Goal: Task Accomplishment & Management: Complete application form

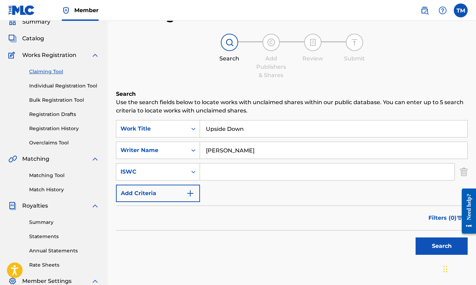
click at [55, 73] on link "Claiming Tool" at bounding box center [64, 71] width 70 height 7
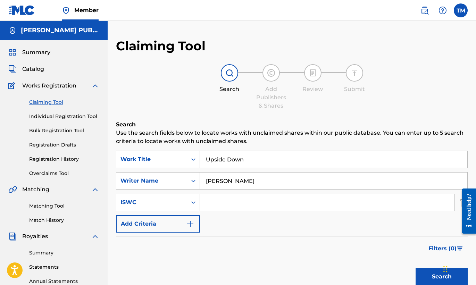
click at [271, 156] on input "Upside Down" at bounding box center [333, 159] width 267 height 17
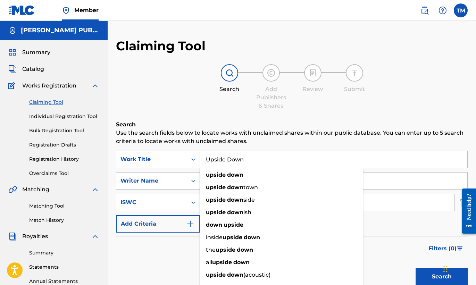
drag, startPoint x: 271, startPoint y: 156, endPoint x: 160, endPoint y: 137, distance: 113.0
click at [160, 137] on div "Search Use the search fields below to locate works with unclaimed shares within…" at bounding box center [291, 221] width 351 height 203
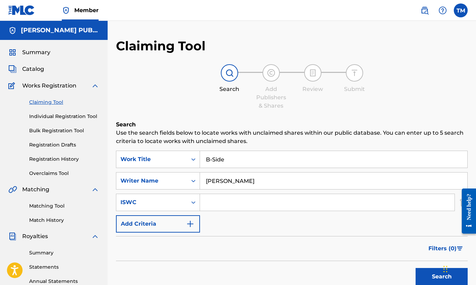
type input "B-Side"
click at [228, 203] on input "Search Form" at bounding box center [327, 202] width 254 height 17
click at [222, 201] on input "Search Form" at bounding box center [327, 202] width 254 height 17
paste input "T-071.889.380-1"
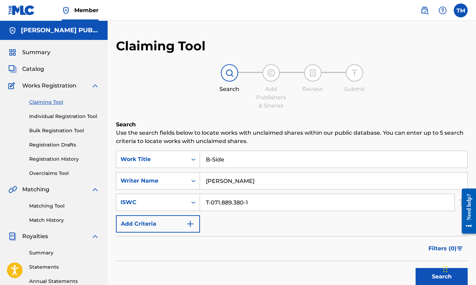
type input "T-071.889.380-1"
click at [189, 227] on img "Search Form" at bounding box center [190, 224] width 8 height 8
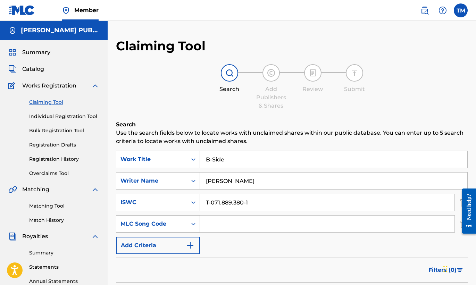
click at [195, 226] on div "MLC Song Code" at bounding box center [158, 223] width 84 height 17
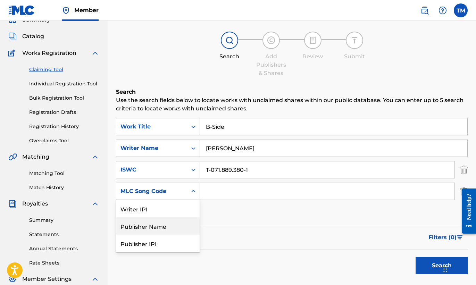
scroll to position [35, 0]
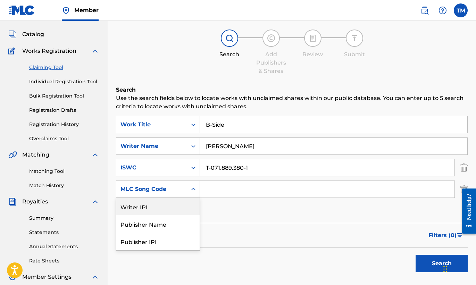
click at [188, 206] on div "Writer IPI" at bounding box center [157, 206] width 83 height 17
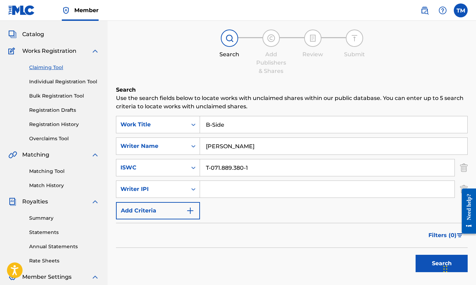
click at [225, 191] on input "Search Form" at bounding box center [327, 189] width 254 height 17
paste input "340061316"
type input "340061316"
click at [181, 211] on button "Add Criteria" at bounding box center [158, 210] width 84 height 17
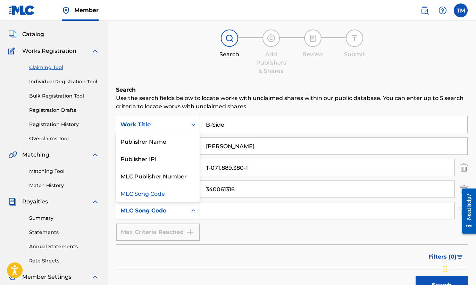
click at [194, 208] on icon "Search Form" at bounding box center [193, 210] width 7 height 7
click at [175, 157] on div "Publisher IPI" at bounding box center [157, 158] width 83 height 17
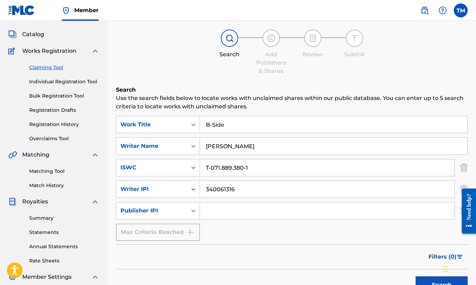
click at [240, 212] on input "Search Form" at bounding box center [327, 210] width 254 height 17
paste input "1255021199"
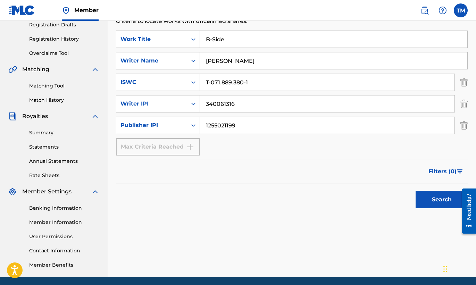
scroll to position [145, 0]
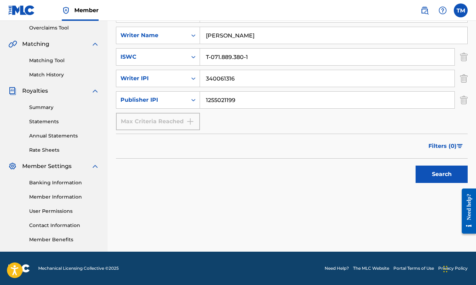
type input "1255021199"
click at [433, 175] on button "Search" at bounding box center [441, 174] width 52 height 17
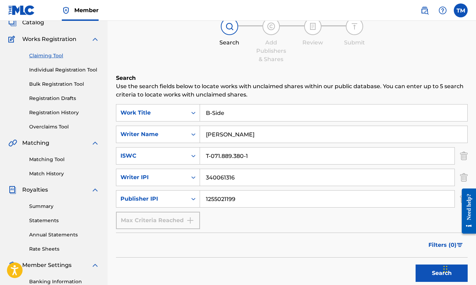
scroll to position [44, 0]
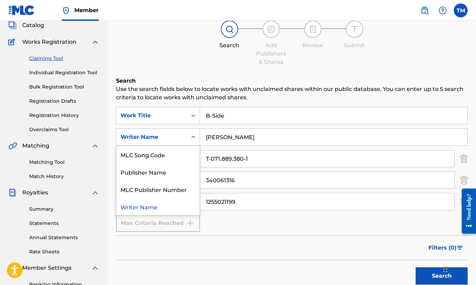
click at [194, 138] on icon "Search Form" at bounding box center [193, 137] width 7 height 7
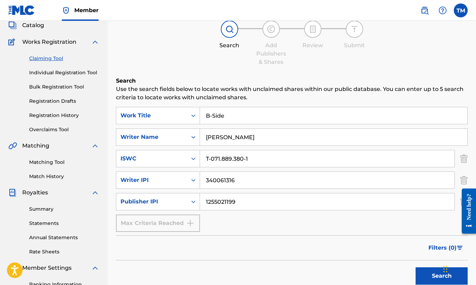
click at [194, 138] on icon "Search Form" at bounding box center [193, 137] width 7 height 7
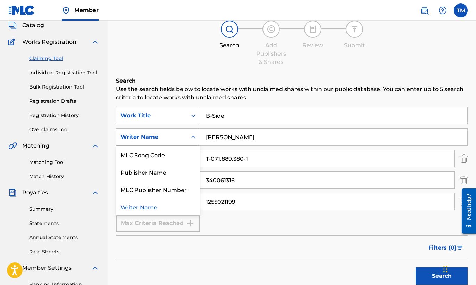
click at [194, 138] on icon "Search Form" at bounding box center [193, 137] width 7 height 7
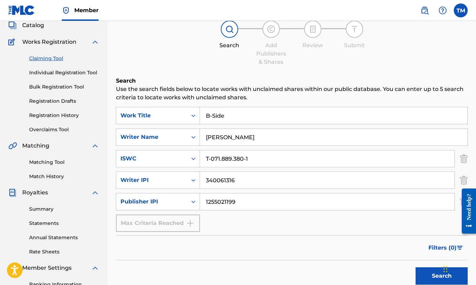
click at [92, 72] on link "Individual Registration Tool" at bounding box center [64, 72] width 70 height 7
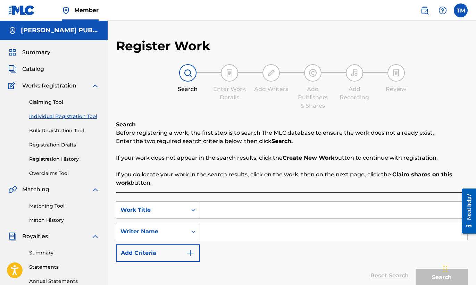
click at [79, 131] on link "Bulk Registration Tool" at bounding box center [64, 130] width 70 height 7
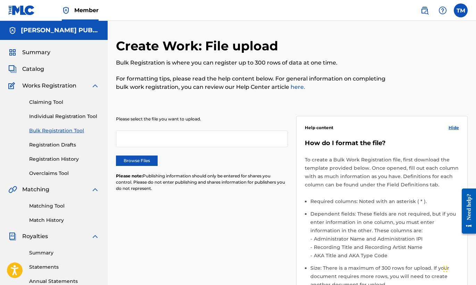
click at [66, 144] on link "Registration Drafts" at bounding box center [64, 144] width 70 height 7
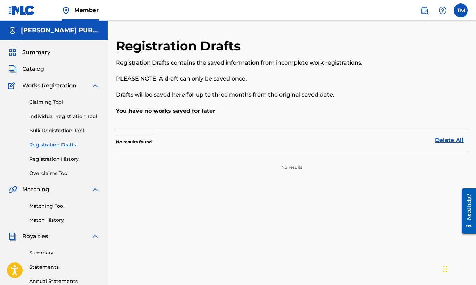
click at [62, 159] on link "Registration History" at bounding box center [64, 158] width 70 height 7
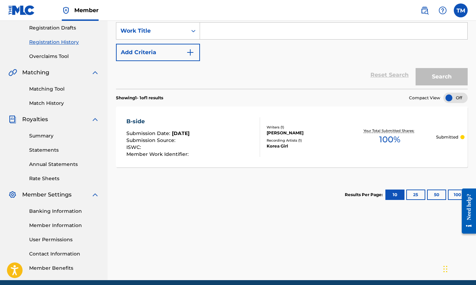
scroll to position [118, 0]
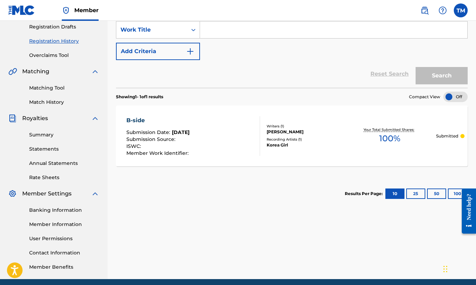
click at [308, 135] on div "Writers ( 1 ) [PERSON_NAME] Recording Artists ( 1 ) Korea Girl" at bounding box center [302, 136] width 84 height 25
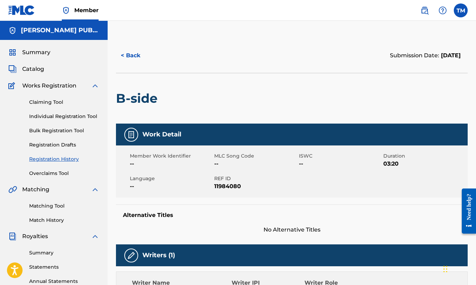
click at [68, 159] on link "Registration History" at bounding box center [64, 158] width 70 height 7
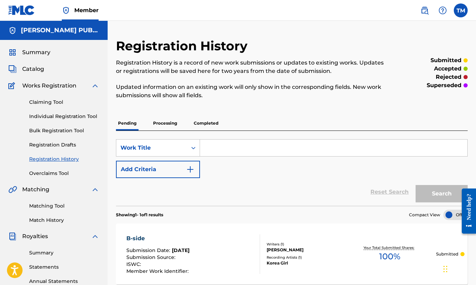
click at [76, 118] on link "Individual Registration Tool" at bounding box center [64, 116] width 70 height 7
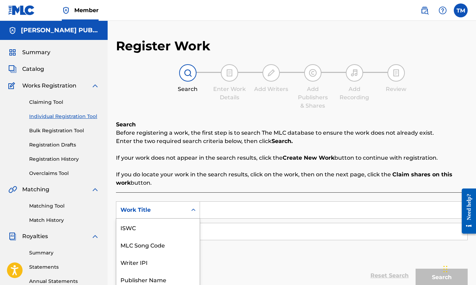
scroll to position [33, 0]
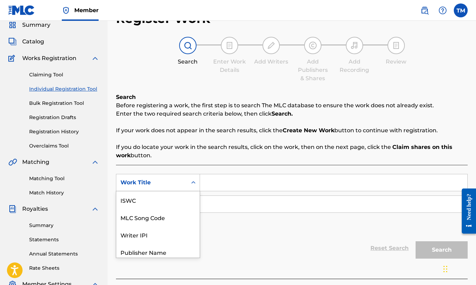
click at [194, 191] on div "Work Title selected, 7 of 7. 7 results available. Use Up and Down to choose opt…" at bounding box center [158, 182] width 84 height 17
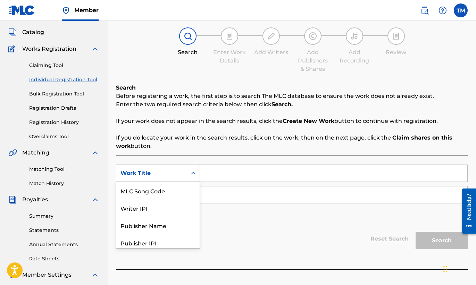
scroll to position [38, 0]
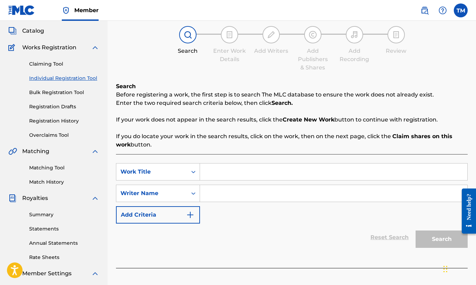
click at [224, 177] on input "Search Form" at bounding box center [333, 171] width 267 height 17
type input "Upside Down"
click at [217, 193] on input "Search Form" at bounding box center [333, 193] width 267 height 17
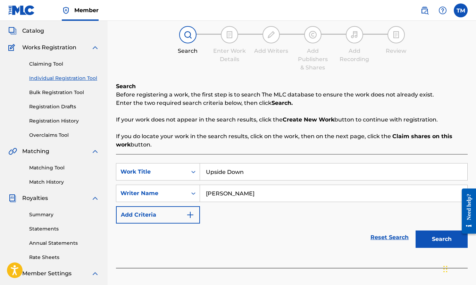
type input "[PERSON_NAME]"
click at [190, 215] on img "Search Form" at bounding box center [190, 215] width 8 height 8
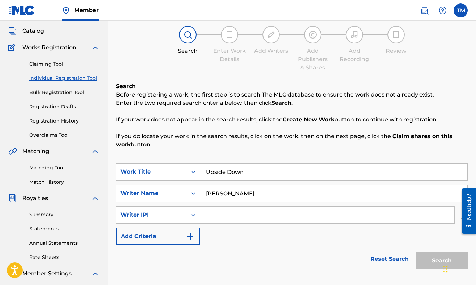
click at [248, 212] on input "Search Form" at bounding box center [327, 214] width 254 height 17
paste input "340061316"
type input "340061316"
click at [189, 236] on img "Search Form" at bounding box center [190, 236] width 8 height 8
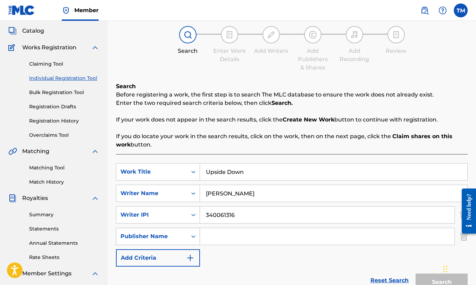
click at [187, 236] on div "Search Form" at bounding box center [193, 236] width 12 height 12
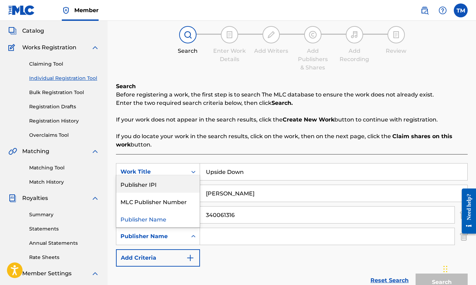
click at [173, 182] on div "Publisher IPI" at bounding box center [157, 183] width 83 height 17
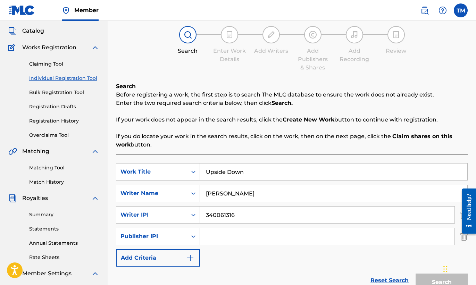
click at [258, 238] on input "Search Form" at bounding box center [327, 236] width 254 height 17
paste input "1255021199"
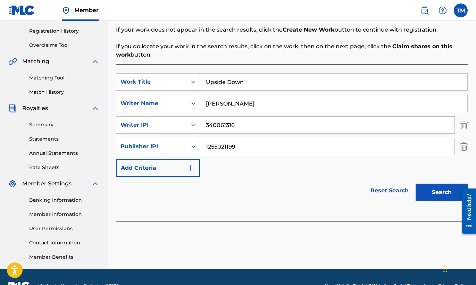
scroll to position [145, 0]
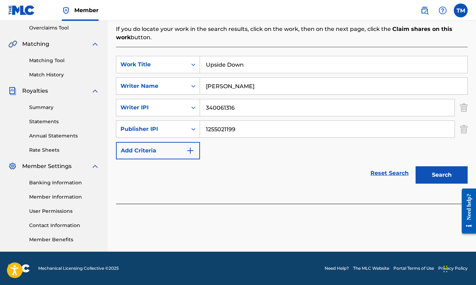
type input "1255021199"
click at [434, 177] on button "Search" at bounding box center [441, 174] width 52 height 17
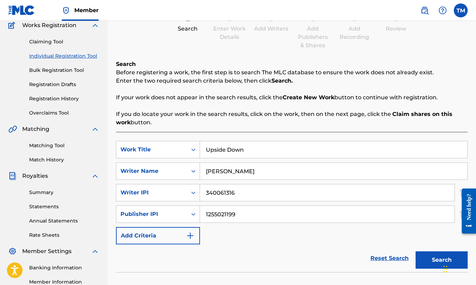
scroll to position [33, 0]
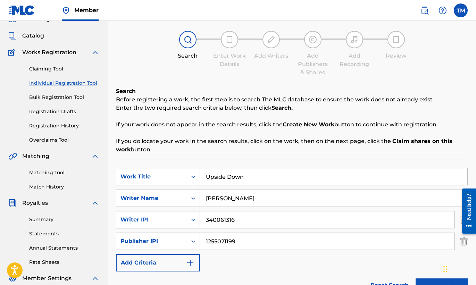
drag, startPoint x: 254, startPoint y: 219, endPoint x: 197, endPoint y: 212, distance: 56.6
click at [197, 212] on div "SearchWithCriteria6e60ba6f-4a68-484e-ba72-2fa2796a0fd8 Writer IPI 340061316" at bounding box center [291, 219] width 351 height 17
click at [250, 235] on input "1255021199" at bounding box center [327, 241] width 254 height 17
click at [247, 241] on input "1255021199" at bounding box center [327, 241] width 254 height 17
drag, startPoint x: 247, startPoint y: 241, endPoint x: 190, endPoint y: 240, distance: 56.6
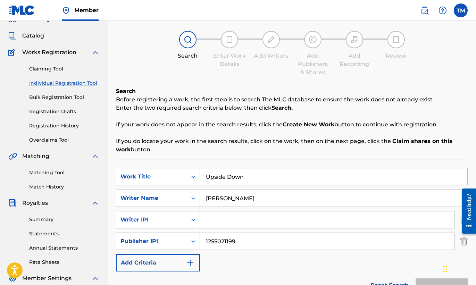
click at [190, 240] on div "SearchWithCriteriafe7e2344-a1e8-4cb6-85bf-a01c6103259b Publisher IPI 1255021199" at bounding box center [291, 240] width 351 height 17
drag, startPoint x: 279, startPoint y: 201, endPoint x: 171, endPoint y: 189, distance: 108.5
click at [171, 189] on div "SearchWithCriteriab5188668-90a8-4921-90ba-e7685ae88a56 Work Title Upside Down S…" at bounding box center [291, 219] width 351 height 103
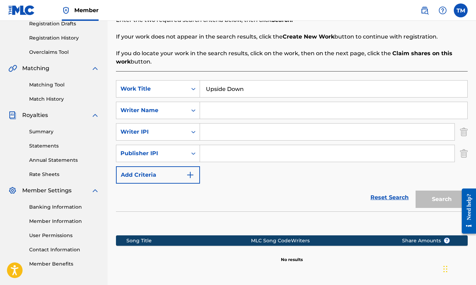
scroll to position [128, 0]
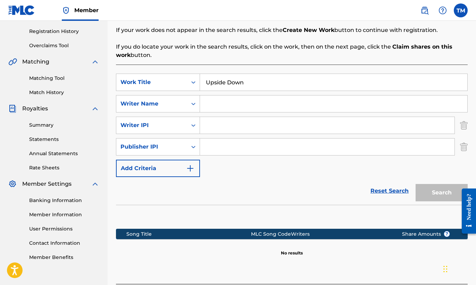
click at [463, 146] on img "Search Form" at bounding box center [464, 146] width 8 height 17
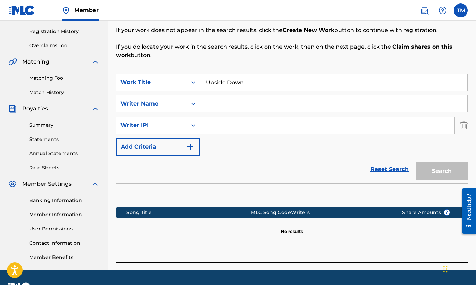
click at [464, 126] on img "Search Form" at bounding box center [464, 125] width 8 height 17
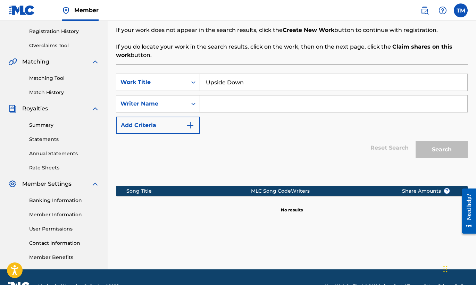
click at [228, 107] on input "Search Form" at bounding box center [333, 103] width 267 height 17
type input "Korea Girl"
click at [437, 153] on button "Search" at bounding box center [441, 149] width 52 height 17
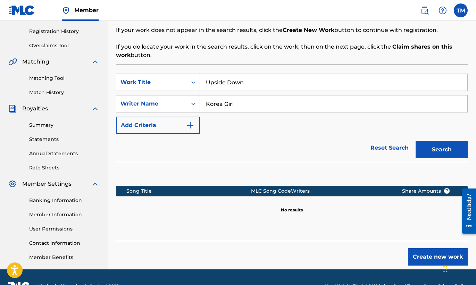
scroll to position [145, 0]
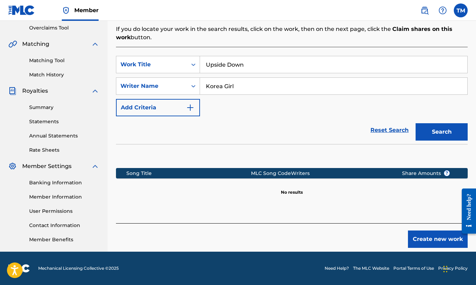
click at [435, 237] on button "Create new work" at bounding box center [438, 238] width 60 height 17
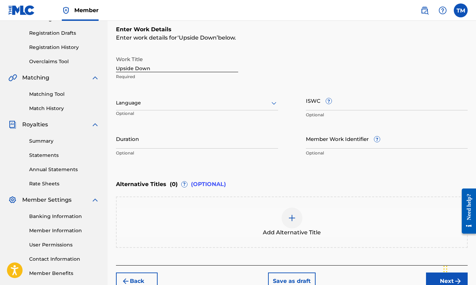
scroll to position [107, 0]
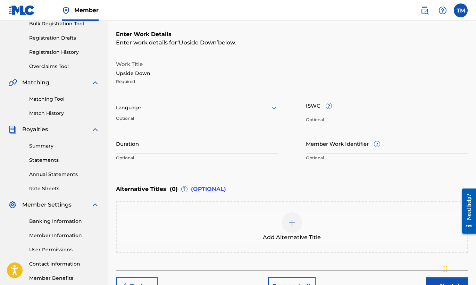
click at [322, 106] on input "ISWC ?" at bounding box center [387, 105] width 162 height 20
paste input "T-071.910.490-1"
type input "T-071.910.490-1"
click at [351, 151] on input "Member Work Identifier ?" at bounding box center [387, 144] width 162 height 20
click at [193, 151] on input "Duration" at bounding box center [197, 144] width 162 height 20
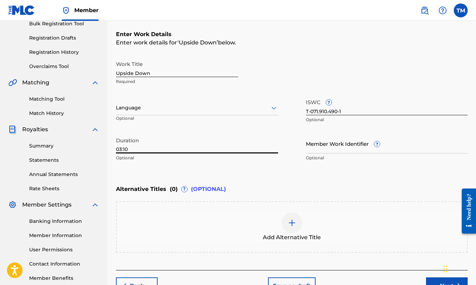
scroll to position [150, 0]
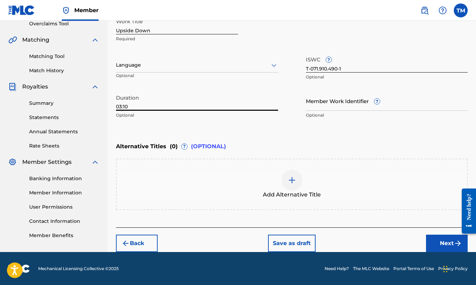
type input "03:10"
click at [434, 240] on button "Next" at bounding box center [447, 243] width 42 height 17
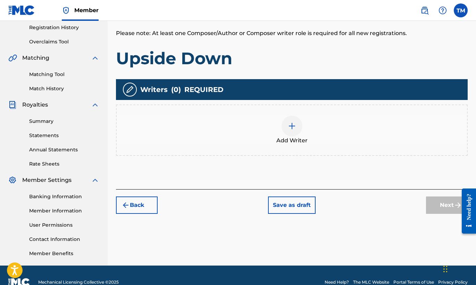
scroll to position [145, 0]
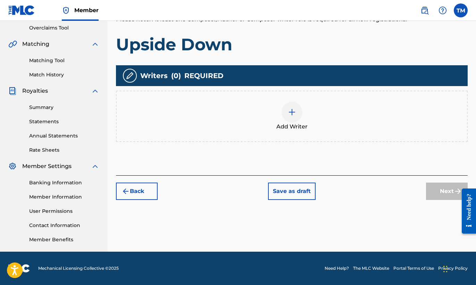
click at [291, 110] on img at bounding box center [292, 112] width 8 height 8
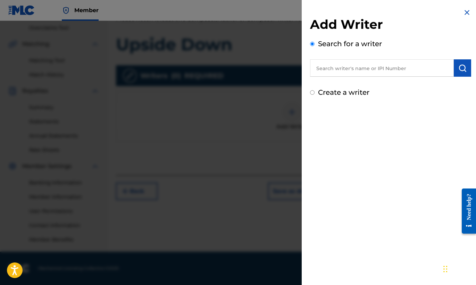
click at [351, 73] on input "text" at bounding box center [382, 67] width 144 height 17
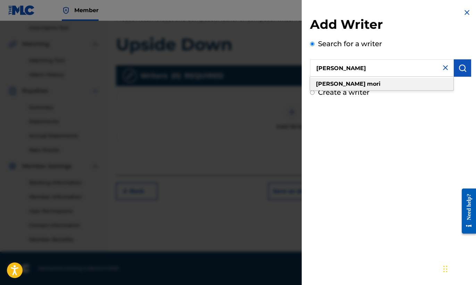
click at [367, 86] on strong "mori" at bounding box center [374, 83] width 14 height 7
type input "[PERSON_NAME]"
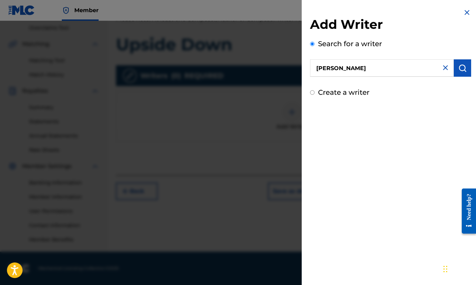
click at [458, 71] on img "submit" at bounding box center [462, 68] width 8 height 8
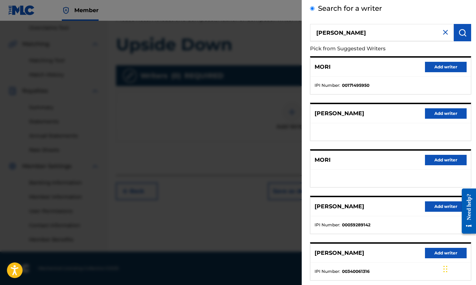
scroll to position [75, 0]
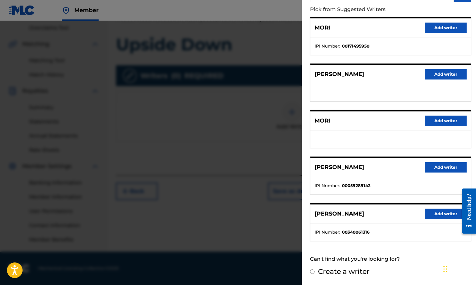
click at [433, 214] on button "Add writer" at bounding box center [446, 214] width 42 height 10
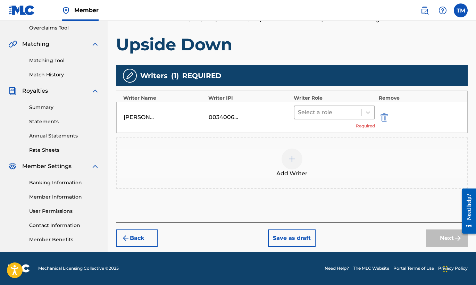
click at [347, 113] on div at bounding box center [328, 113] width 60 height 10
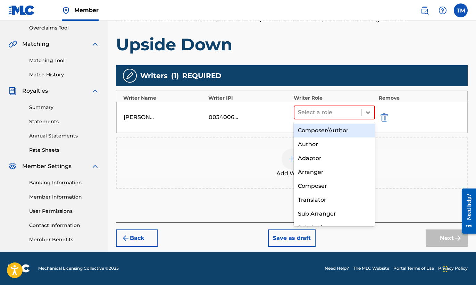
click at [339, 129] on div "Composer/Author" at bounding box center [335, 131] width 82 height 14
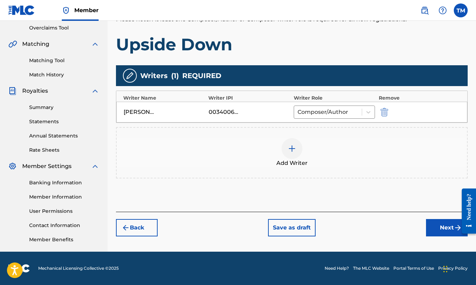
click at [442, 223] on button "Next" at bounding box center [447, 227] width 42 height 17
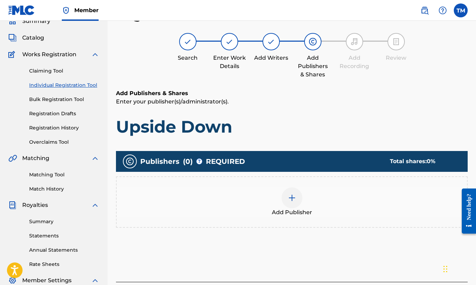
scroll to position [0, 0]
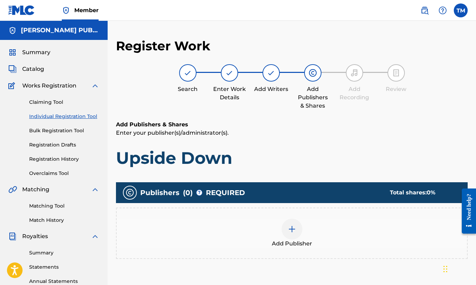
click at [292, 229] on img at bounding box center [292, 229] width 8 height 8
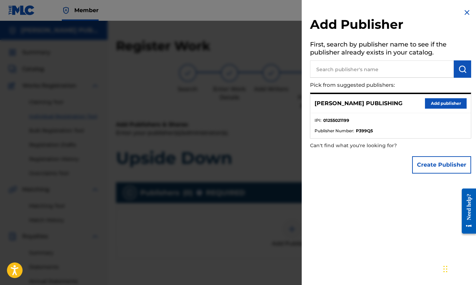
click at [435, 103] on button "Add publisher" at bounding box center [446, 103] width 42 height 10
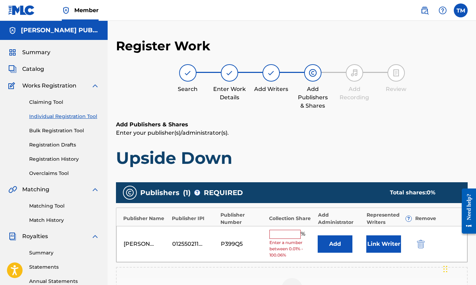
click at [287, 235] on input "text" at bounding box center [284, 234] width 31 height 9
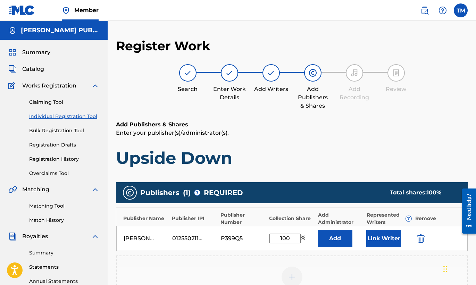
type input "100"
click at [339, 239] on button "Add" at bounding box center [334, 238] width 35 height 17
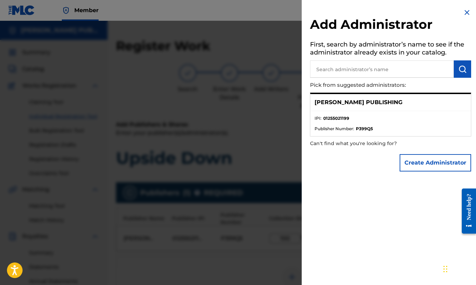
click at [386, 103] on p "[PERSON_NAME] PUBLISHING" at bounding box center [358, 102] width 88 height 8
click at [344, 116] on strong "01255021199" at bounding box center [336, 118] width 26 height 6
click at [430, 167] on button "Create Administrator" at bounding box center [434, 162] width 71 height 17
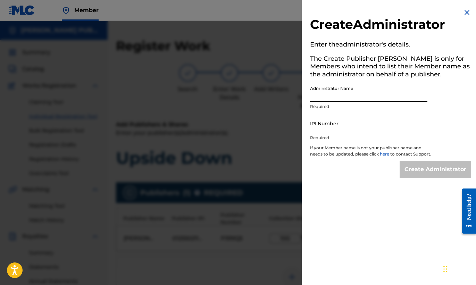
click at [371, 93] on input "Administrator Name" at bounding box center [368, 92] width 117 height 20
type input "[PERSON_NAME]"
click at [334, 129] on input "IPI Number" at bounding box center [368, 123] width 117 height 20
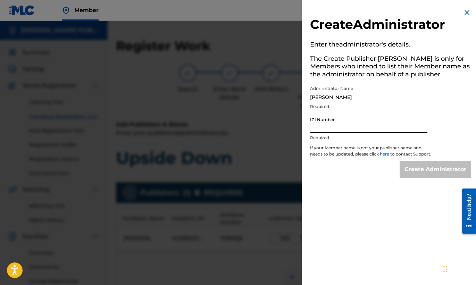
paste input "1255021199"
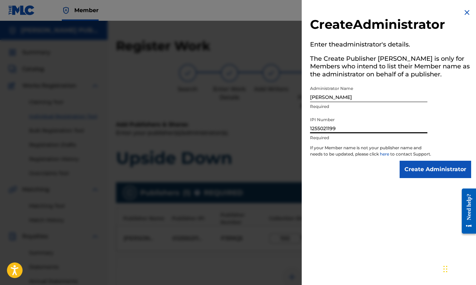
type input "1255021199"
click at [434, 175] on input "Create Administrator" at bounding box center [434, 169] width 71 height 17
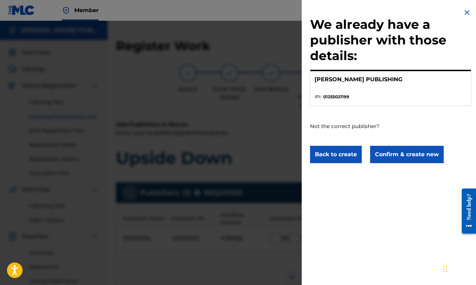
click at [421, 156] on button "Confirm & create new" at bounding box center [407, 154] width 74 height 17
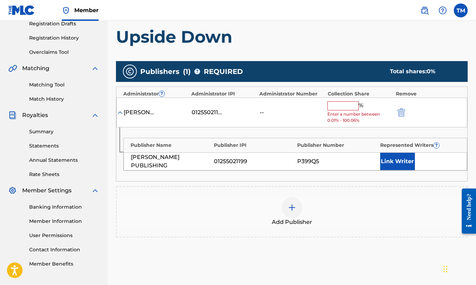
scroll to position [137, 0]
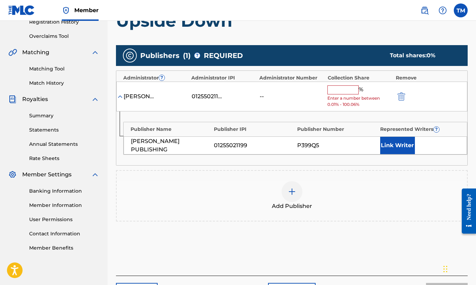
click at [347, 93] on input "text" at bounding box center [342, 89] width 31 height 9
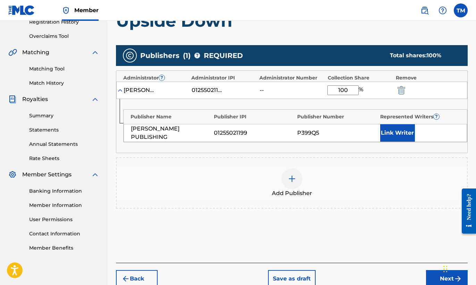
type input "100"
click at [434, 276] on button "Next" at bounding box center [447, 278] width 42 height 17
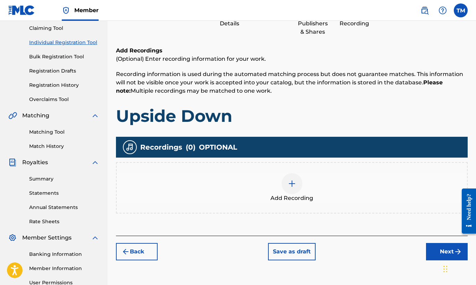
scroll to position [145, 0]
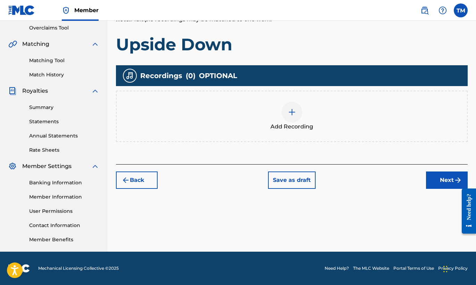
click at [296, 114] on img at bounding box center [292, 112] width 8 height 8
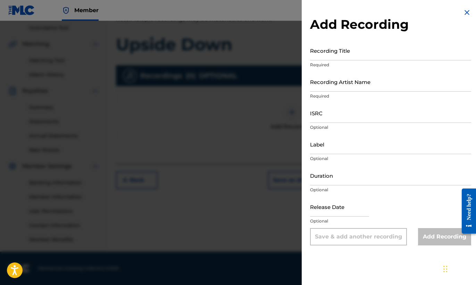
click at [364, 54] on input "Recording Title" at bounding box center [390, 51] width 161 height 20
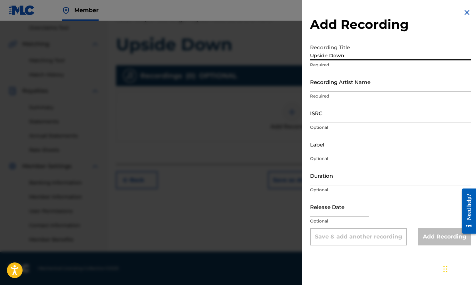
type input "Upside Down"
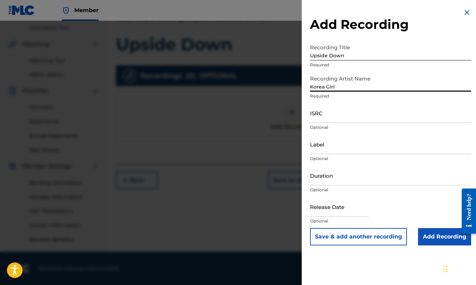
type input "Korea Girl"
click at [348, 121] on input "ISRC" at bounding box center [390, 113] width 161 height 20
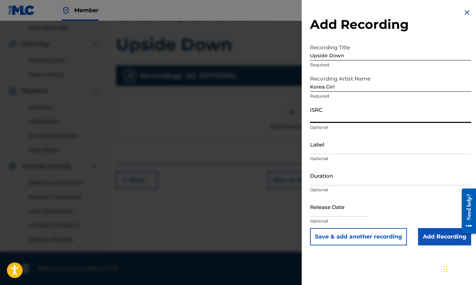
paste input "USB750404004"
type input "USB750404004"
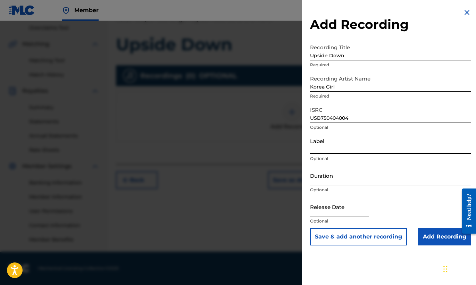
click at [363, 151] on input "Label" at bounding box center [390, 144] width 161 height 20
click at [434, 242] on input "Add Recording" at bounding box center [444, 236] width 53 height 17
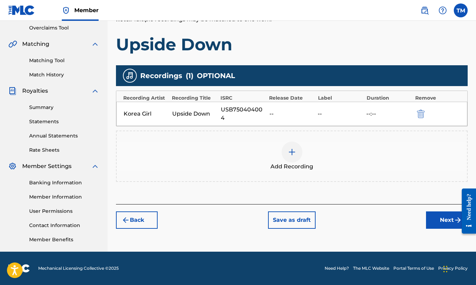
click at [441, 217] on button "Next" at bounding box center [447, 219] width 42 height 17
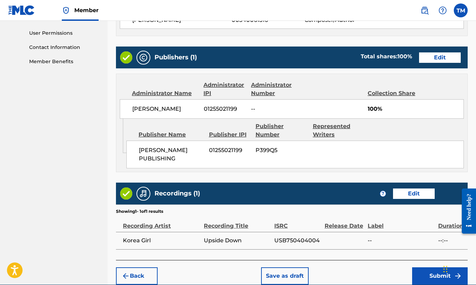
scroll to position [355, 0]
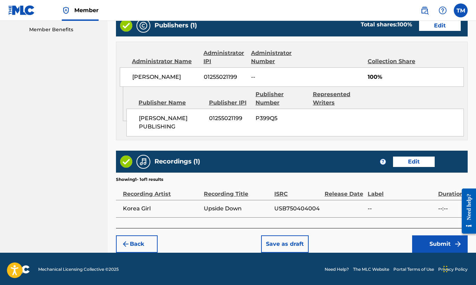
click at [434, 242] on button "Submit" at bounding box center [440, 243] width 56 height 17
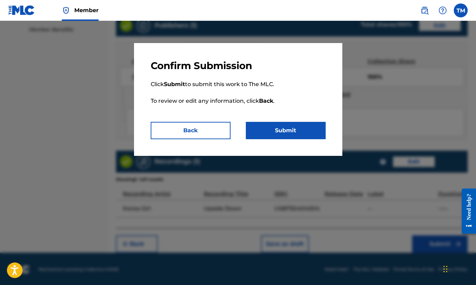
click at [309, 127] on button "Submit" at bounding box center [286, 130] width 80 height 17
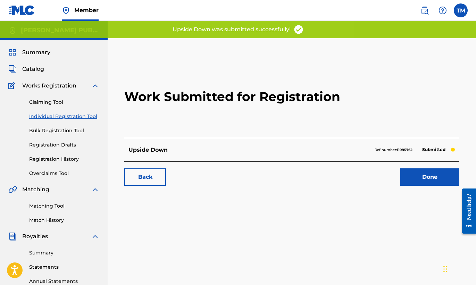
click at [420, 175] on link "Done" at bounding box center [429, 176] width 59 height 17
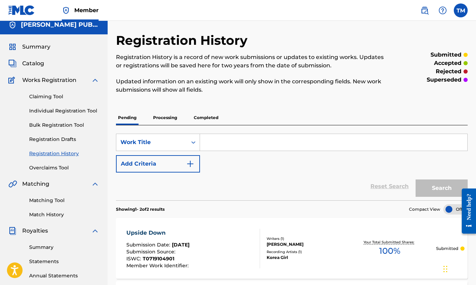
scroll to position [5, 0]
click at [300, 143] on input "Search Form" at bounding box center [333, 142] width 267 height 17
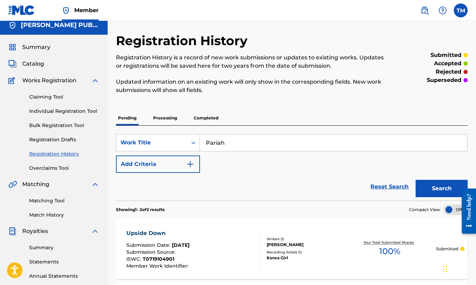
type input "Pariah"
click at [426, 189] on button "Search" at bounding box center [441, 188] width 52 height 17
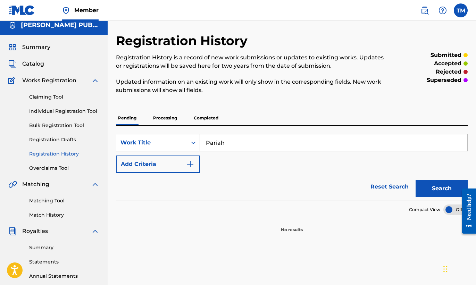
click at [188, 159] on button "Add Criteria" at bounding box center [158, 163] width 84 height 17
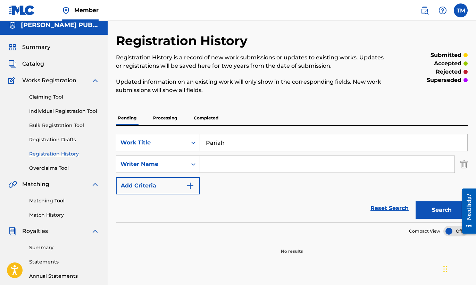
click at [219, 164] on input "Search Form" at bounding box center [327, 164] width 254 height 17
type input "[PERSON_NAME]"
click at [442, 210] on button "Search" at bounding box center [441, 209] width 52 height 17
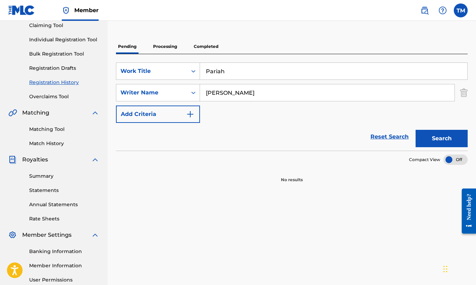
scroll to position [30, 0]
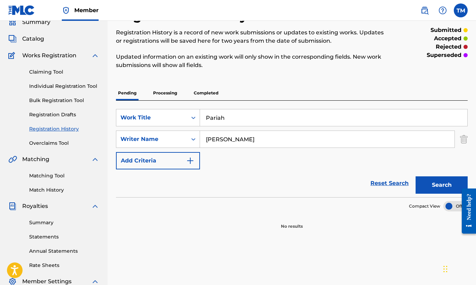
click at [435, 186] on button "Search" at bounding box center [441, 184] width 52 height 17
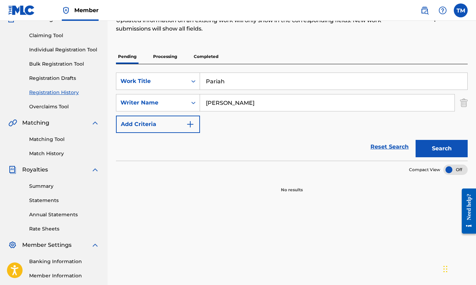
scroll to position [25, 0]
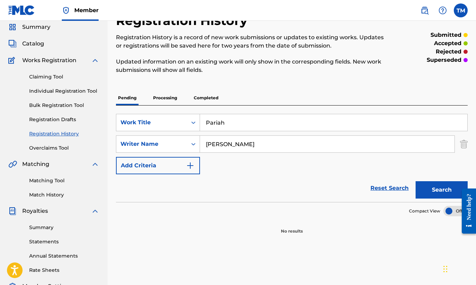
click at [81, 89] on link "Individual Registration Tool" at bounding box center [64, 90] width 70 height 7
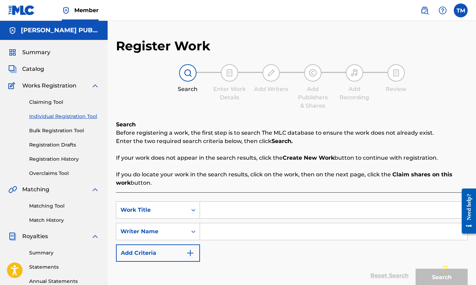
click at [206, 208] on input "Search Form" at bounding box center [333, 210] width 267 height 17
type input "Pariah"
click at [233, 229] on input "Search Form" at bounding box center [333, 231] width 267 height 17
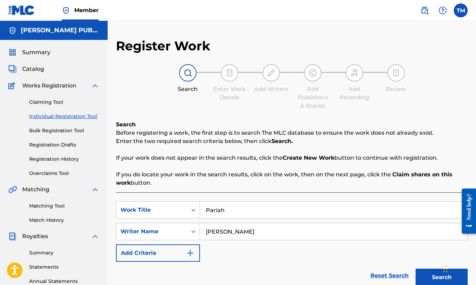
type input "[PERSON_NAME]"
click at [439, 275] on button "Search" at bounding box center [441, 277] width 52 height 17
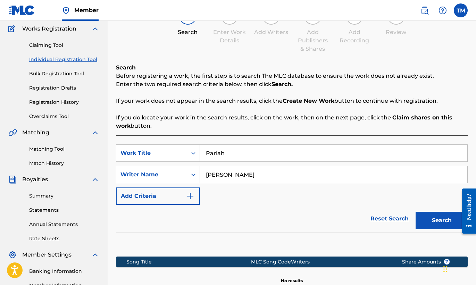
scroll to position [145, 0]
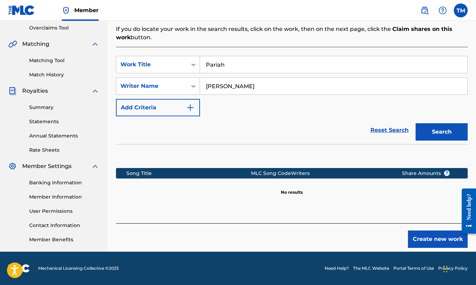
click at [433, 239] on button "Create new work" at bounding box center [438, 238] width 60 height 17
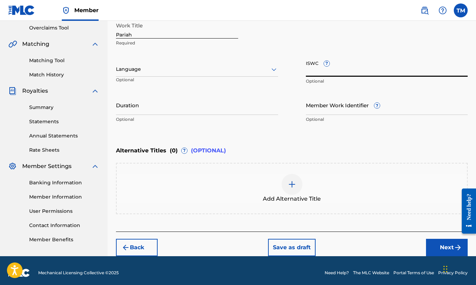
click at [317, 73] on input "ISWC ?" at bounding box center [387, 67] width 162 height 20
paste input "T-071.900.223-9"
type input "T-071.900.223-9"
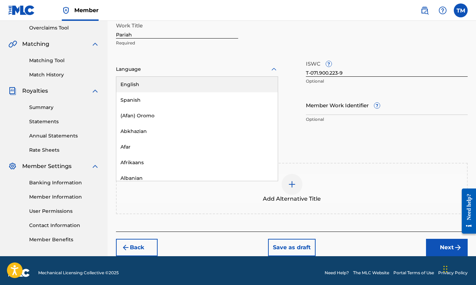
click at [274, 68] on icon at bounding box center [274, 69] width 8 height 8
click at [260, 83] on div "English" at bounding box center [196, 85] width 161 height 16
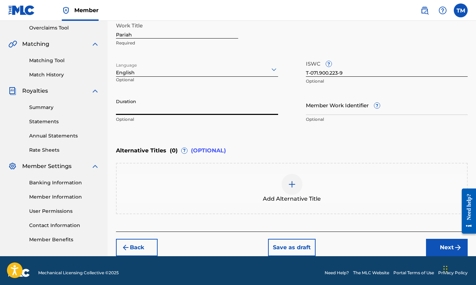
click at [184, 110] on input "Duration" at bounding box center [197, 105] width 162 height 20
type input "01:20"
click at [446, 243] on button "Next" at bounding box center [447, 247] width 42 height 17
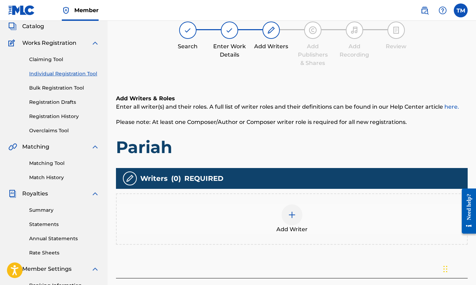
scroll to position [31, 0]
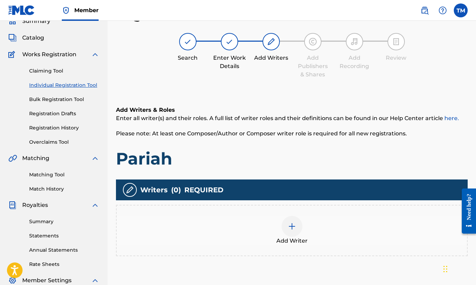
click at [292, 225] on img at bounding box center [292, 226] width 8 height 8
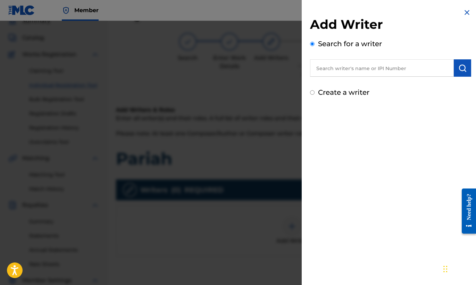
click at [380, 71] on input "text" at bounding box center [382, 67] width 144 height 17
paste input "340061316"
click at [462, 72] on img "submit" at bounding box center [462, 68] width 8 height 8
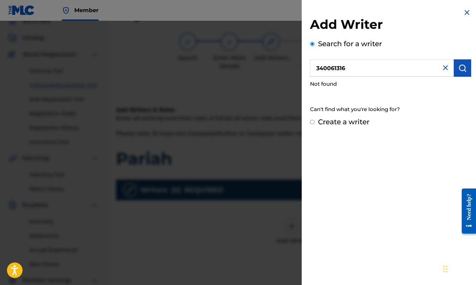
drag, startPoint x: 406, startPoint y: 71, endPoint x: 246, endPoint y: 47, distance: 161.4
click at [246, 47] on div "Add Writer Search for a writer 340061316 Not found Can't find what you're looki…" at bounding box center [238, 153] width 476 height 264
type input "[PERSON_NAME]"
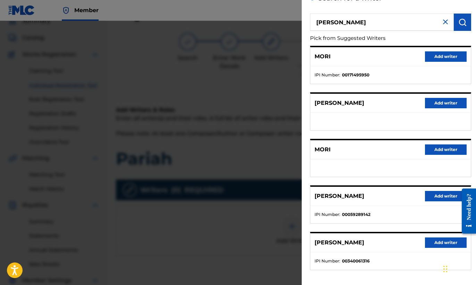
scroll to position [75, 0]
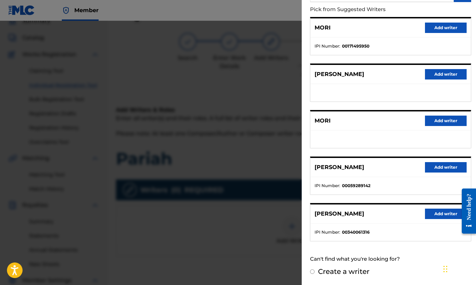
click at [440, 214] on button "Add writer" at bounding box center [446, 214] width 42 height 10
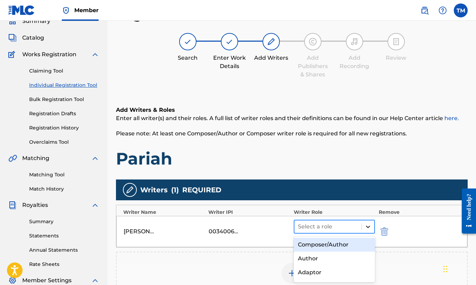
click at [367, 224] on icon at bounding box center [367, 226] width 7 height 7
click at [352, 245] on div "Composer/Author" at bounding box center [335, 245] width 82 height 14
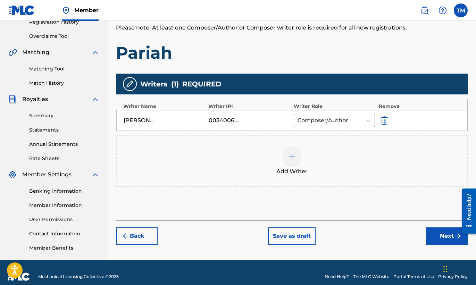
scroll to position [145, 0]
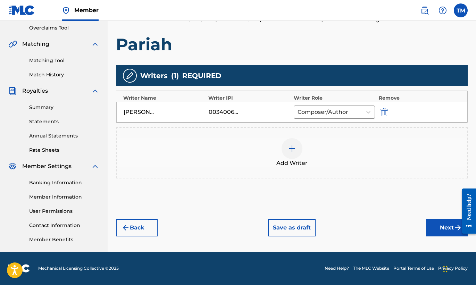
click at [446, 230] on button "Next" at bounding box center [447, 227] width 42 height 17
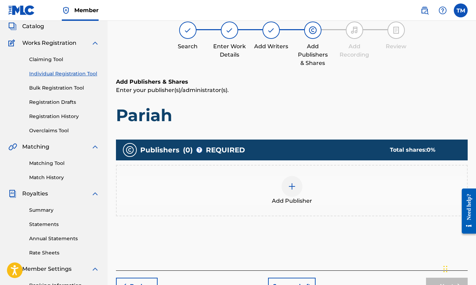
scroll to position [31, 0]
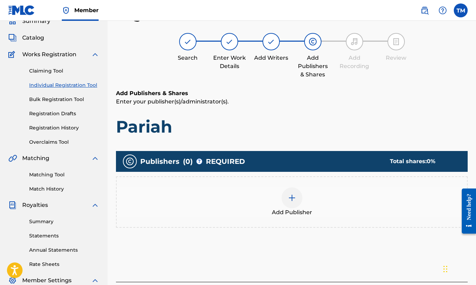
click at [296, 196] on div at bounding box center [291, 197] width 21 height 21
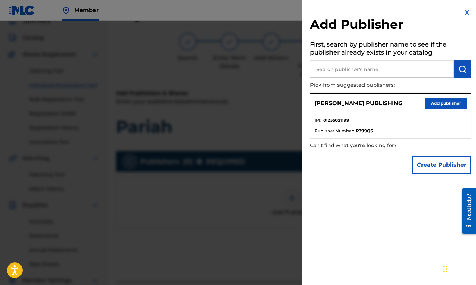
click at [448, 107] on button "Add publisher" at bounding box center [446, 103] width 42 height 10
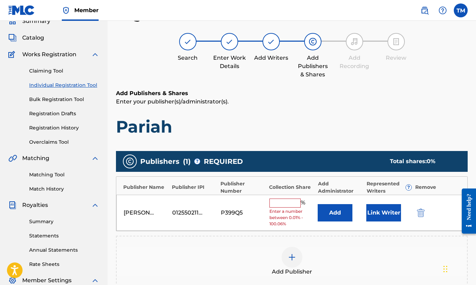
click at [281, 201] on input "text" at bounding box center [284, 202] width 31 height 9
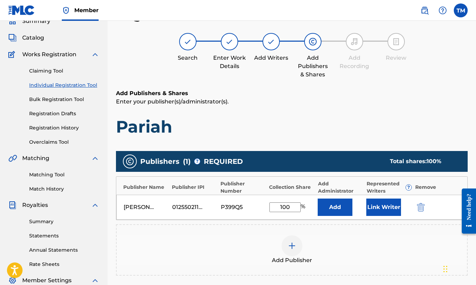
type input "100"
click at [343, 208] on button "Add" at bounding box center [334, 206] width 35 height 17
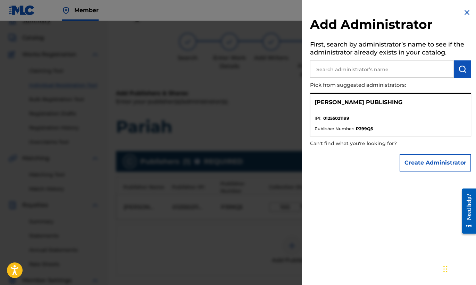
click at [359, 121] on li "IPI : 01255021199" at bounding box center [390, 120] width 152 height 10
click at [381, 67] on input "text" at bounding box center [382, 68] width 144 height 17
type input "[PERSON_NAME] Publishing"
click at [372, 105] on p "[PERSON_NAME] PUBLISHING" at bounding box center [358, 102] width 88 height 8
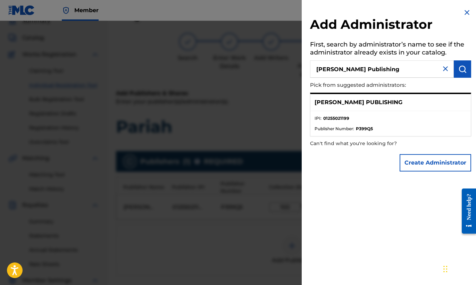
click at [464, 12] on img at bounding box center [466, 12] width 8 height 8
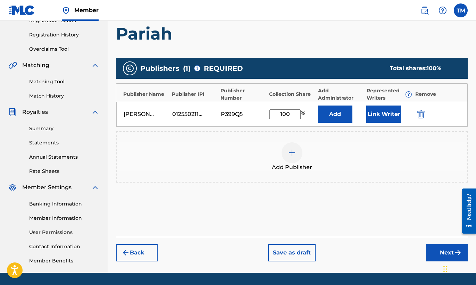
scroll to position [145, 0]
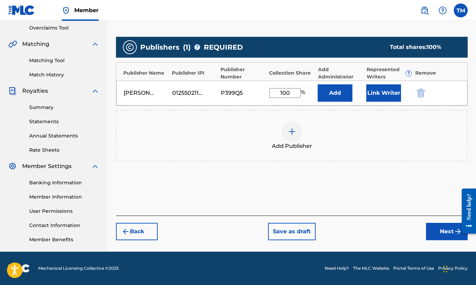
click at [433, 235] on button "Next" at bounding box center [447, 231] width 42 height 17
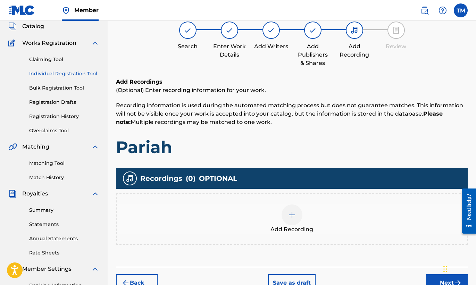
scroll to position [31, 0]
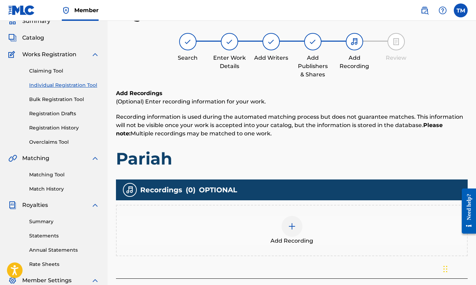
click at [294, 231] on div at bounding box center [291, 226] width 21 height 21
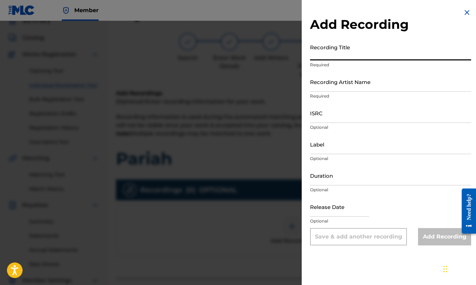
click at [381, 56] on input "Recording Title" at bounding box center [390, 51] width 161 height 20
type input "Pariah"
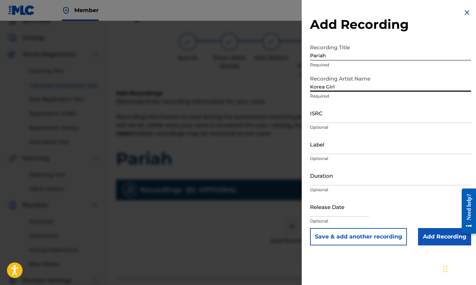
type input "Korea Girl"
click at [357, 118] on input "ISRC" at bounding box center [390, 113] width 161 height 20
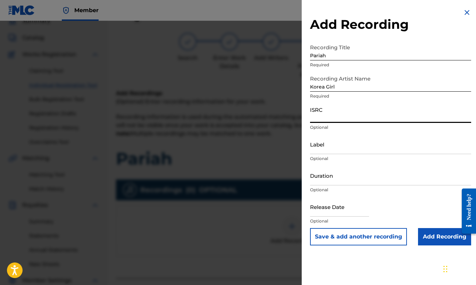
paste input "USB750404006"
type input "USB750404006"
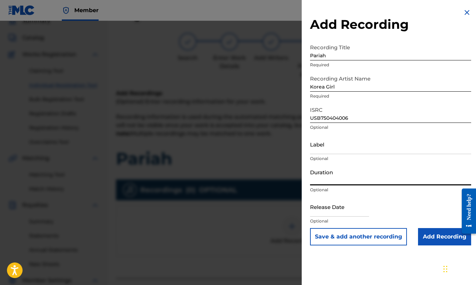
click at [391, 180] on input "Duration" at bounding box center [390, 176] width 161 height 20
type input "02:24"
click at [442, 233] on input "Add Recording" at bounding box center [444, 236] width 53 height 17
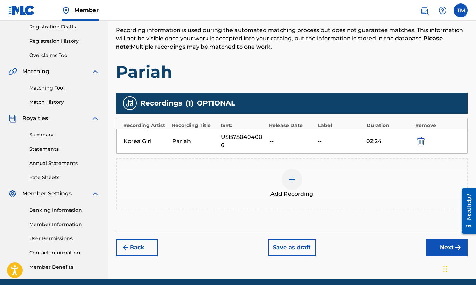
scroll to position [145, 0]
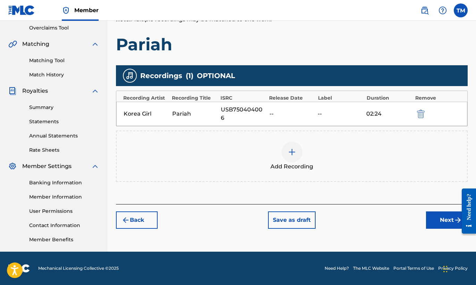
click at [441, 217] on button "Next" at bounding box center [447, 219] width 42 height 17
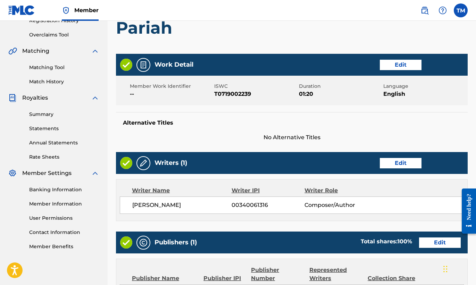
scroll to position [318, 0]
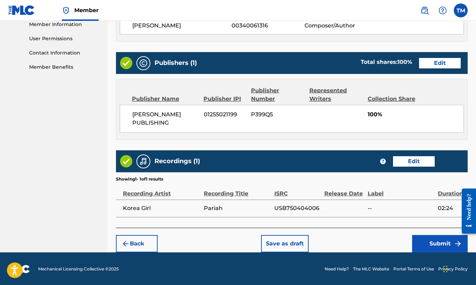
click at [436, 238] on button "Submit" at bounding box center [440, 243] width 56 height 17
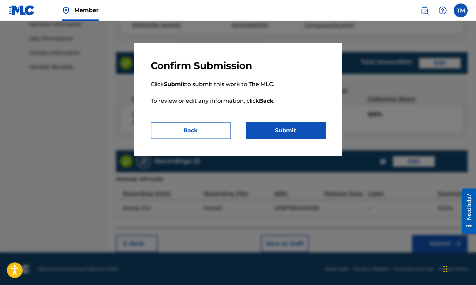
click at [316, 130] on button "Submit" at bounding box center [286, 130] width 80 height 17
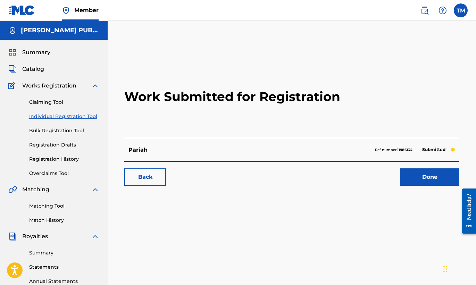
click at [89, 116] on link "Individual Registration Tool" at bounding box center [64, 116] width 70 height 7
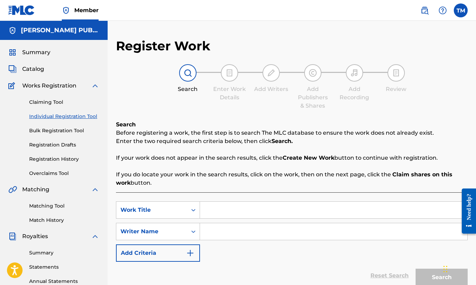
click at [217, 206] on input "Search Form" at bounding box center [333, 210] width 267 height 17
type input "Serpentine"
click at [233, 235] on input "Search Form" at bounding box center [333, 231] width 267 height 17
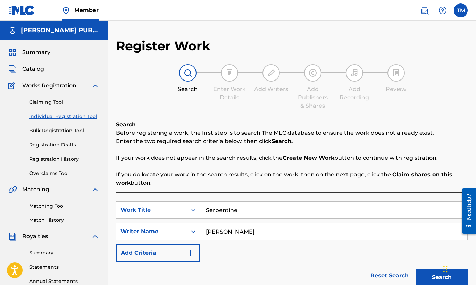
type input "[PERSON_NAME]"
click at [430, 273] on button "Search" at bounding box center [441, 277] width 52 height 17
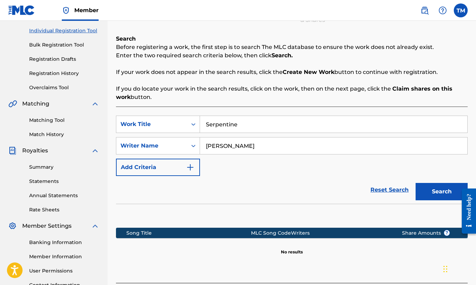
scroll to position [145, 0]
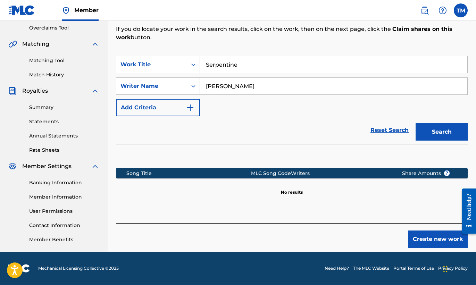
click at [428, 244] on button "Create new work" at bounding box center [438, 238] width 60 height 17
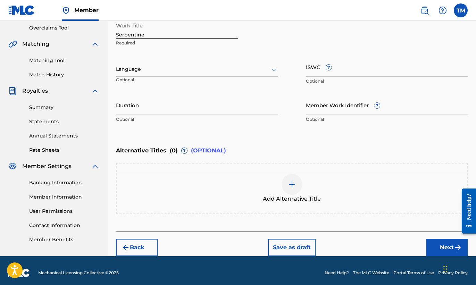
click at [362, 70] on input "ISWC ?" at bounding box center [387, 67] width 162 height 20
paste input "T-071.906.011-3"
type input "T-071.906.011-3"
click at [247, 65] on div at bounding box center [197, 69] width 162 height 9
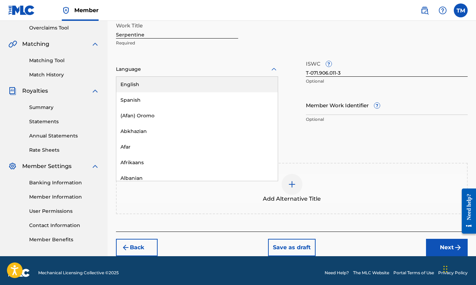
click at [230, 85] on div "English" at bounding box center [196, 85] width 161 height 16
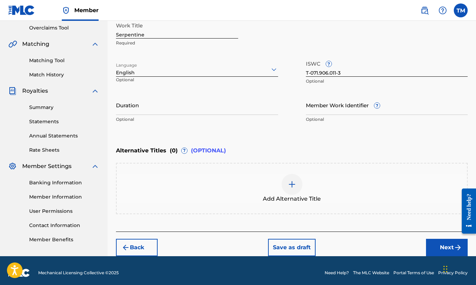
scroll to position [150, 0]
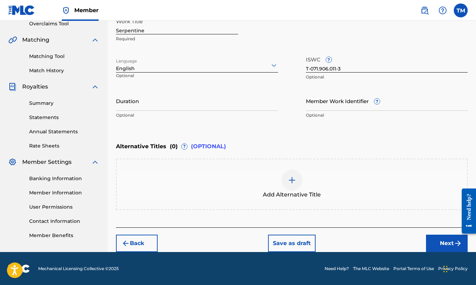
click at [444, 237] on button "Next" at bounding box center [447, 243] width 42 height 17
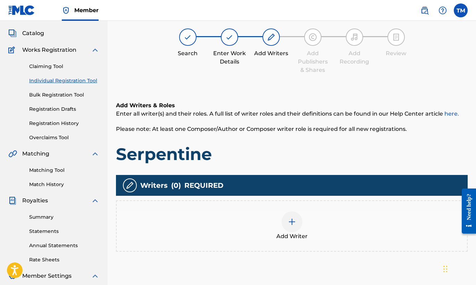
scroll to position [31, 0]
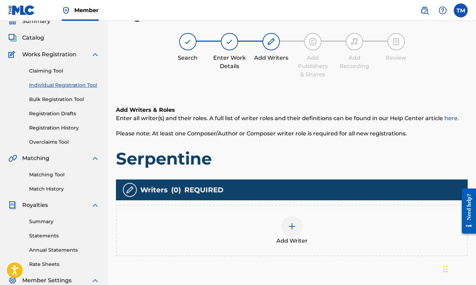
click at [292, 224] on img at bounding box center [292, 226] width 8 height 8
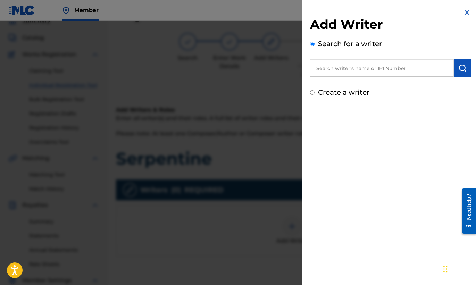
click at [376, 70] on input "text" at bounding box center [382, 67] width 144 height 17
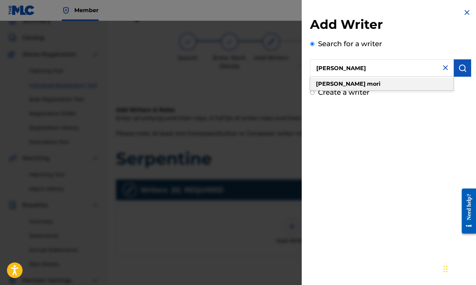
click at [375, 85] on div "[PERSON_NAME]" at bounding box center [381, 84] width 143 height 12
type input "[PERSON_NAME]"
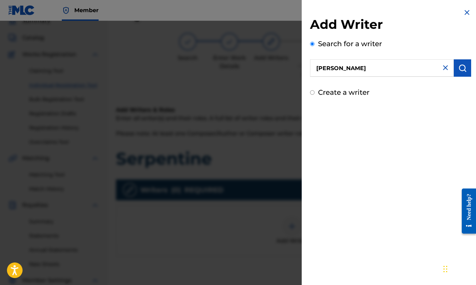
click at [458, 69] on img "submit" at bounding box center [462, 68] width 8 height 8
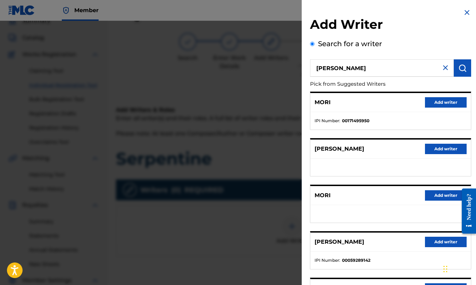
scroll to position [75, 0]
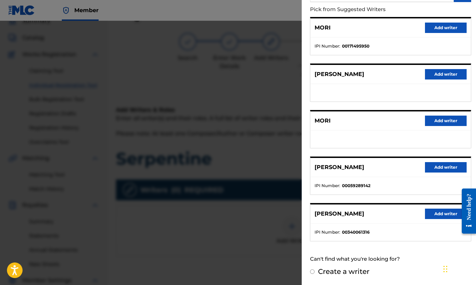
click at [435, 213] on button "Add writer" at bounding box center [446, 214] width 42 height 10
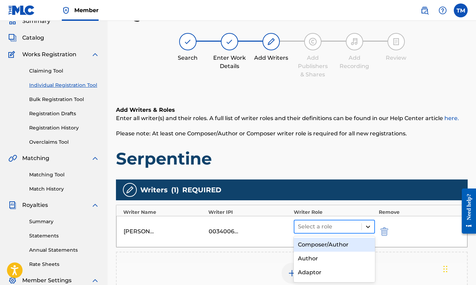
click at [366, 224] on icon at bounding box center [367, 226] width 7 height 7
click at [346, 242] on div "Composer/Author" at bounding box center [335, 245] width 82 height 14
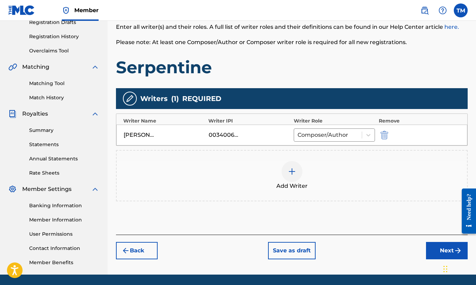
scroll to position [145, 0]
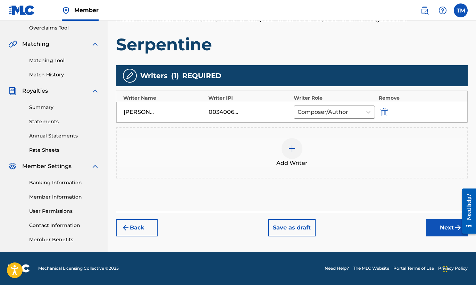
click at [441, 226] on button "Next" at bounding box center [447, 227] width 42 height 17
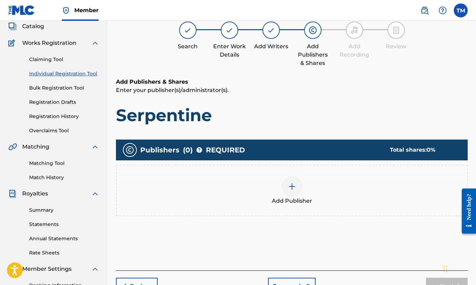
scroll to position [31, 0]
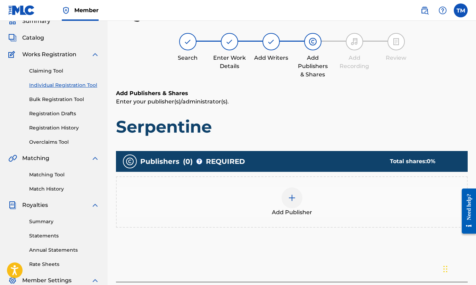
click at [295, 199] on img at bounding box center [292, 198] width 8 height 8
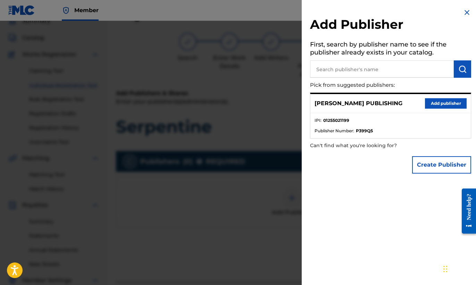
click at [430, 101] on button "Add publisher" at bounding box center [446, 103] width 42 height 10
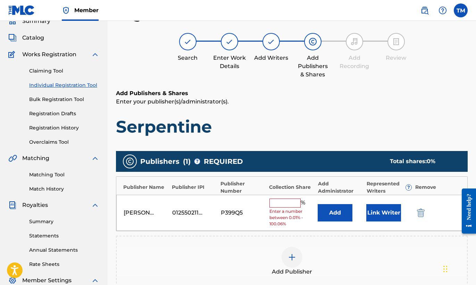
click at [289, 203] on input "text" at bounding box center [284, 202] width 31 height 9
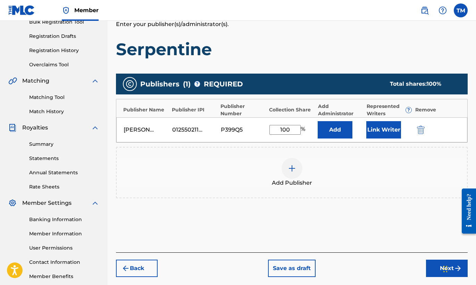
scroll to position [145, 0]
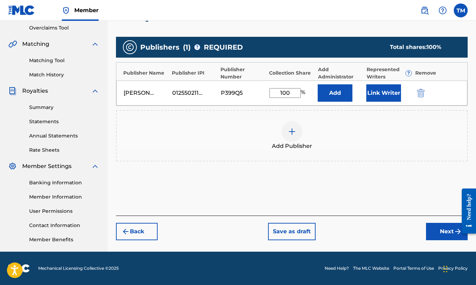
type input "100"
click at [437, 232] on button "Next" at bounding box center [447, 231] width 42 height 17
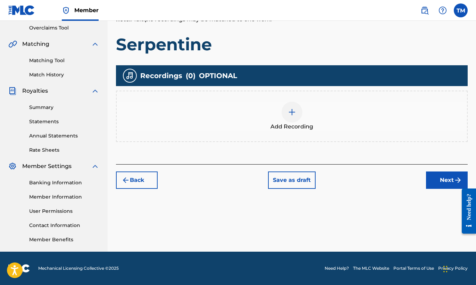
click at [288, 113] on img at bounding box center [292, 112] width 8 height 8
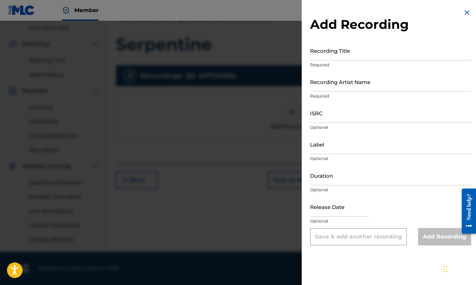
click at [383, 54] on input "Recording Title" at bounding box center [390, 51] width 161 height 20
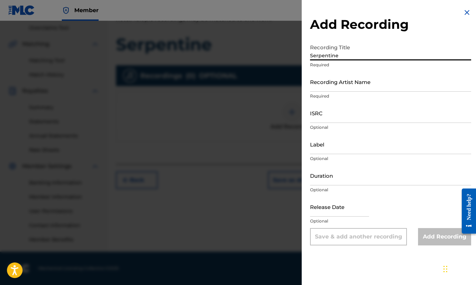
type input "Serpentine"
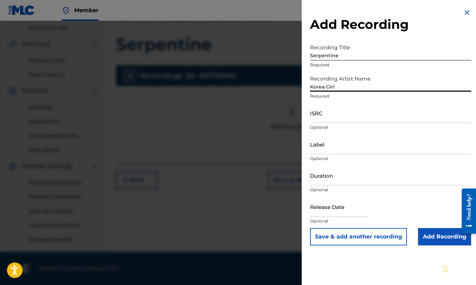
type input "Korea Girl"
click at [346, 119] on input "ISRC" at bounding box center [390, 113] width 161 height 20
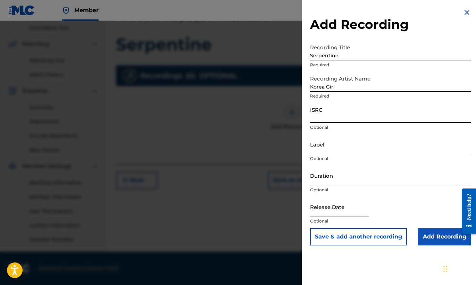
paste input "USB750404008"
type input "USB750404008"
click at [349, 182] on input "Duration" at bounding box center [390, 176] width 161 height 20
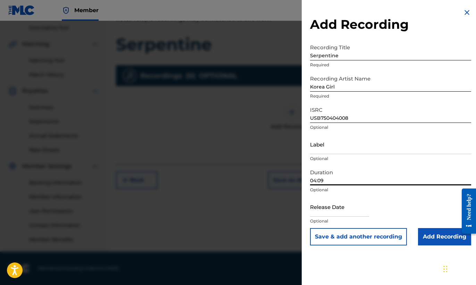
type input "04:09"
click at [446, 239] on input "Add Recording" at bounding box center [444, 236] width 53 height 17
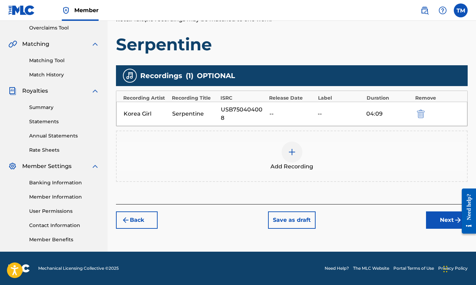
click at [448, 211] on button "Next" at bounding box center [447, 219] width 42 height 17
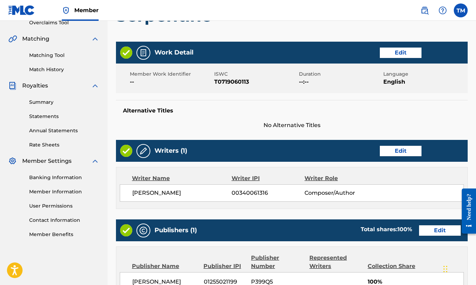
scroll to position [318, 0]
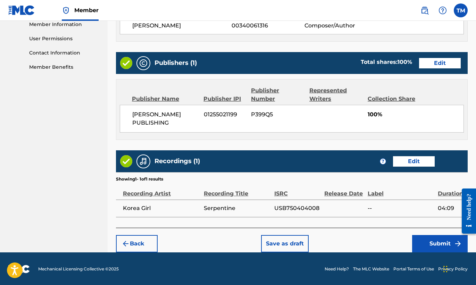
click at [439, 244] on button "Submit" at bounding box center [440, 243] width 56 height 17
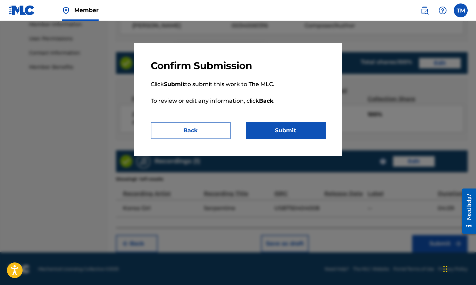
click at [297, 133] on button "Submit" at bounding box center [286, 130] width 80 height 17
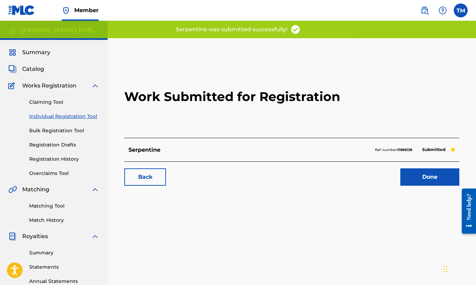
click at [95, 114] on link "Individual Registration Tool" at bounding box center [64, 116] width 70 height 7
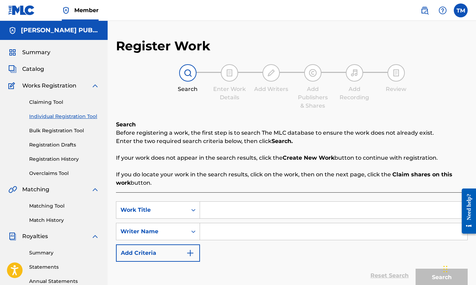
click at [59, 103] on link "Claiming Tool" at bounding box center [64, 102] width 70 height 7
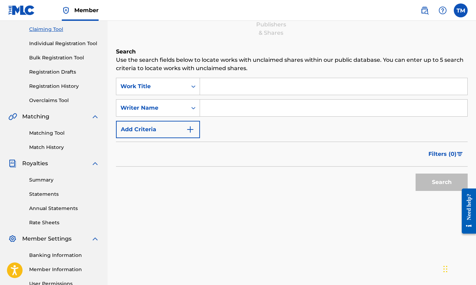
scroll to position [48, 0]
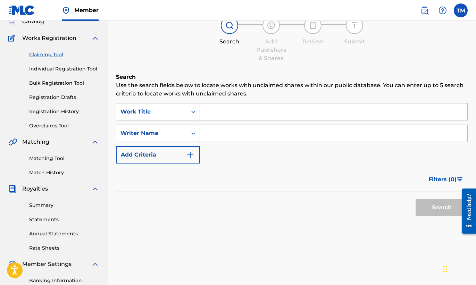
click at [83, 69] on link "Individual Registration Tool" at bounding box center [64, 68] width 70 height 7
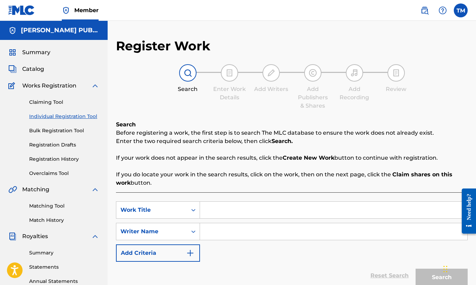
click at [260, 208] on input "Search Form" at bounding box center [333, 210] width 267 height 17
type input "Atomic Skies"
click at [264, 230] on input "Search Form" at bounding box center [333, 231] width 267 height 17
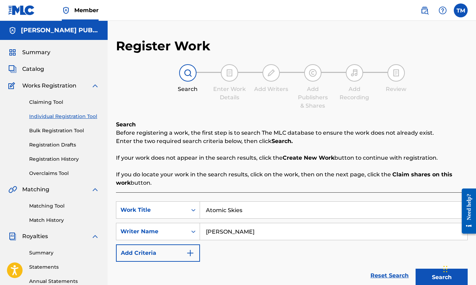
type input "[PERSON_NAME]"
click at [439, 275] on button "Search" at bounding box center [441, 277] width 52 height 17
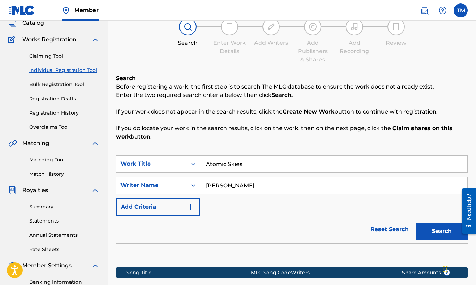
scroll to position [145, 0]
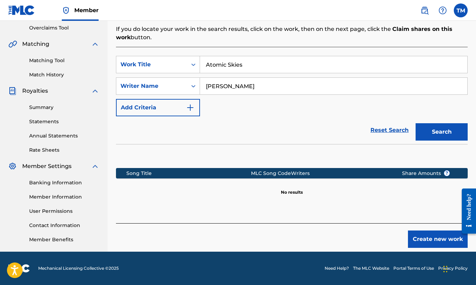
click at [430, 237] on button "Create new work" at bounding box center [438, 238] width 60 height 17
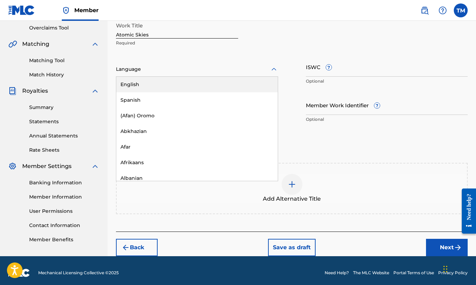
click at [271, 70] on icon at bounding box center [274, 69] width 8 height 8
click at [254, 85] on div "English" at bounding box center [196, 85] width 161 height 16
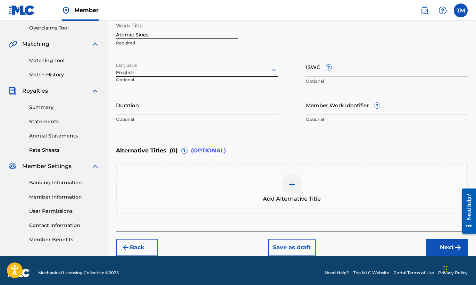
click at [357, 70] on input "ISWC ?" at bounding box center [387, 67] width 162 height 20
paste input "T-071.853.536-4"
type input "T-071.853.536-4"
click at [187, 113] on input "Duration" at bounding box center [197, 105] width 162 height 20
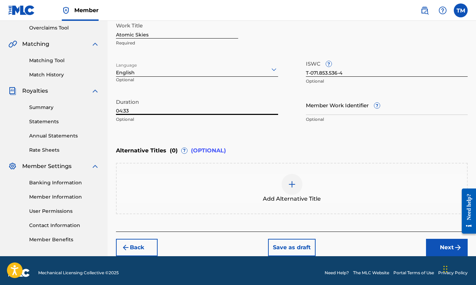
type input "04:33"
click at [442, 244] on button "Next" at bounding box center [447, 247] width 42 height 17
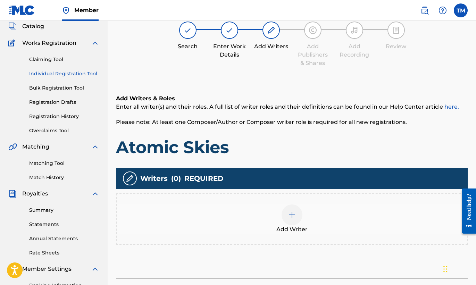
scroll to position [31, 0]
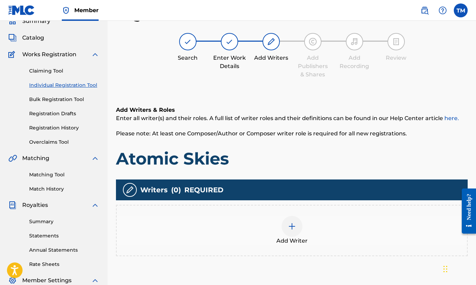
click at [296, 230] on div at bounding box center [291, 226] width 21 height 21
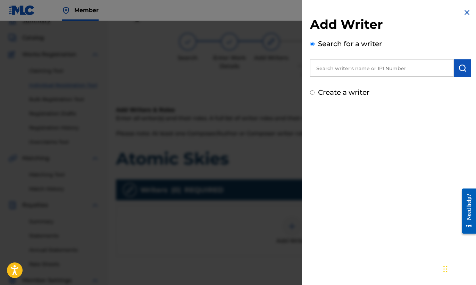
click at [377, 72] on input "text" at bounding box center [382, 67] width 144 height 17
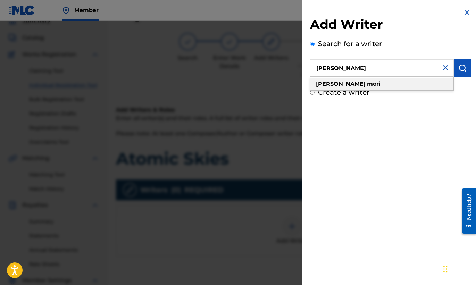
type input "[PERSON_NAME]"
click at [355, 83] on div "[PERSON_NAME]" at bounding box center [381, 84] width 143 height 12
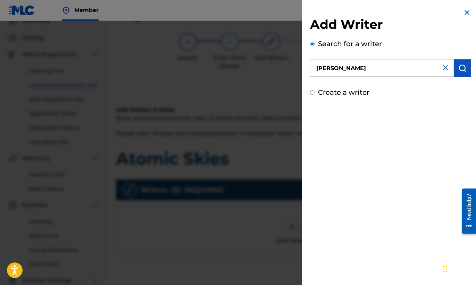
click at [459, 68] on img "submit" at bounding box center [462, 68] width 8 height 8
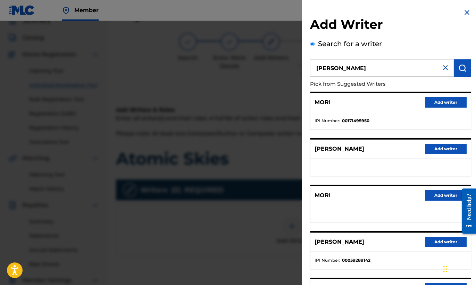
scroll to position [75, 0]
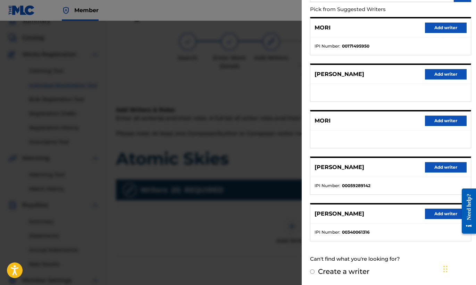
click at [436, 212] on button "Add writer" at bounding box center [446, 214] width 42 height 10
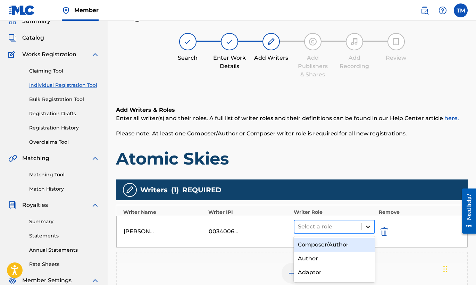
click at [368, 225] on icon at bounding box center [367, 226] width 7 height 7
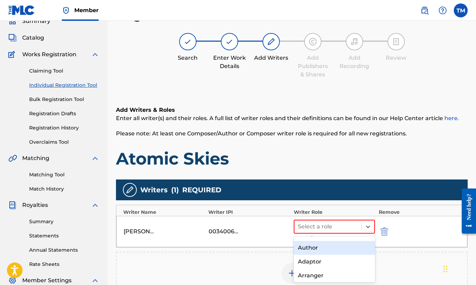
scroll to position [0, 0]
click at [346, 243] on div "Composer/Author" at bounding box center [335, 245] width 82 height 14
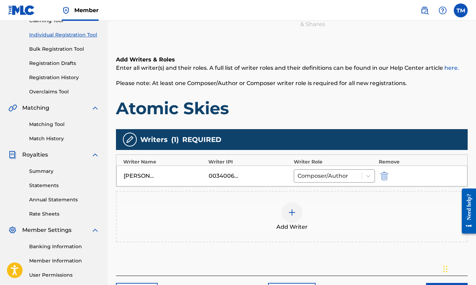
scroll to position [145, 0]
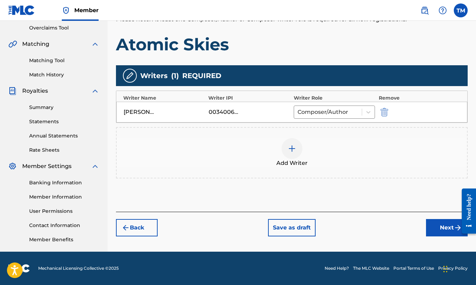
click at [439, 224] on button "Next" at bounding box center [447, 227] width 42 height 17
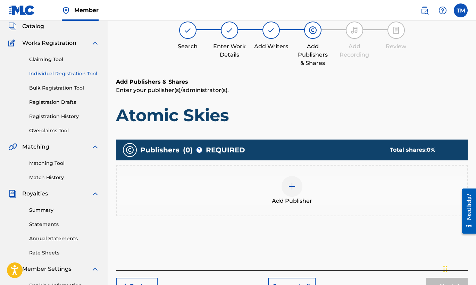
scroll to position [31, 0]
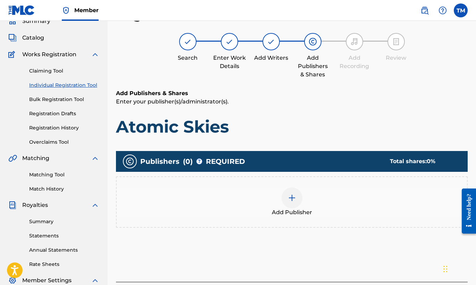
click at [293, 195] on img at bounding box center [292, 198] width 8 height 8
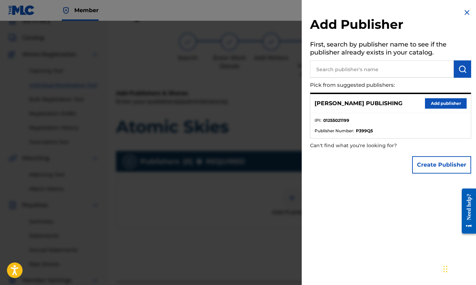
click at [438, 104] on button "Add publisher" at bounding box center [446, 103] width 42 height 10
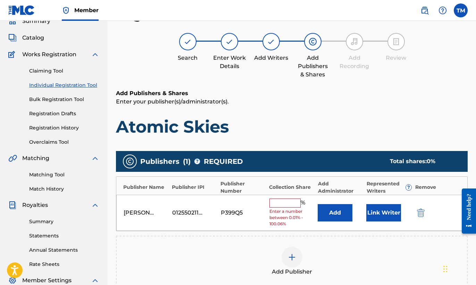
click at [285, 198] on input "text" at bounding box center [284, 202] width 31 height 9
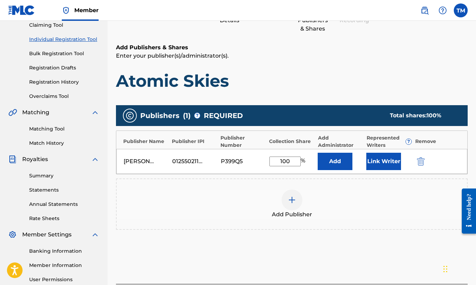
scroll to position [145, 0]
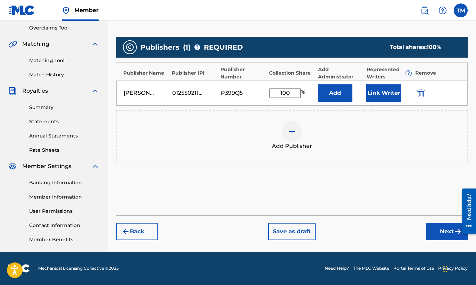
type input "100"
click at [445, 234] on button "Next" at bounding box center [447, 231] width 42 height 17
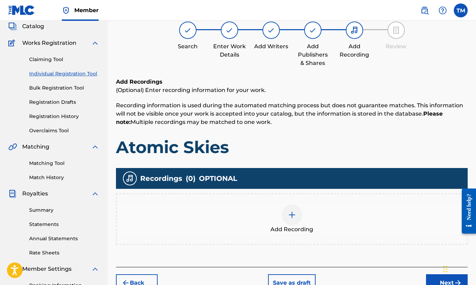
scroll to position [31, 0]
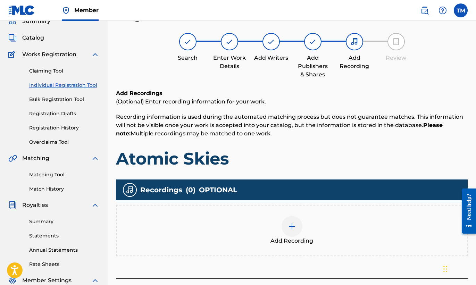
click at [294, 227] on img at bounding box center [292, 226] width 8 height 8
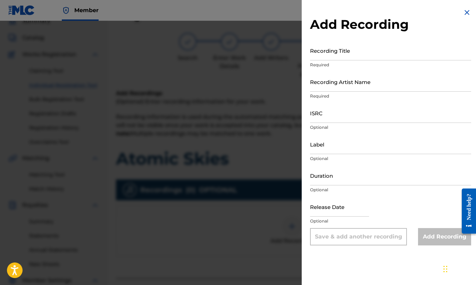
click at [365, 54] on input "Recording Title" at bounding box center [390, 51] width 161 height 20
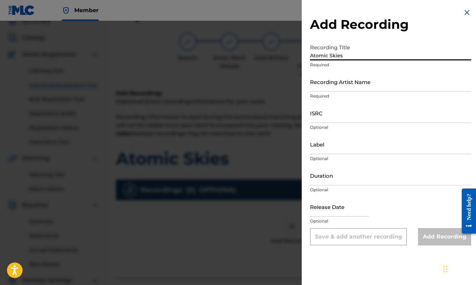
type input "Atomic Skies"
click at [381, 87] on input "Recording Artist Name" at bounding box center [390, 82] width 161 height 20
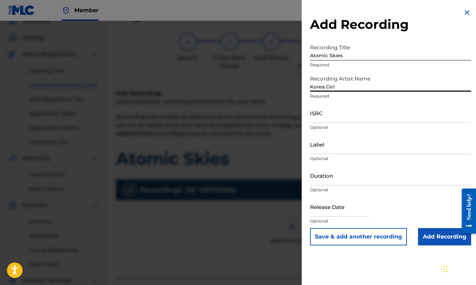
type input "Korea Girl"
click at [359, 119] on input "ISRC" at bounding box center [390, 113] width 161 height 20
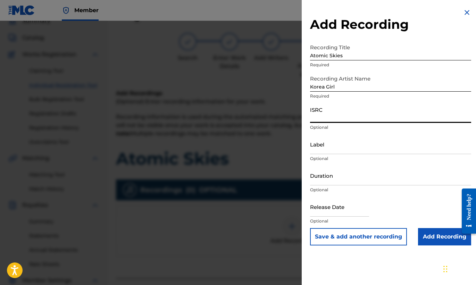
paste input "QZAKB2405252"
type input "QZAKB2405252"
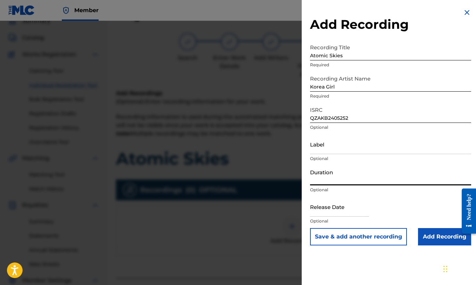
click at [372, 178] on input "Duration" at bounding box center [390, 176] width 161 height 20
type input "04:33"
click at [435, 231] on input "Add Recording" at bounding box center [444, 236] width 53 height 17
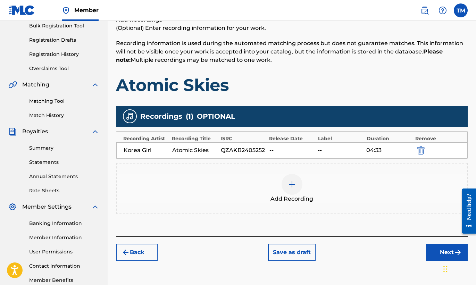
scroll to position [145, 0]
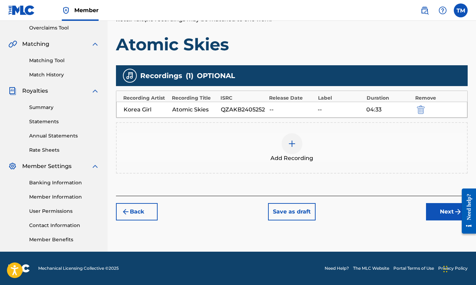
click at [449, 213] on button "Next" at bounding box center [447, 211] width 42 height 17
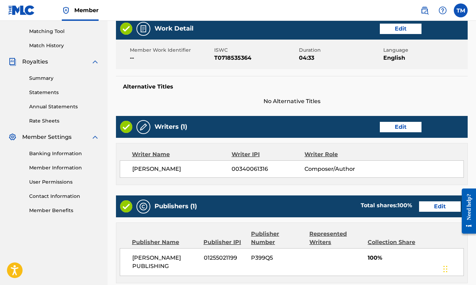
scroll to position [318, 0]
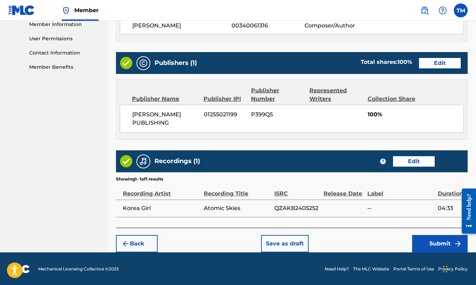
click at [432, 239] on button "Submit" at bounding box center [440, 243] width 56 height 17
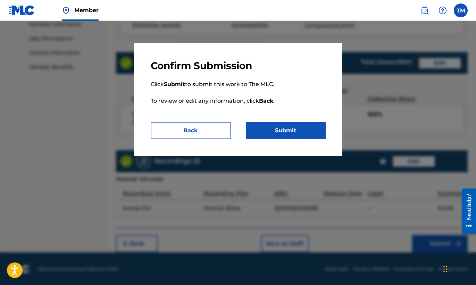
click at [300, 128] on button "Submit" at bounding box center [286, 130] width 80 height 17
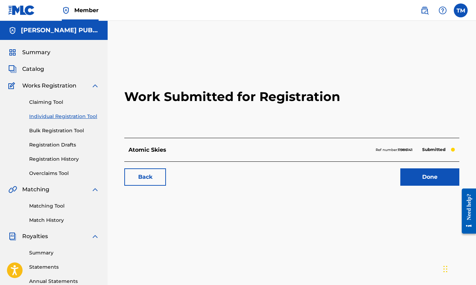
click at [432, 176] on link "Done" at bounding box center [429, 176] width 59 height 17
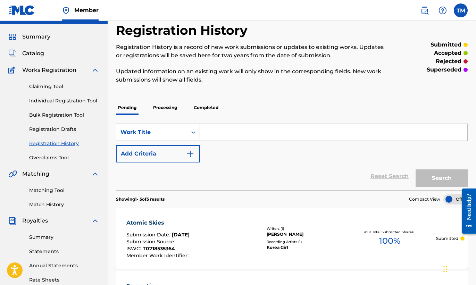
scroll to position [16, 0]
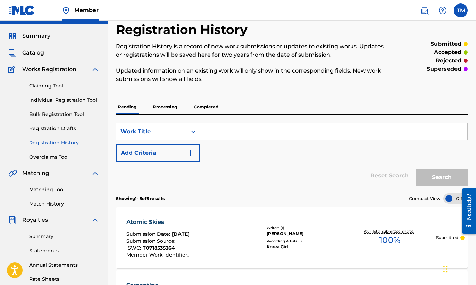
click at [71, 100] on link "Individual Registration Tool" at bounding box center [64, 99] width 70 height 7
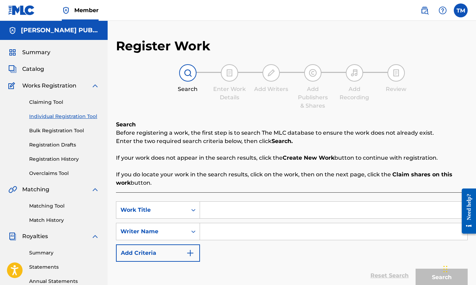
click at [227, 214] on input "Search Form" at bounding box center [333, 210] width 267 height 17
type input "L'il Bunch"
click at [228, 230] on input "Search Form" at bounding box center [333, 231] width 267 height 17
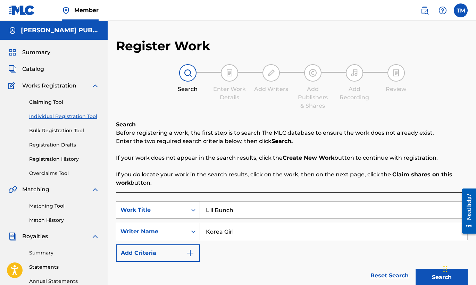
drag, startPoint x: 320, startPoint y: 233, endPoint x: 190, endPoint y: 215, distance: 131.0
click at [190, 215] on div "SearchWithCriteriab5188668-90a8-4921-90ba-e7685ae88a56 Work Title L'il Bunch Se…" at bounding box center [291, 231] width 351 height 60
type input "[PERSON_NAME]"
click at [432, 278] on button "Search" at bounding box center [441, 277] width 52 height 17
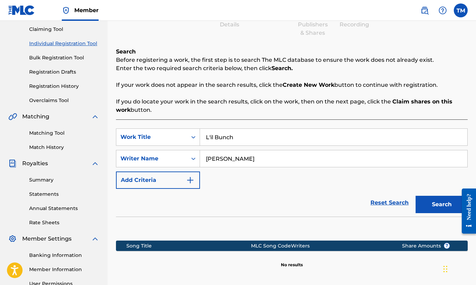
scroll to position [145, 0]
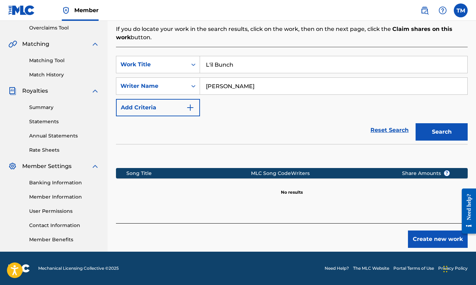
click at [427, 243] on button "Create new work" at bounding box center [438, 238] width 60 height 17
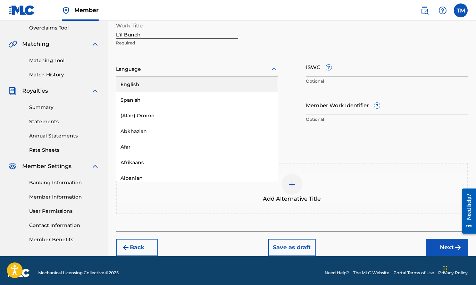
click at [264, 67] on div at bounding box center [197, 69] width 162 height 9
click at [244, 84] on div "English" at bounding box center [196, 85] width 161 height 16
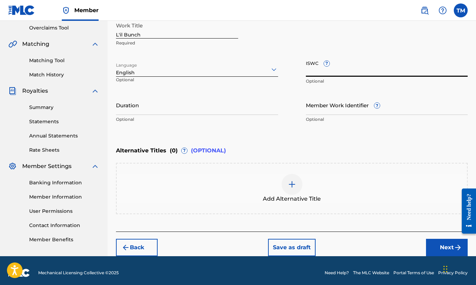
click at [306, 71] on input "ISWC ?" at bounding box center [387, 67] width 162 height 20
paste input "T-071.892.432-3"
type input "T-071.892.432-3"
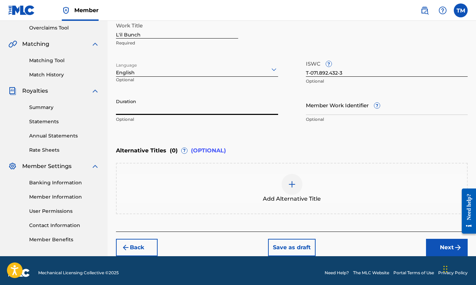
click at [232, 113] on input "Duration" at bounding box center [197, 105] width 162 height 20
type input "03:33"
click at [442, 244] on button "Next" at bounding box center [447, 247] width 42 height 17
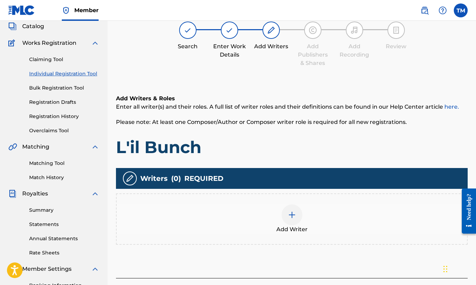
scroll to position [31, 0]
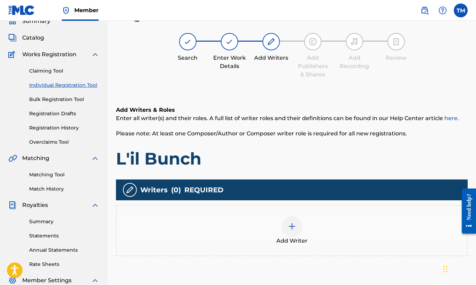
click at [294, 224] on img at bounding box center [292, 226] width 8 height 8
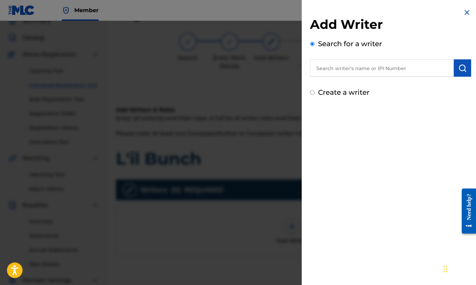
click at [415, 69] on input "text" at bounding box center [382, 67] width 144 height 17
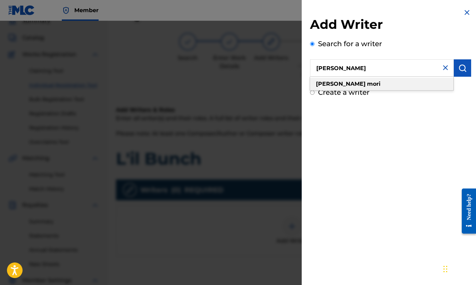
type input "[PERSON_NAME]"
click at [391, 84] on div "[PERSON_NAME]" at bounding box center [381, 84] width 143 height 12
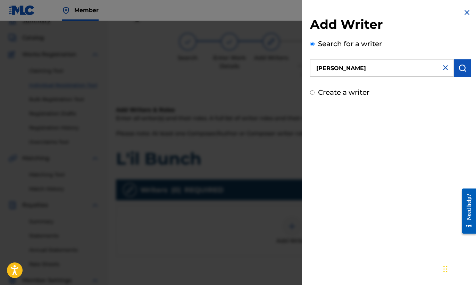
click at [461, 62] on button "submit" at bounding box center [461, 67] width 17 height 17
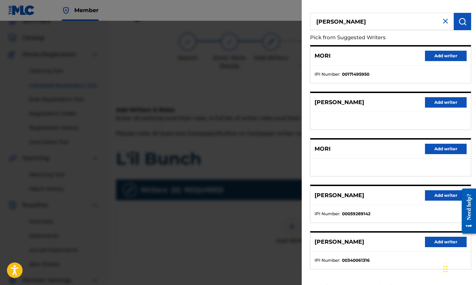
scroll to position [75, 0]
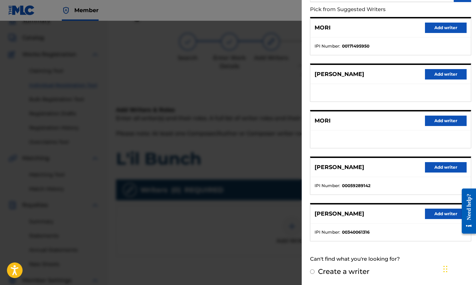
click at [450, 211] on button "Add writer" at bounding box center [446, 214] width 42 height 10
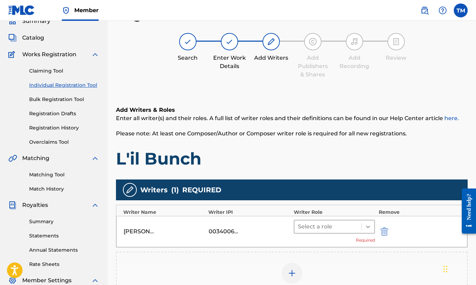
click at [370, 225] on icon at bounding box center [367, 226] width 7 height 7
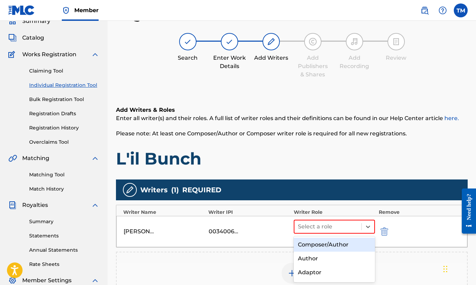
click at [345, 246] on div "Composer/Author" at bounding box center [335, 245] width 82 height 14
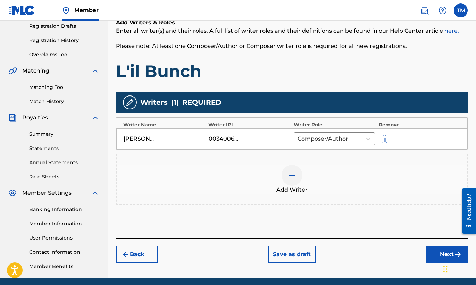
scroll to position [145, 0]
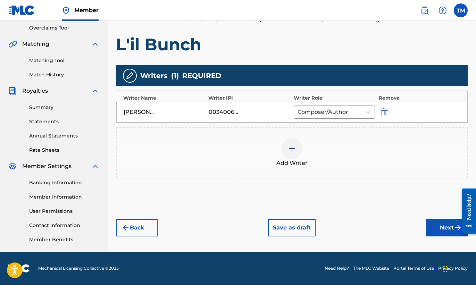
click at [439, 227] on button "Next" at bounding box center [447, 227] width 42 height 17
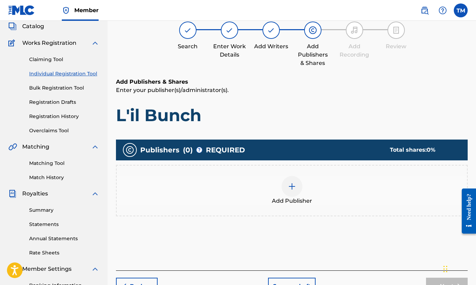
scroll to position [31, 0]
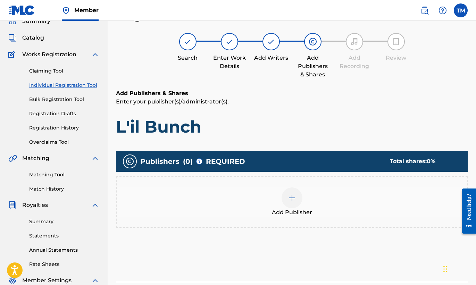
click at [289, 195] on img at bounding box center [292, 198] width 8 height 8
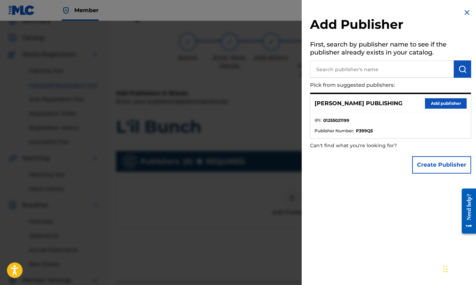
click at [432, 103] on button "Add publisher" at bounding box center [446, 103] width 42 height 10
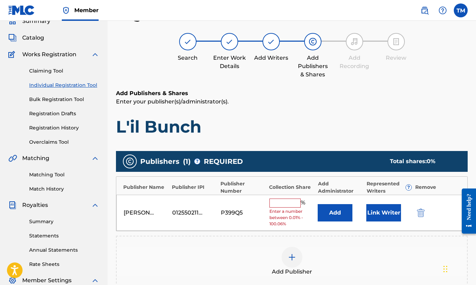
click at [277, 203] on input "text" at bounding box center [284, 202] width 31 height 9
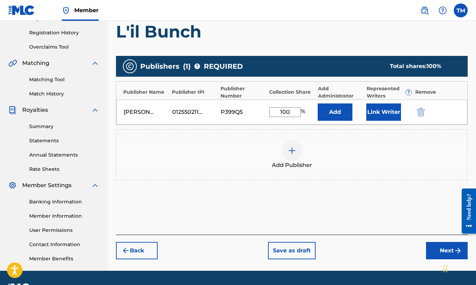
scroll to position [145, 0]
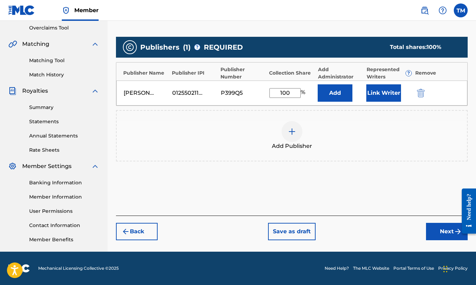
type input "100"
click at [437, 229] on button "Next" at bounding box center [447, 231] width 42 height 17
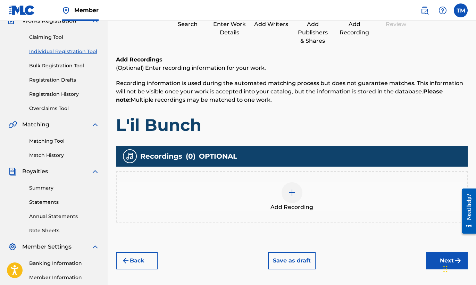
scroll to position [31, 0]
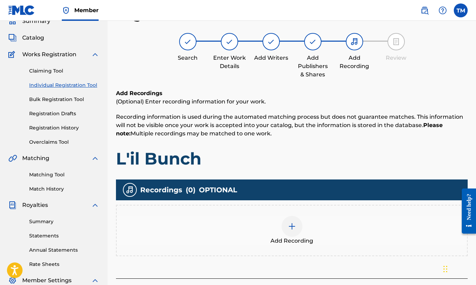
click at [293, 230] on div at bounding box center [291, 226] width 21 height 21
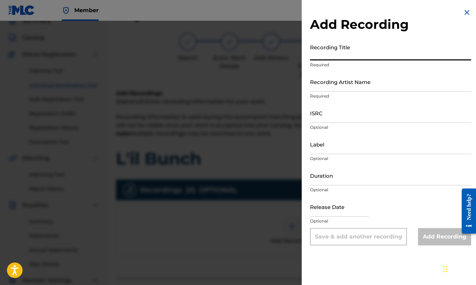
click at [380, 53] on input "Recording Title" at bounding box center [390, 51] width 161 height 20
type input "L'il Bunch"
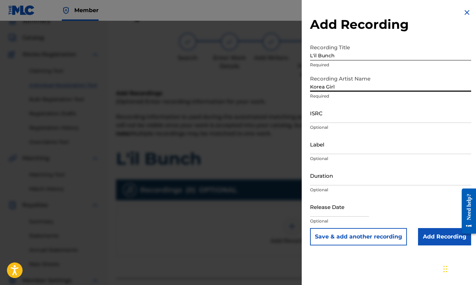
type input "Korea Girl"
click at [342, 117] on input "ISRC" at bounding box center [390, 113] width 161 height 20
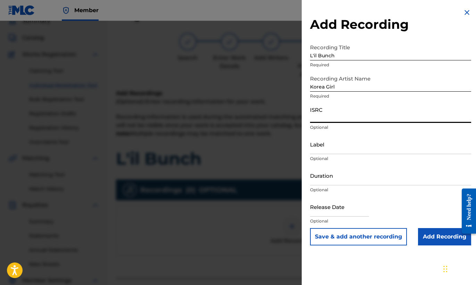
paste input "USB750404007"
type input "USB750404007"
click at [359, 183] on input "Duration" at bounding box center [390, 176] width 161 height 20
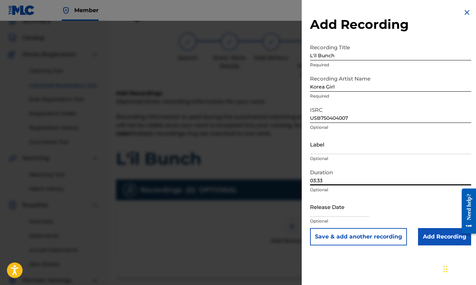
type input "03:33"
click at [435, 239] on input "Add Recording" at bounding box center [444, 236] width 53 height 17
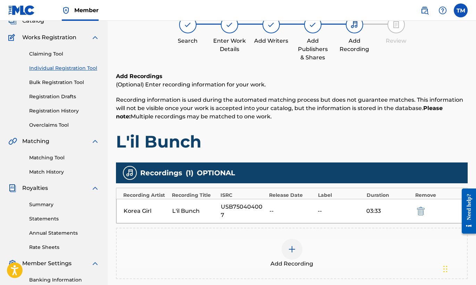
scroll to position [145, 0]
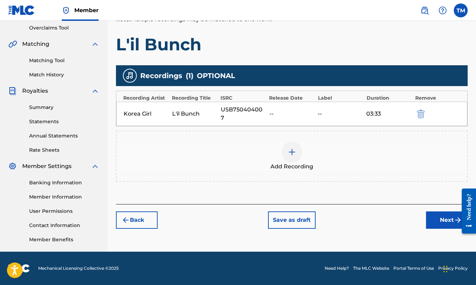
click at [445, 211] on button "Next" at bounding box center [447, 219] width 42 height 17
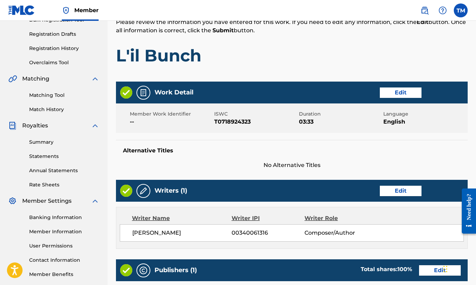
scroll to position [318, 0]
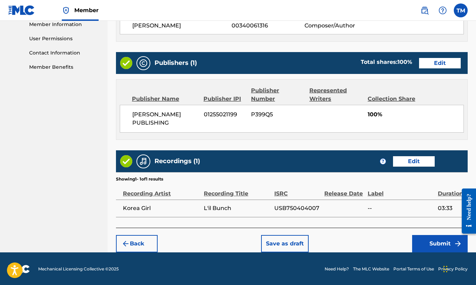
click at [431, 245] on button "Submit" at bounding box center [440, 243] width 56 height 17
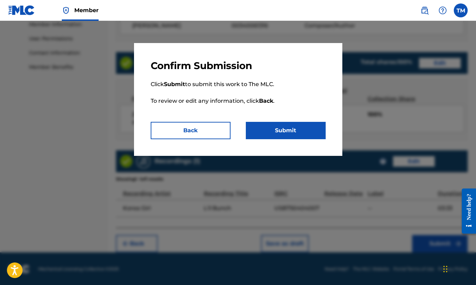
click at [306, 129] on button "Submit" at bounding box center [286, 130] width 80 height 17
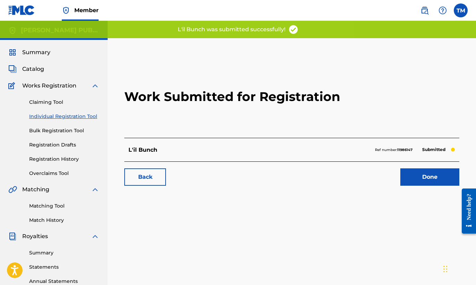
click at [433, 176] on link "Done" at bounding box center [429, 176] width 59 height 17
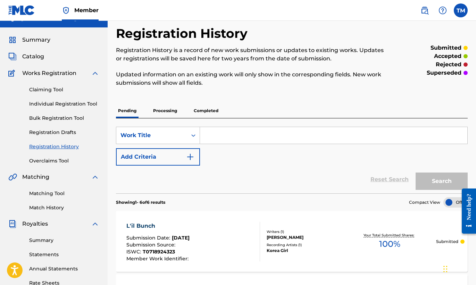
scroll to position [6, 0]
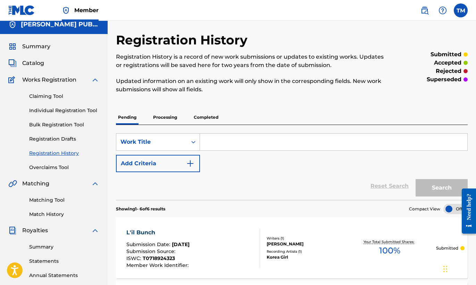
click at [87, 111] on link "Individual Registration Tool" at bounding box center [64, 110] width 70 height 7
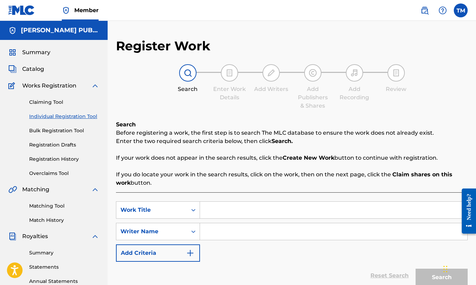
click at [225, 208] on input "Search Form" at bounding box center [333, 210] width 267 height 17
type input "Wile E."
click at [250, 236] on input "Search Form" at bounding box center [333, 231] width 267 height 17
type input "t"
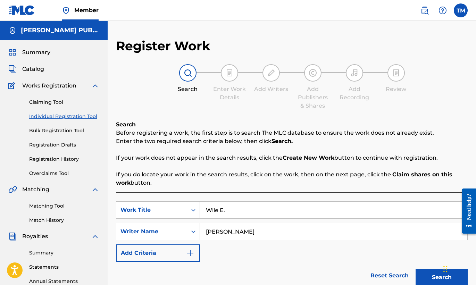
type input "[PERSON_NAME]"
click at [436, 273] on button "Search" at bounding box center [441, 277] width 52 height 17
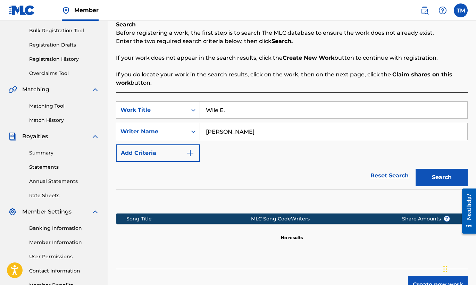
scroll to position [145, 0]
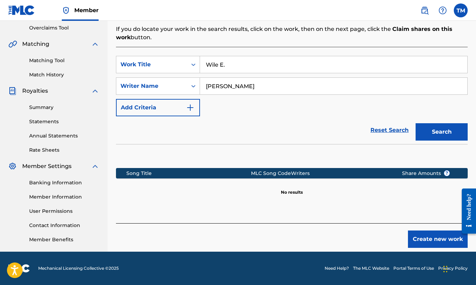
click at [434, 239] on button "Create new work" at bounding box center [438, 238] width 60 height 17
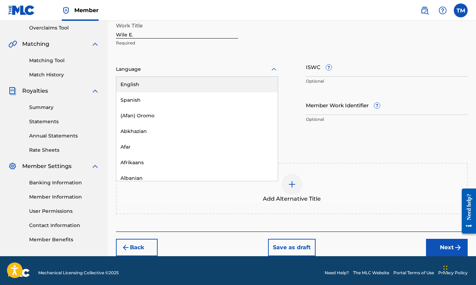
click at [273, 68] on icon at bounding box center [274, 69] width 8 height 8
click at [246, 86] on div "English" at bounding box center [196, 85] width 161 height 16
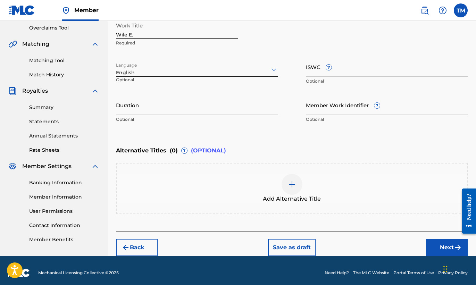
click at [341, 73] on input "ISWC ?" at bounding box center [387, 67] width 162 height 20
paste input "T-071.911.517-9"
type input "T-071.911.517-9"
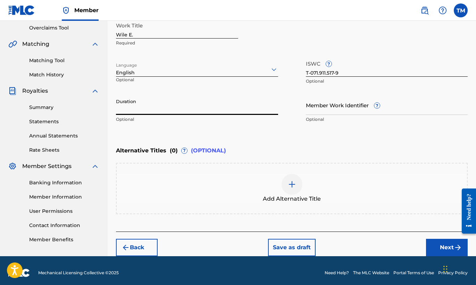
click at [212, 113] on input "Duration" at bounding box center [197, 105] width 162 height 20
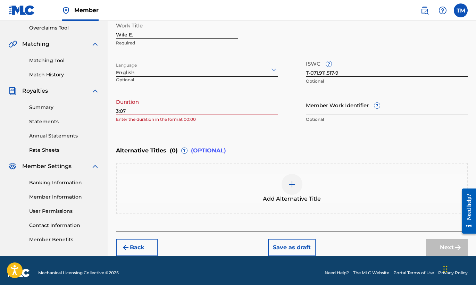
click at [353, 133] on div "Enter Work Details Enter work details for ‘ Wile E. ’ below. Work Title Wile E.…" at bounding box center [291, 59] width 351 height 168
click at [115, 112] on div "Register Work Search Enter Work Details Add Writers Add Publishers & Shares Add…" at bounding box center [292, 74] width 368 height 363
click at [116, 112] on input "3:07" at bounding box center [197, 105] width 162 height 20
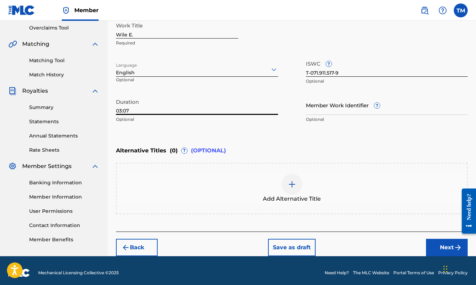
type input "03:07"
click at [452, 242] on button "Next" at bounding box center [447, 247] width 42 height 17
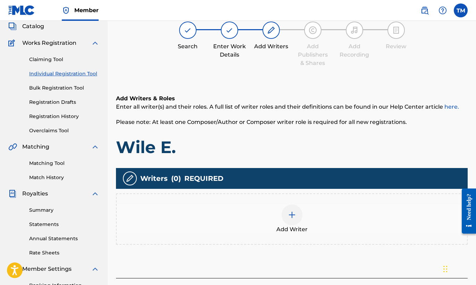
scroll to position [31, 0]
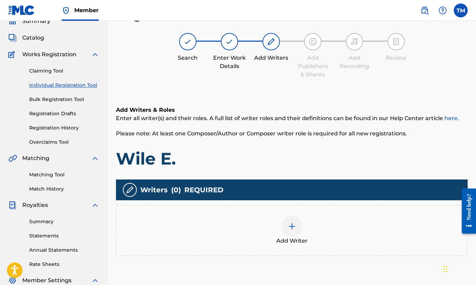
click at [295, 230] on img at bounding box center [292, 226] width 8 height 8
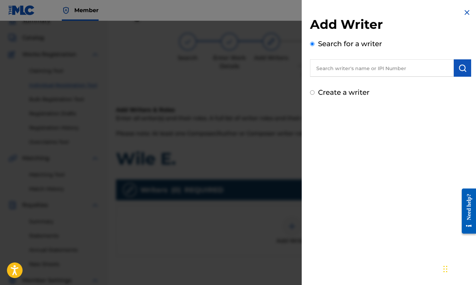
click at [373, 73] on input "text" at bounding box center [382, 67] width 144 height 17
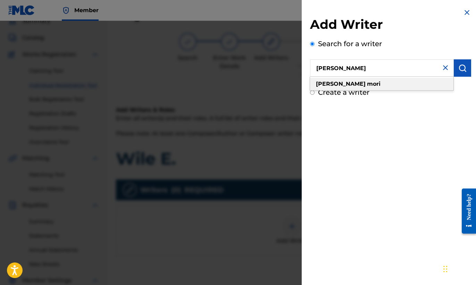
type input "[PERSON_NAME]"
click at [349, 82] on div "[PERSON_NAME]" at bounding box center [381, 84] width 143 height 12
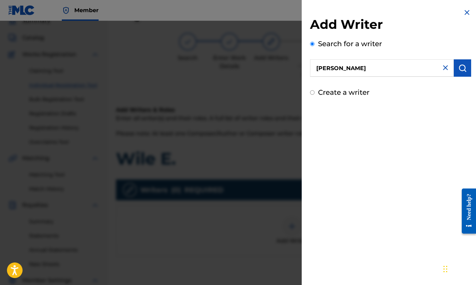
click at [462, 66] on img "submit" at bounding box center [462, 68] width 8 height 8
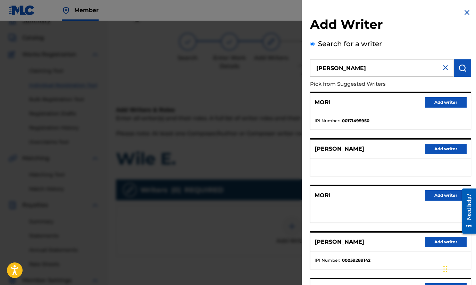
scroll to position [75, 0]
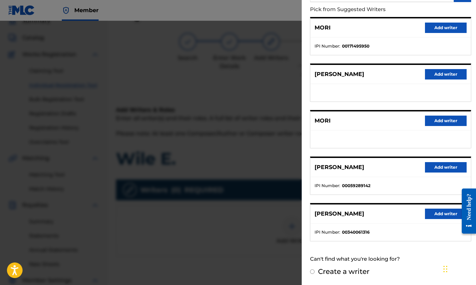
click at [440, 214] on button "Add writer" at bounding box center [446, 214] width 42 height 10
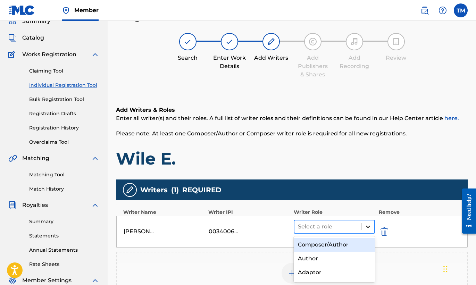
click at [366, 227] on icon at bounding box center [367, 226] width 7 height 7
click at [344, 242] on div "Composer/Author" at bounding box center [335, 245] width 82 height 14
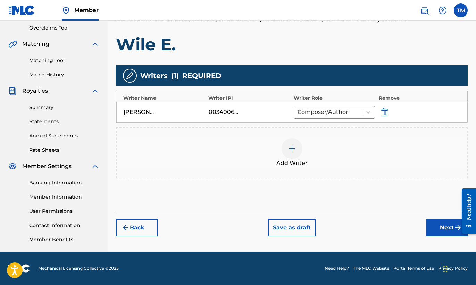
click at [433, 224] on button "Next" at bounding box center [447, 227] width 42 height 17
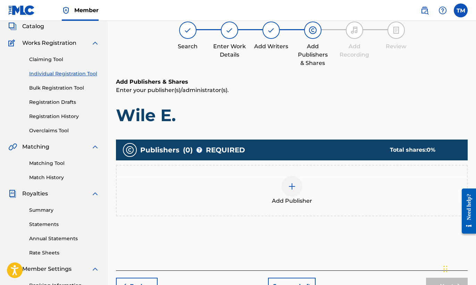
scroll to position [31, 0]
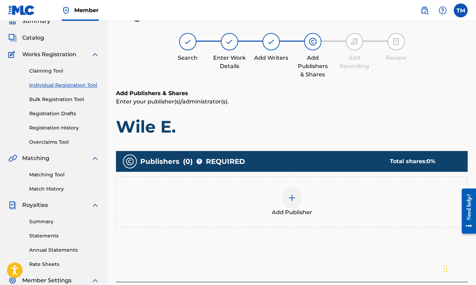
click at [285, 205] on div at bounding box center [291, 197] width 21 height 21
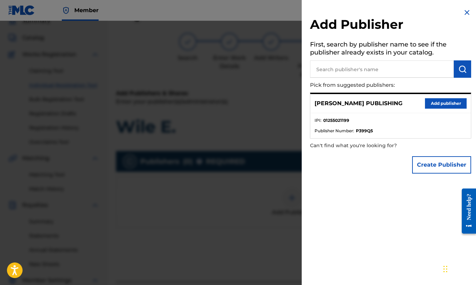
click at [426, 104] on button "Add publisher" at bounding box center [446, 103] width 42 height 10
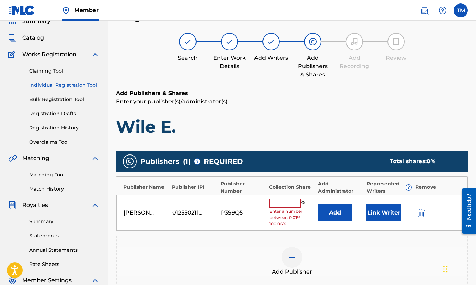
click at [290, 203] on input "text" at bounding box center [284, 202] width 31 height 9
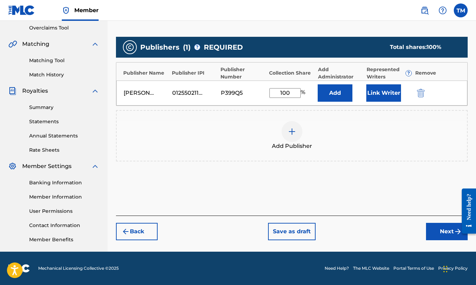
type input "100"
click at [440, 235] on button "Next" at bounding box center [447, 231] width 42 height 17
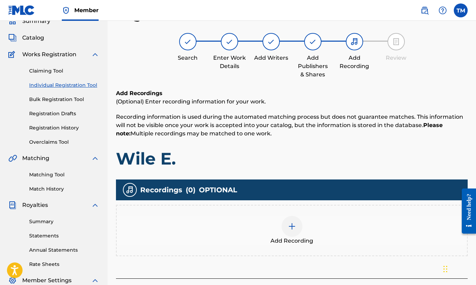
click at [295, 229] on img at bounding box center [292, 226] width 8 height 8
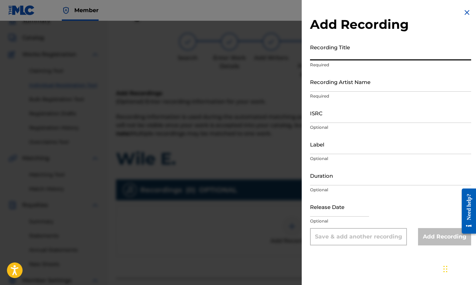
click at [364, 51] on input "Recording Title" at bounding box center [390, 51] width 161 height 20
type input "Wile E."
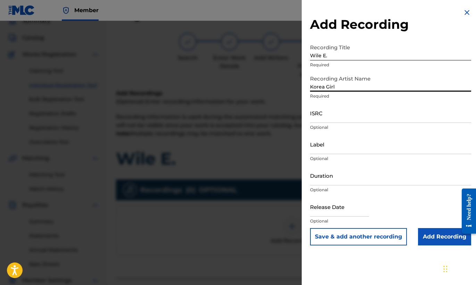
type input "Korea Girl"
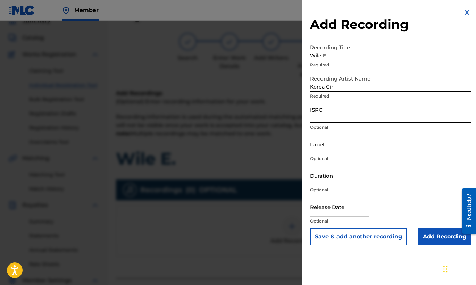
click at [350, 122] on input "ISRC" at bounding box center [390, 113] width 161 height 20
paste input "USB750404011"
type input "USB750404011"
click at [353, 179] on input "Duration" at bounding box center [390, 176] width 161 height 20
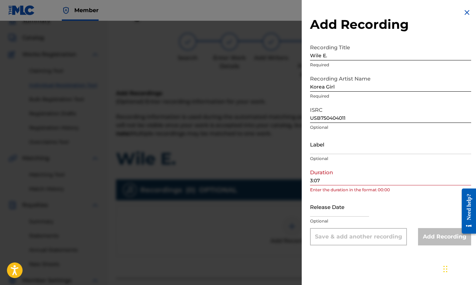
click at [436, 201] on div "Release Date Optional" at bounding box center [390, 212] width 161 height 31
click at [311, 180] on input "3:07" at bounding box center [390, 176] width 161 height 20
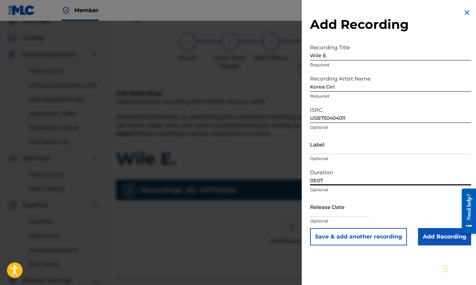
type input "03:07"
click at [442, 237] on input "Add Recording" at bounding box center [444, 236] width 53 height 17
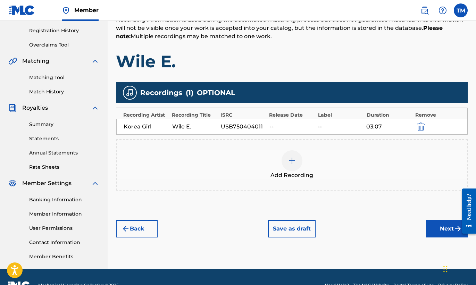
scroll to position [145, 0]
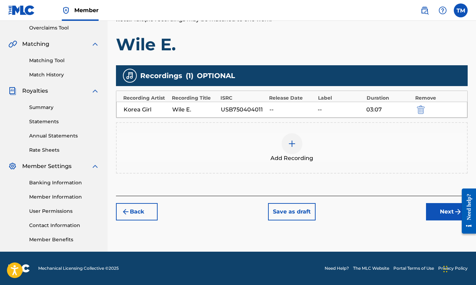
click at [434, 212] on button "Next" at bounding box center [447, 211] width 42 height 17
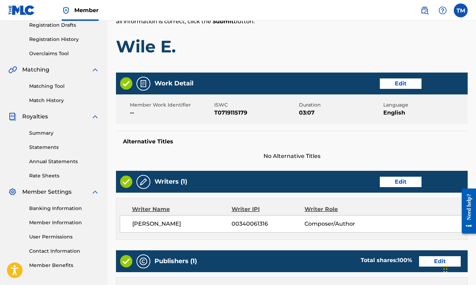
scroll to position [318, 0]
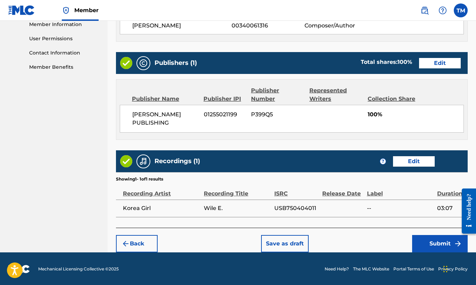
click at [429, 240] on button "Submit" at bounding box center [440, 243] width 56 height 17
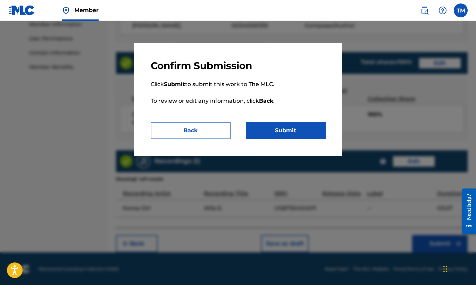
click at [289, 136] on button "Submit" at bounding box center [286, 130] width 80 height 17
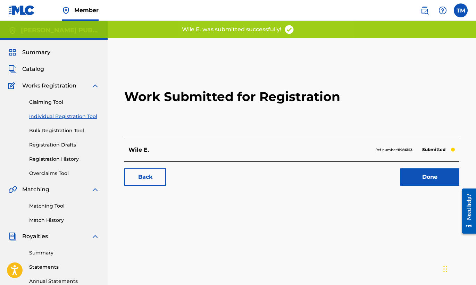
click at [433, 178] on link "Done" at bounding box center [429, 176] width 59 height 17
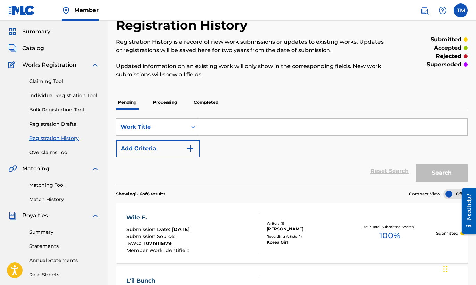
scroll to position [16, 0]
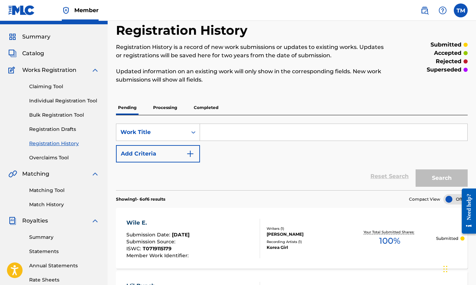
click at [59, 87] on link "Claiming Tool" at bounding box center [64, 86] width 70 height 7
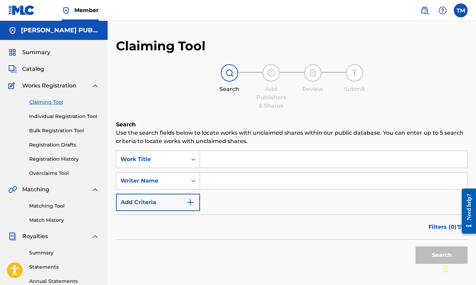
click at [241, 159] on input "Search Form" at bounding box center [333, 159] width 267 height 17
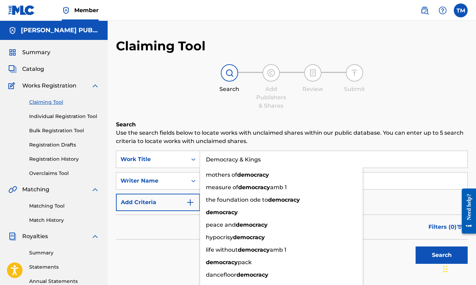
type input "Democracy & Kings"
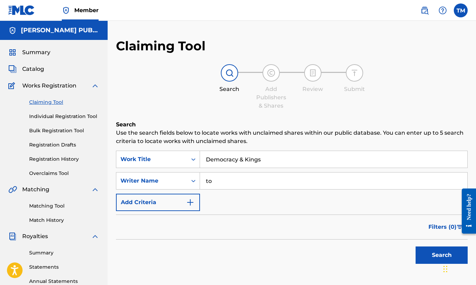
type input "t"
type input "[PERSON_NAME]"
click at [437, 248] on button "Search" at bounding box center [441, 254] width 52 height 17
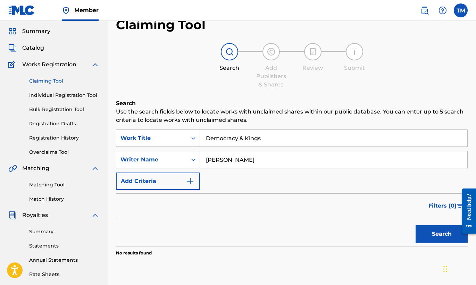
scroll to position [20, 0]
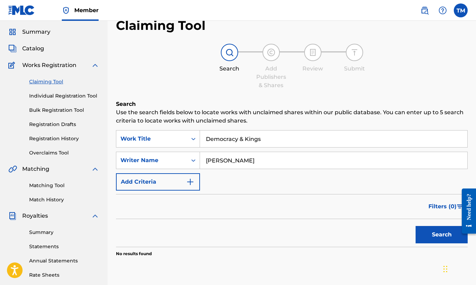
click at [91, 97] on link "Individual Registration Tool" at bounding box center [64, 95] width 70 height 7
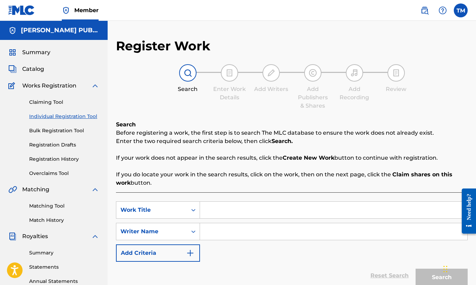
click at [227, 207] on input "Search Form" at bounding box center [333, 210] width 267 height 17
type input "Democracy & Kings"
click at [271, 232] on input "Search Form" at bounding box center [333, 231] width 267 height 17
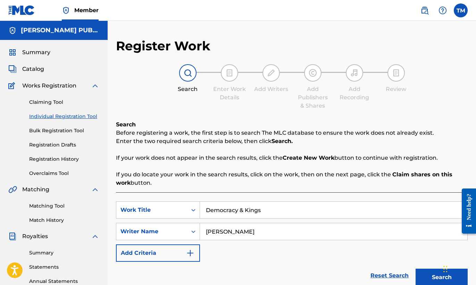
type input "[PERSON_NAME]"
click at [437, 280] on button "Search" at bounding box center [441, 277] width 52 height 17
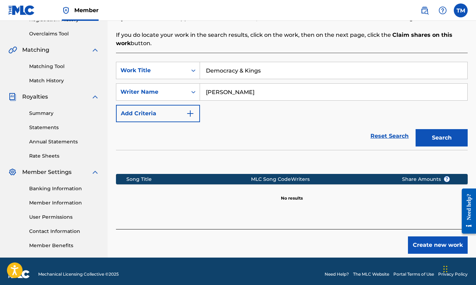
scroll to position [145, 0]
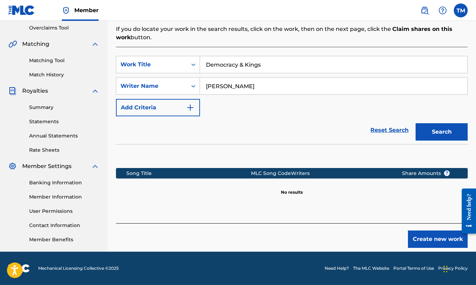
click at [414, 239] on button "Create new work" at bounding box center [438, 238] width 60 height 17
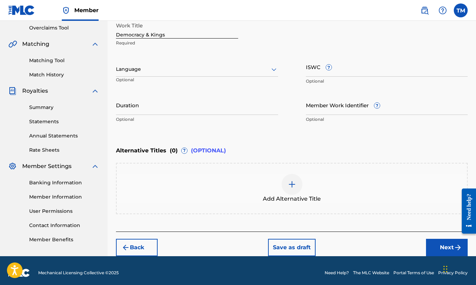
click at [274, 74] on div "Language" at bounding box center [197, 69] width 162 height 15
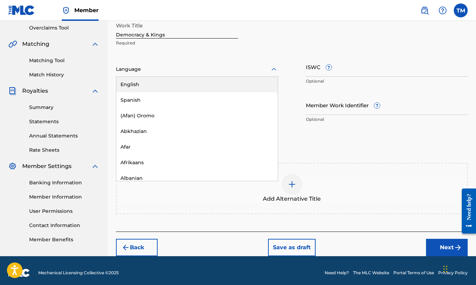
click at [249, 87] on div "English" at bounding box center [196, 85] width 161 height 16
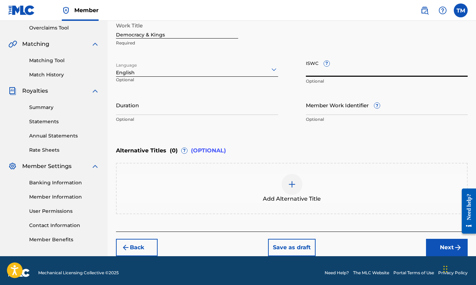
click at [373, 73] on input "ISWC ?" at bounding box center [387, 67] width 162 height 20
paste input "T-071.871.730-6"
type input "T-071.871.730-6"
click at [196, 112] on input "Duration" at bounding box center [197, 105] width 162 height 20
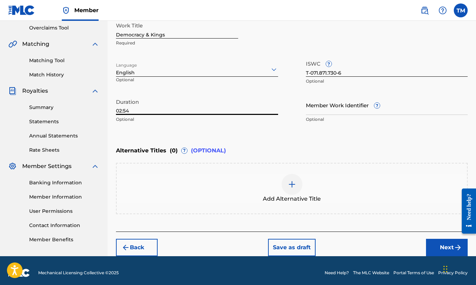
type input "02:54"
click at [444, 244] on button "Next" at bounding box center [447, 247] width 42 height 17
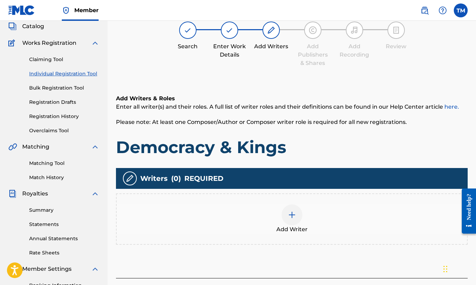
scroll to position [31, 0]
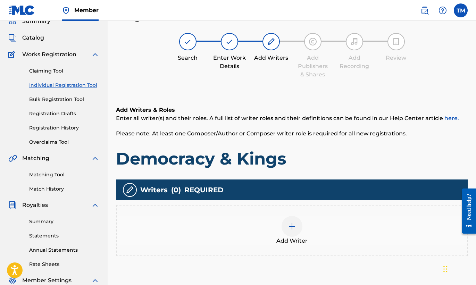
click at [292, 225] on img at bounding box center [292, 226] width 8 height 8
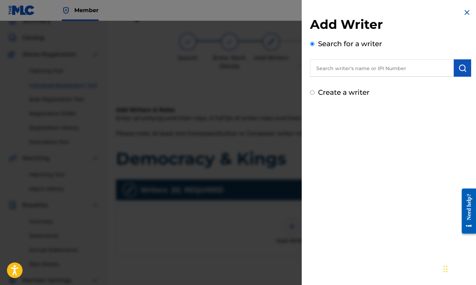
click at [385, 69] on input "text" at bounding box center [382, 67] width 144 height 17
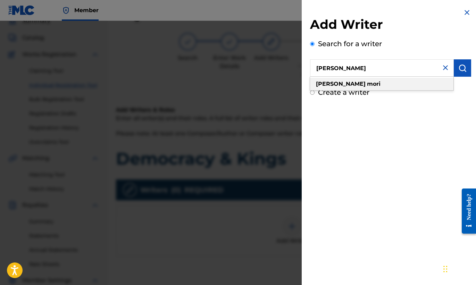
type input "[PERSON_NAME]"
click at [366, 87] on div "[PERSON_NAME]" at bounding box center [381, 84] width 143 height 12
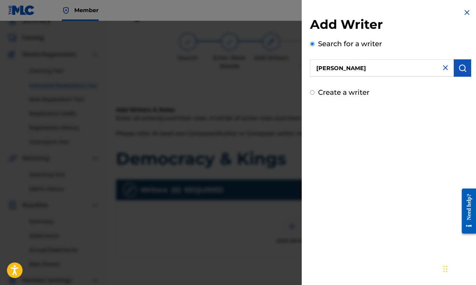
click at [458, 68] on img "submit" at bounding box center [462, 68] width 8 height 8
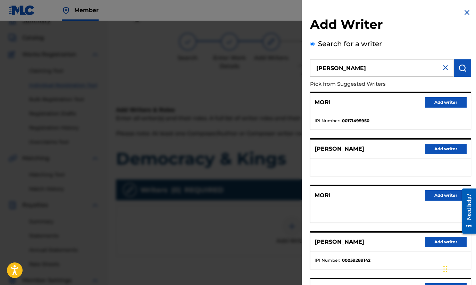
scroll to position [75, 0]
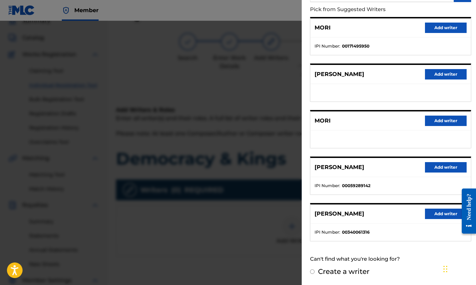
click at [432, 211] on button "Add writer" at bounding box center [446, 214] width 42 height 10
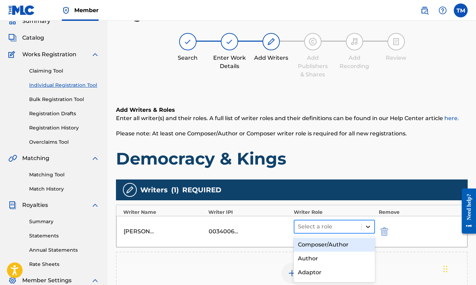
click at [367, 224] on icon at bounding box center [367, 226] width 7 height 7
click at [342, 247] on div "Composer/Author" at bounding box center [335, 245] width 82 height 14
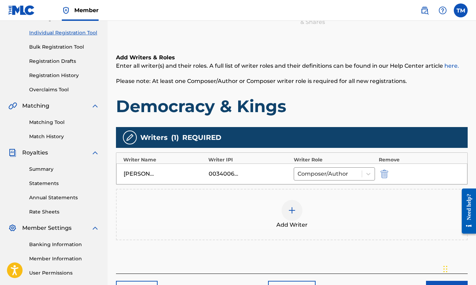
scroll to position [145, 0]
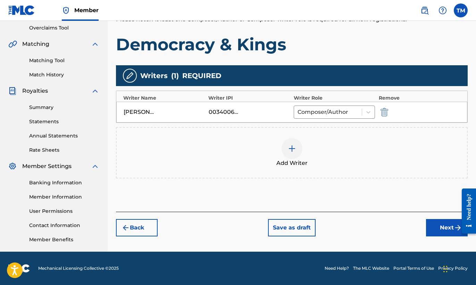
click at [441, 228] on button "Next" at bounding box center [447, 227] width 42 height 17
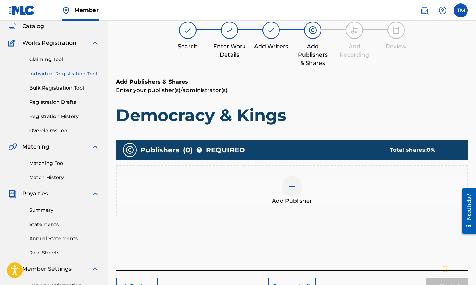
scroll to position [31, 0]
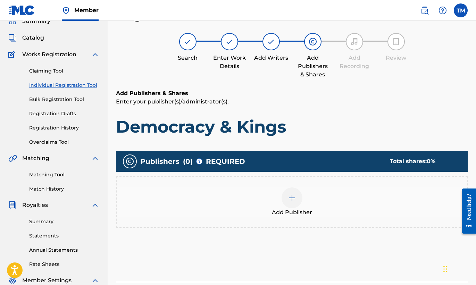
click at [295, 206] on div at bounding box center [291, 197] width 21 height 21
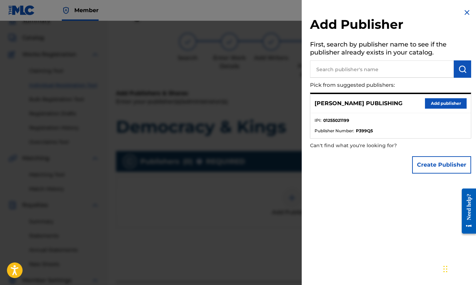
click at [433, 100] on button "Add publisher" at bounding box center [446, 103] width 42 height 10
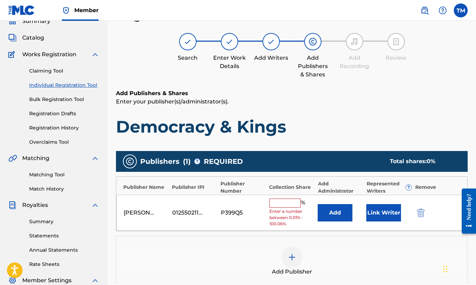
click at [286, 201] on input "text" at bounding box center [284, 202] width 31 height 9
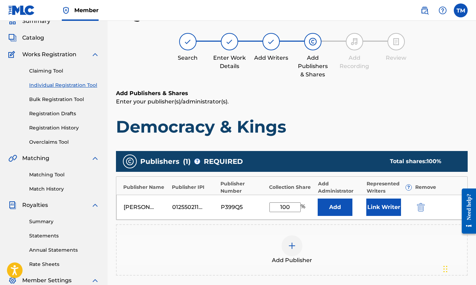
type input "100"
click at [332, 202] on button "Add" at bounding box center [334, 206] width 35 height 17
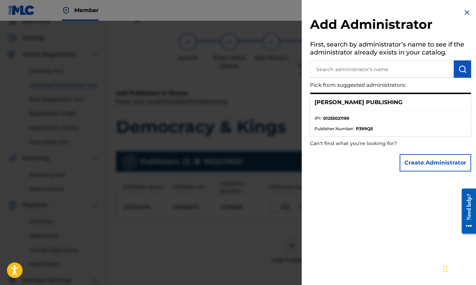
click at [465, 12] on img at bounding box center [466, 12] width 8 height 8
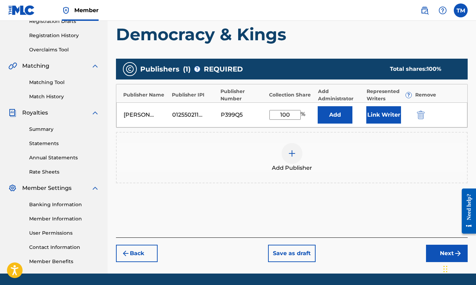
scroll to position [145, 0]
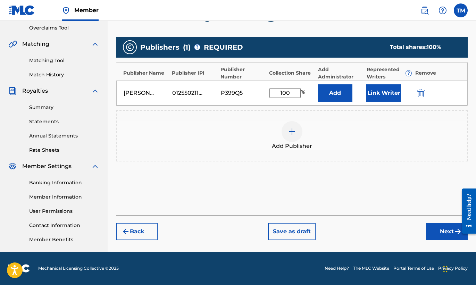
click at [449, 235] on button "Next" at bounding box center [447, 231] width 42 height 17
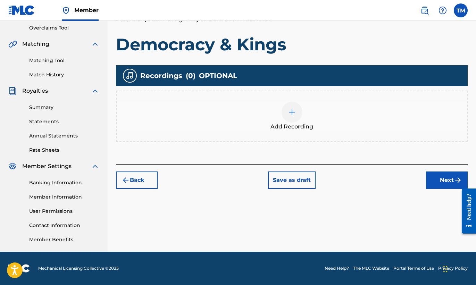
click at [295, 120] on div at bounding box center [291, 112] width 21 height 21
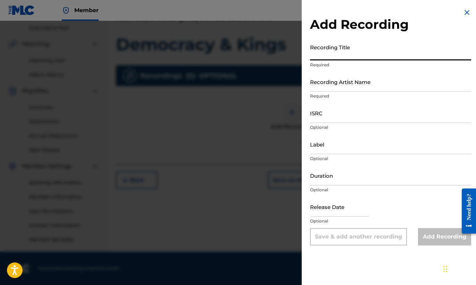
click at [376, 53] on input "Recording Title" at bounding box center [390, 51] width 161 height 20
type input "Democracy & Kings"
click at [391, 86] on input "Recording Artist Name" at bounding box center [390, 82] width 161 height 20
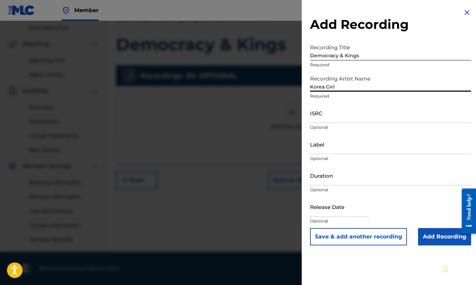
type input "Korea Girl"
click at [333, 119] on input "ISRC" at bounding box center [390, 113] width 161 height 20
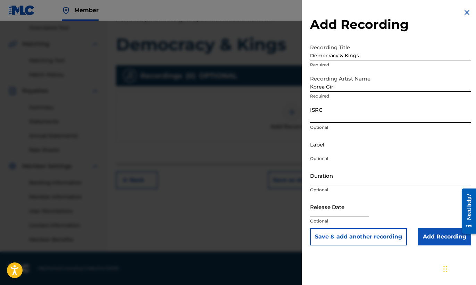
click at [333, 119] on input "ISRC" at bounding box center [390, 113] width 161 height 20
paste input "USB750404013"
type input "USB750404013"
click at [340, 179] on input "Duration" at bounding box center [390, 176] width 161 height 20
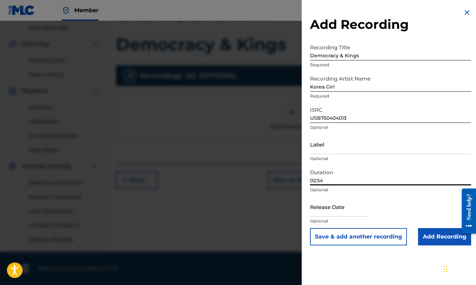
type input "02:54"
click at [446, 230] on input "Add Recording" at bounding box center [444, 236] width 53 height 17
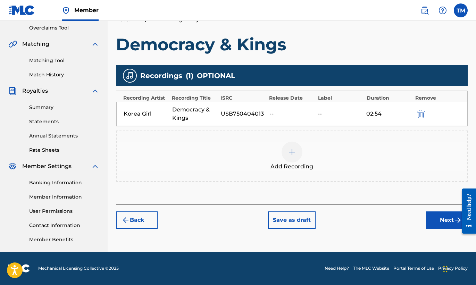
click at [447, 217] on button "Next" at bounding box center [447, 219] width 42 height 17
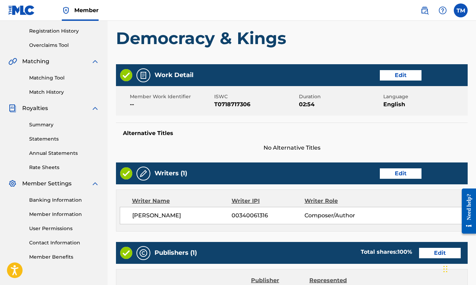
scroll to position [318, 0]
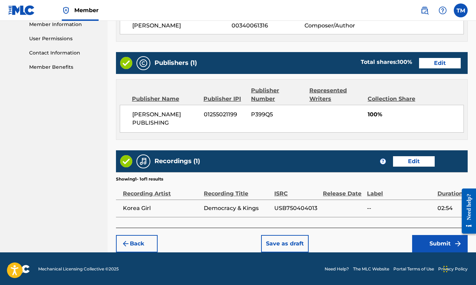
click at [440, 239] on button "Submit" at bounding box center [440, 243] width 56 height 17
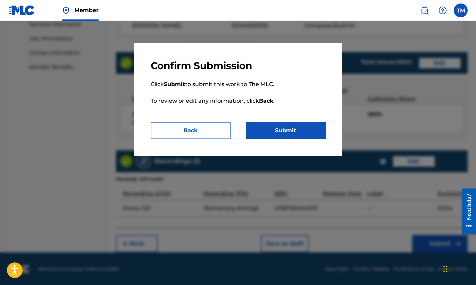
click at [304, 130] on button "Submit" at bounding box center [286, 130] width 80 height 17
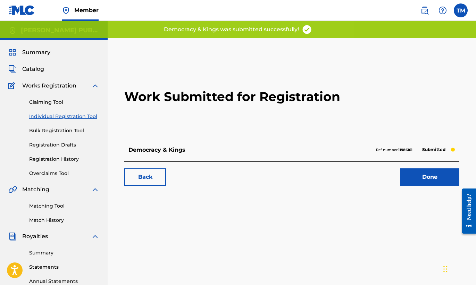
click at [435, 180] on link "Done" at bounding box center [429, 176] width 59 height 17
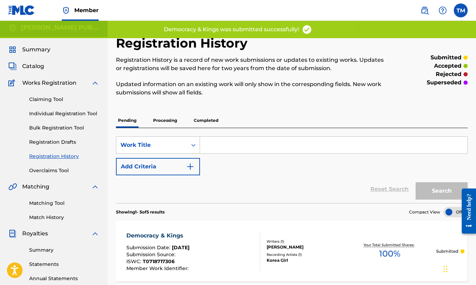
scroll to position [3, 0]
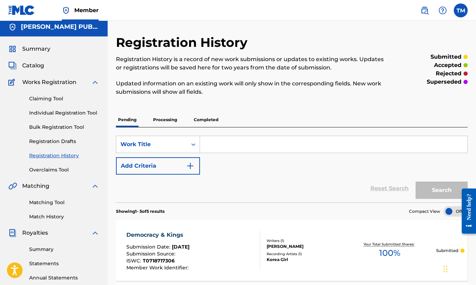
click at [283, 149] on input "Search Form" at bounding box center [333, 144] width 267 height 17
type input "Conversations"
click at [188, 165] on img "Search Form" at bounding box center [190, 166] width 8 height 8
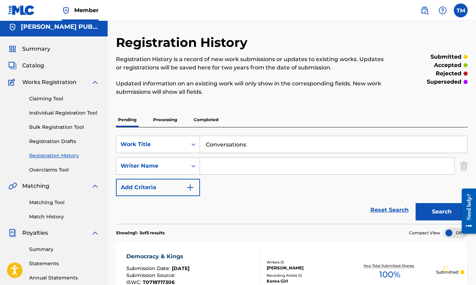
click at [232, 165] on input "Search Form" at bounding box center [327, 166] width 254 height 17
type input "[PERSON_NAME]"
click at [432, 211] on button "Search" at bounding box center [441, 211] width 52 height 17
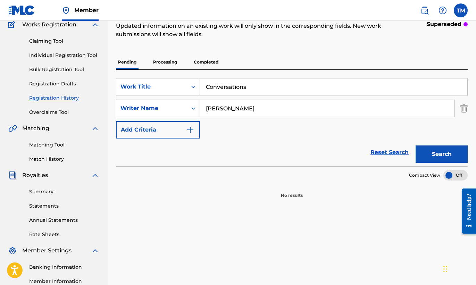
scroll to position [48, 0]
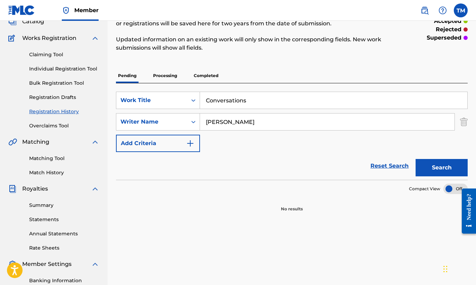
click at [83, 71] on link "Individual Registration Tool" at bounding box center [64, 68] width 70 height 7
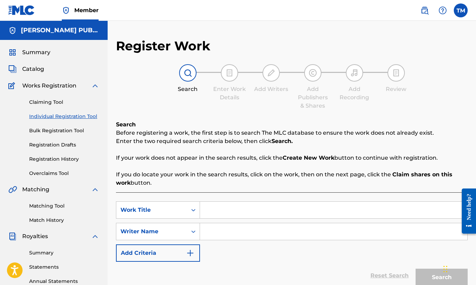
click at [240, 212] on input "Search Form" at bounding box center [333, 210] width 267 height 17
type input "Conversations"
click at [243, 227] on input "Search Form" at bounding box center [333, 231] width 267 height 17
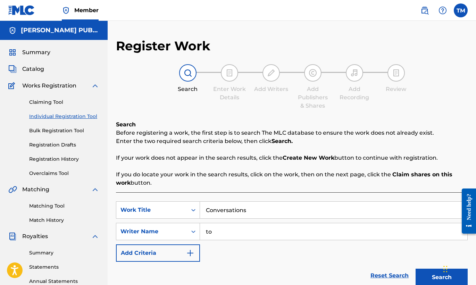
type input "t"
type input "[PERSON_NAME]"
click at [439, 274] on button "Search" at bounding box center [441, 277] width 52 height 17
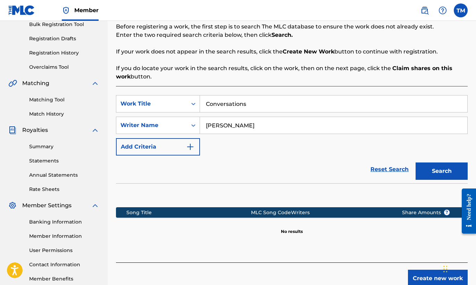
scroll to position [145, 0]
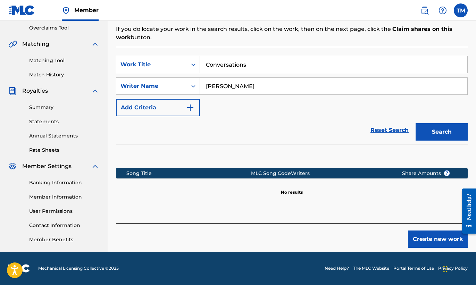
click at [433, 239] on button "Create new work" at bounding box center [438, 238] width 60 height 17
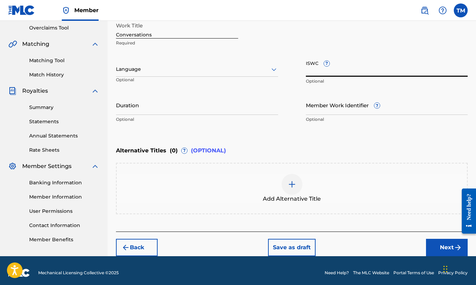
click at [340, 73] on input "ISWC ?" at bounding box center [387, 67] width 162 height 20
paste input "T-071.868.237-1"
type input "T-071.868.237-1"
click at [236, 111] on input "Duration" at bounding box center [197, 105] width 162 height 20
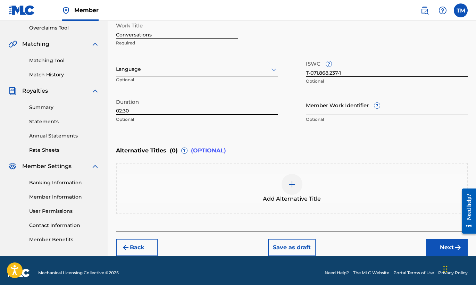
type input "02:30"
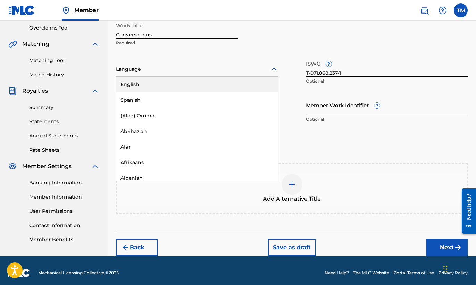
click at [273, 70] on icon at bounding box center [274, 69] width 8 height 8
click at [258, 84] on div "English" at bounding box center [196, 85] width 161 height 16
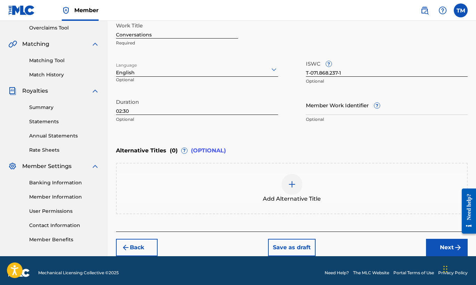
click at [444, 246] on button "Next" at bounding box center [447, 247] width 42 height 17
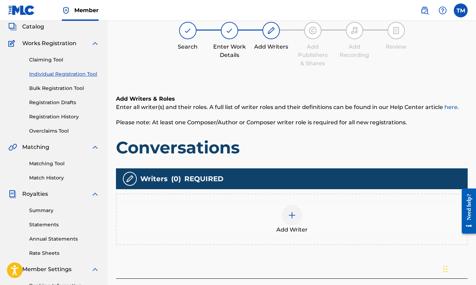
scroll to position [31, 0]
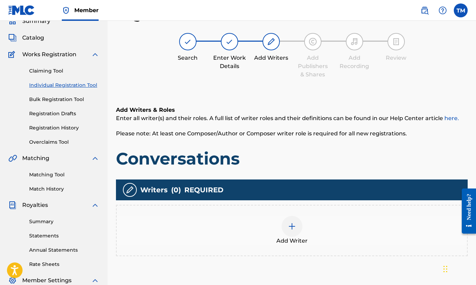
click at [297, 227] on div at bounding box center [291, 226] width 21 height 21
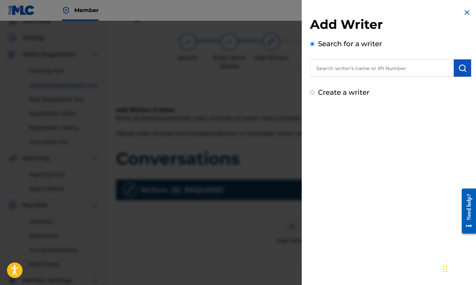
click at [382, 68] on input "text" at bounding box center [382, 67] width 144 height 17
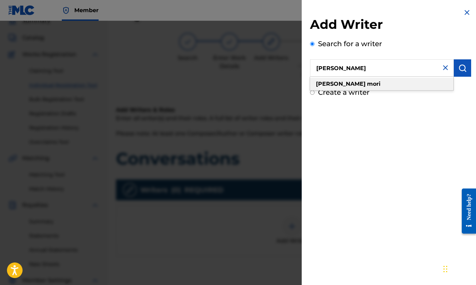
click at [388, 85] on div "[PERSON_NAME]" at bounding box center [381, 84] width 143 height 12
type input "[PERSON_NAME]"
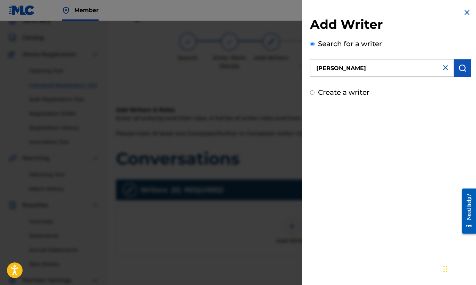
click at [453, 71] on button "submit" at bounding box center [461, 67] width 17 height 17
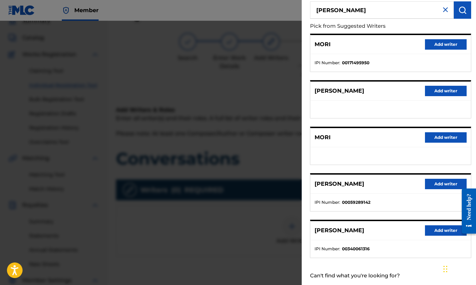
scroll to position [75, 0]
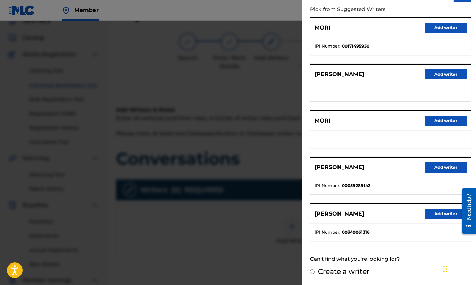
click at [437, 212] on button "Add writer" at bounding box center [446, 214] width 42 height 10
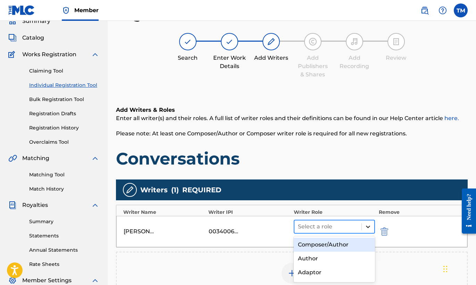
click at [370, 226] on icon at bounding box center [367, 226] width 7 height 7
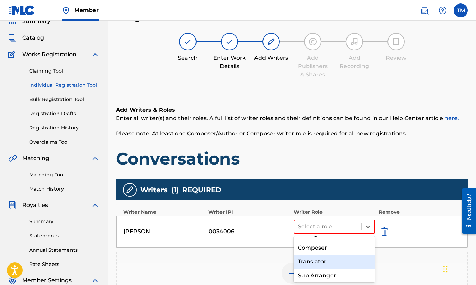
scroll to position [53, 0]
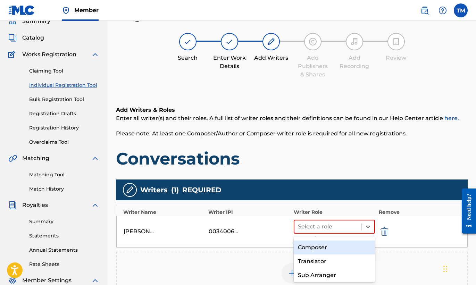
click at [324, 246] on div "Composer" at bounding box center [335, 247] width 82 height 14
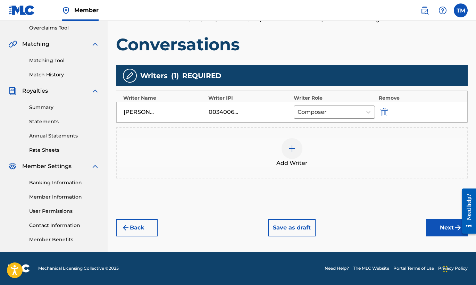
click at [439, 228] on button "Next" at bounding box center [447, 227] width 42 height 17
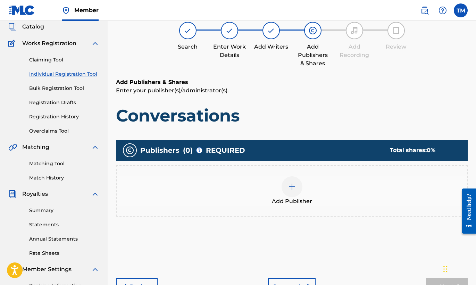
scroll to position [31, 0]
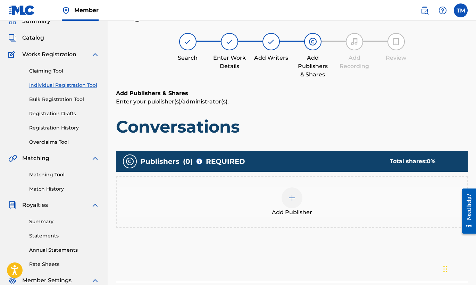
click at [288, 207] on div at bounding box center [291, 197] width 21 height 21
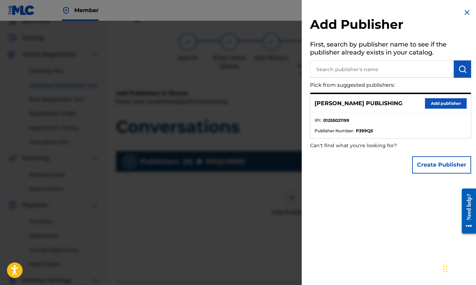
click at [434, 101] on button "Add publisher" at bounding box center [446, 103] width 42 height 10
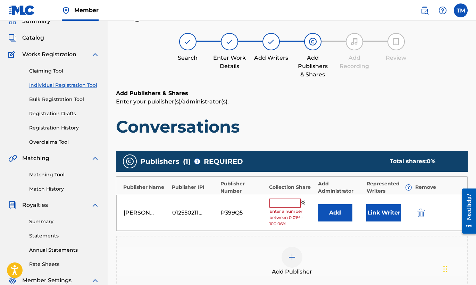
click at [288, 206] on input "text" at bounding box center [284, 202] width 31 height 9
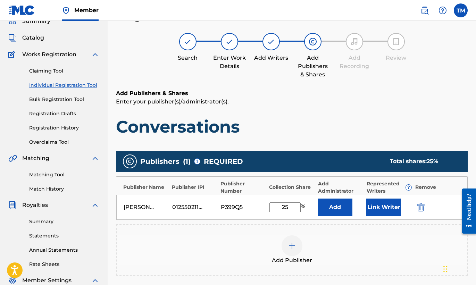
type input "25"
click at [336, 240] on div "Add Publisher" at bounding box center [292, 249] width 350 height 29
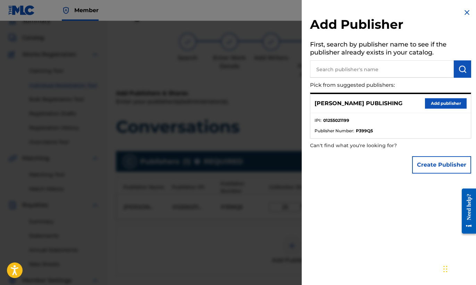
click at [432, 105] on button "Add publisher" at bounding box center [446, 103] width 42 height 10
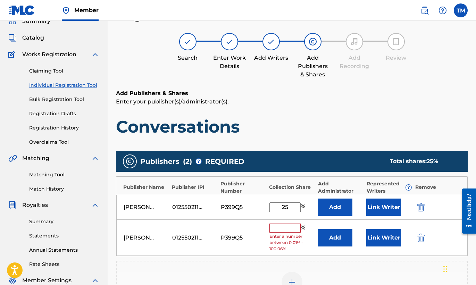
click at [419, 238] on img "submit" at bounding box center [421, 238] width 8 height 8
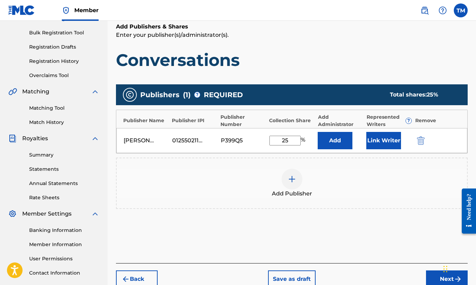
scroll to position [145, 0]
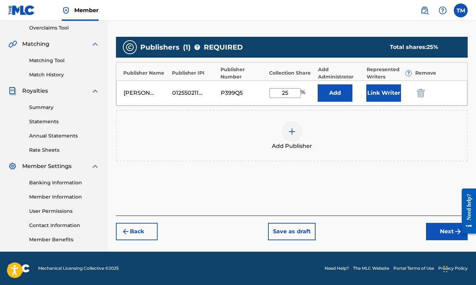
click at [435, 231] on button "Next" at bounding box center [447, 231] width 42 height 17
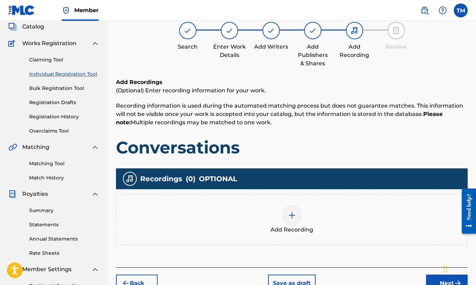
scroll to position [31, 0]
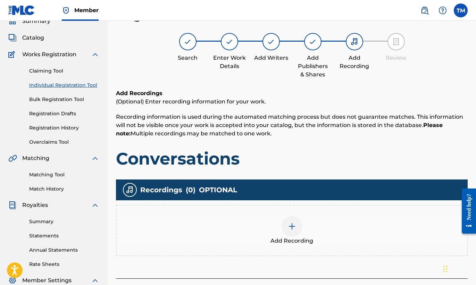
click at [290, 226] on img at bounding box center [292, 226] width 8 height 8
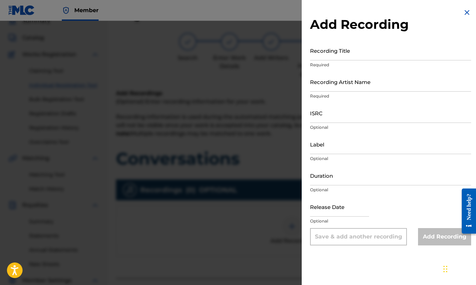
click at [390, 58] on input "Recording Title" at bounding box center [390, 51] width 161 height 20
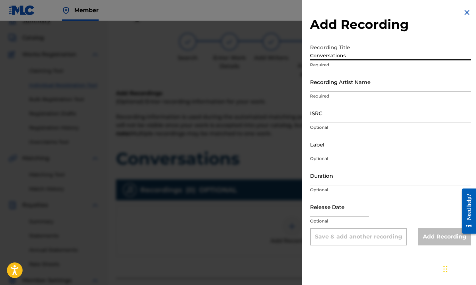
type input "Conversations"
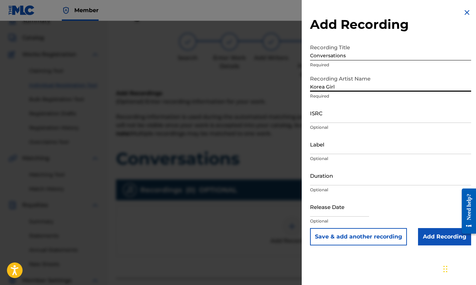
type input "Korea Girl"
click at [351, 120] on input "ISRC" at bounding box center [390, 113] width 161 height 20
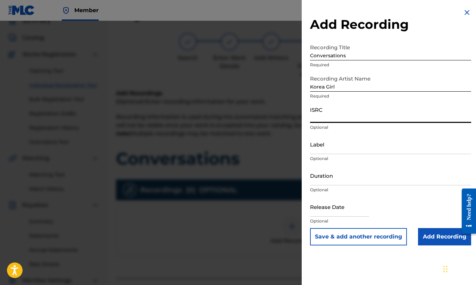
paste input "QZAKB2405248"
type input "QZAKB2405248"
click at [405, 180] on input "Duration" at bounding box center [390, 176] width 161 height 20
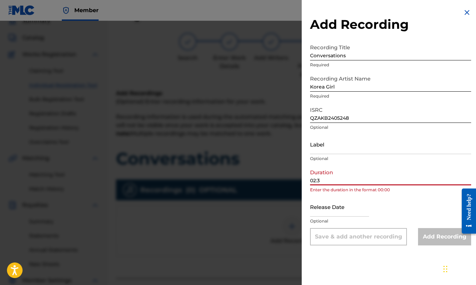
type input "02:30"
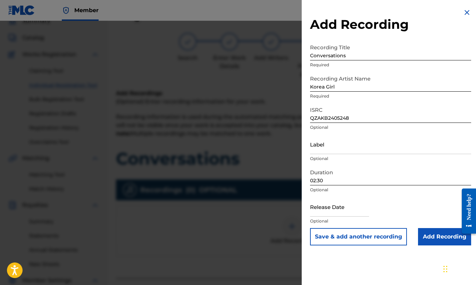
click at [433, 234] on input "Add Recording" at bounding box center [444, 236] width 53 height 17
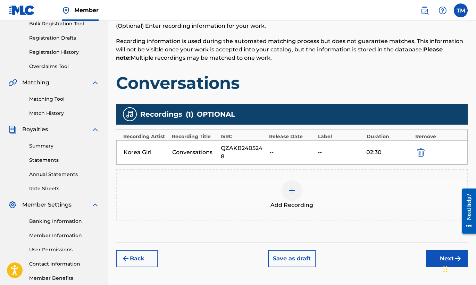
scroll to position [145, 0]
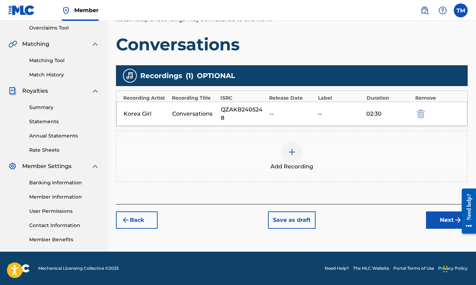
click at [443, 213] on button "Next" at bounding box center [447, 219] width 42 height 17
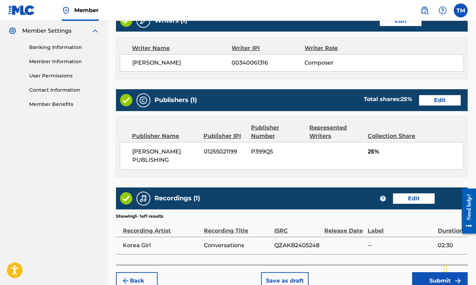
scroll to position [318, 0]
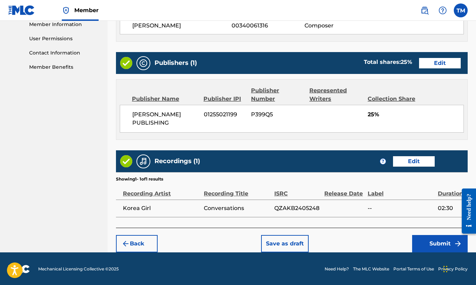
click at [434, 245] on button "Submit" at bounding box center [440, 243] width 56 height 17
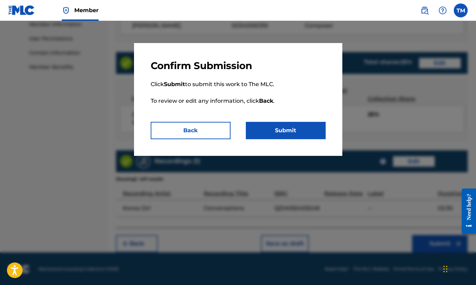
click at [287, 125] on button "Submit" at bounding box center [286, 130] width 80 height 17
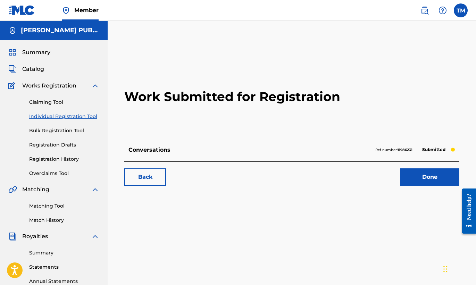
click at [428, 173] on link "Done" at bounding box center [429, 176] width 59 height 17
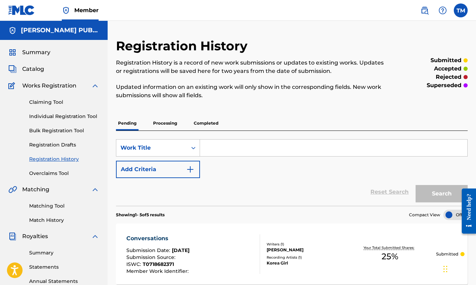
click at [95, 115] on link "Individual Registration Tool" at bounding box center [64, 116] width 70 height 7
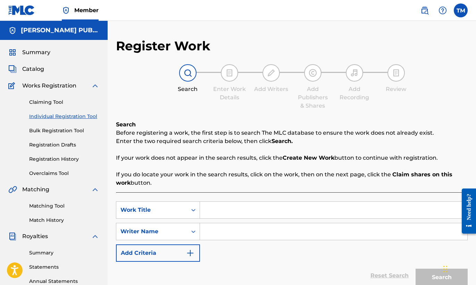
click at [261, 209] on input "Search Form" at bounding box center [333, 210] width 267 height 17
type input "Sutro (Heroin Jazz Mix)"
click at [256, 234] on input "Search Form" at bounding box center [333, 231] width 267 height 17
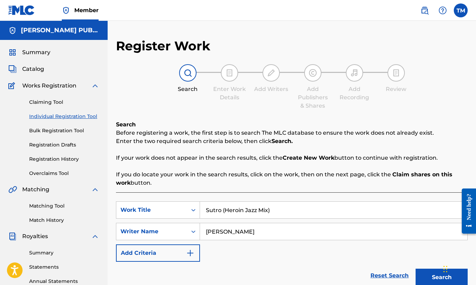
type input "[PERSON_NAME]"
click at [437, 276] on button "Search" at bounding box center [441, 277] width 52 height 17
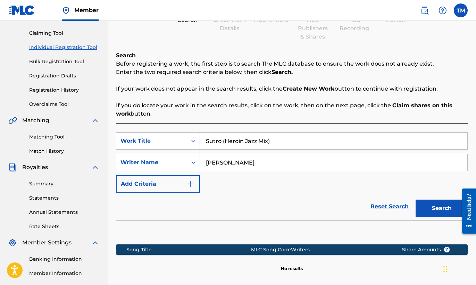
scroll to position [145, 0]
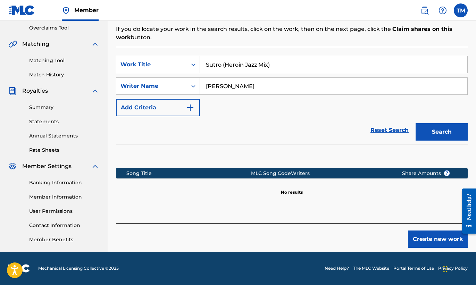
click at [423, 235] on button "Create new work" at bounding box center [438, 238] width 60 height 17
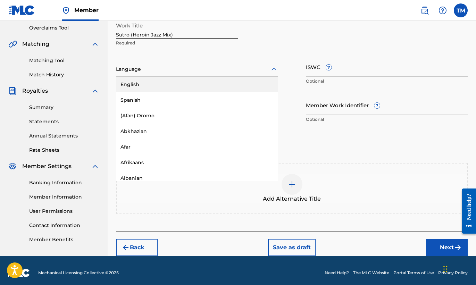
click at [274, 69] on icon at bounding box center [273, 69] width 5 height 3
click at [258, 83] on div "English" at bounding box center [196, 85] width 161 height 16
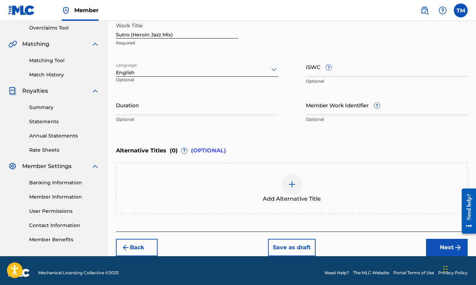
click at [371, 74] on input "ISWC ?" at bounding box center [387, 67] width 162 height 20
paste input "T-326.943.880-0"
type input "T-326.943.880-0"
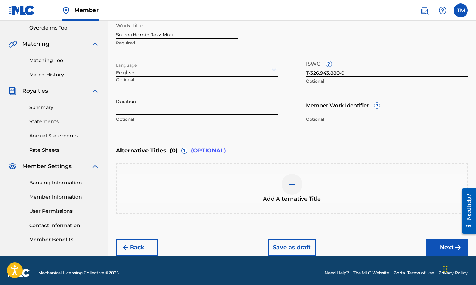
click at [246, 110] on input "Duration" at bounding box center [197, 105] width 162 height 20
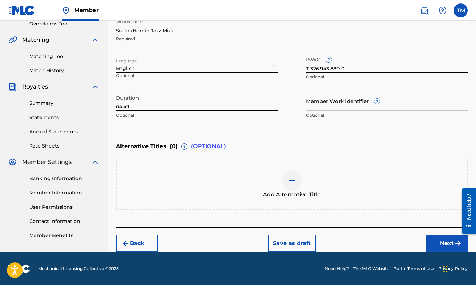
type input "04:49"
click at [444, 240] on button "Next" at bounding box center [447, 243] width 42 height 17
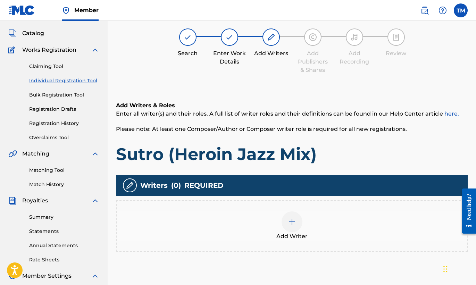
scroll to position [31, 0]
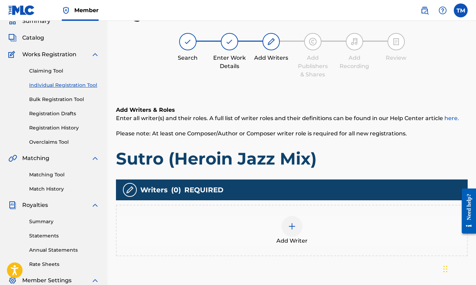
click at [298, 227] on div at bounding box center [291, 226] width 21 height 21
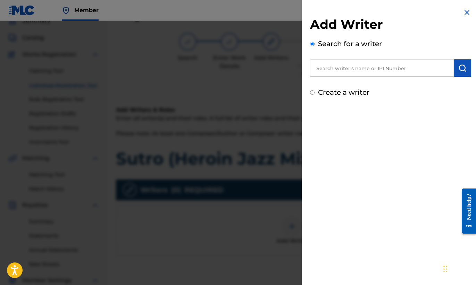
click at [394, 68] on input "text" at bounding box center [382, 67] width 144 height 17
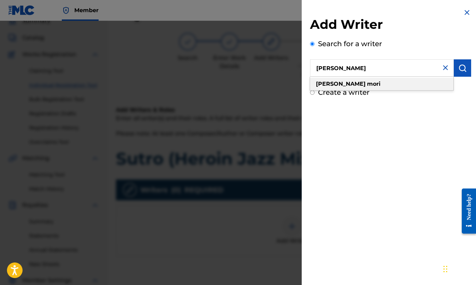
type input "[PERSON_NAME]"
click at [365, 84] on div "[PERSON_NAME]" at bounding box center [381, 84] width 143 height 12
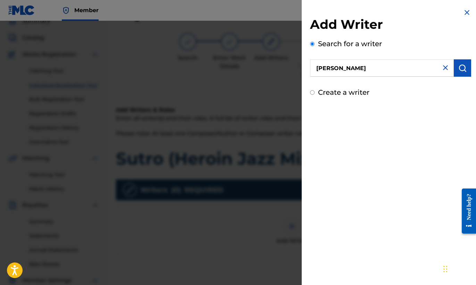
click at [461, 66] on img "submit" at bounding box center [462, 68] width 8 height 8
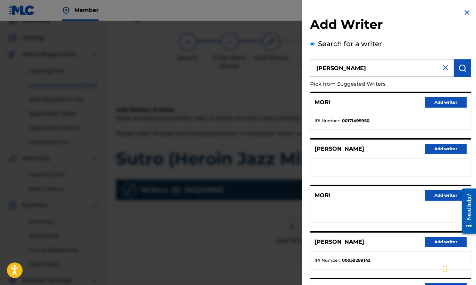
scroll to position [75, 0]
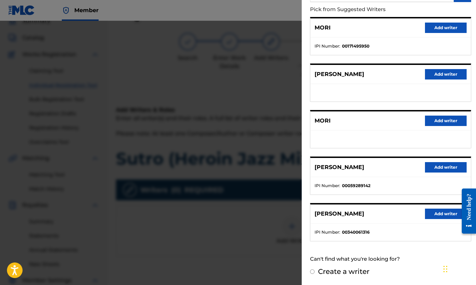
click at [434, 214] on button "Add writer" at bounding box center [446, 214] width 42 height 10
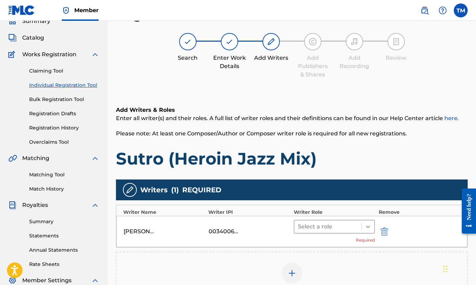
click at [368, 226] on icon at bounding box center [367, 226] width 7 height 7
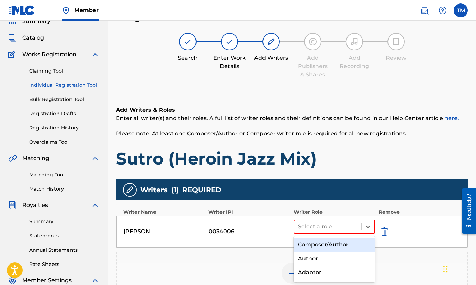
click at [349, 246] on div "Composer/Author" at bounding box center [335, 245] width 82 height 14
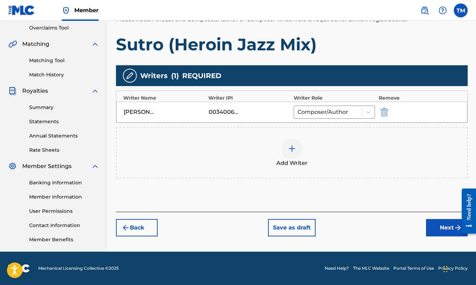
click at [438, 232] on button "Next" at bounding box center [447, 227] width 42 height 17
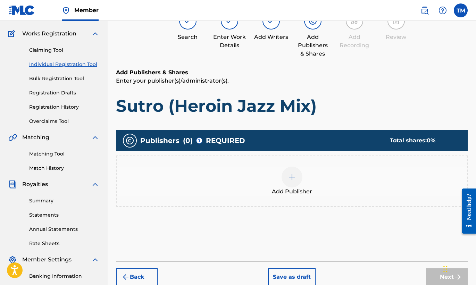
scroll to position [31, 0]
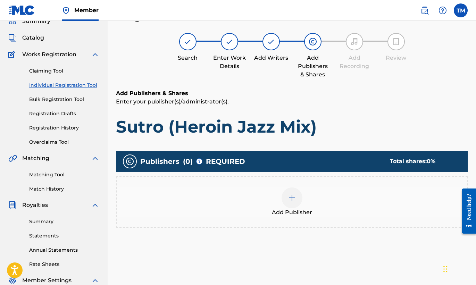
click at [294, 202] on img at bounding box center [292, 198] width 8 height 8
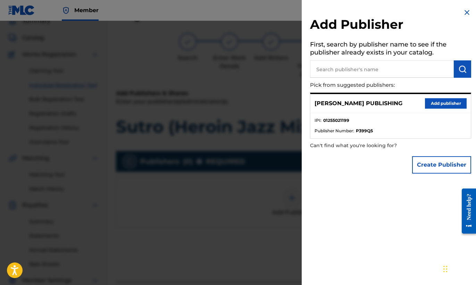
click at [447, 103] on button "Add publisher" at bounding box center [446, 103] width 42 height 10
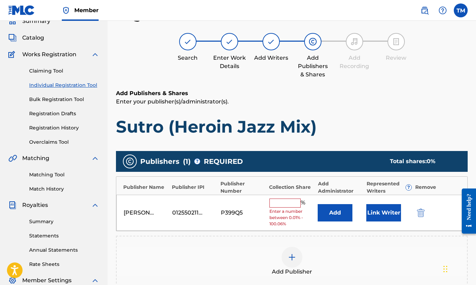
click at [281, 204] on input "text" at bounding box center [284, 202] width 31 height 9
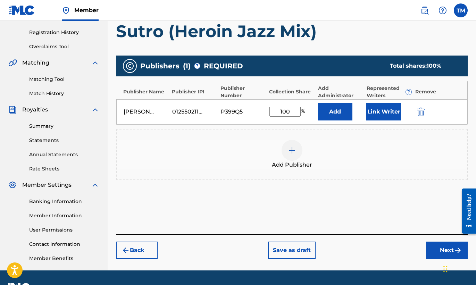
scroll to position [145, 0]
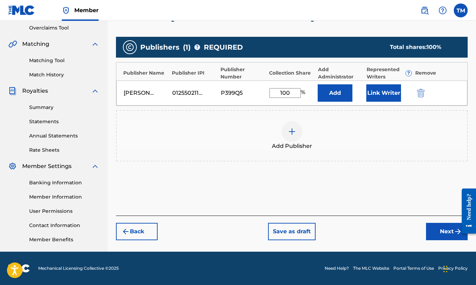
type input "100"
click at [442, 227] on button "Next" at bounding box center [447, 231] width 42 height 17
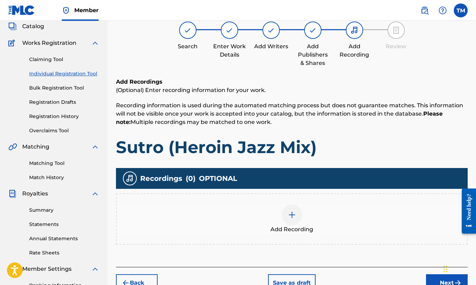
scroll to position [31, 0]
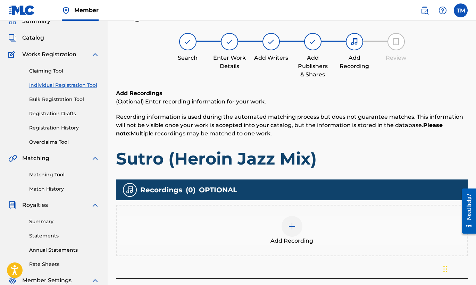
click at [295, 225] on img at bounding box center [292, 226] width 8 height 8
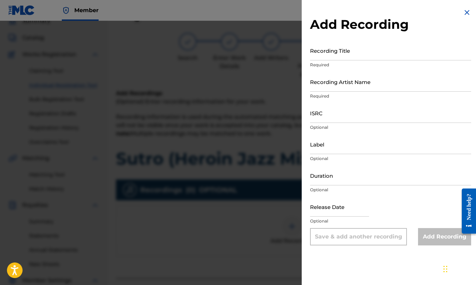
click at [362, 54] on input "Recording Title" at bounding box center [390, 51] width 161 height 20
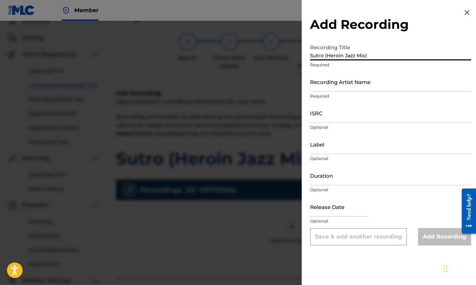
type input "Sutro (Heroin Jazz Mix)"
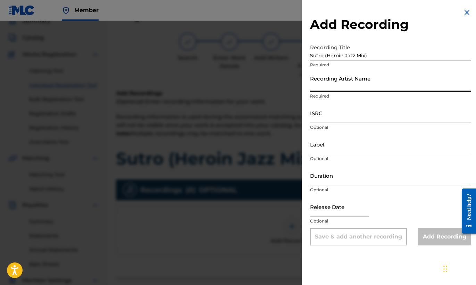
click at [376, 88] on input "Recording Artist Name" at bounding box center [390, 82] width 161 height 20
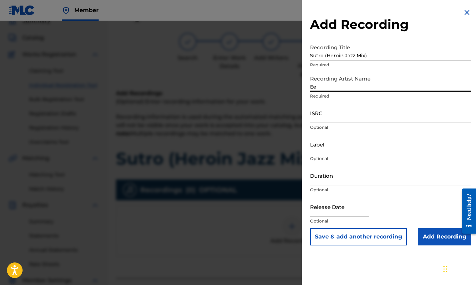
type input "Ee"
click at [351, 117] on input "ISRC" at bounding box center [390, 113] width 161 height 20
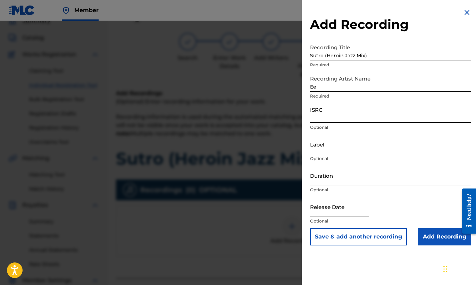
paste input "USB750410801"
type input "USB750410801"
click at [356, 151] on input "Label" at bounding box center [390, 144] width 161 height 20
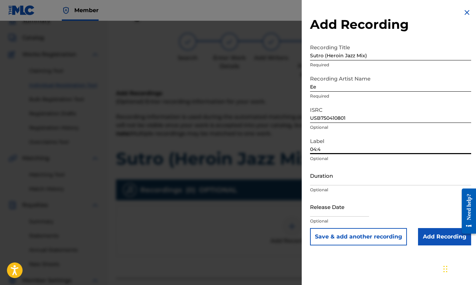
type input "04:49"
drag, startPoint x: 352, startPoint y: 147, endPoint x: 283, endPoint y: 143, distance: 69.6
click at [283, 143] on div "Add Recording Recording Title Sutro (Heroin Jazz Mix) Required Recording Artist…" at bounding box center [238, 153] width 476 height 264
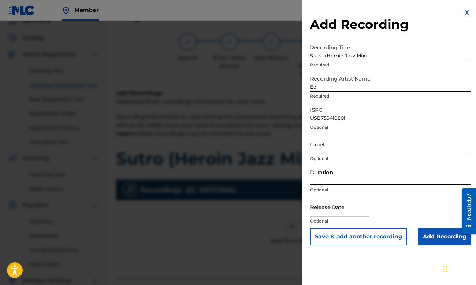
click at [354, 179] on input "Duration" at bounding box center [390, 176] width 161 height 20
paste input "04:49"
type input "04:49"
click at [442, 232] on input "Add Recording" at bounding box center [444, 236] width 53 height 17
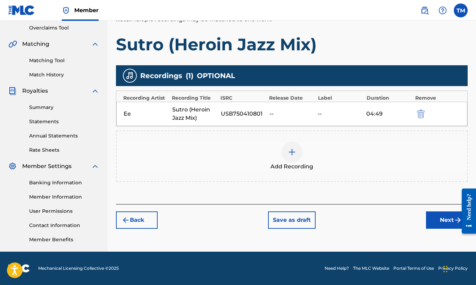
click at [445, 219] on button "Next" at bounding box center [447, 219] width 42 height 17
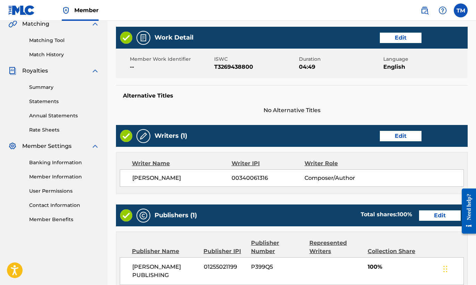
scroll to position [318, 0]
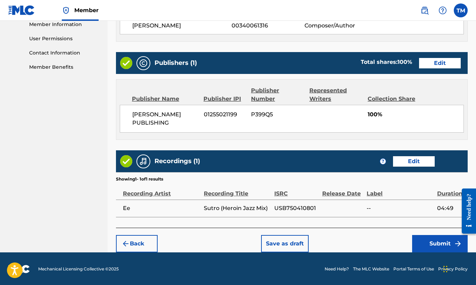
click at [434, 239] on button "Submit" at bounding box center [440, 243] width 56 height 17
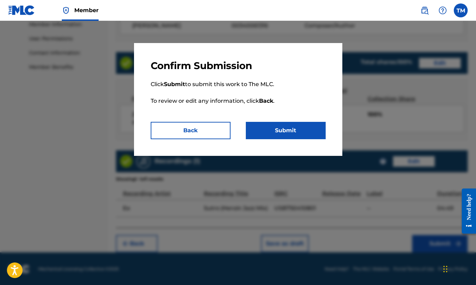
click at [298, 131] on button "Submit" at bounding box center [286, 130] width 80 height 17
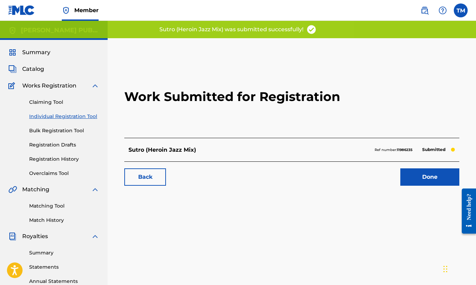
click at [92, 116] on link "Individual Registration Tool" at bounding box center [64, 116] width 70 height 7
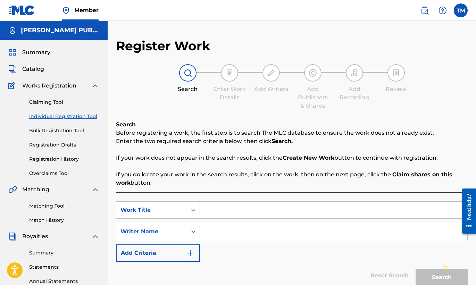
click at [315, 215] on input "Search Form" at bounding box center [333, 210] width 267 height 17
type input "Asian Gangsta Kidz"
click at [328, 231] on input "Search Form" at bounding box center [333, 231] width 267 height 17
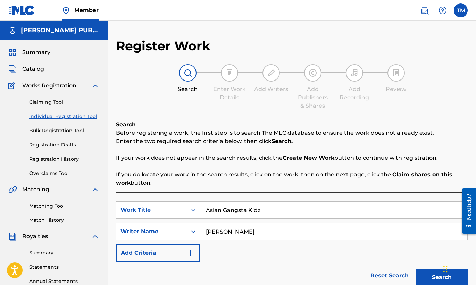
type input "[PERSON_NAME]"
click at [436, 272] on button "Search" at bounding box center [441, 277] width 52 height 17
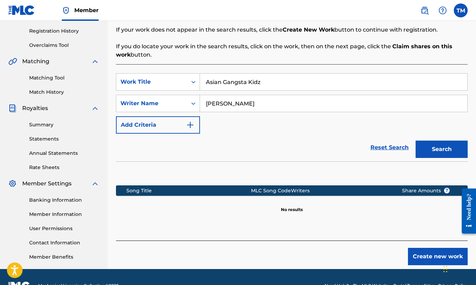
scroll to position [145, 0]
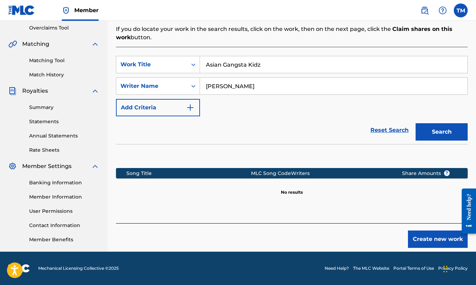
click at [441, 236] on button "Create new work" at bounding box center [438, 238] width 60 height 17
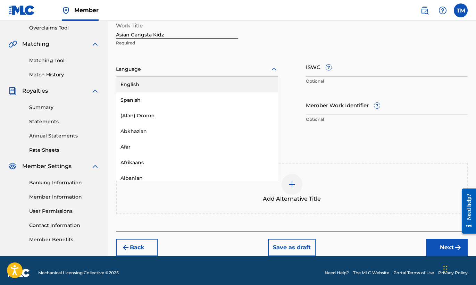
click at [272, 70] on icon at bounding box center [274, 69] width 8 height 8
click at [245, 88] on div "English" at bounding box center [196, 85] width 161 height 16
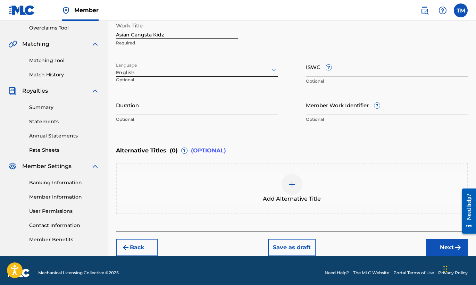
click at [323, 73] on input "ISWC ?" at bounding box center [387, 67] width 162 height 20
paste input "T-326.943.989-2"
type input "T-326.943.989-2"
click at [244, 112] on input "Duration" at bounding box center [197, 105] width 162 height 20
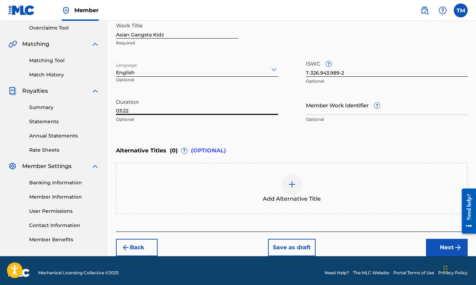
type input "03:22"
click at [437, 242] on button "Next" at bounding box center [447, 247] width 42 height 17
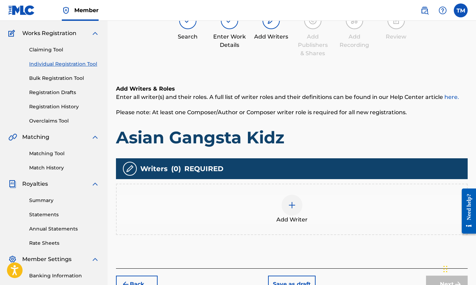
scroll to position [31, 0]
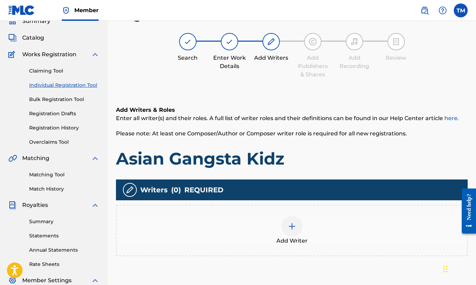
click at [300, 230] on div at bounding box center [291, 226] width 21 height 21
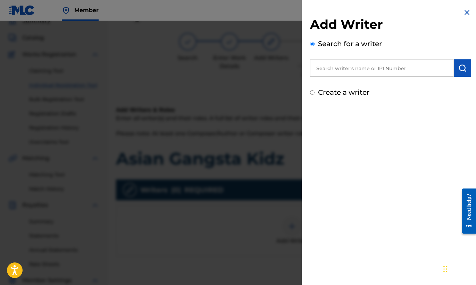
click at [385, 73] on input "text" at bounding box center [382, 67] width 144 height 17
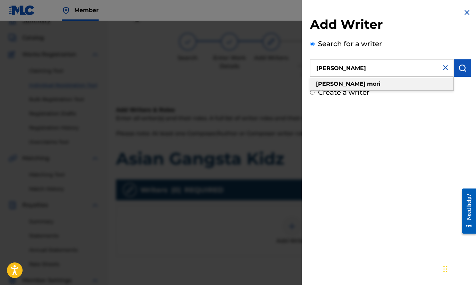
type input "[PERSON_NAME]"
click at [360, 82] on div "[PERSON_NAME]" at bounding box center [381, 84] width 143 height 12
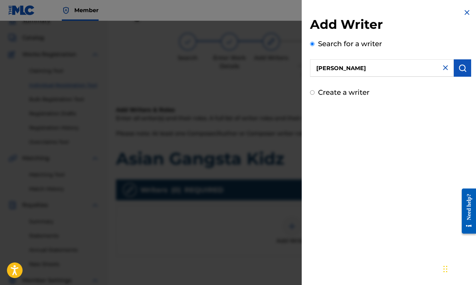
click at [461, 73] on button "submit" at bounding box center [461, 67] width 17 height 17
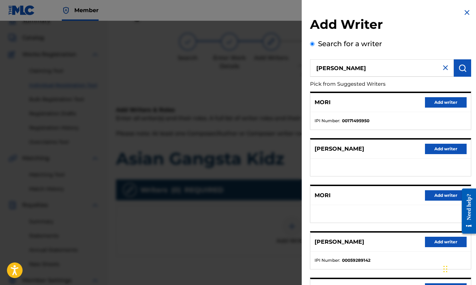
scroll to position [75, 0]
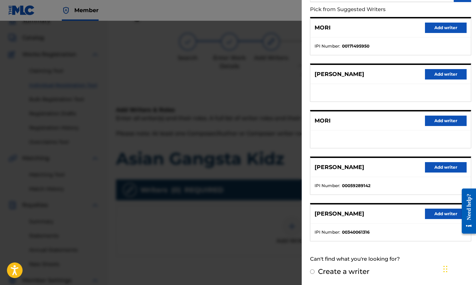
click at [441, 212] on button "Add writer" at bounding box center [446, 214] width 42 height 10
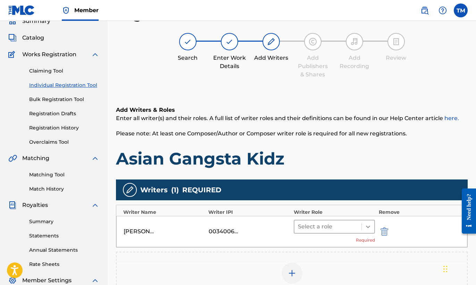
click at [368, 227] on icon at bounding box center [367, 226] width 7 height 7
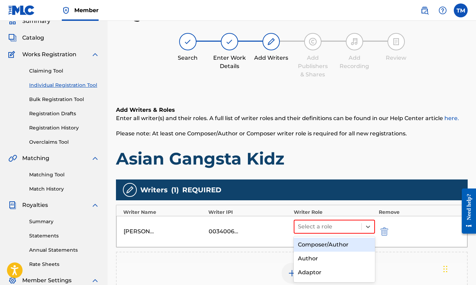
click at [345, 244] on div "Composer/Author" at bounding box center [335, 245] width 82 height 14
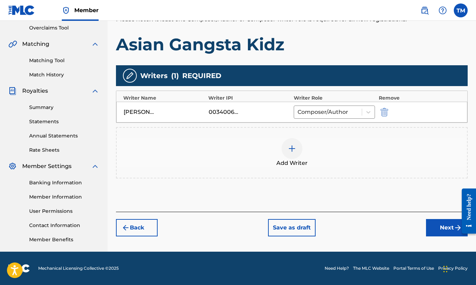
click at [451, 229] on button "Next" at bounding box center [447, 227] width 42 height 17
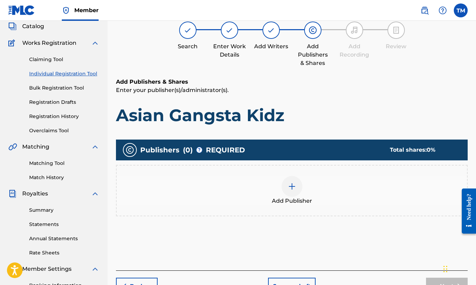
scroll to position [31, 0]
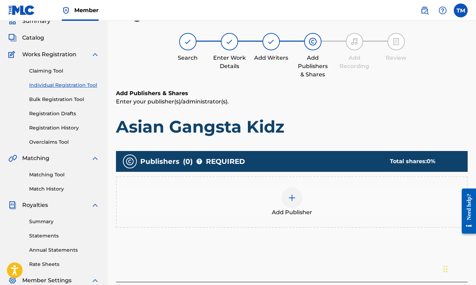
click at [286, 209] on span "Add Publisher" at bounding box center [292, 212] width 40 height 8
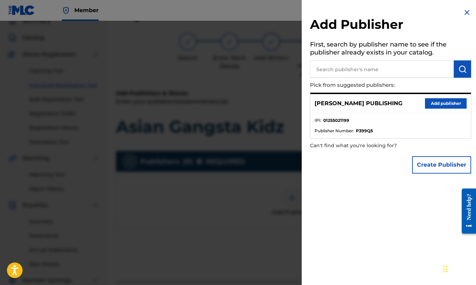
click at [435, 101] on button "Add publisher" at bounding box center [446, 103] width 42 height 10
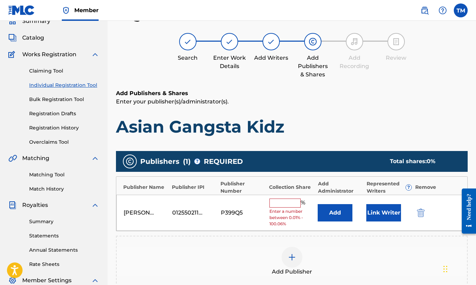
click at [288, 200] on input "text" at bounding box center [284, 202] width 31 height 9
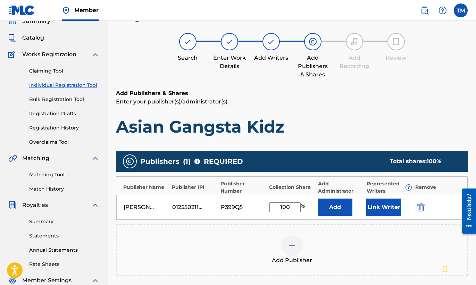
scroll to position [145, 0]
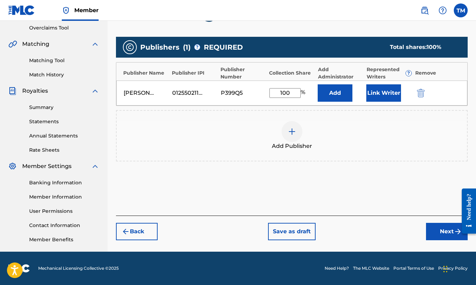
type input "100"
click at [449, 232] on button "Next" at bounding box center [447, 231] width 42 height 17
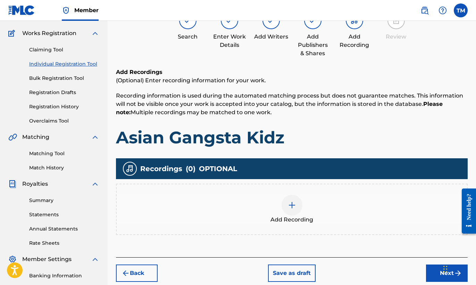
scroll to position [31, 0]
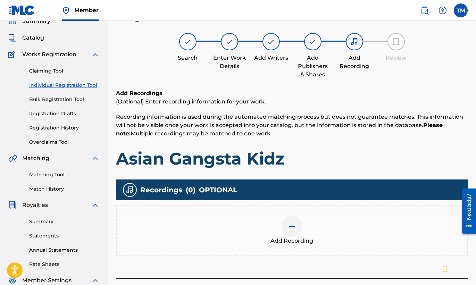
click at [292, 224] on img at bounding box center [292, 226] width 8 height 8
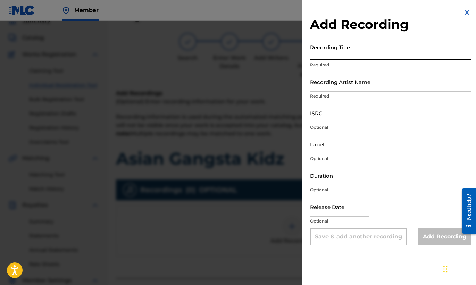
click at [402, 57] on input "Recording Title" at bounding box center [390, 51] width 161 height 20
type input "Asian Gangsta Kidz"
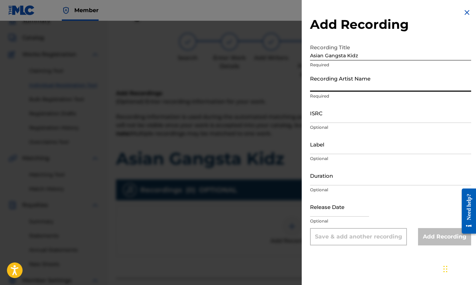
click at [407, 87] on input "Recording Artist Name" at bounding box center [390, 82] width 161 height 20
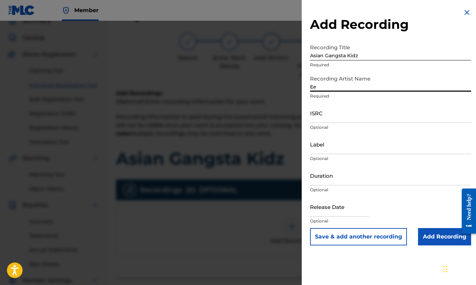
type input "Ee"
click at [349, 120] on input "ISRC" at bounding box center [390, 113] width 161 height 20
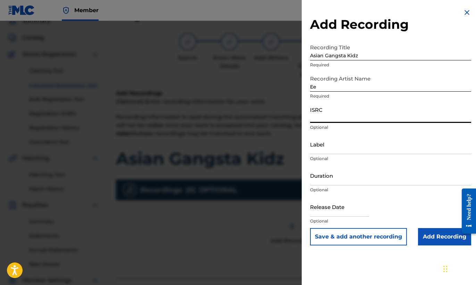
click at [349, 120] on input "ISRC" at bounding box center [390, 113] width 161 height 20
paste input "USB750410802"
type input "USB750410802"
click at [340, 181] on input "Duration" at bounding box center [390, 176] width 161 height 20
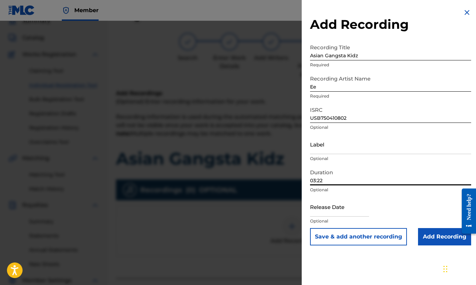
type input "03:22"
click at [435, 232] on input "Add Recording" at bounding box center [444, 236] width 53 height 17
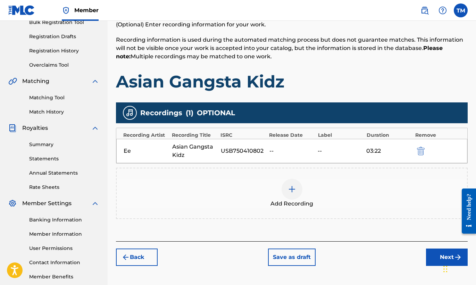
scroll to position [145, 0]
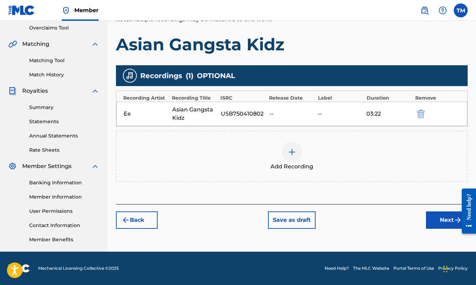
click at [442, 222] on button "Next" at bounding box center [447, 219] width 42 height 17
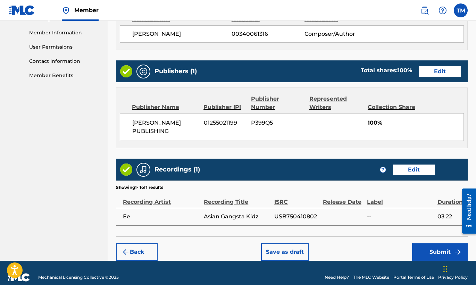
scroll to position [318, 0]
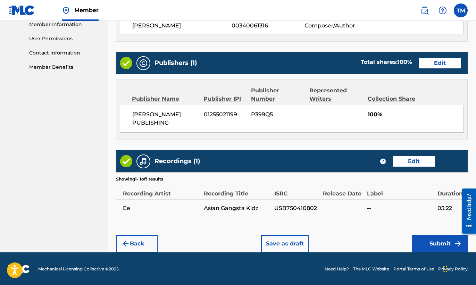
click at [441, 246] on button "Submit" at bounding box center [440, 243] width 56 height 17
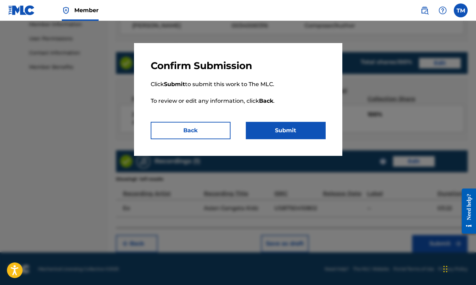
click at [286, 128] on button "Submit" at bounding box center [286, 130] width 80 height 17
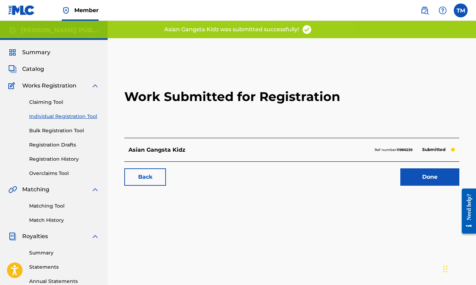
click at [439, 173] on link "Done" at bounding box center [429, 176] width 59 height 17
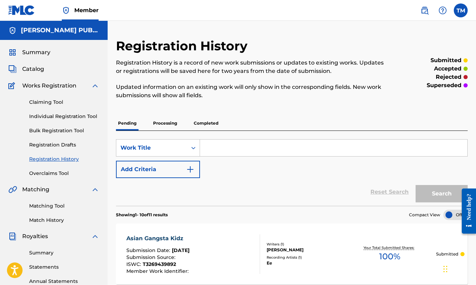
click at [71, 113] on link "Individual Registration Tool" at bounding box center [64, 116] width 70 height 7
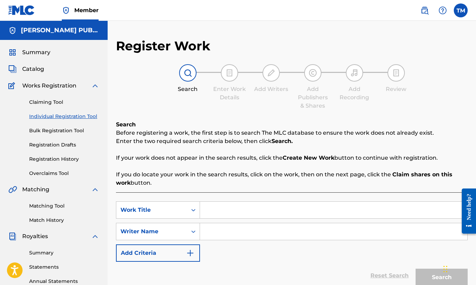
click at [251, 211] on input "Search Form" at bounding box center [333, 210] width 267 height 17
type input "[DATE]"
click at [253, 233] on input "Search Form" at bounding box center [333, 231] width 267 height 17
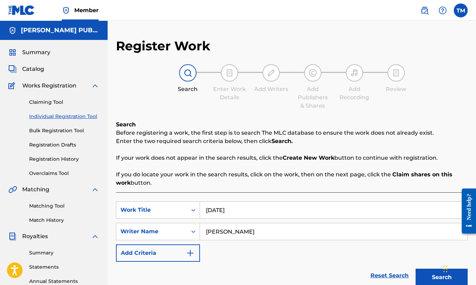
type input "[PERSON_NAME]"
click at [427, 274] on button "Search" at bounding box center [441, 277] width 52 height 17
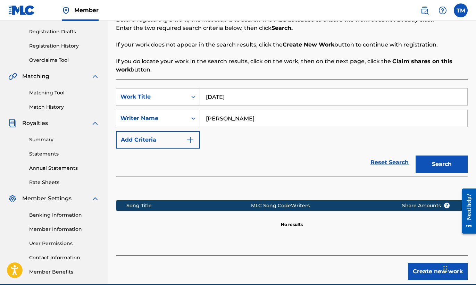
scroll to position [145, 0]
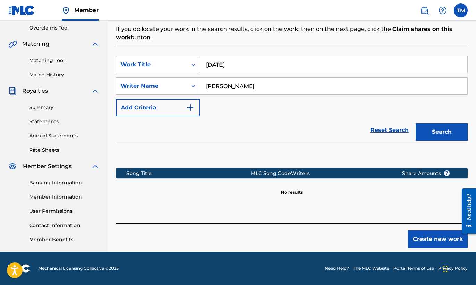
click at [435, 241] on button "Create new work" at bounding box center [438, 238] width 60 height 17
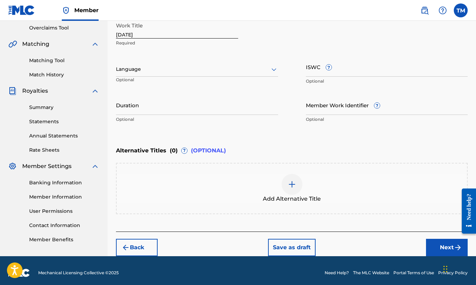
click at [272, 68] on icon at bounding box center [274, 69] width 8 height 8
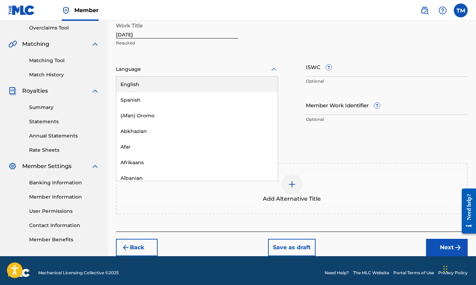
click at [253, 84] on div "English" at bounding box center [196, 85] width 161 height 16
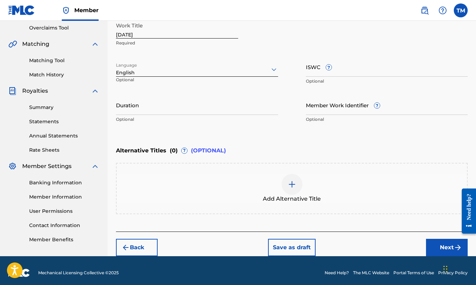
click at [349, 71] on input "ISWC ?" at bounding box center [387, 67] width 162 height 20
paste input "T-326.944.318-3"
type input "T-326.944.318-3"
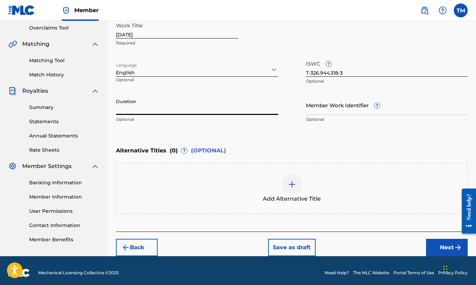
click at [260, 108] on input "Duration" at bounding box center [197, 105] width 162 height 20
click at [235, 112] on input "Duration" at bounding box center [197, 105] width 162 height 20
type input "03:41"
click at [441, 242] on button "Next" at bounding box center [447, 247] width 42 height 17
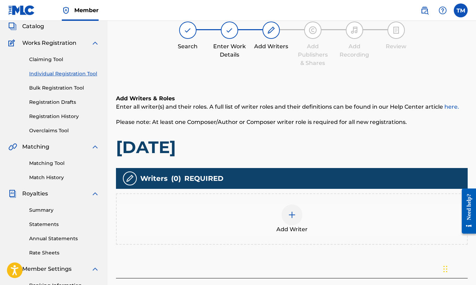
scroll to position [31, 0]
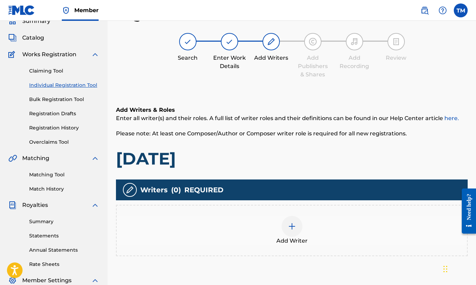
click at [301, 232] on div "Add Writer" at bounding box center [292, 230] width 350 height 29
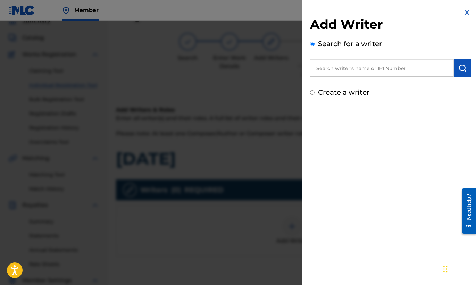
click at [394, 68] on input "text" at bounding box center [382, 67] width 144 height 17
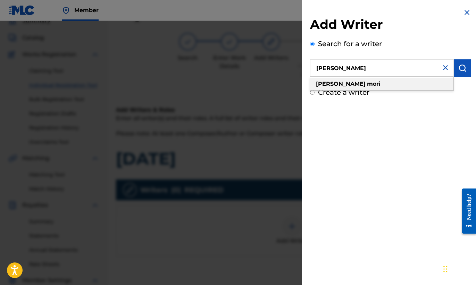
type input "[PERSON_NAME]"
click at [387, 82] on div "[PERSON_NAME]" at bounding box center [381, 84] width 143 height 12
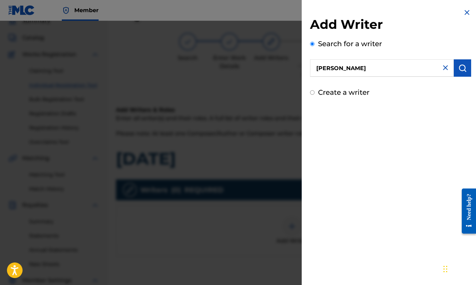
click at [465, 63] on button "submit" at bounding box center [461, 67] width 17 height 17
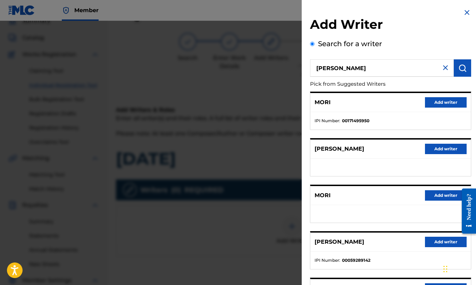
scroll to position [75, 0]
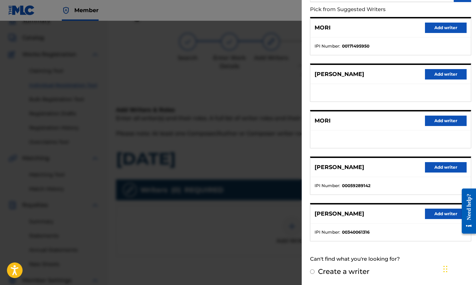
click at [433, 216] on button "Add writer" at bounding box center [446, 214] width 42 height 10
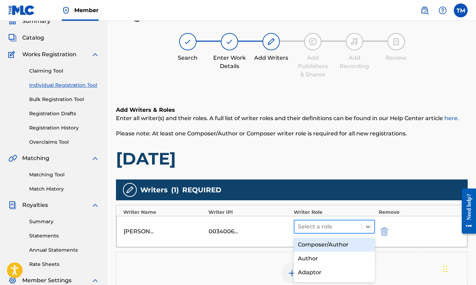
click at [345, 226] on div at bounding box center [328, 227] width 60 height 10
click at [333, 243] on div "Composer/Author" at bounding box center [335, 245] width 82 height 14
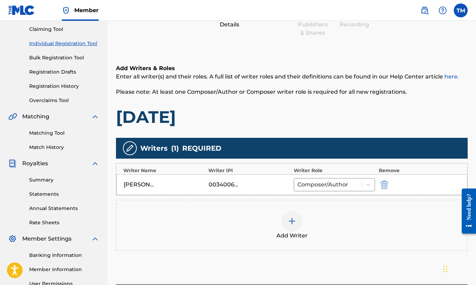
scroll to position [145, 0]
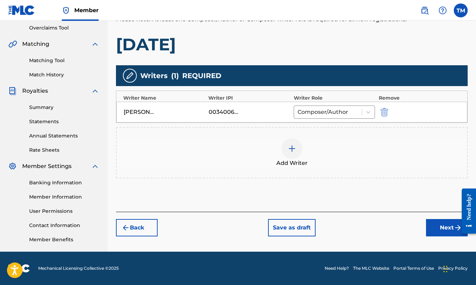
click at [442, 227] on button "Next" at bounding box center [447, 227] width 42 height 17
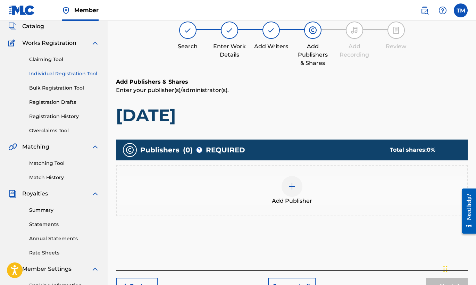
scroll to position [31, 0]
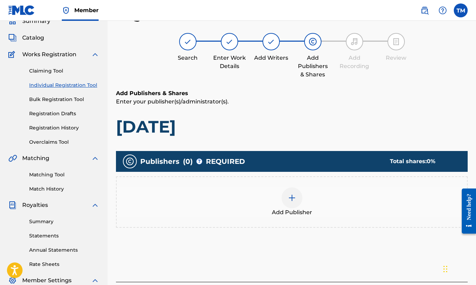
click at [299, 202] on div at bounding box center [291, 197] width 21 height 21
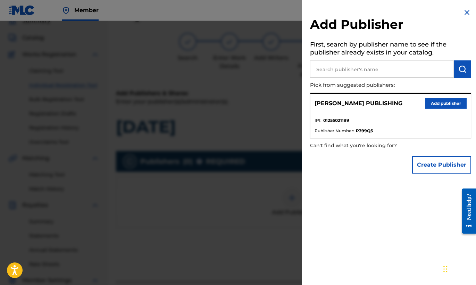
click at [434, 102] on button "Add publisher" at bounding box center [446, 103] width 42 height 10
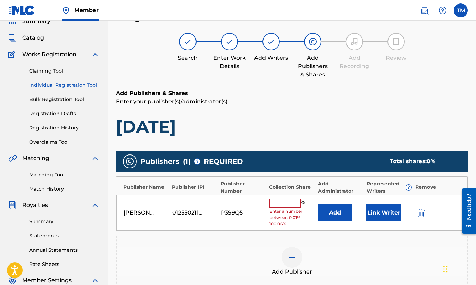
click at [286, 202] on input "text" at bounding box center [284, 202] width 31 height 9
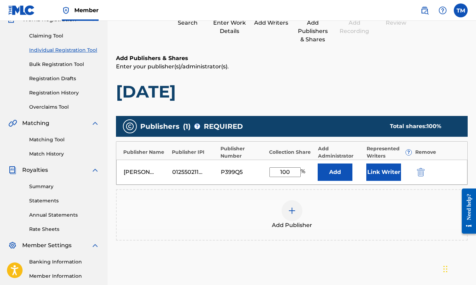
scroll to position [145, 0]
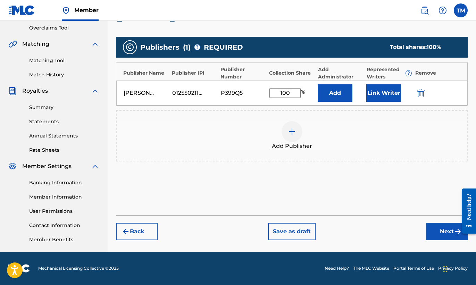
type input "100"
click at [440, 224] on button "Next" at bounding box center [447, 231] width 42 height 17
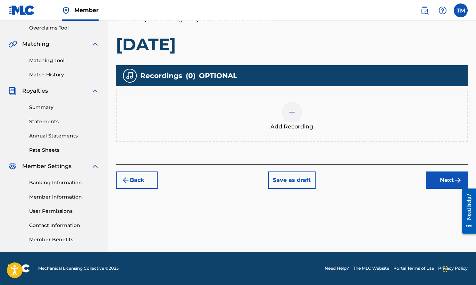
click at [288, 113] on img at bounding box center [292, 112] width 8 height 8
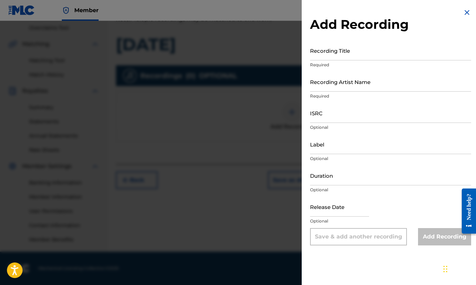
click at [366, 52] on input "Recording Title" at bounding box center [390, 51] width 161 height 20
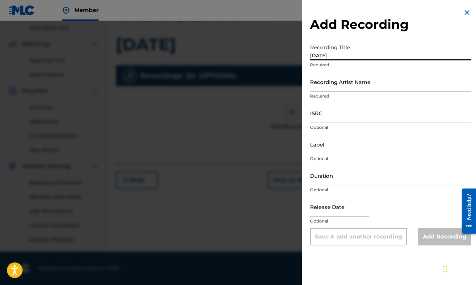
type input "[DATE]"
click at [395, 86] on input "Recording Artist Name" at bounding box center [390, 82] width 161 height 20
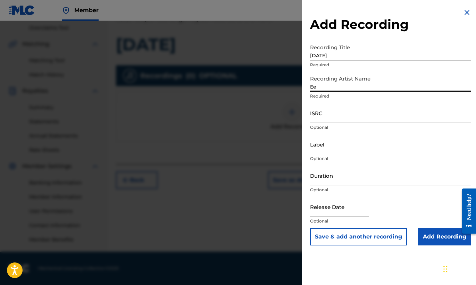
type input "Ee"
click at [334, 118] on input "ISRC" at bounding box center [390, 113] width 161 height 20
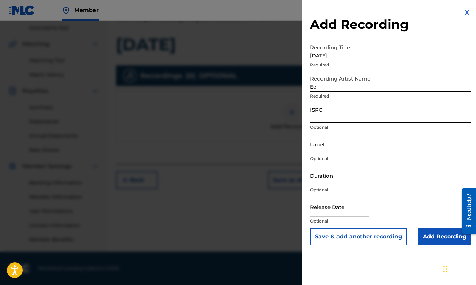
paste input "USB750410803"
type input "USB750410803"
click at [331, 150] on input "Label" at bounding box center [390, 144] width 161 height 20
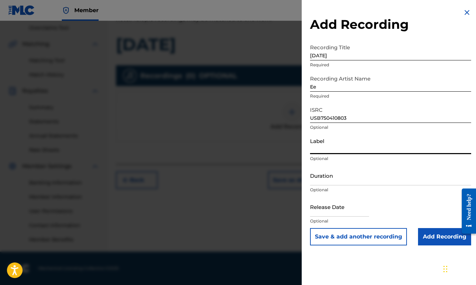
click at [348, 183] on input "Duration" at bounding box center [390, 176] width 161 height 20
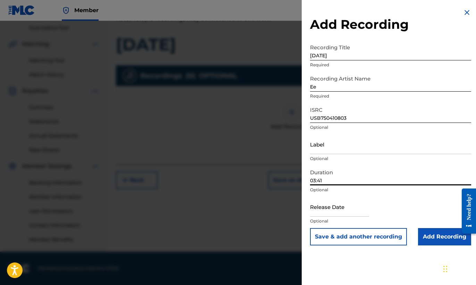
type input "03:41"
click at [435, 234] on input "Add Recording" at bounding box center [444, 236] width 53 height 17
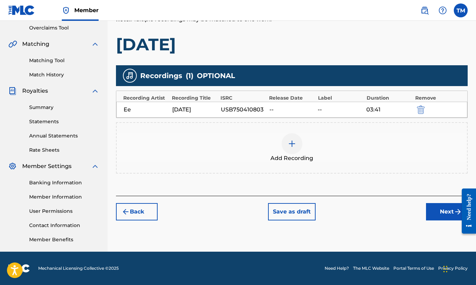
click at [450, 207] on button "Next" at bounding box center [447, 211] width 42 height 17
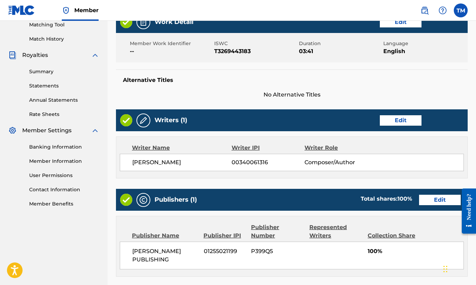
scroll to position [318, 0]
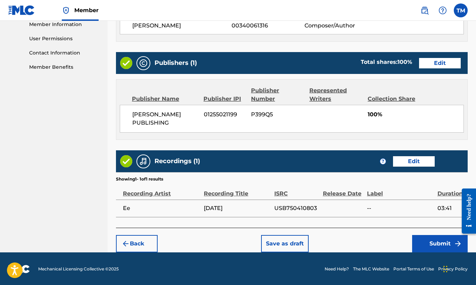
click at [444, 242] on button "Submit" at bounding box center [440, 243] width 56 height 17
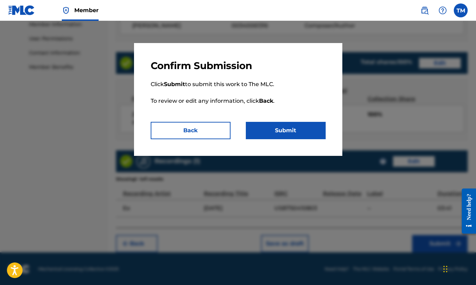
click at [298, 134] on button "Submit" at bounding box center [286, 130] width 80 height 17
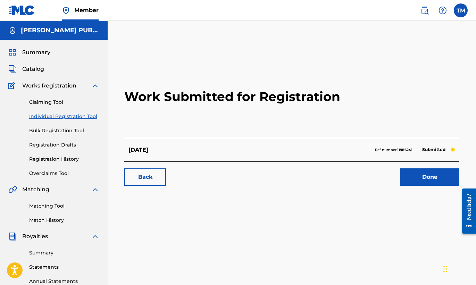
click at [61, 205] on link "Matching Tool" at bounding box center [64, 205] width 70 height 7
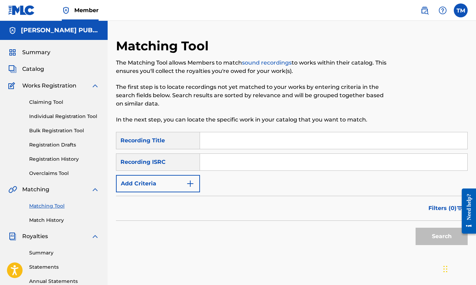
click at [241, 141] on input "Search Form" at bounding box center [333, 140] width 267 height 17
paste input "USB750410806"
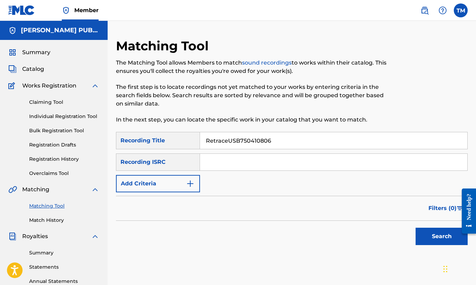
type input "RetraceUSB750410806"
click at [332, 163] on input "Search Form" at bounding box center [333, 162] width 267 height 17
paste input "USB750410806"
type input "USB750410806"
drag, startPoint x: 228, startPoint y: 141, endPoint x: 308, endPoint y: 142, distance: 80.2
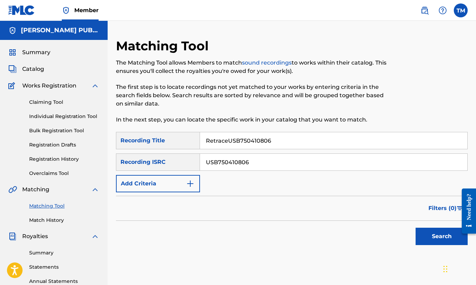
click at [308, 142] on input "RetraceUSB750410806" at bounding box center [333, 140] width 267 height 17
type input "Retrace"
click at [432, 233] on button "Search" at bounding box center [441, 236] width 52 height 17
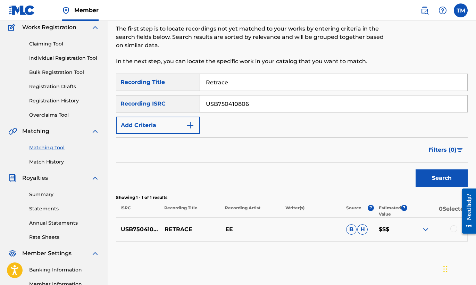
scroll to position [145, 0]
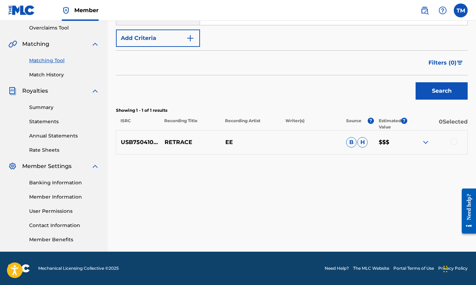
click at [426, 142] on img at bounding box center [425, 142] width 8 height 8
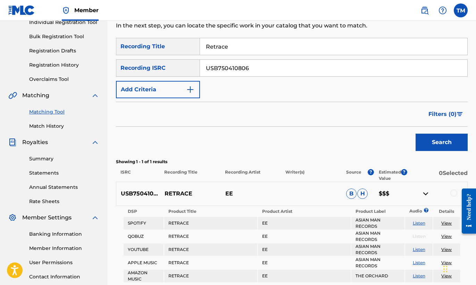
scroll to position [0, 0]
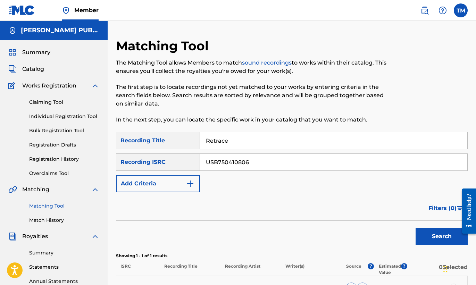
click at [57, 115] on link "Individual Registration Tool" at bounding box center [64, 116] width 70 height 7
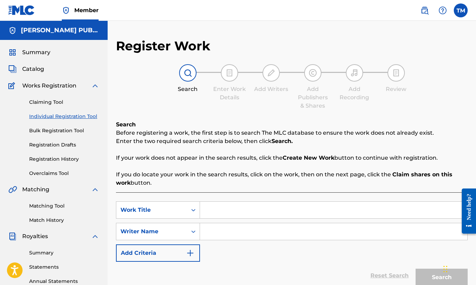
click at [241, 215] on input "Search Form" at bounding box center [333, 210] width 267 height 17
type input "Battery [PERSON_NAME]"
click at [249, 232] on input "Search Form" at bounding box center [333, 231] width 267 height 17
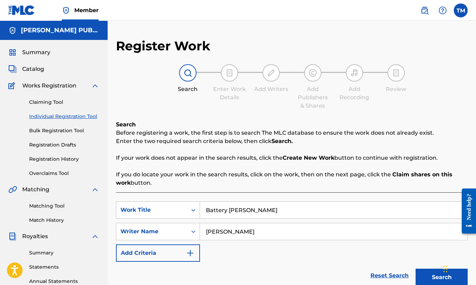
type input "[PERSON_NAME]"
click at [426, 275] on button "Search" at bounding box center [441, 277] width 52 height 17
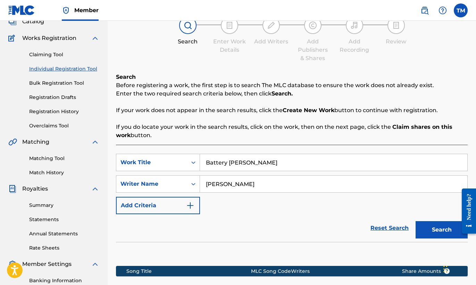
scroll to position [145, 0]
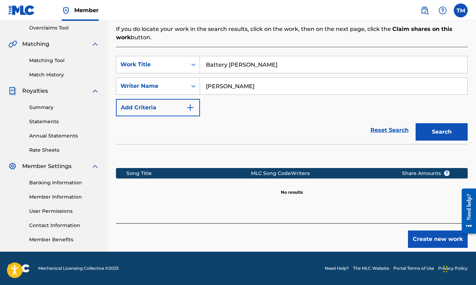
click at [429, 235] on button "Create new work" at bounding box center [438, 238] width 60 height 17
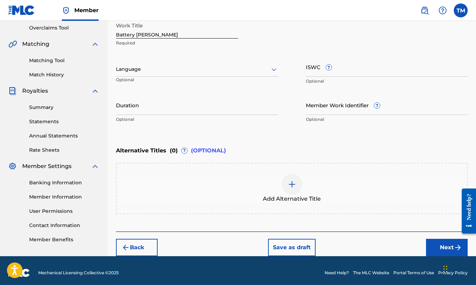
click at [255, 70] on div at bounding box center [197, 69] width 162 height 9
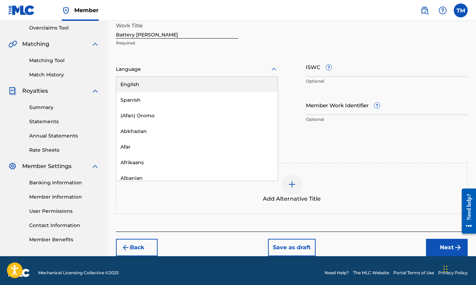
click at [239, 83] on div "English" at bounding box center [196, 85] width 161 height 16
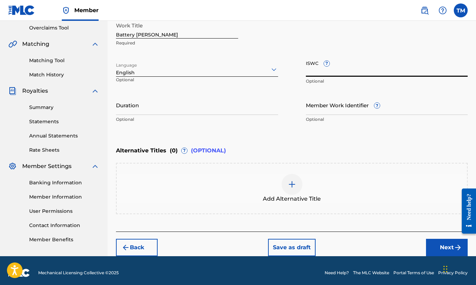
click at [374, 72] on input "ISWC ?" at bounding box center [387, 67] width 162 height 20
paste input "T-326.943.577-6"
type input "T-326.943.577-6"
click at [226, 113] on input "Duration" at bounding box center [197, 105] width 162 height 20
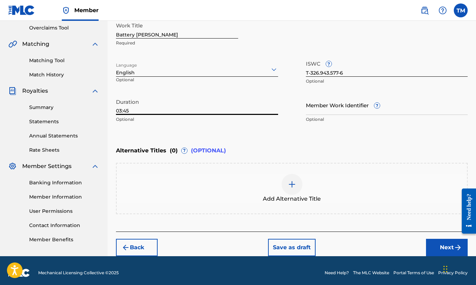
type input "03:45"
click at [441, 247] on button "Next" at bounding box center [447, 247] width 42 height 17
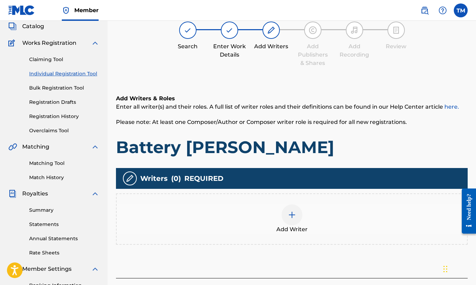
scroll to position [31, 0]
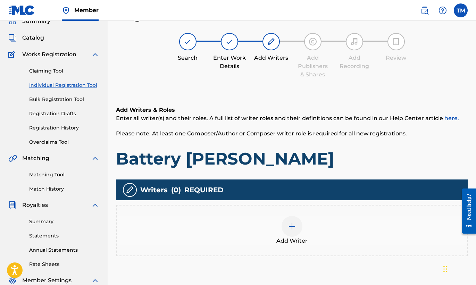
click at [301, 231] on div "Add Writer" at bounding box center [292, 230] width 350 height 29
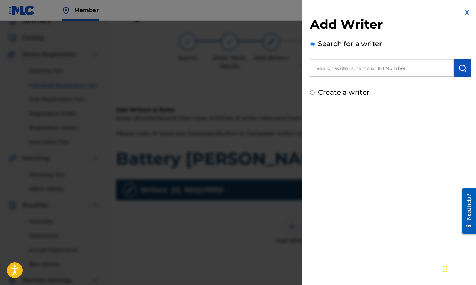
click at [387, 73] on input "text" at bounding box center [382, 67] width 144 height 17
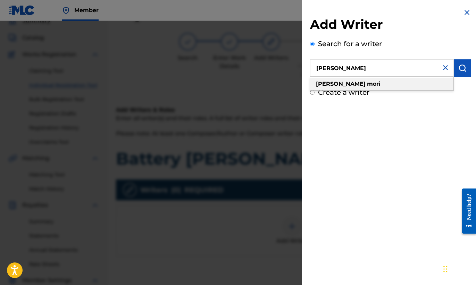
type input "[PERSON_NAME]"
click at [367, 86] on div "[PERSON_NAME]" at bounding box center [381, 84] width 143 height 12
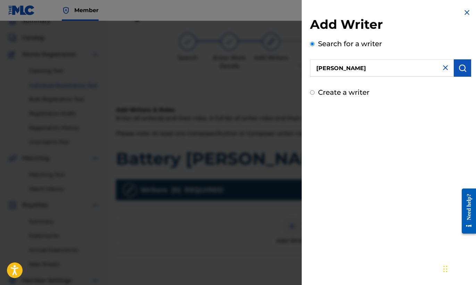
click at [458, 70] on img "submit" at bounding box center [462, 68] width 8 height 8
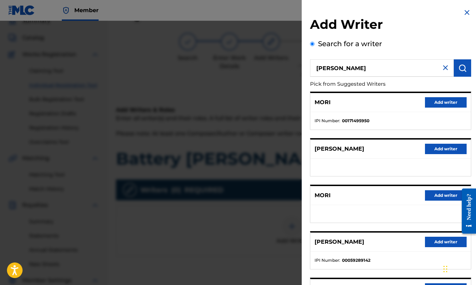
scroll to position [75, 0]
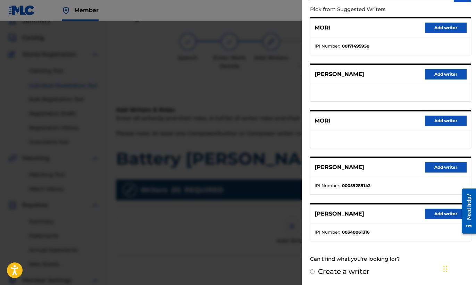
click at [441, 216] on button "Add writer" at bounding box center [446, 214] width 42 height 10
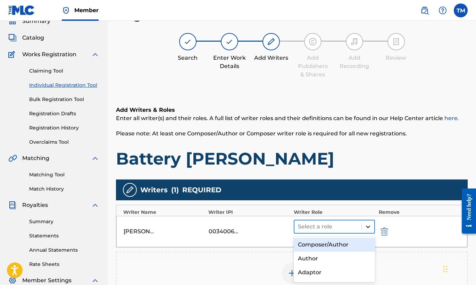
click at [367, 226] on icon at bounding box center [368, 227] width 4 height 2
click at [340, 243] on div "Composer/Author" at bounding box center [335, 245] width 82 height 14
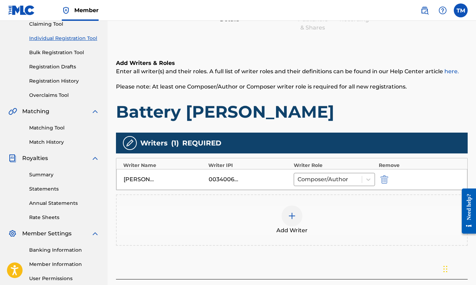
scroll to position [145, 0]
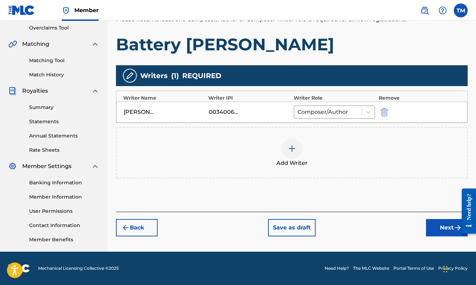
click at [447, 227] on button "Next" at bounding box center [447, 227] width 42 height 17
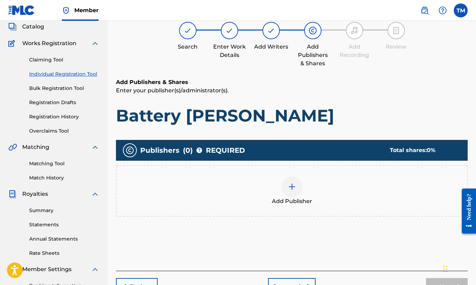
scroll to position [31, 0]
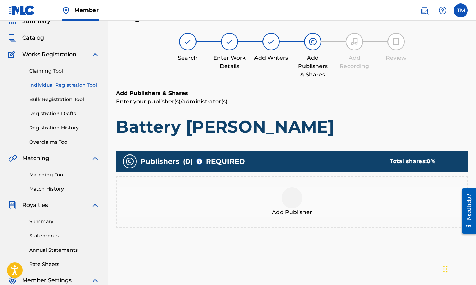
click at [295, 203] on div at bounding box center [291, 197] width 21 height 21
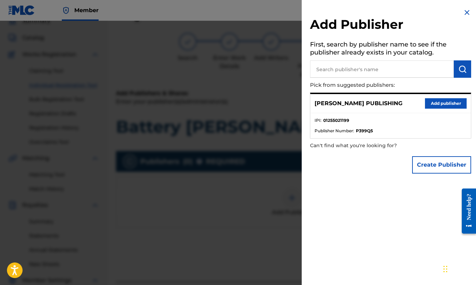
click at [435, 101] on button "Add publisher" at bounding box center [446, 103] width 42 height 10
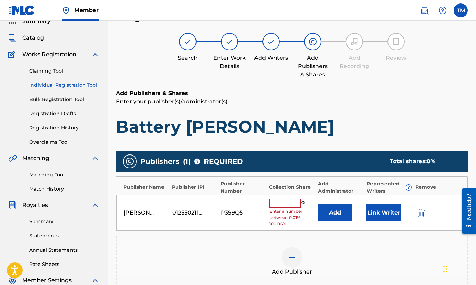
click at [286, 205] on input "text" at bounding box center [284, 202] width 31 height 9
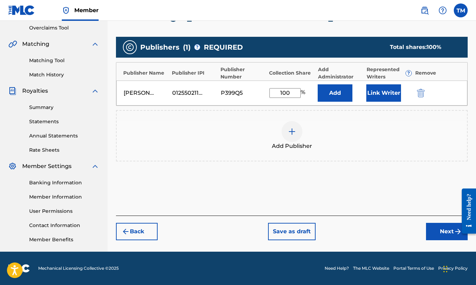
type input "100"
click at [433, 229] on button "Next" at bounding box center [447, 231] width 42 height 17
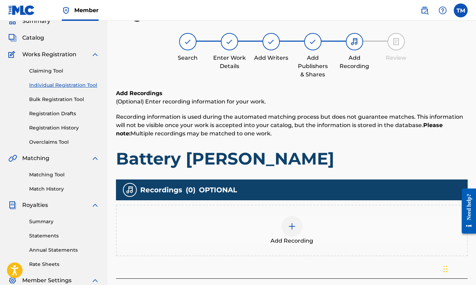
click at [292, 226] on img at bounding box center [292, 226] width 8 height 8
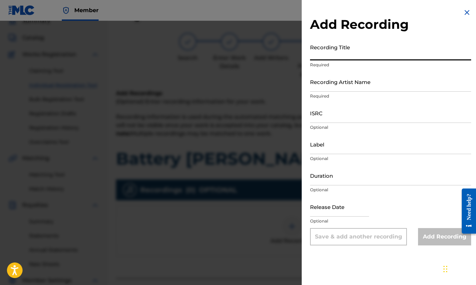
click at [386, 55] on input "Recording Title" at bounding box center [390, 51] width 161 height 20
type input "Battery [PERSON_NAME]"
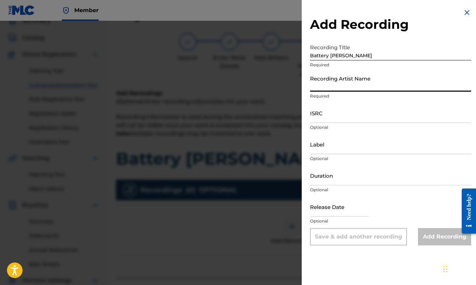
click at [389, 86] on input "Recording Artist Name" at bounding box center [390, 82] width 161 height 20
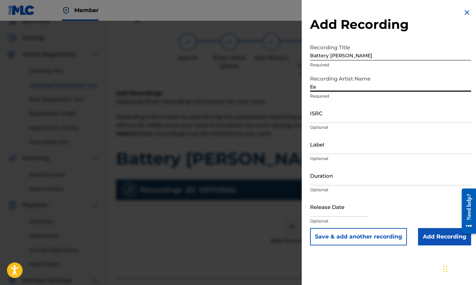
type input "Ee"
click at [360, 117] on input "ISRC" at bounding box center [390, 113] width 161 height 20
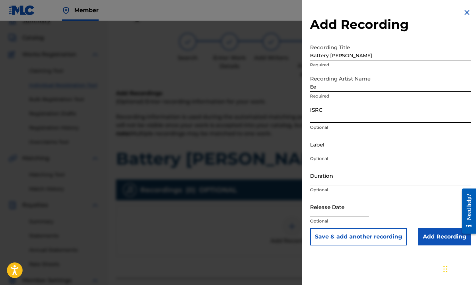
paste input "USB750410804"
type input "USB750410804"
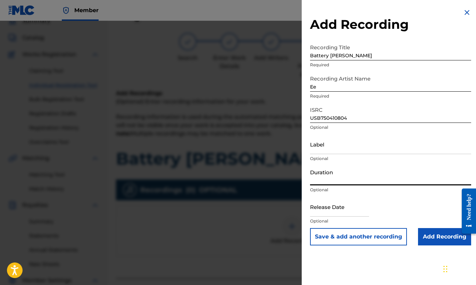
click at [347, 181] on input "Duration" at bounding box center [390, 176] width 161 height 20
type input "03:45"
click at [447, 236] on input "Add Recording" at bounding box center [444, 236] width 53 height 17
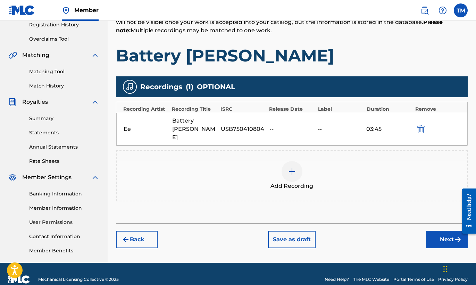
scroll to position [145, 0]
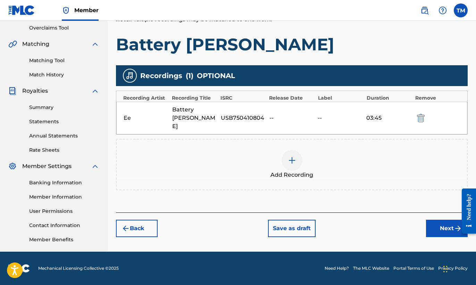
click at [449, 220] on button "Next" at bounding box center [447, 228] width 42 height 17
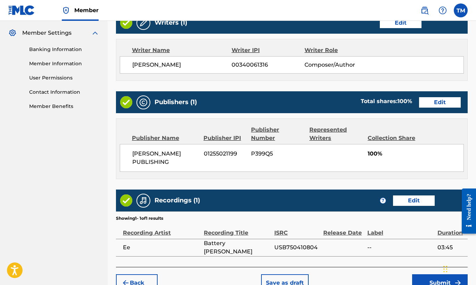
scroll to position [318, 0]
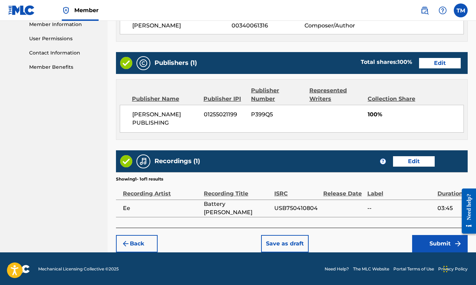
click at [434, 240] on button "Submit" at bounding box center [440, 243] width 56 height 17
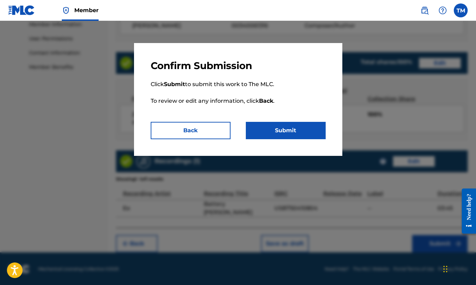
click at [300, 135] on button "Submit" at bounding box center [286, 130] width 80 height 17
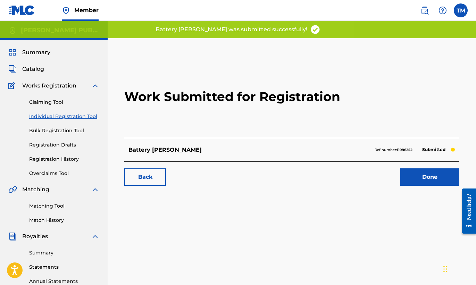
click at [425, 175] on link "Done" at bounding box center [429, 176] width 59 height 17
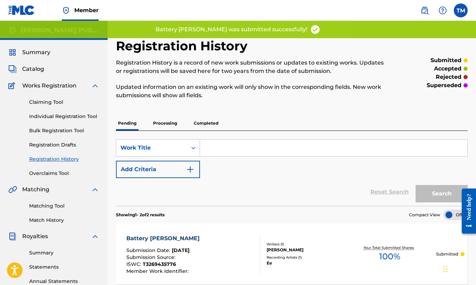
click at [76, 117] on link "Individual Registration Tool" at bounding box center [64, 116] width 70 height 7
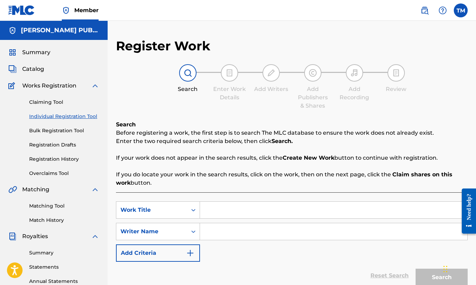
click at [251, 209] on input "Search Form" at bounding box center [333, 210] width 267 height 17
type input "Wrong Song"
click at [256, 227] on input "Search Form" at bounding box center [333, 231] width 267 height 17
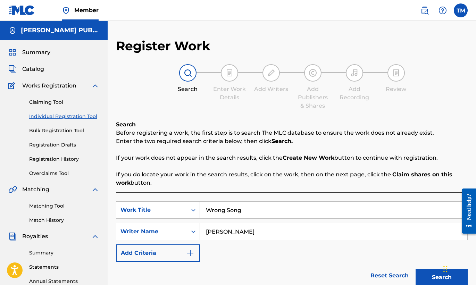
type input "[PERSON_NAME]"
click at [440, 274] on button "Search" at bounding box center [441, 277] width 52 height 17
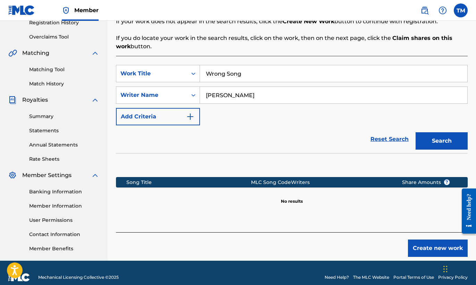
scroll to position [145, 0]
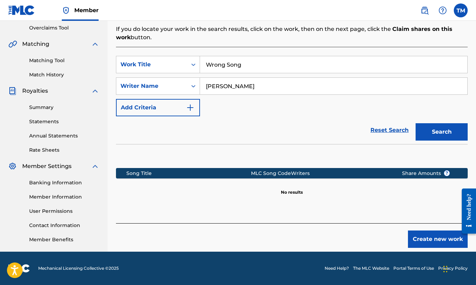
click at [430, 243] on button "Create new work" at bounding box center [438, 238] width 60 height 17
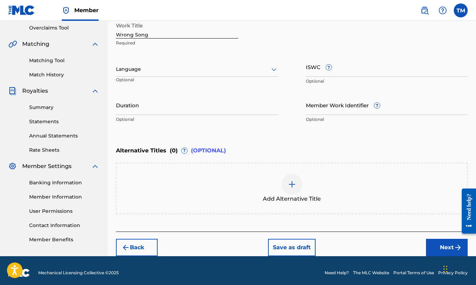
click at [366, 70] on input "ISWC ?" at bounding box center [387, 67] width 162 height 20
paste input "T-326.943.760-3"
type input "T-326.943.760-3"
click at [266, 67] on div at bounding box center [197, 69] width 162 height 9
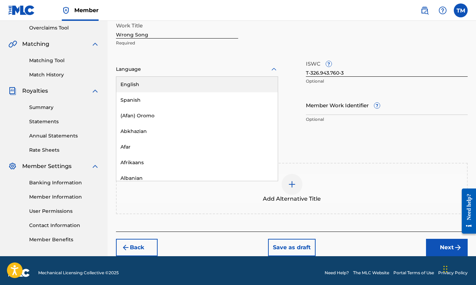
click at [242, 84] on div "English" at bounding box center [196, 85] width 161 height 16
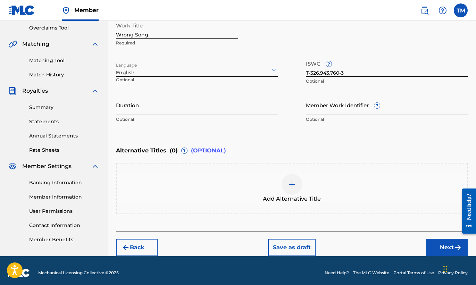
click at [255, 112] on input "Duration" at bounding box center [197, 105] width 162 height 20
type input "03:36"
click at [448, 247] on button "Next" at bounding box center [447, 247] width 42 height 17
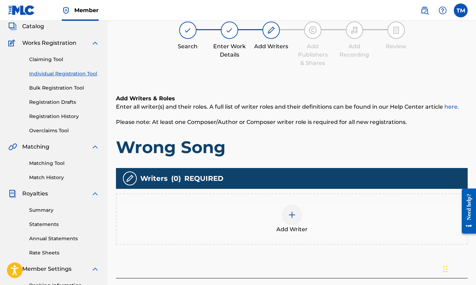
scroll to position [31, 0]
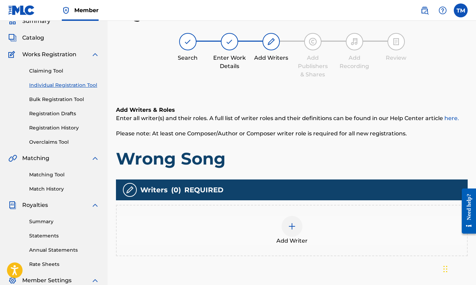
click at [290, 238] on span "Add Writer" at bounding box center [291, 241] width 31 height 8
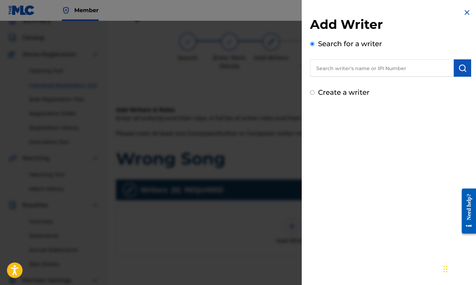
click at [374, 71] on input "text" at bounding box center [382, 67] width 144 height 17
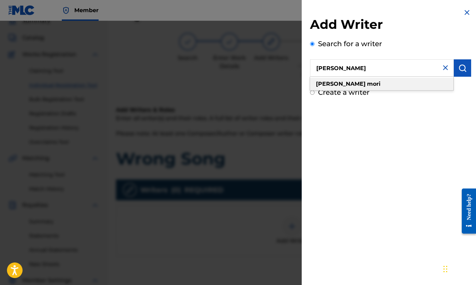
type input "[PERSON_NAME]"
click at [346, 85] on div "[PERSON_NAME]" at bounding box center [381, 84] width 143 height 12
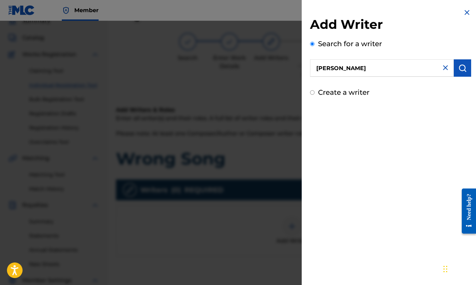
click at [459, 67] on img "submit" at bounding box center [462, 68] width 8 height 8
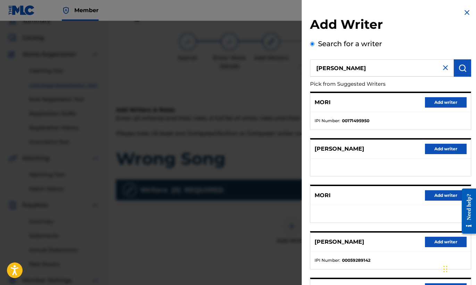
scroll to position [75, 0]
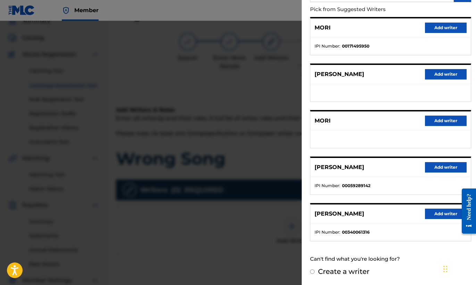
click at [430, 215] on button "Add writer" at bounding box center [446, 214] width 42 height 10
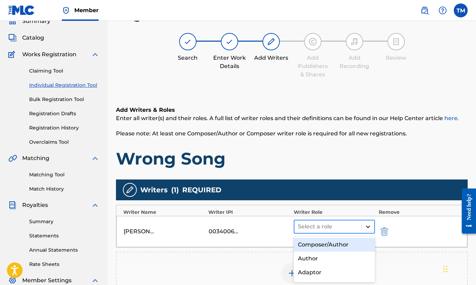
click at [368, 225] on icon at bounding box center [367, 226] width 7 height 7
click at [343, 243] on div "Composer/Author" at bounding box center [335, 245] width 82 height 14
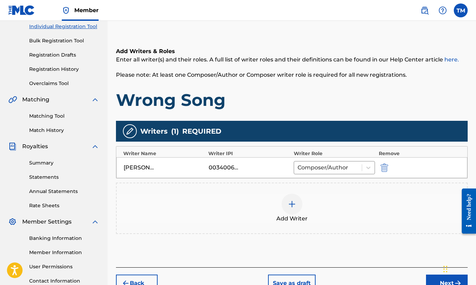
scroll to position [145, 0]
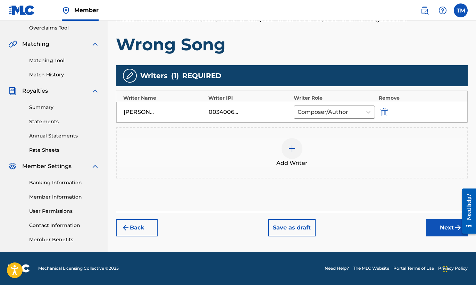
click at [442, 228] on button "Next" at bounding box center [447, 227] width 42 height 17
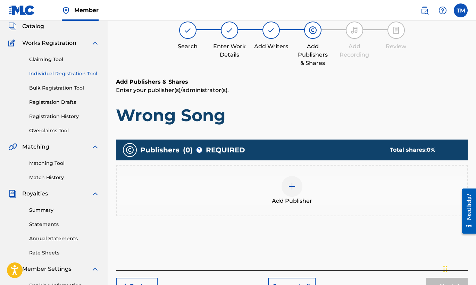
scroll to position [31, 0]
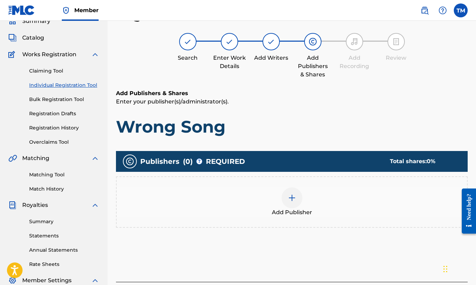
click at [298, 205] on div "Add Publisher" at bounding box center [292, 201] width 350 height 29
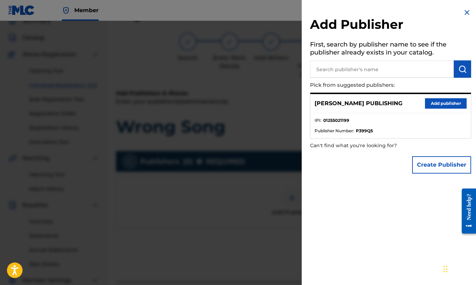
click at [425, 101] on button "Add publisher" at bounding box center [446, 103] width 42 height 10
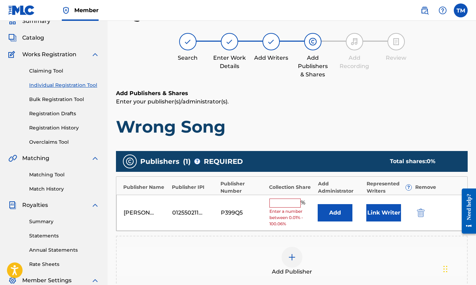
click at [289, 204] on input "text" at bounding box center [284, 202] width 31 height 9
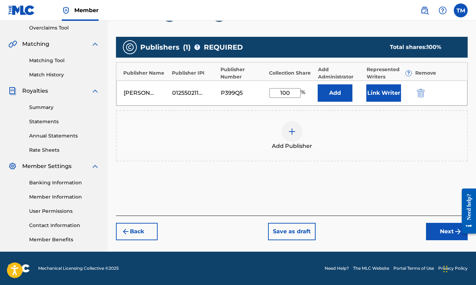
type input "100"
click at [444, 233] on button "Next" at bounding box center [447, 231] width 42 height 17
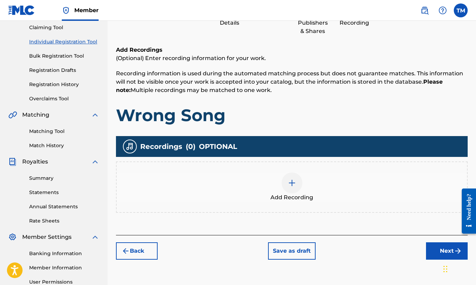
scroll to position [145, 0]
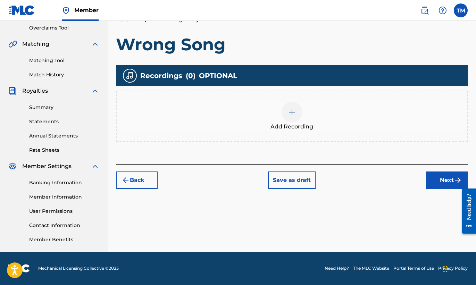
click at [295, 119] on div at bounding box center [291, 112] width 21 height 21
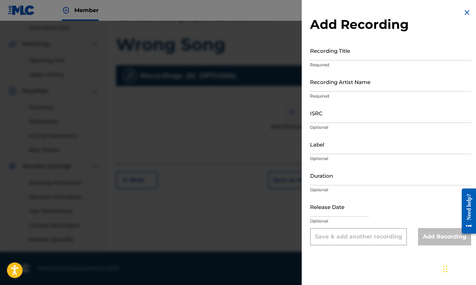
click at [375, 56] on input "Recording Title" at bounding box center [390, 51] width 161 height 20
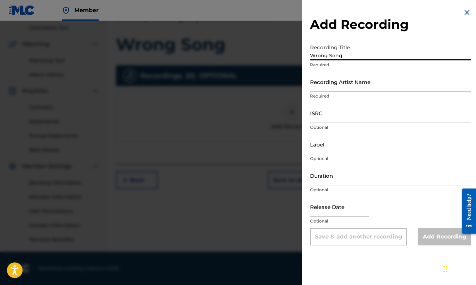
type input "Wrong Song"
click at [418, 88] on input "Recording Artist Name" at bounding box center [390, 82] width 161 height 20
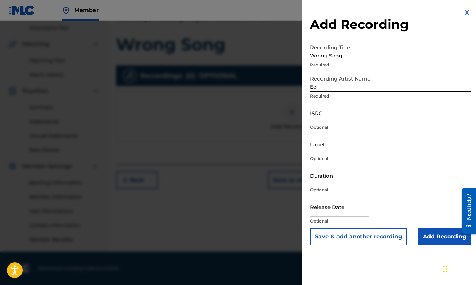
type input "Ee"
click at [394, 115] on input "ISRC" at bounding box center [390, 113] width 161 height 20
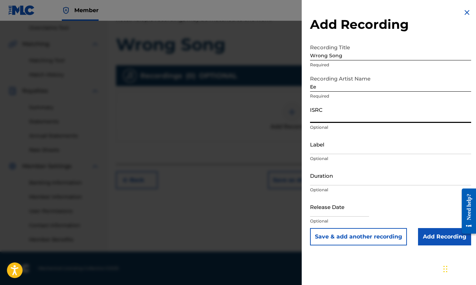
paste input "USB750410805"
type input "USB750410805"
click at [354, 182] on input "Duration" at bounding box center [390, 176] width 161 height 20
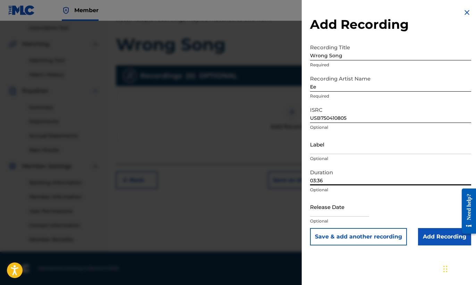
type input "03:36"
click at [451, 239] on input "Add Recording" at bounding box center [444, 236] width 53 height 17
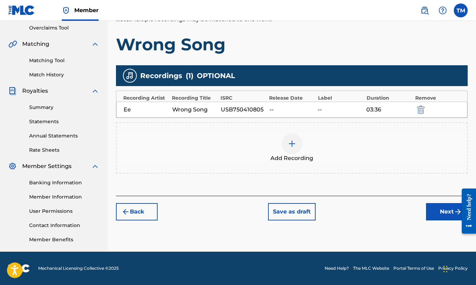
click at [448, 212] on button "Next" at bounding box center [447, 211] width 42 height 17
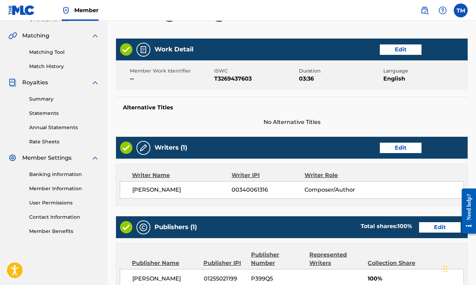
scroll to position [318, 0]
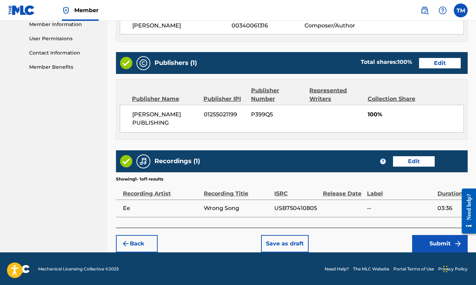
click at [432, 240] on button "Submit" at bounding box center [440, 243] width 56 height 17
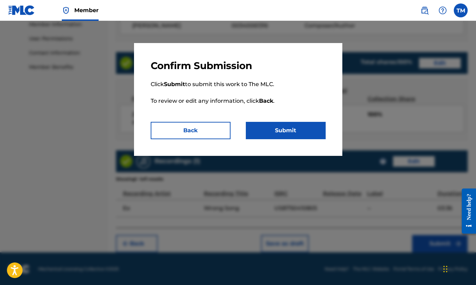
click at [295, 130] on button "Submit" at bounding box center [286, 130] width 80 height 17
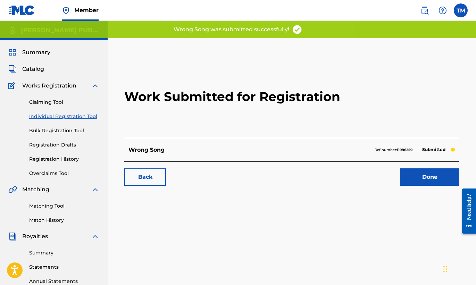
click at [419, 177] on link "Done" at bounding box center [429, 176] width 59 height 17
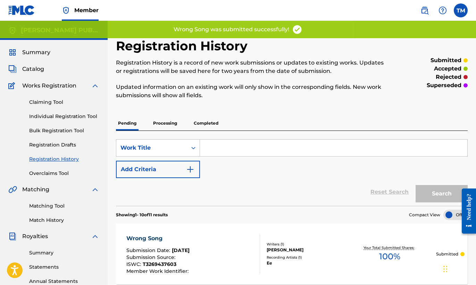
click at [72, 114] on link "Individual Registration Tool" at bounding box center [64, 116] width 70 height 7
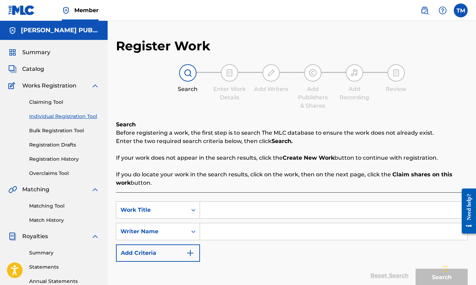
click at [224, 210] on input "Search Form" at bounding box center [333, 210] width 267 height 17
type input "Retrace"
click at [222, 229] on input "Search Form" at bounding box center [333, 231] width 267 height 17
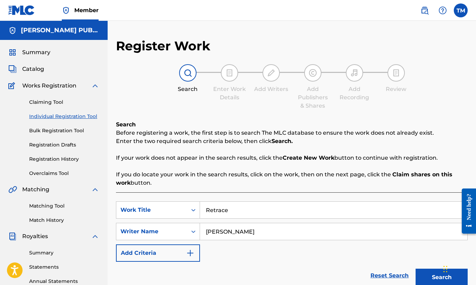
type input "[PERSON_NAME]"
click at [434, 274] on button "Search" at bounding box center [441, 277] width 52 height 17
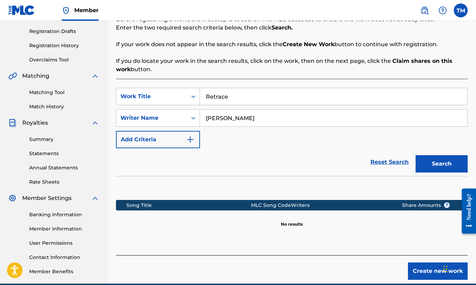
scroll to position [145, 0]
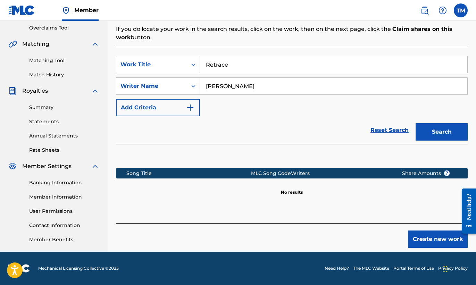
click at [433, 234] on button "Create new work" at bounding box center [438, 238] width 60 height 17
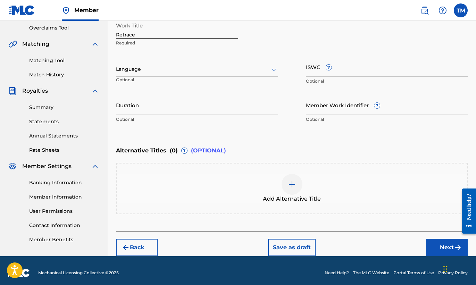
click at [337, 74] on input "ISWC ?" at bounding box center [387, 67] width 162 height 20
paste input "T-326.944.155-2"
type input "T-326.944.155-2"
click at [242, 71] on div at bounding box center [197, 69] width 162 height 9
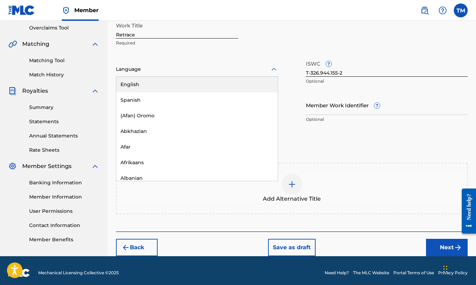
click at [225, 83] on div "English" at bounding box center [196, 85] width 161 height 16
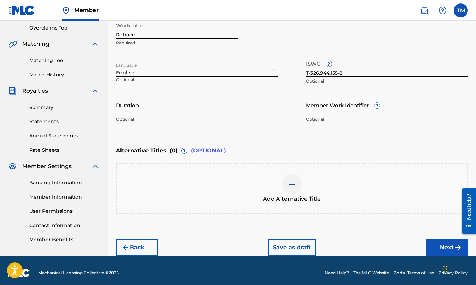
click at [255, 113] on input "Duration" at bounding box center [197, 105] width 162 height 20
type input "03:50"
click at [442, 243] on button "Next" at bounding box center [447, 247] width 42 height 17
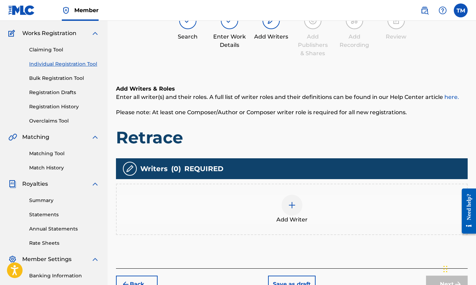
scroll to position [31, 0]
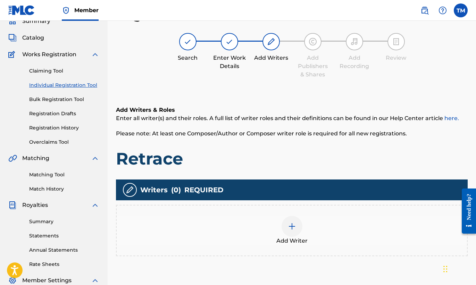
click at [298, 235] on div "Add Writer" at bounding box center [292, 230] width 350 height 29
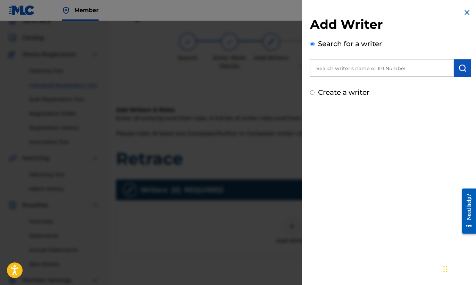
click at [391, 67] on input "text" at bounding box center [382, 67] width 144 height 17
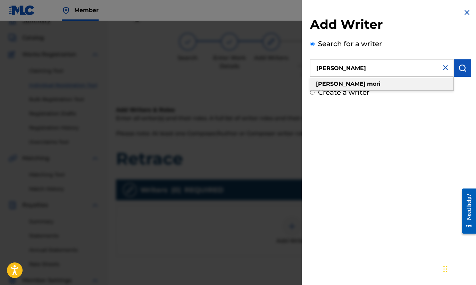
type input "[PERSON_NAME]"
click at [376, 84] on div "[PERSON_NAME]" at bounding box center [381, 84] width 143 height 12
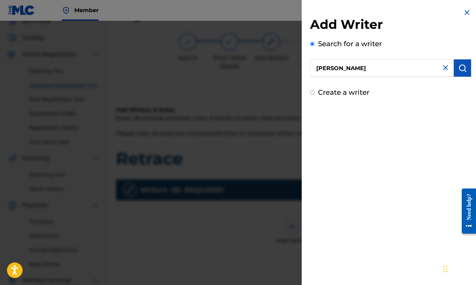
click at [459, 67] on img "submit" at bounding box center [462, 68] width 8 height 8
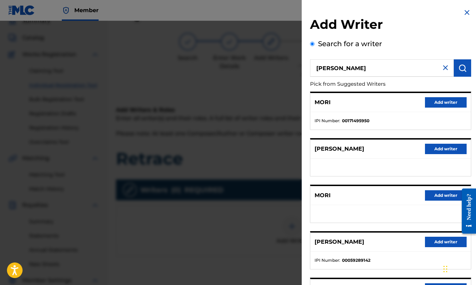
scroll to position [75, 0]
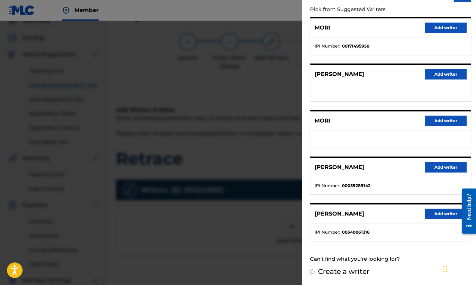
click at [428, 212] on button "Add writer" at bounding box center [446, 214] width 42 height 10
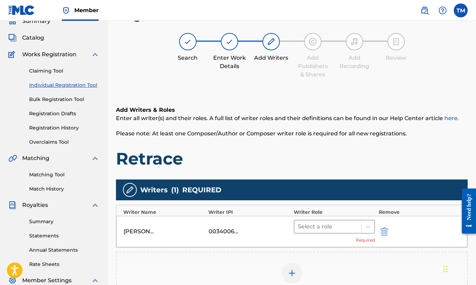
click at [336, 225] on div at bounding box center [328, 227] width 60 height 10
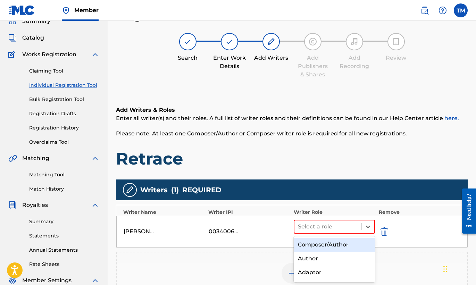
click at [328, 242] on div "Composer/Author" at bounding box center [335, 245] width 82 height 14
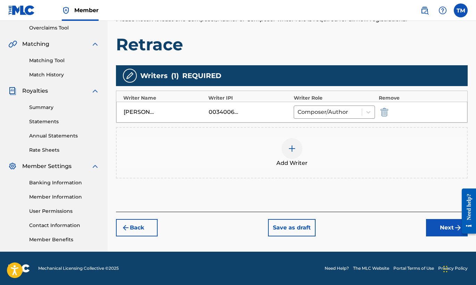
click at [440, 224] on button "Next" at bounding box center [447, 227] width 42 height 17
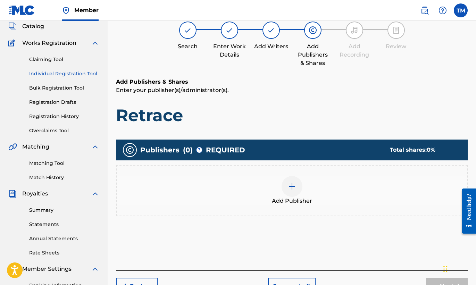
scroll to position [31, 0]
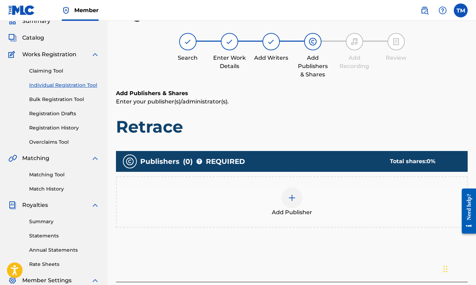
click at [294, 203] on div at bounding box center [291, 197] width 21 height 21
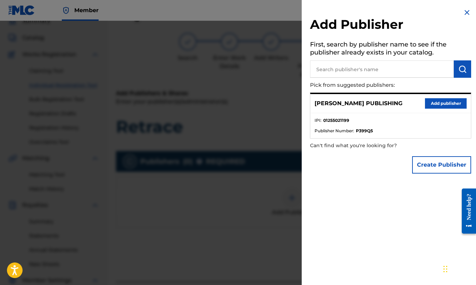
click at [438, 105] on button "Add publisher" at bounding box center [446, 103] width 42 height 10
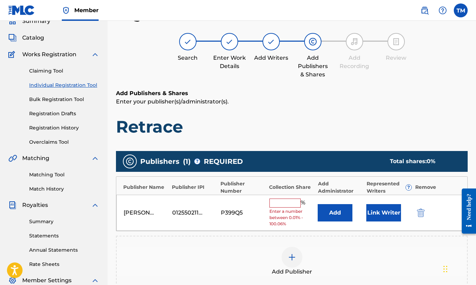
click at [281, 205] on input "text" at bounding box center [284, 202] width 31 height 9
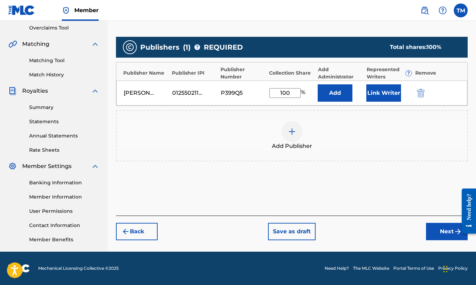
type input "100"
click at [441, 230] on button "Next" at bounding box center [447, 231] width 42 height 17
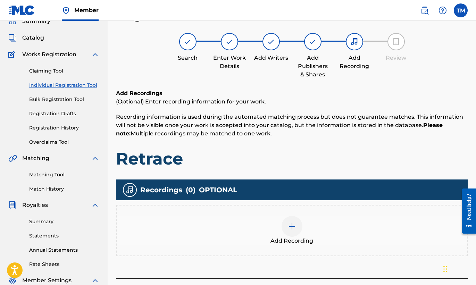
click at [288, 227] on img at bounding box center [292, 226] width 8 height 8
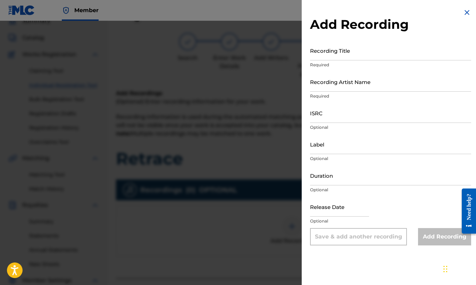
click at [393, 55] on input "Recording Title" at bounding box center [390, 51] width 161 height 20
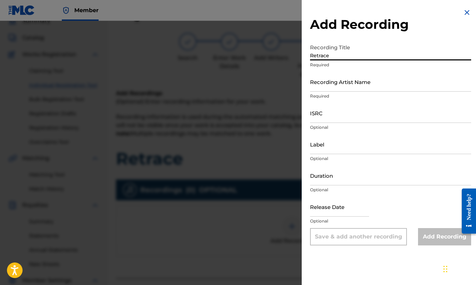
type input "Retrace"
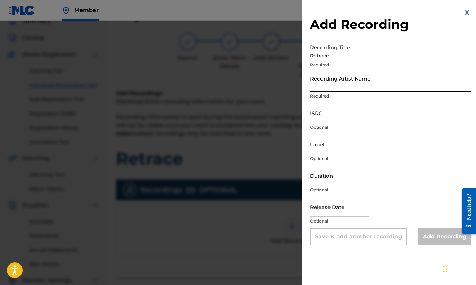
click at [389, 88] on input "Recording Artist Name" at bounding box center [390, 82] width 161 height 20
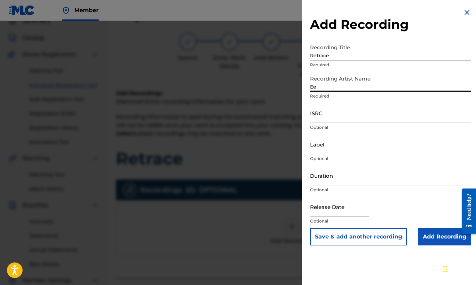
type input "Ee"
click at [371, 116] on input "ISRC" at bounding box center [390, 113] width 161 height 20
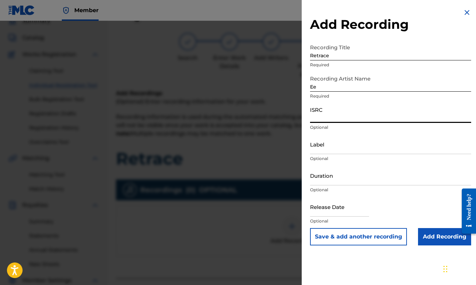
paste input "USB750410806"
type input "USB750410806"
click at [348, 182] on input "Duration" at bounding box center [390, 176] width 161 height 20
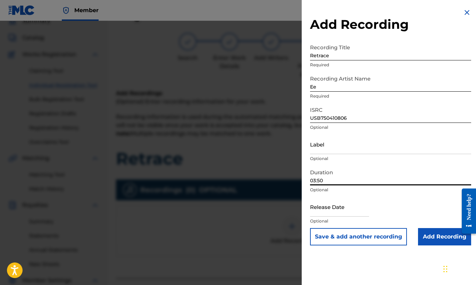
type input "03:50"
click at [451, 231] on input "Add Recording" at bounding box center [444, 236] width 53 height 17
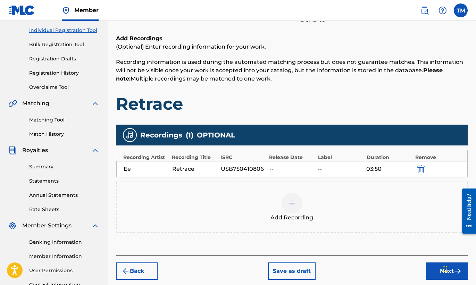
scroll to position [145, 0]
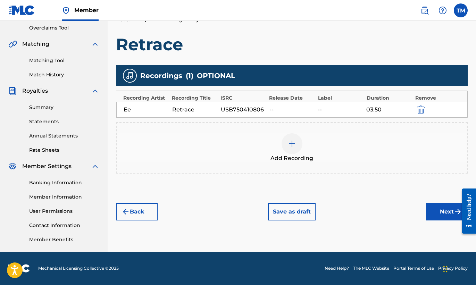
click at [440, 207] on button "Next" at bounding box center [447, 211] width 42 height 17
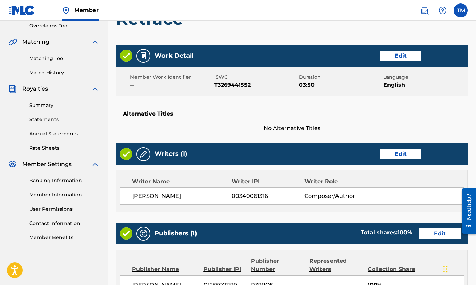
scroll to position [318, 0]
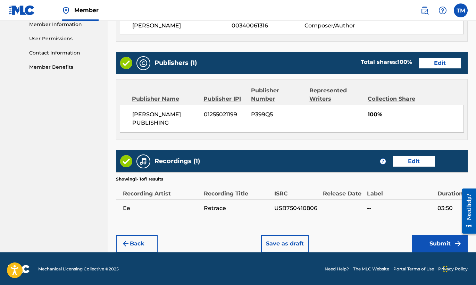
click at [435, 238] on button "Submit" at bounding box center [440, 243] width 56 height 17
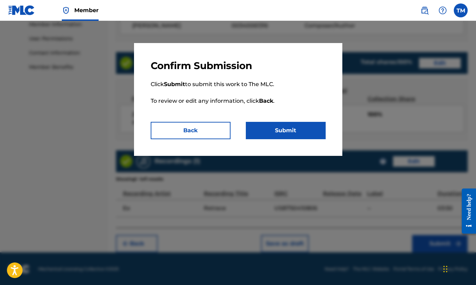
click at [290, 131] on button "Submit" at bounding box center [286, 130] width 80 height 17
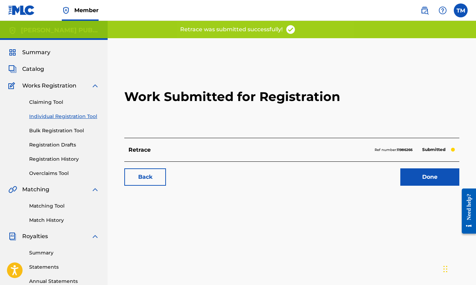
click at [431, 173] on link "Done" at bounding box center [429, 176] width 59 height 17
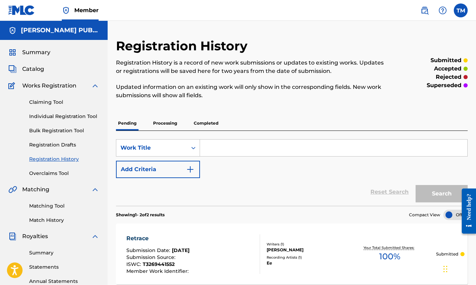
click at [62, 117] on link "Individual Registration Tool" at bounding box center [64, 116] width 70 height 7
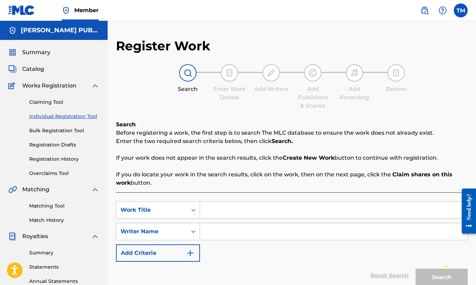
click at [216, 210] on input "Search Form" at bounding box center [333, 210] width 267 height 17
type input "Square Back"
click at [263, 226] on input "Search Form" at bounding box center [333, 231] width 267 height 17
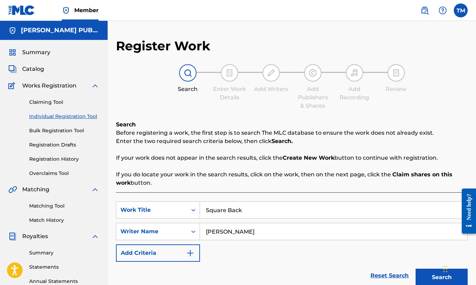
type input "[PERSON_NAME]"
click at [439, 275] on button "Search" at bounding box center [441, 277] width 52 height 17
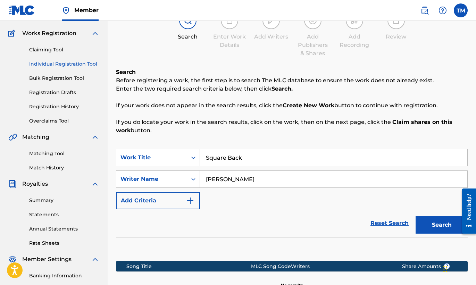
scroll to position [145, 0]
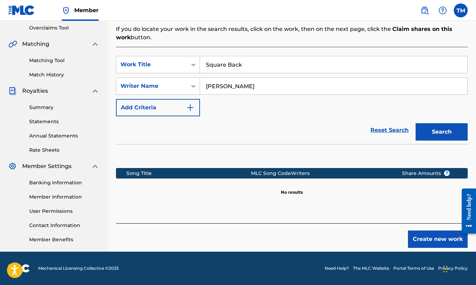
click at [441, 240] on button "Create new work" at bounding box center [438, 238] width 60 height 17
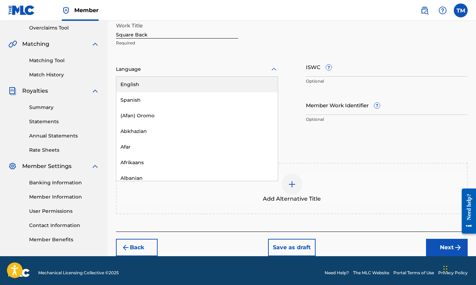
click at [255, 71] on div at bounding box center [197, 69] width 162 height 9
click at [241, 83] on div "English" at bounding box center [196, 85] width 161 height 16
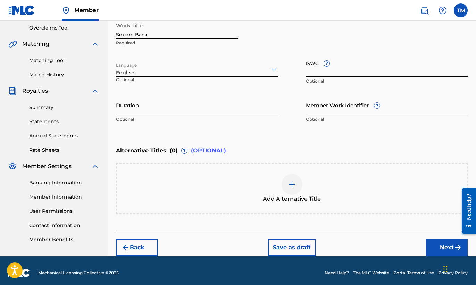
click at [347, 70] on input "ISWC ?" at bounding box center [387, 67] width 162 height 20
paste input "T-326.943.338-3"
type input "T-326.943.338-3"
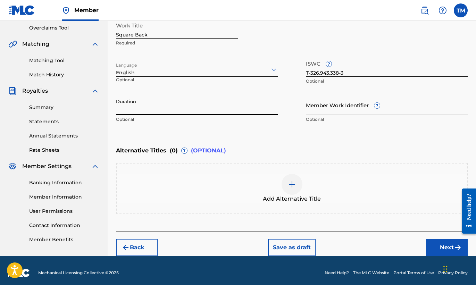
click at [224, 107] on input "Duration" at bounding box center [197, 105] width 162 height 20
type input "03:19"
click at [444, 245] on button "Next" at bounding box center [447, 247] width 42 height 17
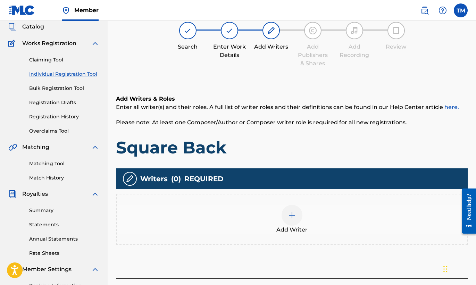
scroll to position [31, 0]
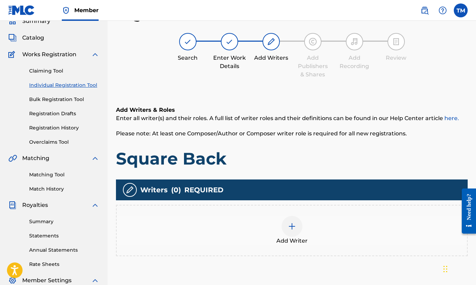
click at [300, 229] on div at bounding box center [291, 226] width 21 height 21
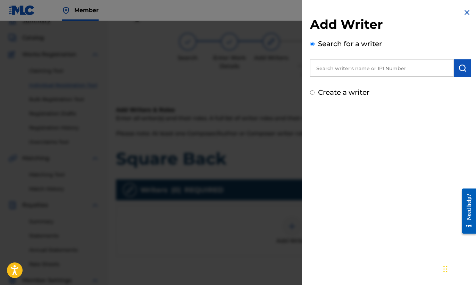
click at [370, 66] on input "text" at bounding box center [382, 67] width 144 height 17
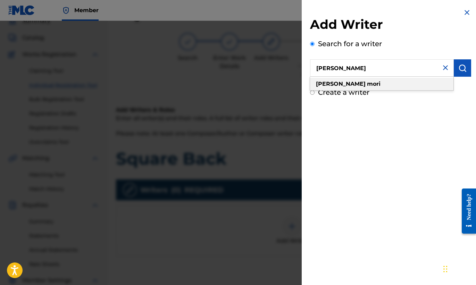
type input "[PERSON_NAME]"
click at [356, 84] on div "[PERSON_NAME]" at bounding box center [381, 84] width 143 height 12
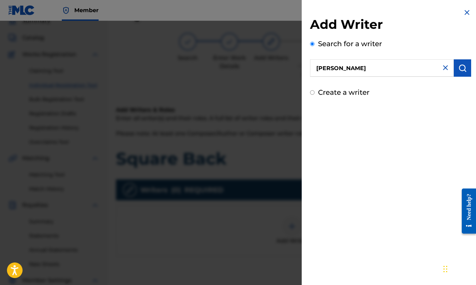
click at [458, 68] on img "submit" at bounding box center [462, 68] width 8 height 8
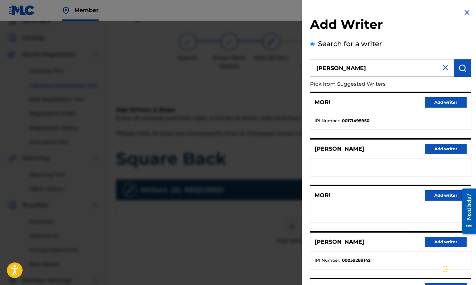
scroll to position [75, 0]
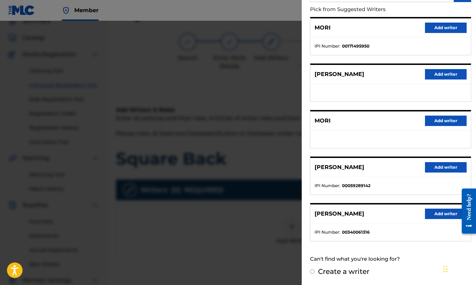
click at [442, 216] on button "Add writer" at bounding box center [446, 214] width 42 height 10
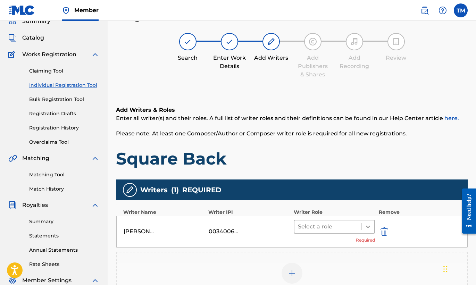
click at [371, 226] on icon at bounding box center [367, 226] width 7 height 7
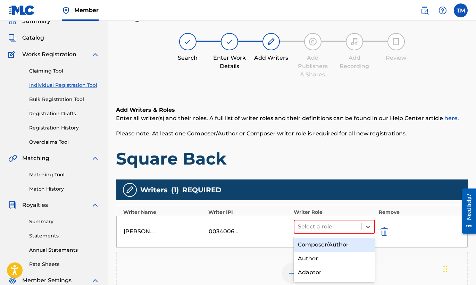
click at [344, 245] on div "Composer/Author" at bounding box center [335, 245] width 82 height 14
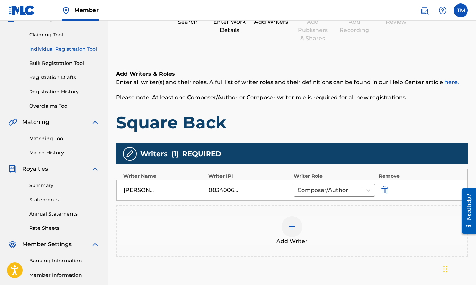
scroll to position [145, 0]
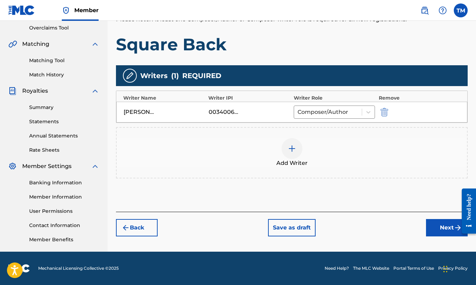
click at [442, 224] on button "Next" at bounding box center [447, 227] width 42 height 17
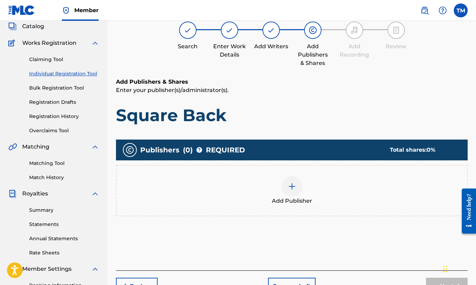
scroll to position [31, 0]
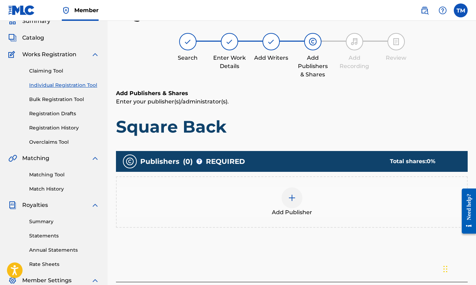
click at [288, 200] on img at bounding box center [292, 198] width 8 height 8
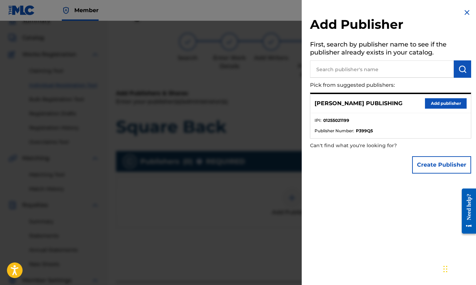
click at [436, 103] on button "Add publisher" at bounding box center [446, 103] width 42 height 10
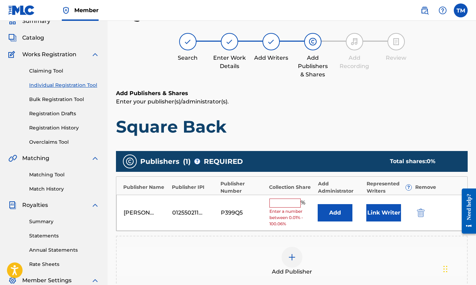
click at [283, 201] on input "text" at bounding box center [284, 202] width 31 height 9
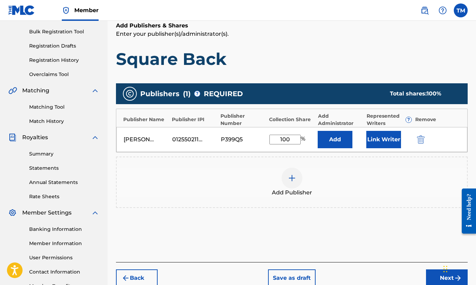
scroll to position [145, 0]
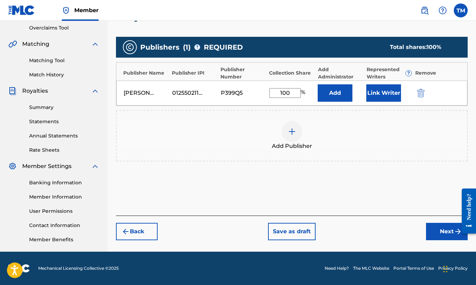
type input "100"
click at [446, 227] on button "Next" at bounding box center [447, 231] width 42 height 17
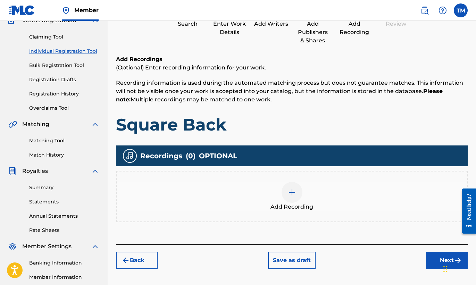
scroll to position [31, 0]
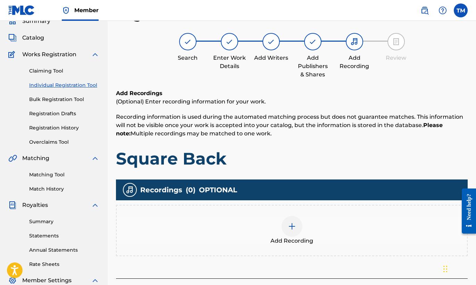
click at [288, 230] on div at bounding box center [291, 226] width 21 height 21
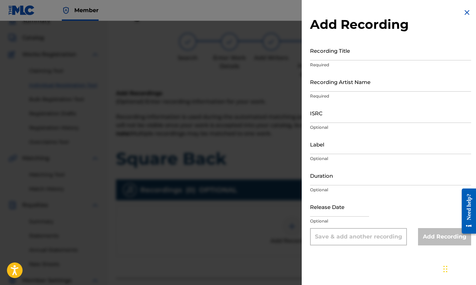
click at [354, 118] on input "ISRC" at bounding box center [390, 113] width 161 height 20
paste input "USB750410807"
type input "USB750410807"
click at [360, 88] on input "Recording Artist Name" at bounding box center [390, 82] width 161 height 20
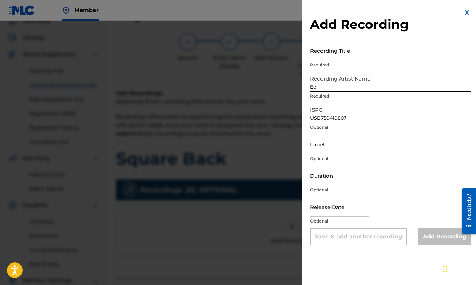
type input "Ee"
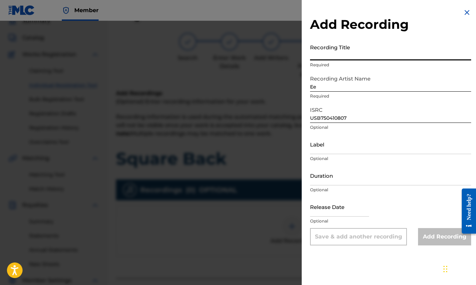
click at [366, 53] on input "Recording Title" at bounding box center [390, 51] width 161 height 20
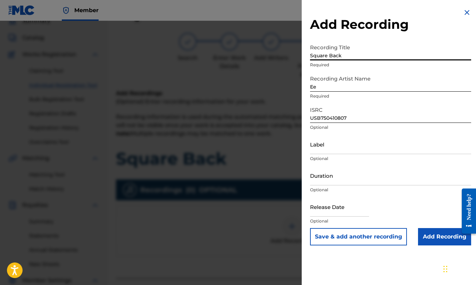
type input "Square Back"
click at [366, 182] on input "Duration" at bounding box center [390, 176] width 161 height 20
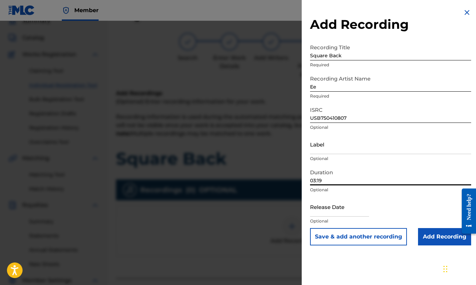
type input "03:19"
click at [445, 235] on input "Add Recording" at bounding box center [444, 236] width 53 height 17
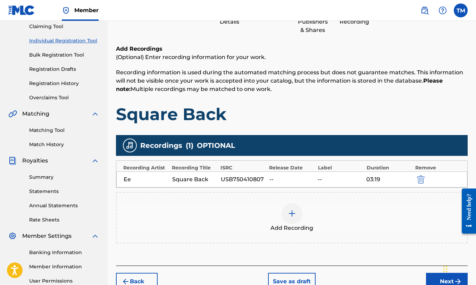
scroll to position [145, 0]
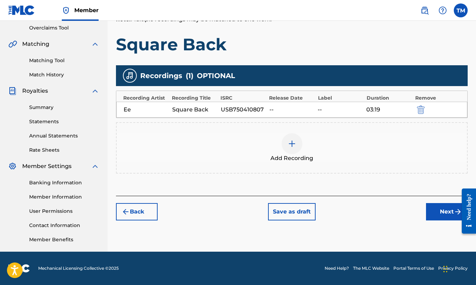
click at [447, 216] on button "Next" at bounding box center [447, 211] width 42 height 17
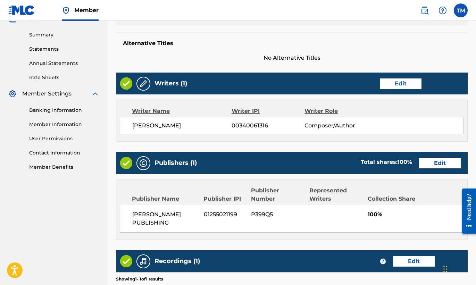
scroll to position [318, 0]
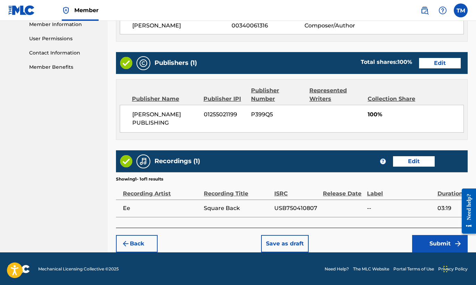
click at [437, 240] on button "Submit" at bounding box center [440, 243] width 56 height 17
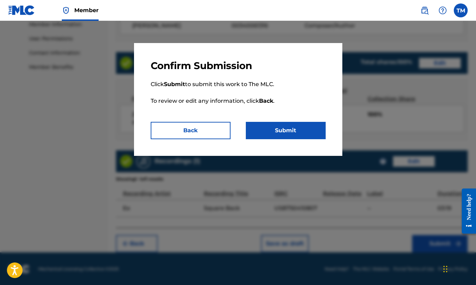
click at [305, 127] on button "Submit" at bounding box center [286, 130] width 80 height 17
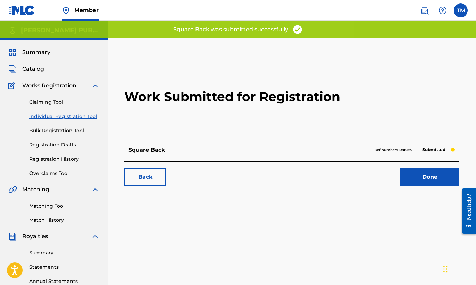
click at [420, 173] on link "Done" at bounding box center [429, 176] width 59 height 17
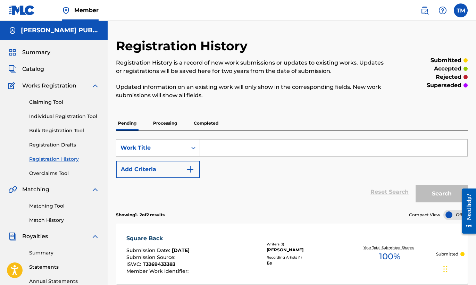
click at [84, 117] on link "Individual Registration Tool" at bounding box center [64, 116] width 70 height 7
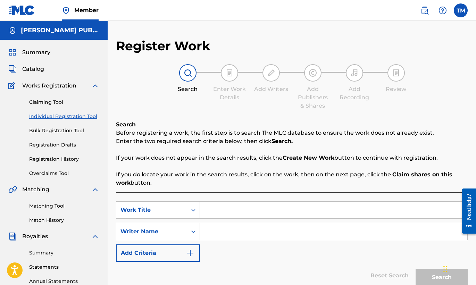
click at [213, 208] on input "Search Form" at bounding box center [333, 210] width 267 height 17
type input "One Less Year"
click at [225, 229] on input "Search Form" at bounding box center [333, 231] width 267 height 17
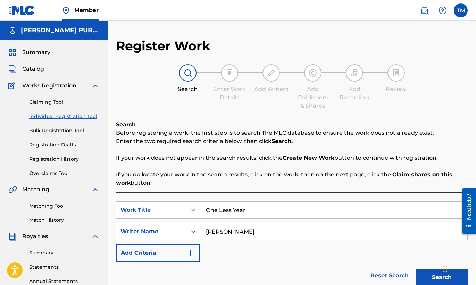
type input "[PERSON_NAME]"
click at [435, 273] on button "Search" at bounding box center [441, 277] width 52 height 17
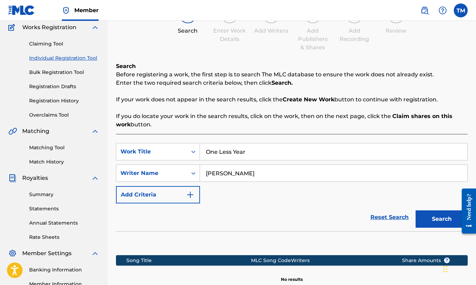
scroll to position [145, 0]
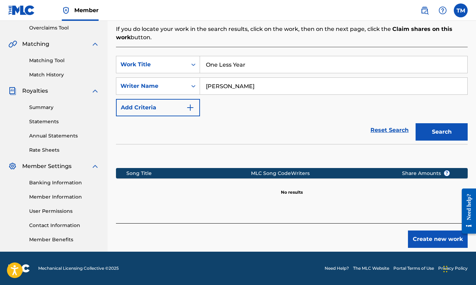
click at [431, 240] on button "Create new work" at bounding box center [438, 238] width 60 height 17
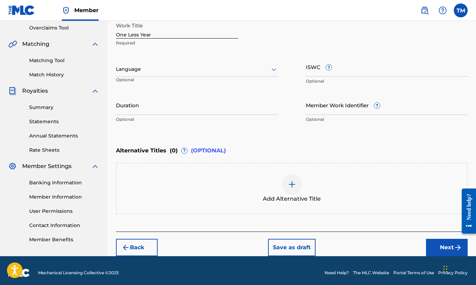
click at [355, 73] on input "ISWC ?" at bounding box center [387, 67] width 162 height 20
paste input "T-326.941.134-5"
type input "T-326.941.134-5"
click at [263, 66] on div at bounding box center [197, 69] width 162 height 9
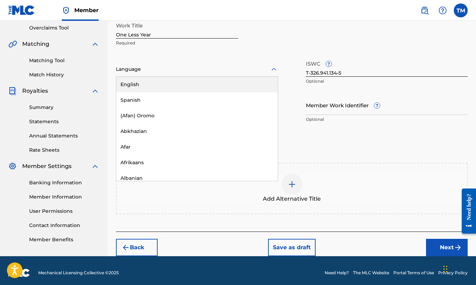
click at [235, 82] on div "English" at bounding box center [196, 85] width 161 height 16
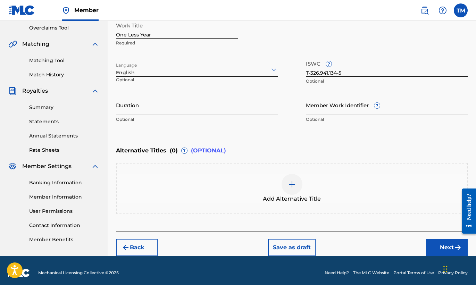
click at [258, 113] on input "Duration" at bounding box center [197, 105] width 162 height 20
type input "03:51"
click at [441, 241] on button "Next" at bounding box center [447, 247] width 42 height 17
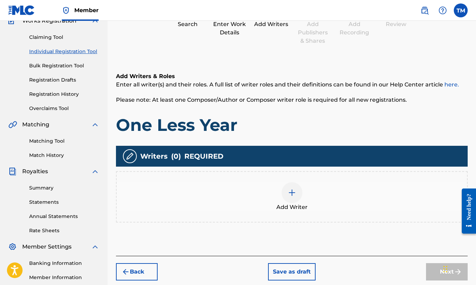
scroll to position [31, 0]
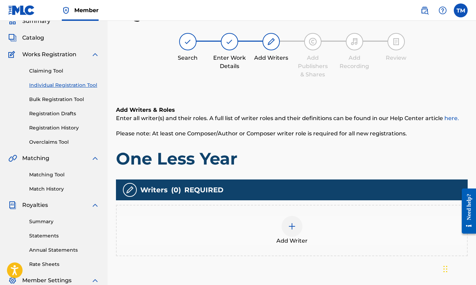
click at [299, 232] on div at bounding box center [291, 226] width 21 height 21
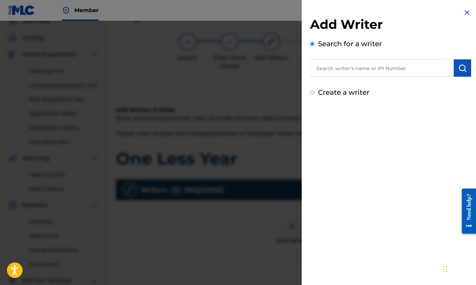
click at [351, 70] on input "text" at bounding box center [382, 67] width 144 height 17
type input "[PERSON_NAME]"
click at [465, 67] on button "submit" at bounding box center [461, 67] width 17 height 17
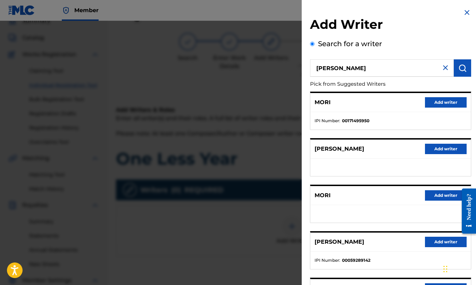
scroll to position [75, 0]
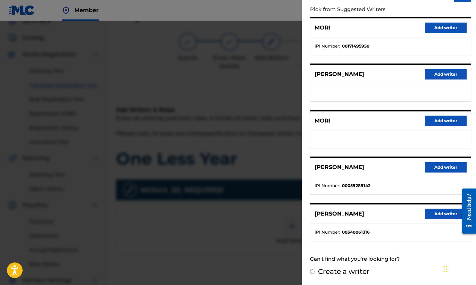
click at [439, 213] on button "Add writer" at bounding box center [446, 214] width 42 height 10
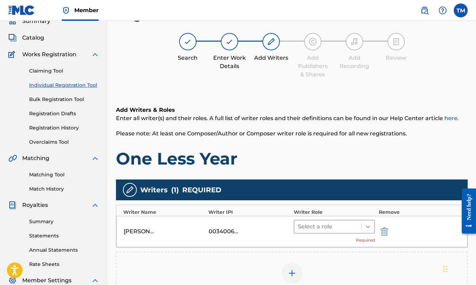
click at [367, 225] on icon at bounding box center [367, 226] width 7 height 7
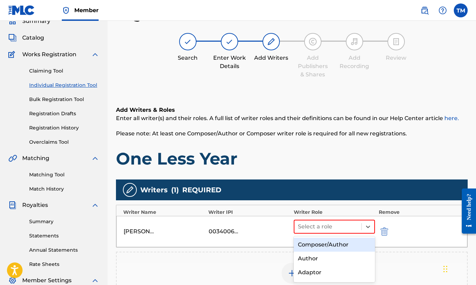
click at [341, 245] on div "Composer/Author" at bounding box center [335, 245] width 82 height 14
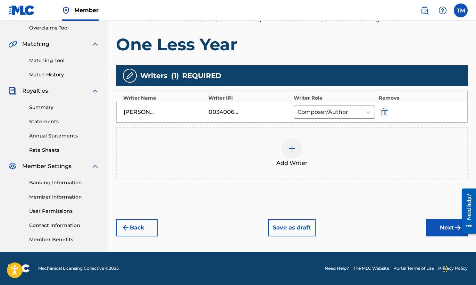
click at [436, 231] on button "Next" at bounding box center [447, 227] width 42 height 17
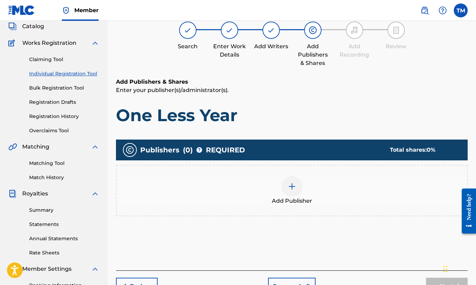
scroll to position [31, 0]
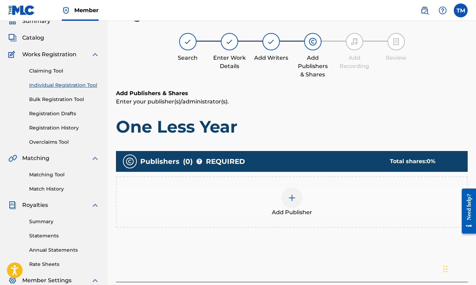
click at [294, 201] on img at bounding box center [292, 198] width 8 height 8
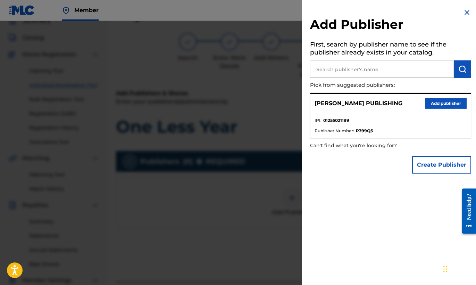
click at [447, 101] on button "Add publisher" at bounding box center [446, 103] width 42 height 10
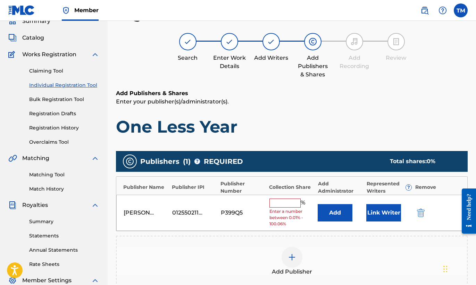
click at [289, 202] on input "text" at bounding box center [284, 202] width 31 height 9
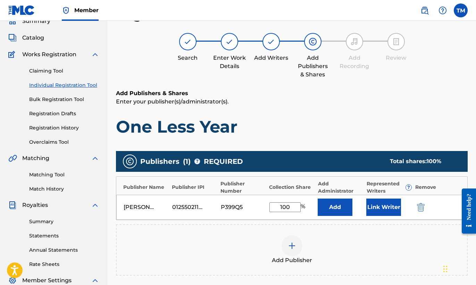
type input "100"
click at [387, 270] on div "Add Publisher" at bounding box center [291, 249] width 351 height 51
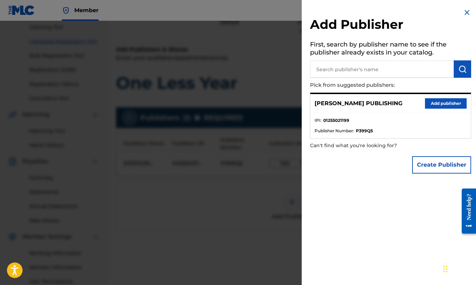
scroll to position [145, 0]
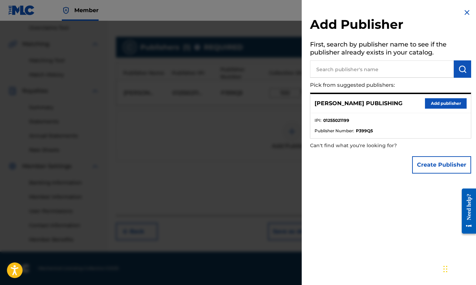
click at [465, 11] on img at bounding box center [466, 12] width 8 height 8
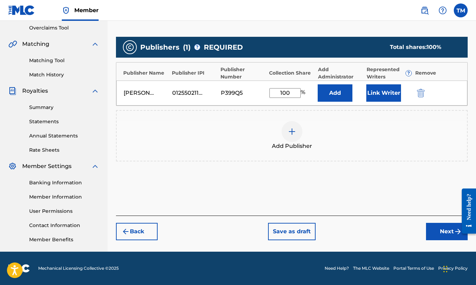
click at [443, 231] on button "Next" at bounding box center [447, 231] width 42 height 17
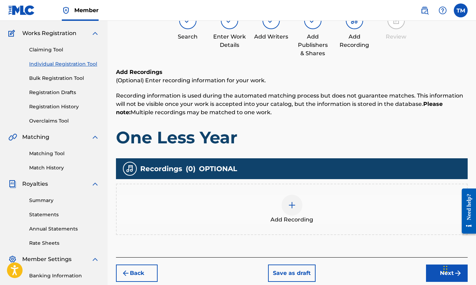
scroll to position [31, 0]
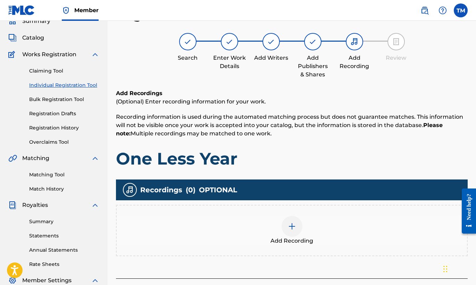
click at [286, 227] on div at bounding box center [291, 226] width 21 height 21
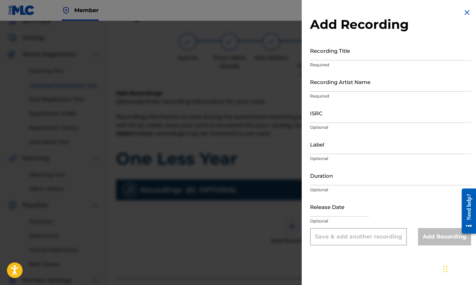
click at [358, 88] on input "Recording Artist Name" at bounding box center [390, 82] width 161 height 20
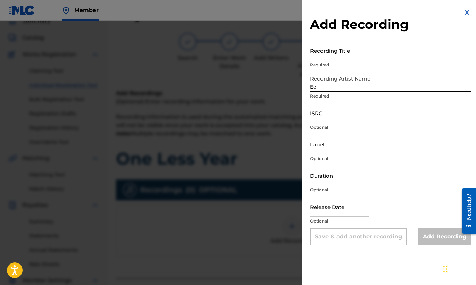
type input "Ee"
click at [365, 58] on input "Recording Title" at bounding box center [390, 51] width 161 height 20
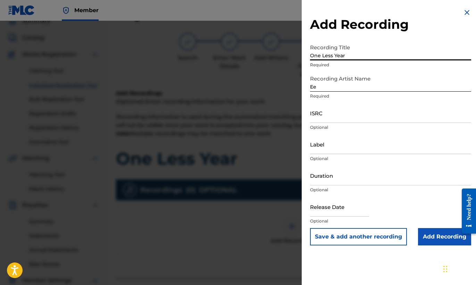
type input "One Less Year"
click at [349, 118] on input "ISRC" at bounding box center [390, 113] width 161 height 20
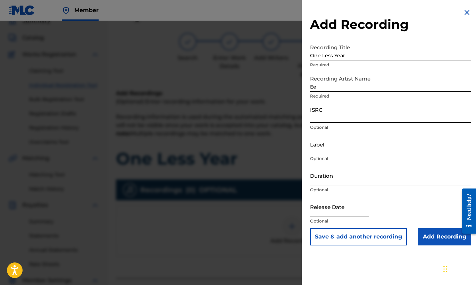
paste input "USB750410808"
type input "USB750410808"
click at [333, 182] on input "Duration" at bounding box center [390, 176] width 161 height 20
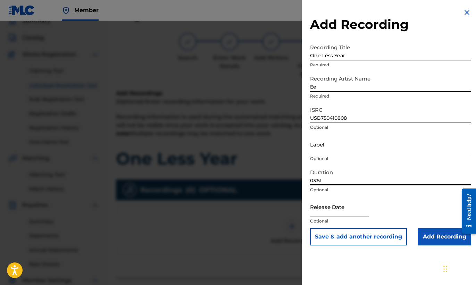
type input "03:51"
click at [445, 243] on input "Add Recording" at bounding box center [444, 236] width 53 height 17
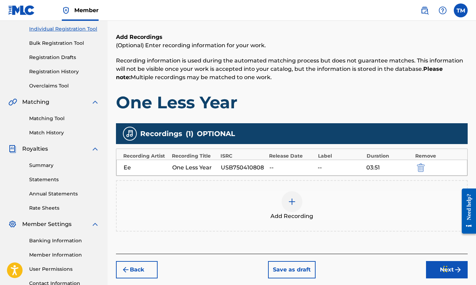
scroll to position [145, 0]
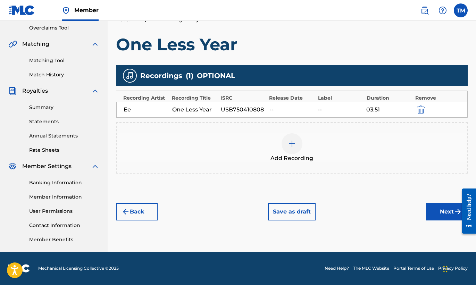
click at [449, 213] on button "Next" at bounding box center [447, 211] width 42 height 17
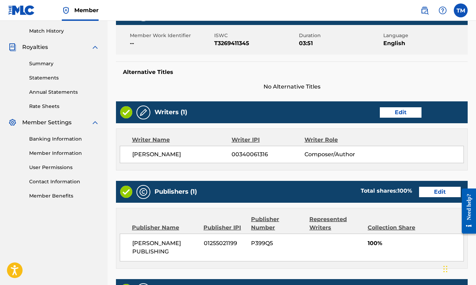
scroll to position [318, 0]
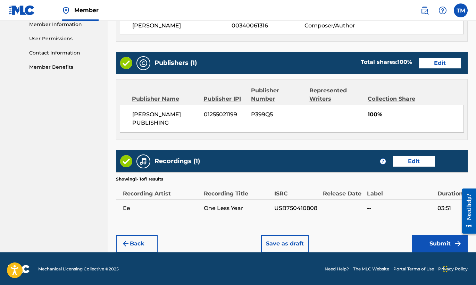
click at [440, 240] on button "Submit" at bounding box center [440, 243] width 56 height 17
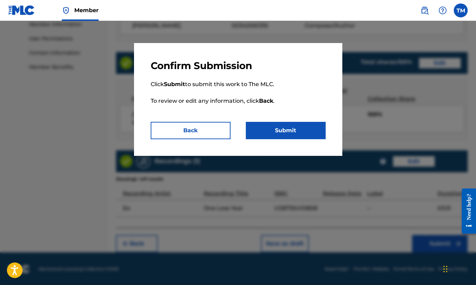
click at [300, 132] on button "Submit" at bounding box center [286, 130] width 80 height 17
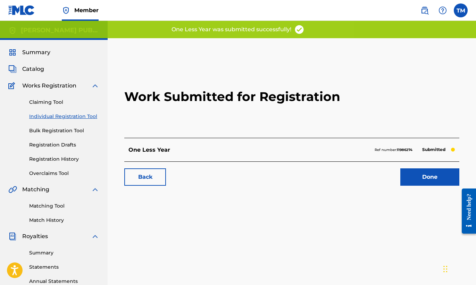
click at [418, 175] on link "Done" at bounding box center [429, 176] width 59 height 17
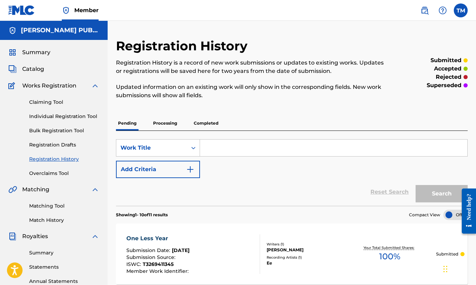
click at [62, 118] on link "Individual Registration Tool" at bounding box center [64, 116] width 70 height 7
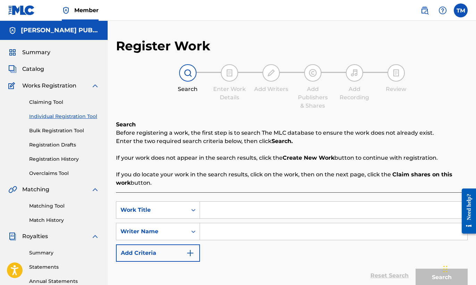
click at [226, 209] on input "Search Form" at bounding box center [333, 210] width 267 height 17
type input "Sutro - Supernova Whale Mix"
click at [224, 234] on input "Search Form" at bounding box center [333, 231] width 267 height 17
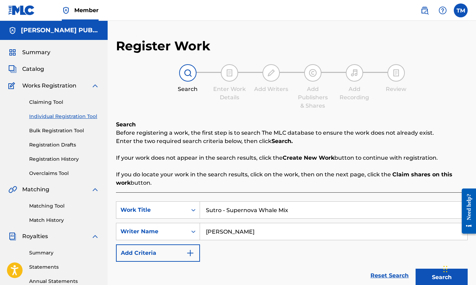
type input "[PERSON_NAME]"
click at [431, 275] on button "Search" at bounding box center [441, 277] width 52 height 17
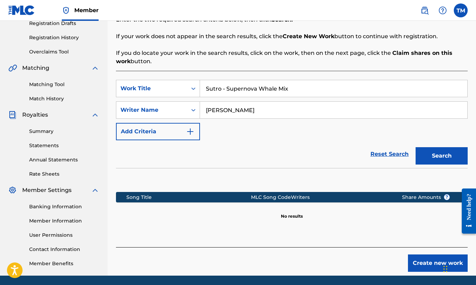
scroll to position [145, 0]
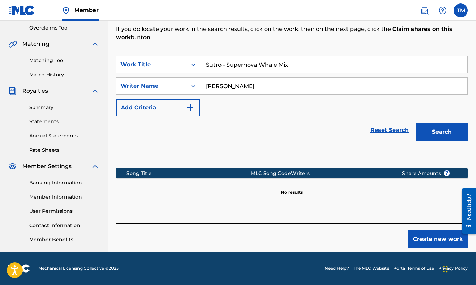
click at [431, 245] on button "Create new work" at bounding box center [438, 238] width 60 height 17
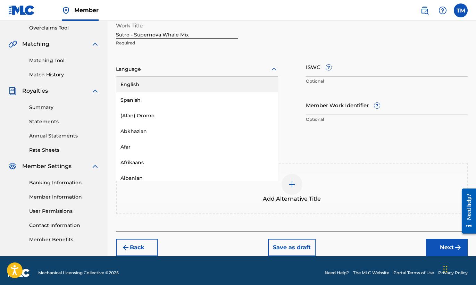
click at [273, 68] on icon at bounding box center [274, 69] width 8 height 8
click at [253, 84] on div "English" at bounding box center [196, 85] width 161 height 16
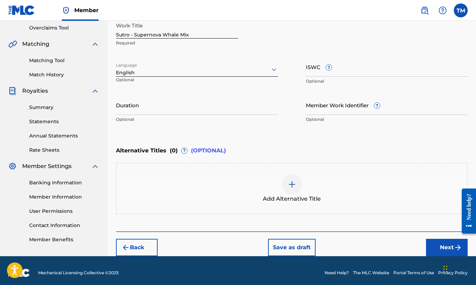
click at [347, 69] on input "ISWC ?" at bounding box center [387, 67] width 162 height 20
paste input "T-326.943.085-1"
type input "T-326.943.085-1"
click at [219, 108] on input "Duration" at bounding box center [197, 105] width 162 height 20
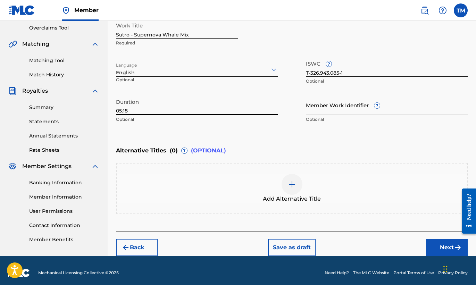
type input "05:18"
click at [436, 245] on button "Next" at bounding box center [447, 247] width 42 height 17
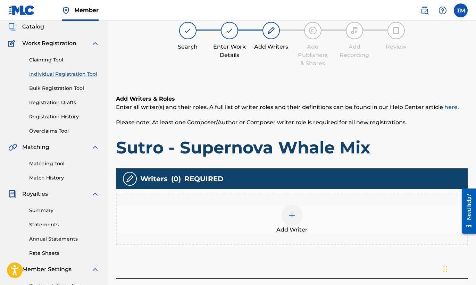
scroll to position [31, 0]
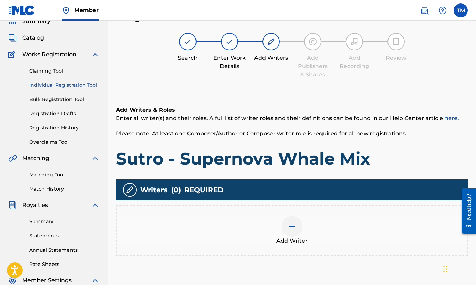
click at [296, 230] on div at bounding box center [291, 226] width 21 height 21
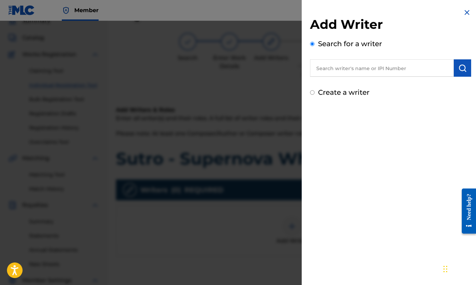
click at [381, 72] on input "text" at bounding box center [382, 67] width 144 height 17
type input "[PERSON_NAME]"
click at [462, 62] on button "submit" at bounding box center [461, 67] width 17 height 17
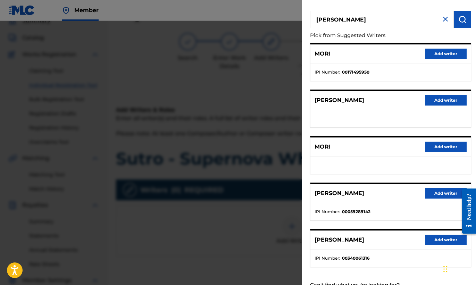
scroll to position [75, 0]
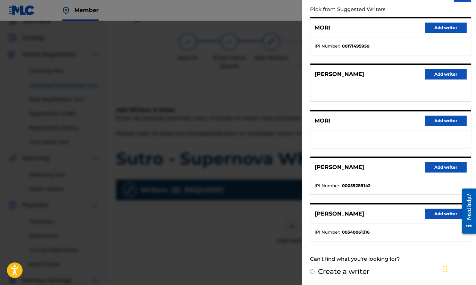
click at [439, 213] on button "Add writer" at bounding box center [446, 214] width 42 height 10
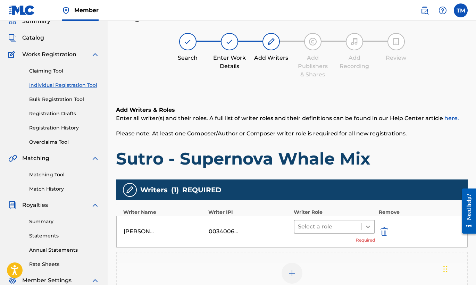
click at [367, 226] on icon at bounding box center [367, 226] width 7 height 7
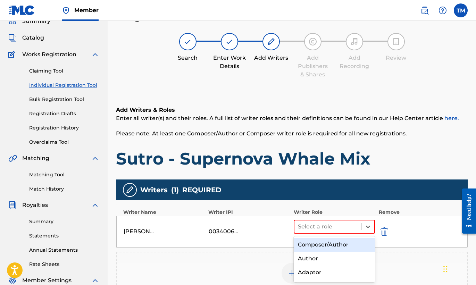
click at [342, 248] on div "Composer/Author" at bounding box center [335, 245] width 82 height 14
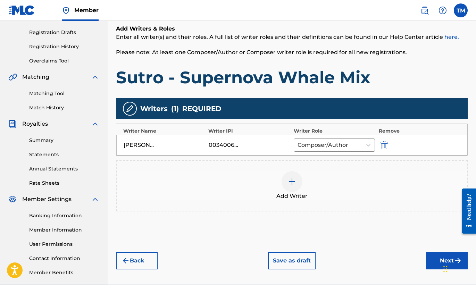
scroll to position [145, 0]
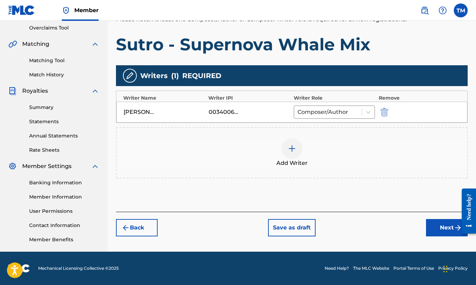
click at [444, 229] on button "Next" at bounding box center [447, 227] width 42 height 17
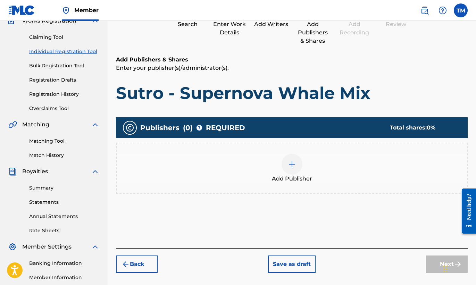
scroll to position [31, 0]
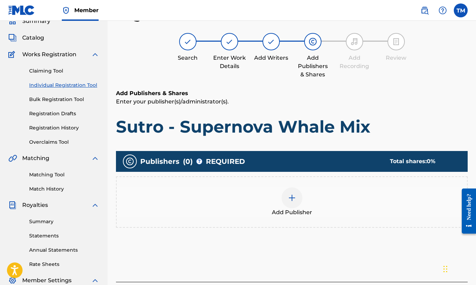
click at [302, 212] on span "Add Publisher" at bounding box center [292, 212] width 40 height 8
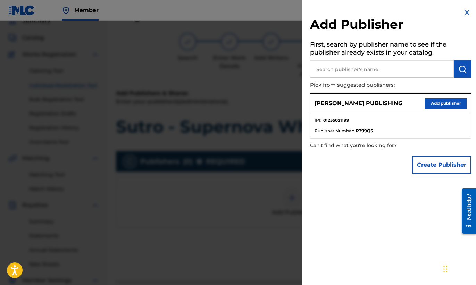
click at [443, 105] on button "Add publisher" at bounding box center [446, 103] width 42 height 10
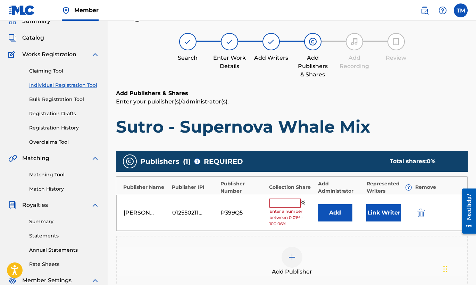
click at [281, 203] on input "text" at bounding box center [284, 202] width 31 height 9
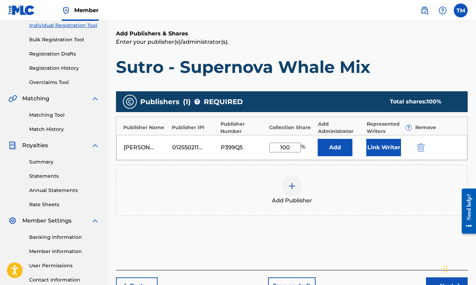
scroll to position [145, 0]
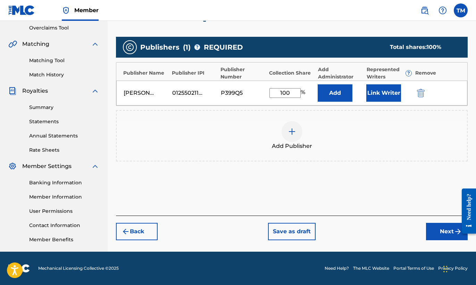
type input "100"
click at [443, 229] on button "Next" at bounding box center [447, 231] width 42 height 17
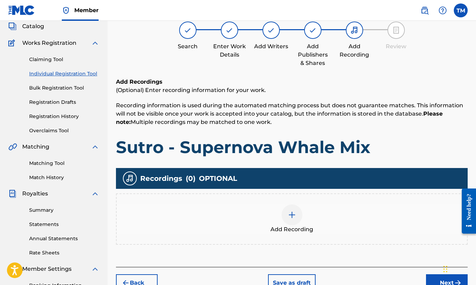
scroll to position [31, 0]
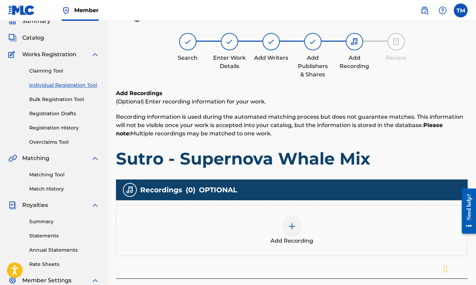
click at [294, 225] on img at bounding box center [292, 226] width 8 height 8
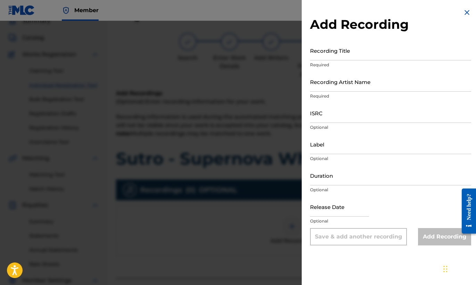
click at [366, 55] on input "Recording Title" at bounding box center [390, 51] width 161 height 20
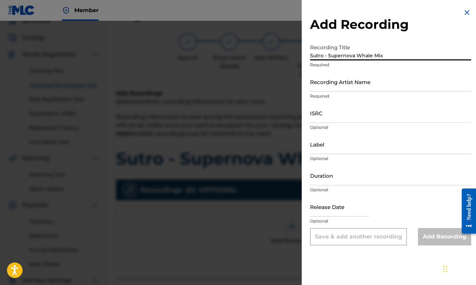
type input "Sutro - Supernova Whale Mix"
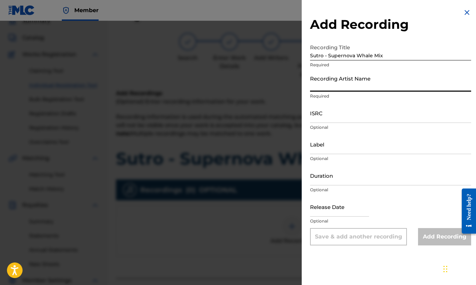
click at [386, 87] on input "Recording Artist Name" at bounding box center [390, 82] width 161 height 20
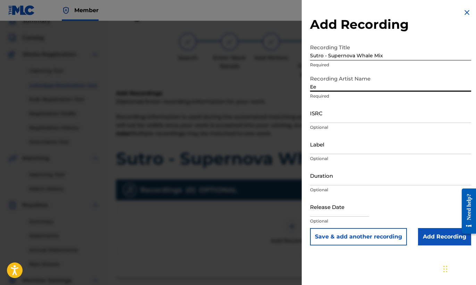
type input "Ee"
click at [374, 115] on input "ISRC" at bounding box center [390, 113] width 161 height 20
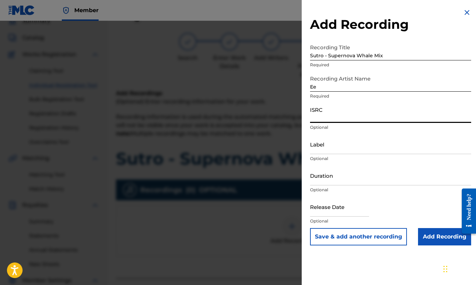
paste input "USB750410809"
type input "USB750410809"
click at [340, 180] on input "Duration" at bounding box center [390, 176] width 161 height 20
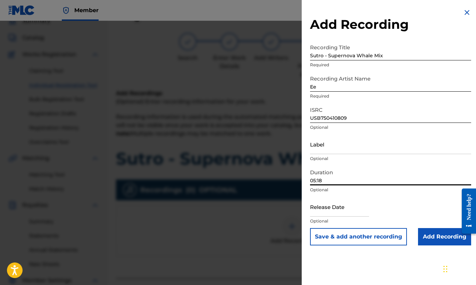
type input "05:18"
click at [440, 232] on input "Add Recording" at bounding box center [444, 236] width 53 height 17
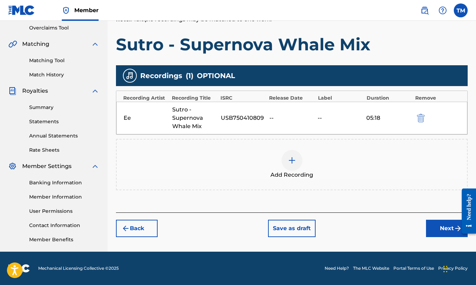
click at [441, 227] on button "Next" at bounding box center [447, 228] width 42 height 17
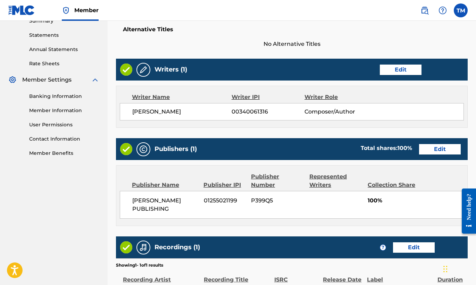
scroll to position [318, 0]
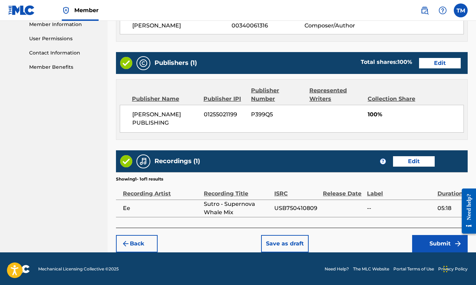
click at [436, 243] on button "Submit" at bounding box center [440, 243] width 56 height 17
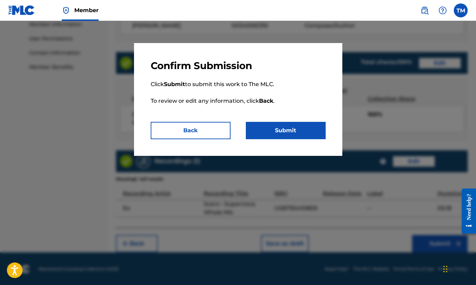
click at [297, 127] on button "Submit" at bounding box center [286, 130] width 80 height 17
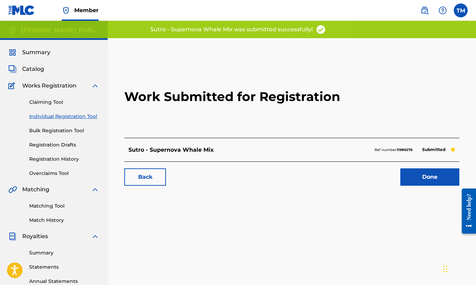
click at [418, 175] on link "Done" at bounding box center [429, 176] width 59 height 17
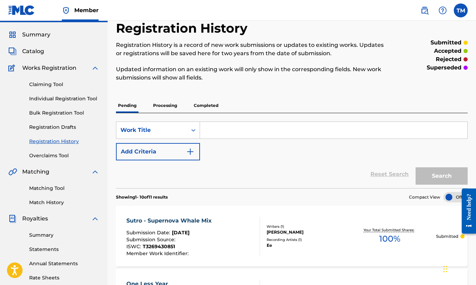
scroll to position [1, 0]
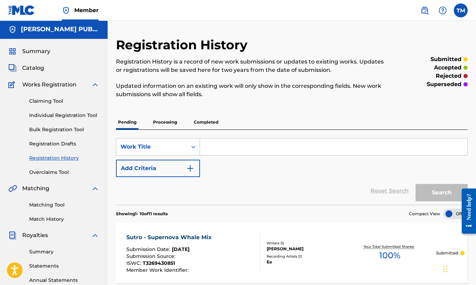
click at [80, 115] on link "Individual Registration Tool" at bounding box center [64, 115] width 70 height 7
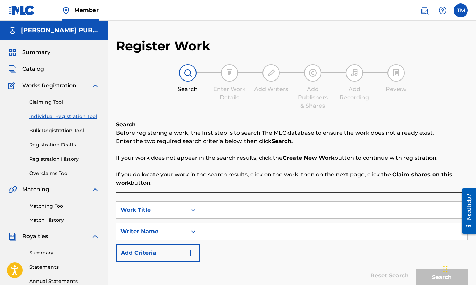
click at [255, 210] on input "Search Form" at bounding box center [333, 210] width 267 height 17
type input "Brace"
click at [230, 231] on input "Search Form" at bounding box center [333, 231] width 267 height 17
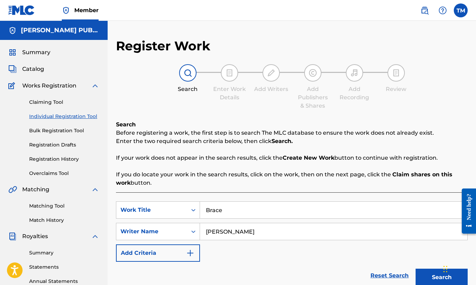
type input "[PERSON_NAME]"
click at [430, 271] on button "Search" at bounding box center [441, 277] width 52 height 17
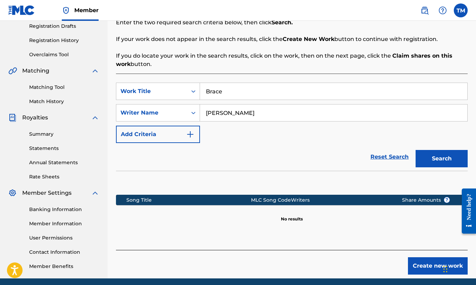
scroll to position [145, 0]
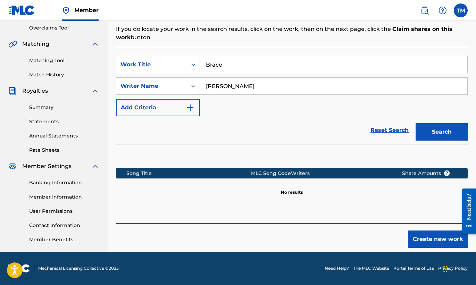
click at [434, 235] on button "Create new work" at bounding box center [438, 238] width 60 height 17
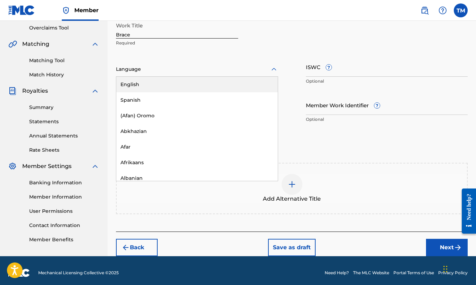
click at [256, 70] on div at bounding box center [197, 69] width 162 height 9
click at [238, 82] on div "English" at bounding box center [196, 85] width 161 height 16
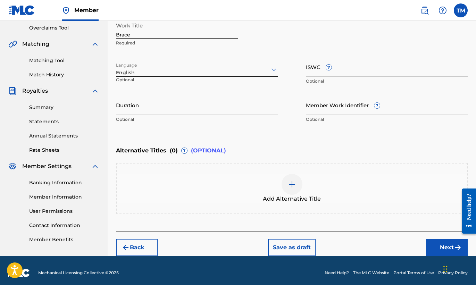
click at [363, 70] on input "ISWC ?" at bounding box center [387, 67] width 162 height 20
paste input "T-326.942.996-7"
type input "T-326.942.996-7"
click at [259, 108] on input "Duration" at bounding box center [197, 105] width 162 height 20
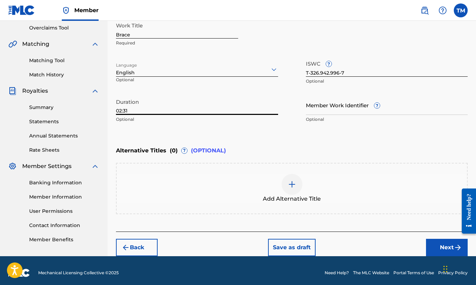
type input "02:31"
click at [450, 243] on button "Next" at bounding box center [447, 247] width 42 height 17
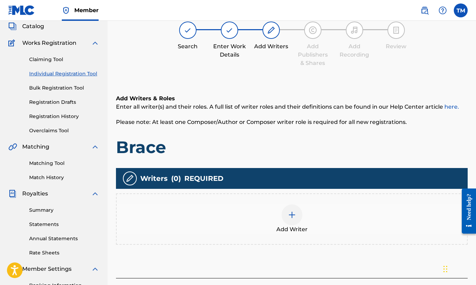
scroll to position [31, 0]
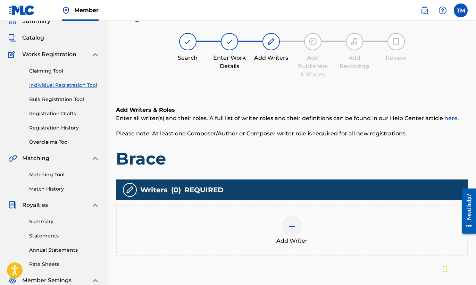
click at [295, 223] on img at bounding box center [292, 226] width 8 height 8
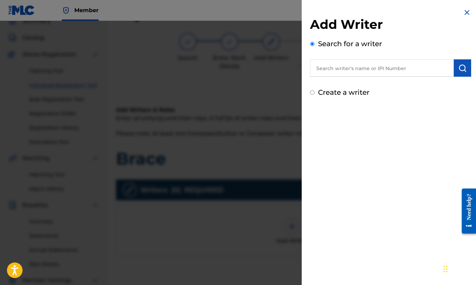
click at [394, 70] on input "text" at bounding box center [382, 67] width 144 height 17
type input "[PERSON_NAME]"
click at [462, 67] on img "submit" at bounding box center [462, 68] width 8 height 8
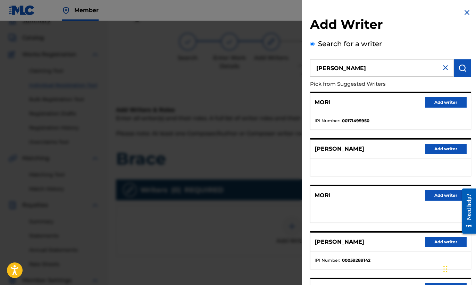
scroll to position [75, 0]
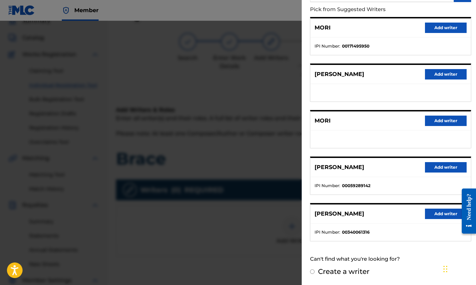
click at [431, 212] on button "Add writer" at bounding box center [446, 214] width 42 height 10
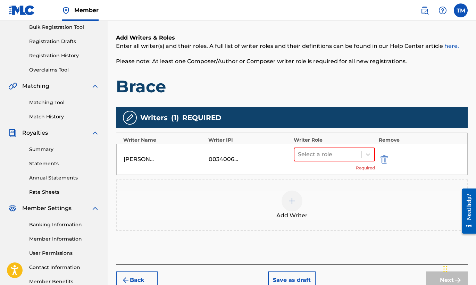
scroll to position [130, 0]
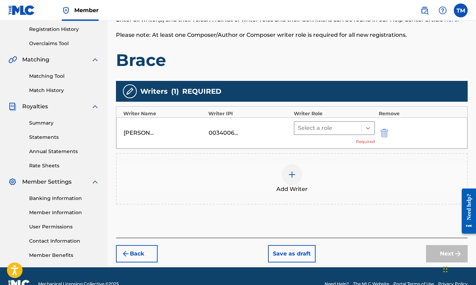
click at [367, 128] on icon at bounding box center [368, 128] width 4 height 2
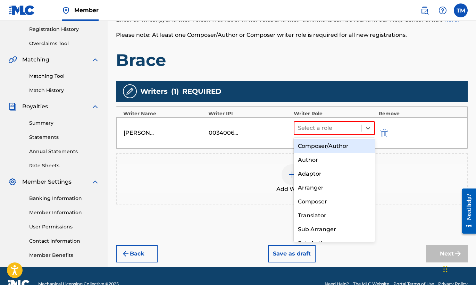
click at [343, 144] on div "Composer/Author" at bounding box center [335, 146] width 82 height 14
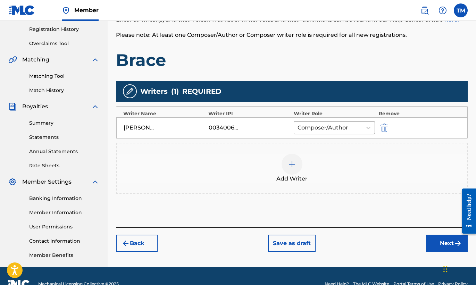
click at [444, 242] on button "Next" at bounding box center [447, 243] width 42 height 17
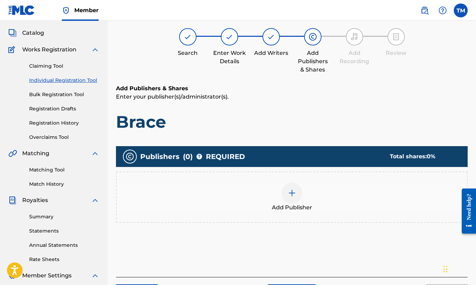
scroll to position [31, 0]
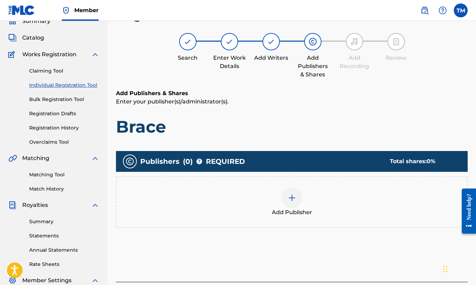
click at [293, 195] on img at bounding box center [292, 198] width 8 height 8
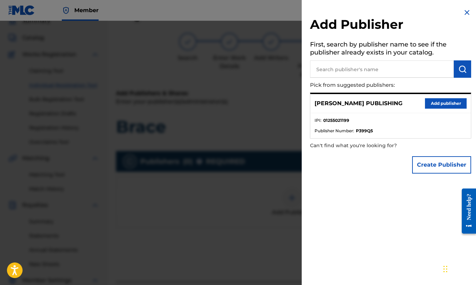
click at [435, 99] on button "Add publisher" at bounding box center [446, 103] width 42 height 10
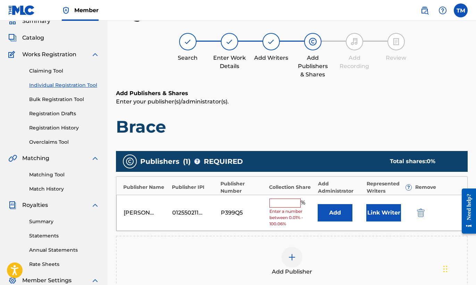
click at [290, 203] on input "text" at bounding box center [284, 202] width 31 height 9
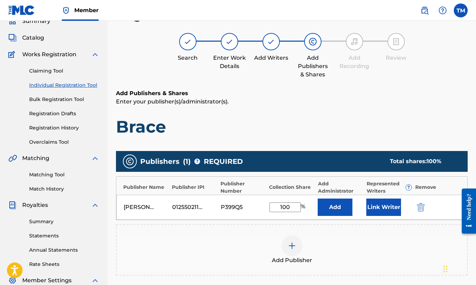
click at [393, 240] on div "Add Publisher" at bounding box center [292, 249] width 350 height 29
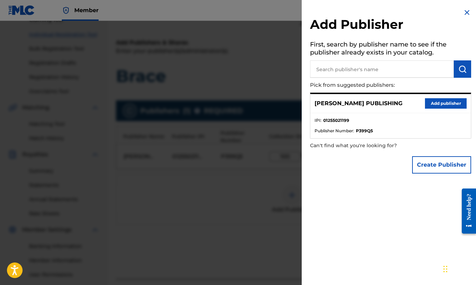
scroll to position [145, 0]
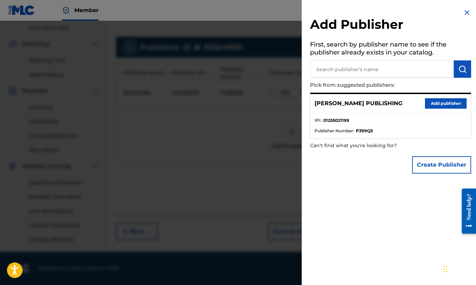
click at [467, 11] on img at bounding box center [466, 12] width 8 height 8
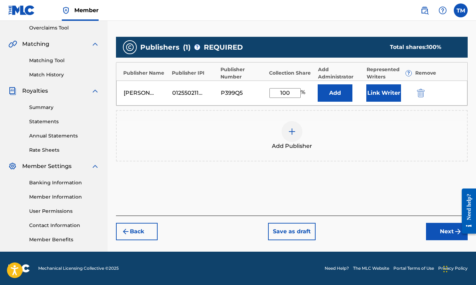
click at [443, 229] on button "Next" at bounding box center [447, 231] width 42 height 17
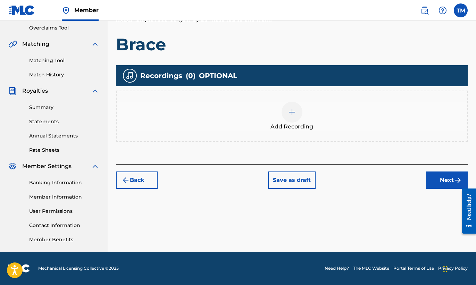
click at [291, 112] on img at bounding box center [292, 112] width 8 height 8
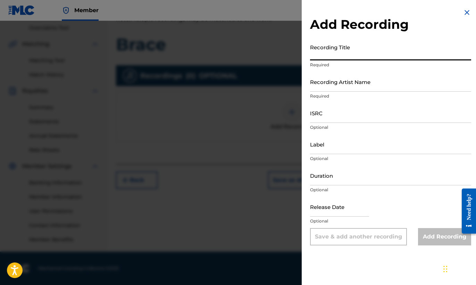
click at [379, 53] on input "Recording Title" at bounding box center [390, 51] width 161 height 20
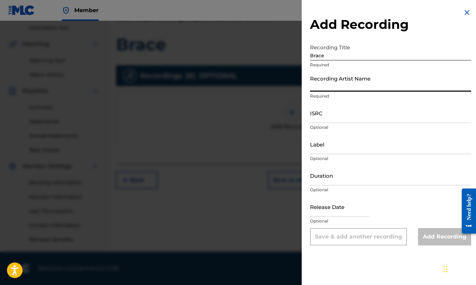
click at [377, 90] on input "Recording Artist Name" at bounding box center [390, 82] width 161 height 20
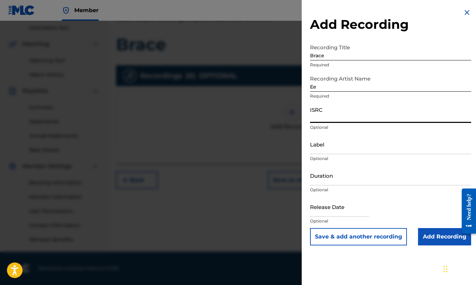
click at [370, 115] on input "ISRC" at bounding box center [390, 113] width 161 height 20
paste input "USB750410810"
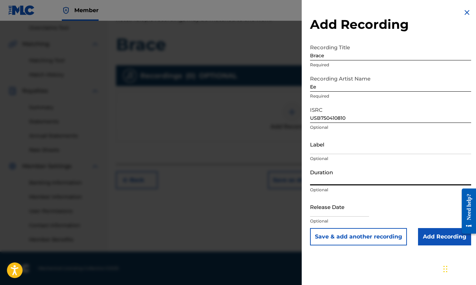
click at [387, 180] on input "Duration" at bounding box center [390, 176] width 161 height 20
click at [442, 240] on input "Add Recording" at bounding box center [444, 236] width 53 height 17
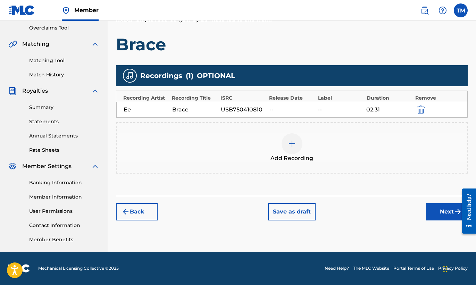
click at [448, 208] on button "Next" at bounding box center [447, 211] width 42 height 17
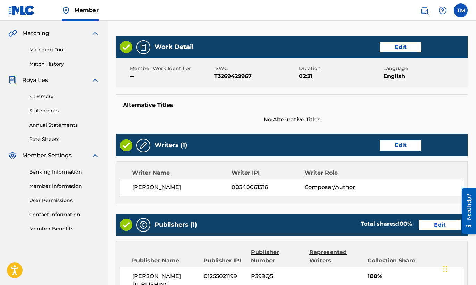
scroll to position [318, 0]
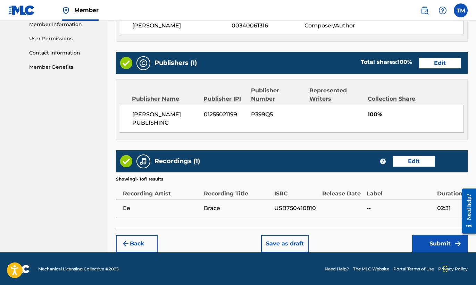
click at [437, 243] on button "Submit" at bounding box center [440, 243] width 56 height 17
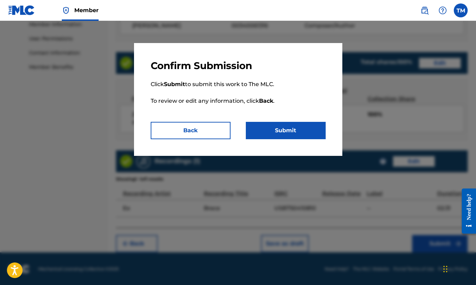
click at [294, 128] on button "Submit" at bounding box center [286, 130] width 80 height 17
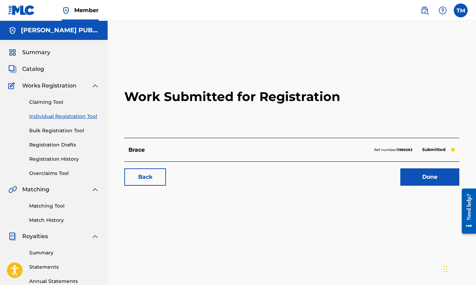
click at [65, 117] on link "Individual Registration Tool" at bounding box center [64, 116] width 70 height 7
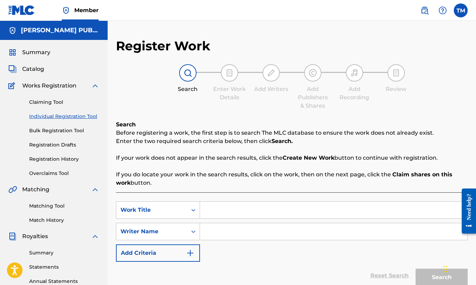
click at [306, 214] on input "Search Form" at bounding box center [333, 210] width 267 height 17
click at [317, 231] on input "Search Form" at bounding box center [333, 231] width 267 height 17
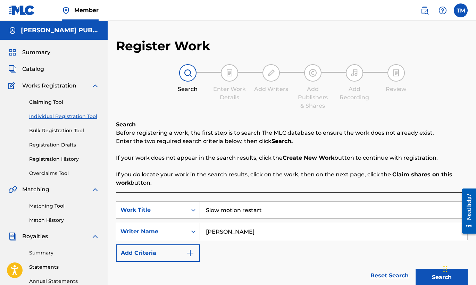
click at [429, 269] on button "Search" at bounding box center [441, 277] width 52 height 17
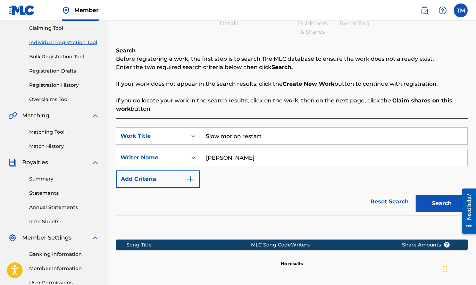
scroll to position [145, 0]
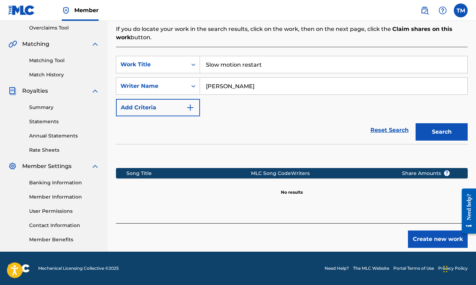
click at [434, 237] on button "Create new work" at bounding box center [438, 238] width 60 height 17
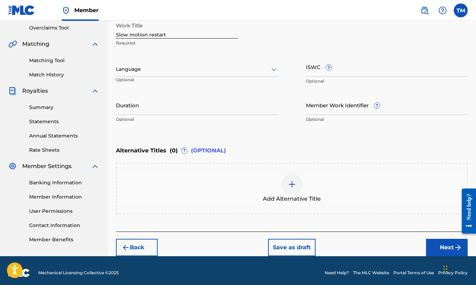
click at [342, 71] on input "ISWC ?" at bounding box center [387, 67] width 162 height 20
paste input "T-071.906.054-4"
click at [222, 107] on input "Duration" at bounding box center [197, 105] width 162 height 20
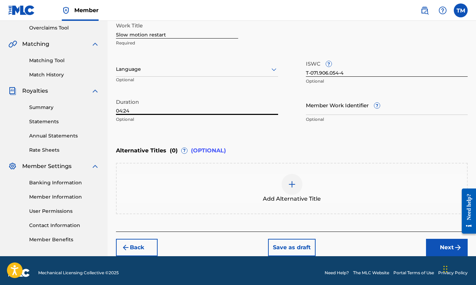
scroll to position [150, 0]
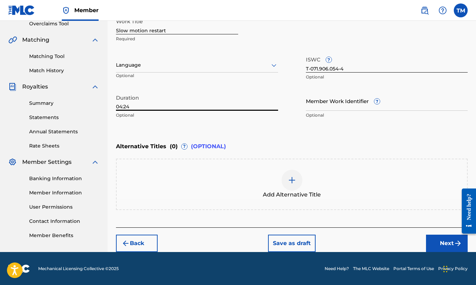
click at [445, 241] on button "Next" at bounding box center [447, 243] width 42 height 17
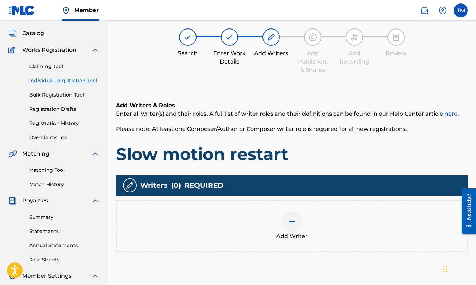
scroll to position [31, 0]
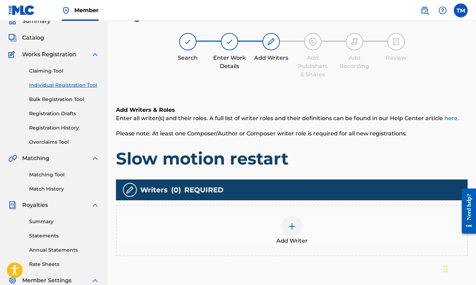
click at [300, 230] on div at bounding box center [291, 226] width 21 height 21
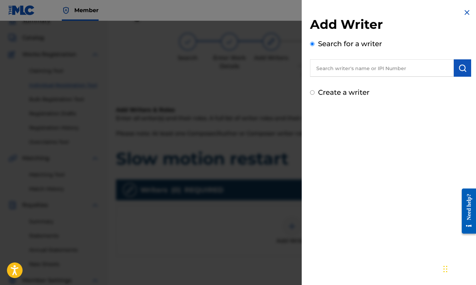
click at [407, 65] on input "text" at bounding box center [382, 67] width 144 height 17
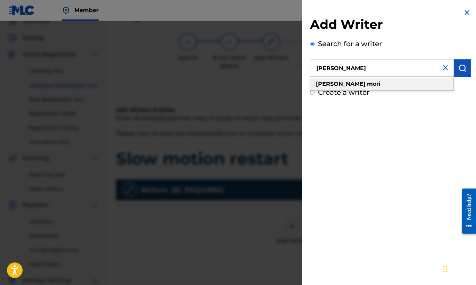
click at [367, 81] on div "[PERSON_NAME]" at bounding box center [381, 84] width 143 height 12
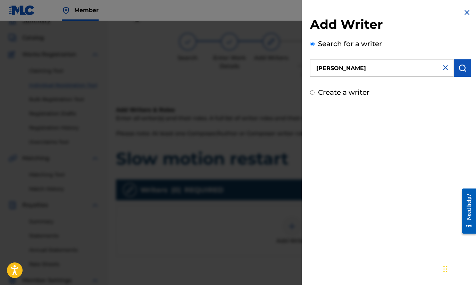
click at [460, 68] on img "submit" at bounding box center [462, 68] width 8 height 8
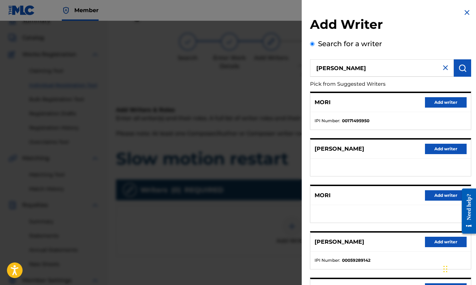
scroll to position [75, 0]
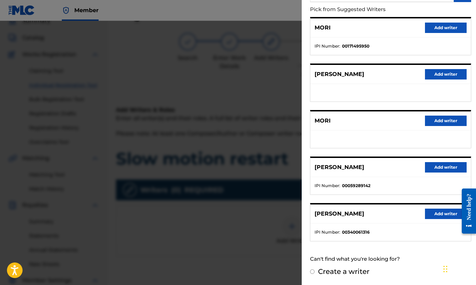
click at [431, 212] on button "Add writer" at bounding box center [446, 214] width 42 height 10
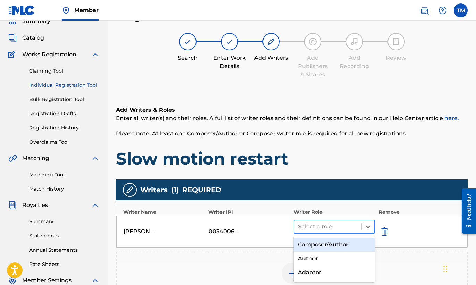
click at [353, 227] on div at bounding box center [328, 227] width 60 height 10
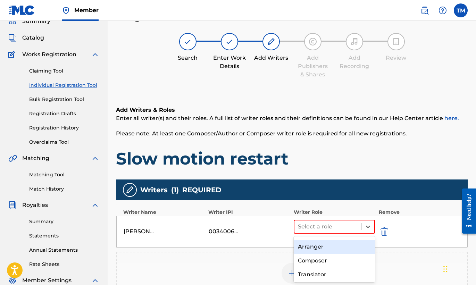
scroll to position [38, 0]
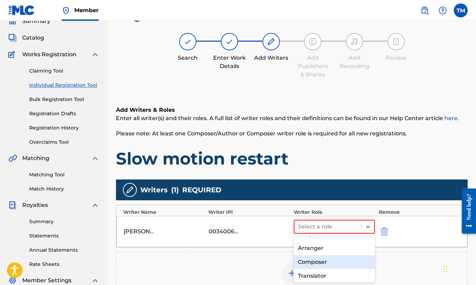
click at [324, 263] on div "Composer" at bounding box center [335, 262] width 82 height 14
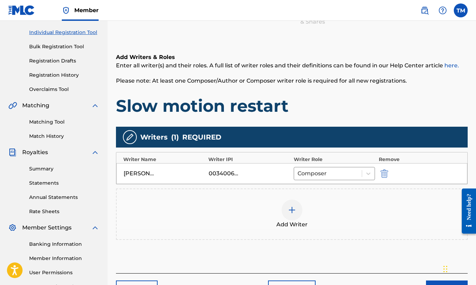
scroll to position [145, 0]
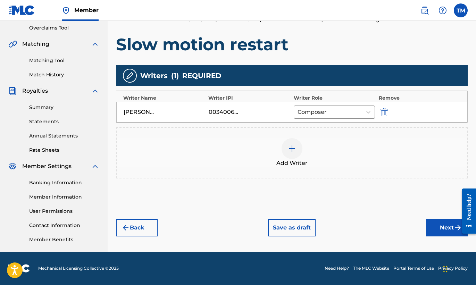
click at [432, 233] on button "Next" at bounding box center [447, 227] width 42 height 17
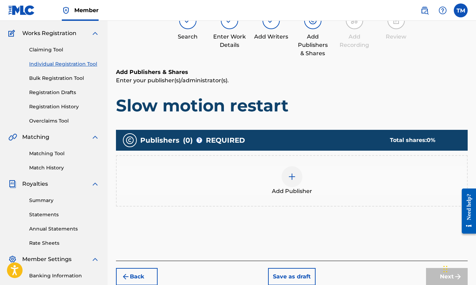
scroll to position [31, 0]
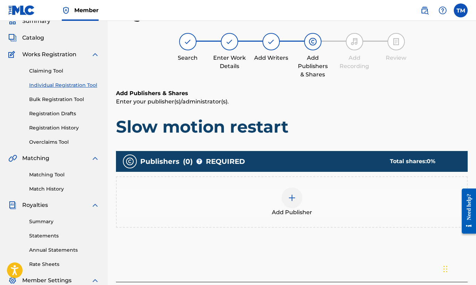
click at [294, 199] on img at bounding box center [292, 198] width 8 height 8
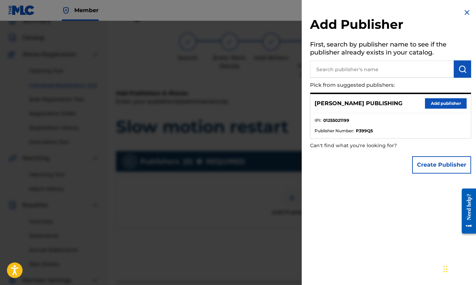
click at [440, 104] on button "Add publisher" at bounding box center [446, 103] width 42 height 10
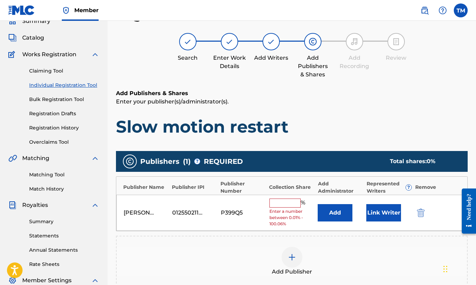
click at [286, 202] on input "text" at bounding box center [284, 202] width 31 height 9
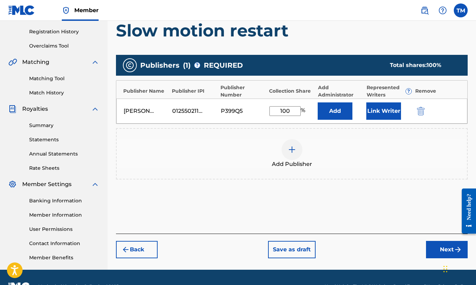
scroll to position [145, 0]
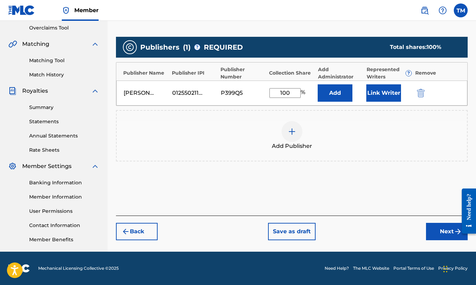
click at [432, 232] on button "Next" at bounding box center [447, 231] width 42 height 17
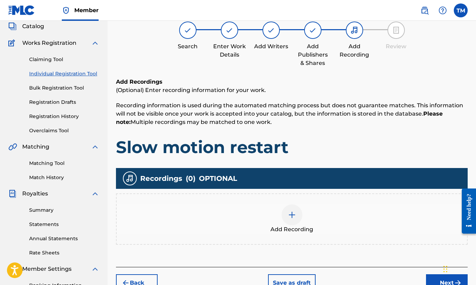
scroll to position [31, 0]
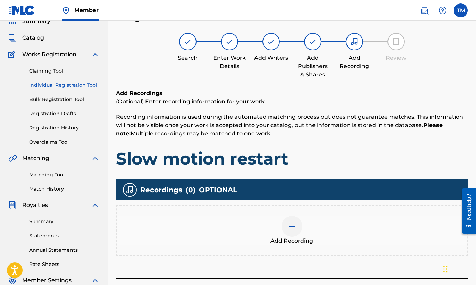
click at [298, 229] on div at bounding box center [291, 226] width 21 height 21
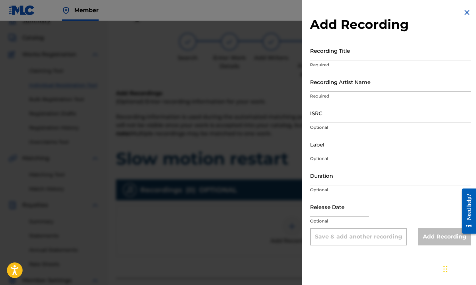
click at [334, 116] on input "ISRC" at bounding box center [390, 113] width 161 height 20
paste input "USB750408901"
click at [358, 90] on input "Recording Artist Name" at bounding box center [390, 82] width 161 height 20
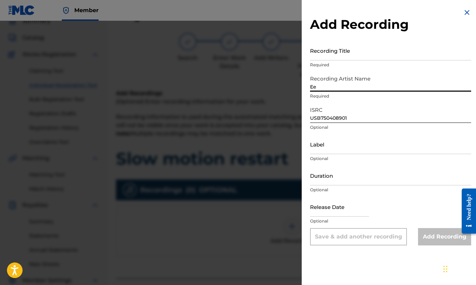
click at [378, 55] on input "Recording Title" at bounding box center [390, 51] width 161 height 20
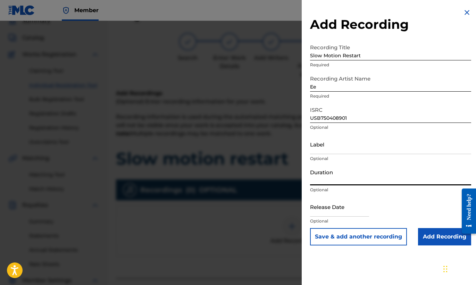
click at [384, 181] on input "Duration" at bounding box center [390, 176] width 161 height 20
click at [442, 231] on input "Add Recording" at bounding box center [444, 236] width 53 height 17
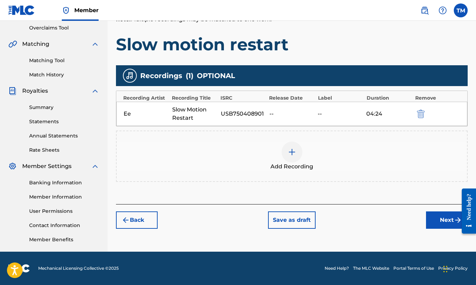
click at [448, 219] on button "Next" at bounding box center [447, 219] width 42 height 17
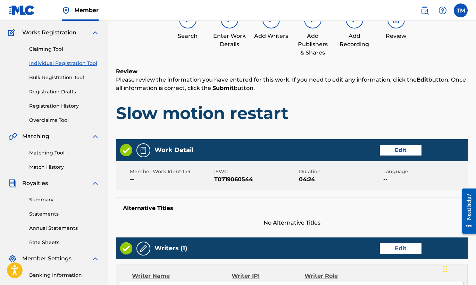
scroll to position [318, 0]
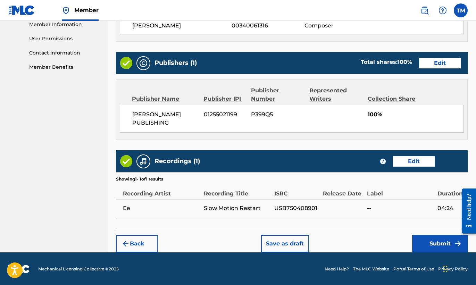
click at [434, 246] on button "Submit" at bounding box center [440, 243] width 56 height 17
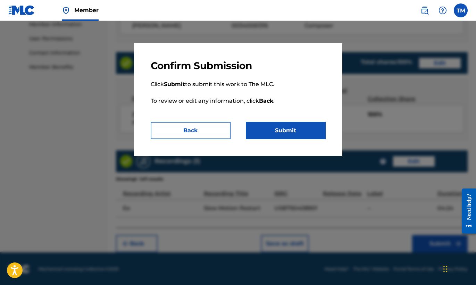
click at [296, 126] on button "Submit" at bounding box center [286, 130] width 80 height 17
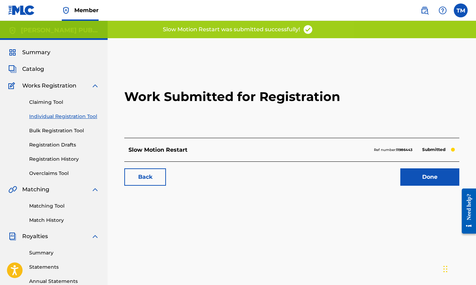
click at [438, 178] on link "Done" at bounding box center [429, 176] width 59 height 17
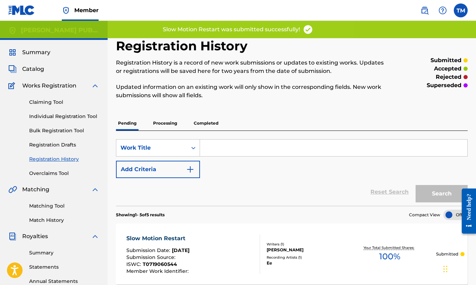
click at [70, 115] on link "Individual Registration Tool" at bounding box center [64, 116] width 70 height 7
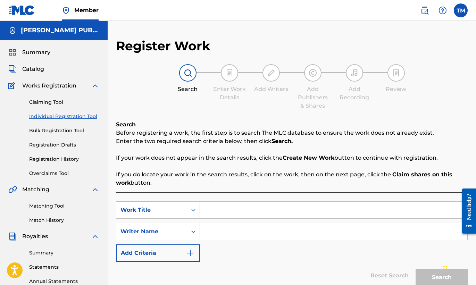
click at [259, 208] on input "Search Form" at bounding box center [333, 210] width 267 height 17
click at [267, 229] on input "Search Form" at bounding box center [333, 231] width 267 height 17
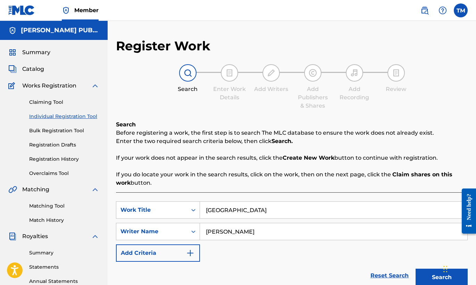
click at [432, 272] on button "Search" at bounding box center [441, 277] width 52 height 17
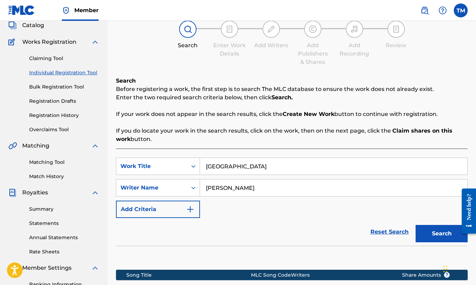
scroll to position [145, 0]
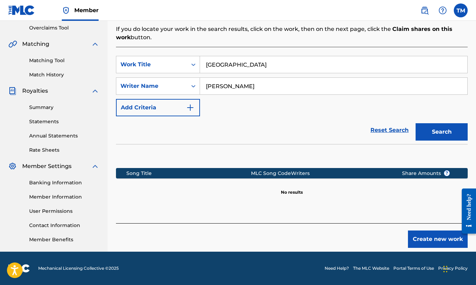
click at [435, 236] on button "Create new work" at bounding box center [438, 238] width 60 height 17
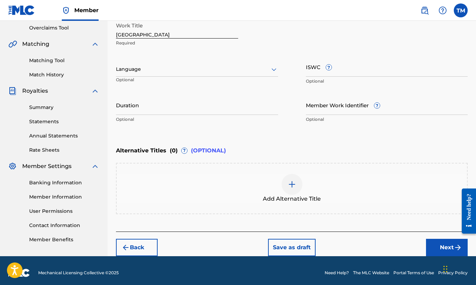
click at [271, 70] on icon at bounding box center [274, 69] width 8 height 8
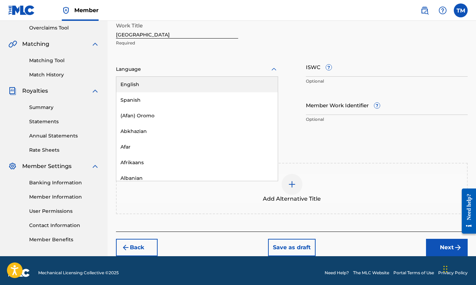
click at [247, 87] on div "English" at bounding box center [196, 85] width 161 height 16
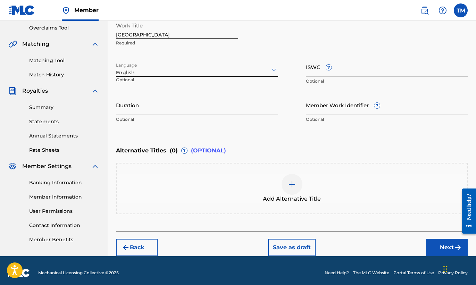
click at [339, 74] on input "ISWC ?" at bounding box center [387, 67] width 162 height 20
paste input "T-071.857.519-9"
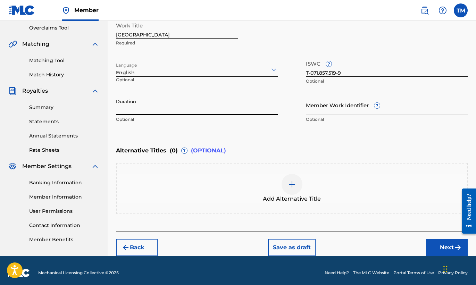
click at [215, 108] on input "Duration" at bounding box center [197, 105] width 162 height 20
click at [439, 243] on button "Next" at bounding box center [447, 247] width 42 height 17
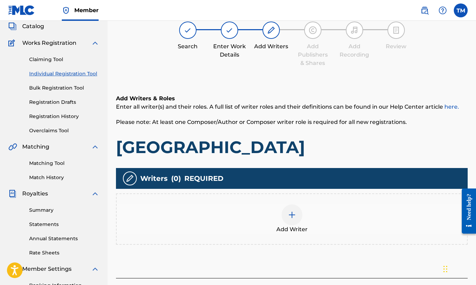
scroll to position [31, 0]
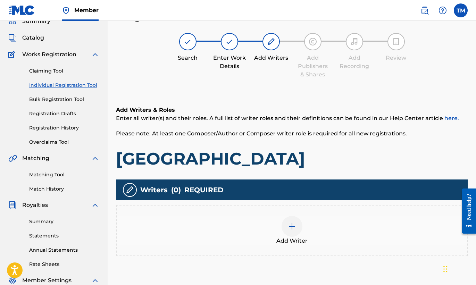
click at [298, 234] on div at bounding box center [291, 226] width 21 height 21
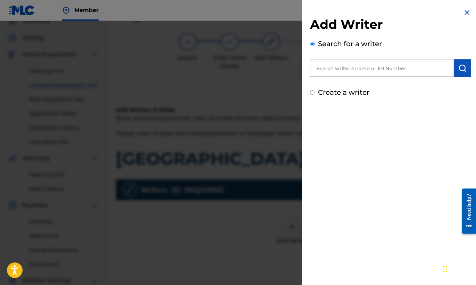
click at [427, 70] on input "text" at bounding box center [382, 67] width 144 height 17
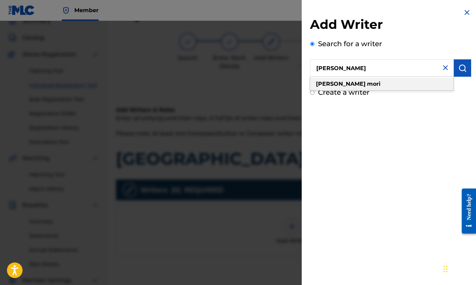
click at [416, 82] on div "[PERSON_NAME]" at bounding box center [381, 84] width 143 height 12
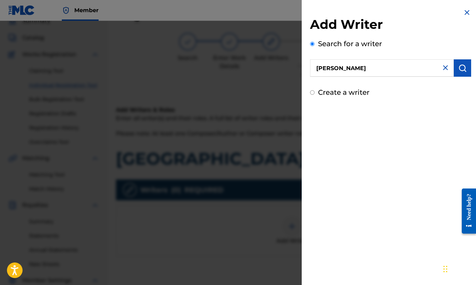
click at [459, 73] on button "submit" at bounding box center [461, 67] width 17 height 17
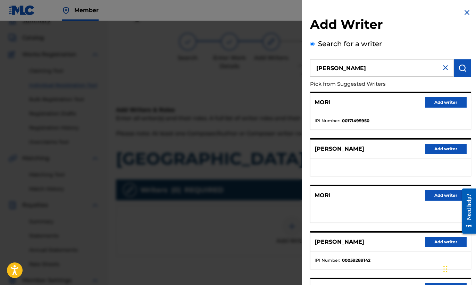
scroll to position [75, 0]
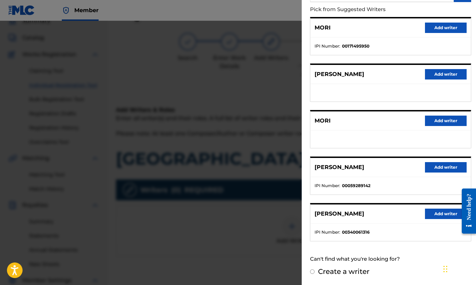
click at [439, 210] on button "Add writer" at bounding box center [446, 214] width 42 height 10
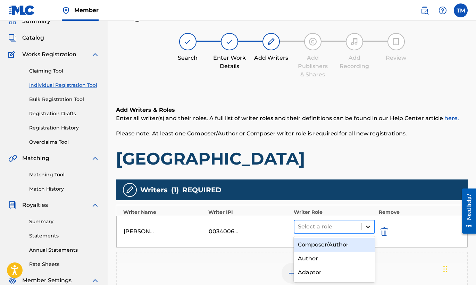
click at [370, 223] on icon at bounding box center [367, 226] width 7 height 7
click at [338, 243] on div "Composer/Author" at bounding box center [335, 245] width 82 height 14
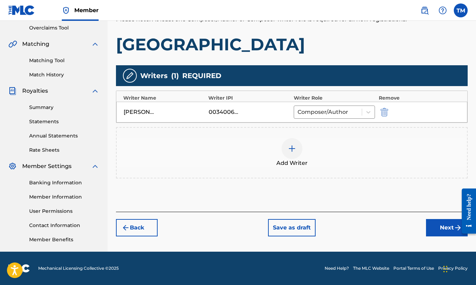
click at [448, 227] on button "Next" at bounding box center [447, 227] width 42 height 17
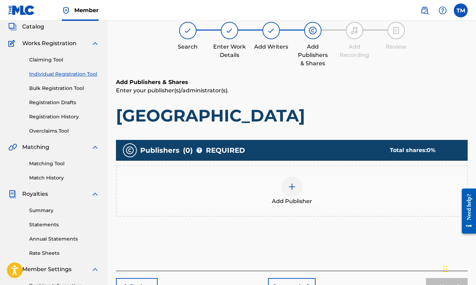
scroll to position [31, 0]
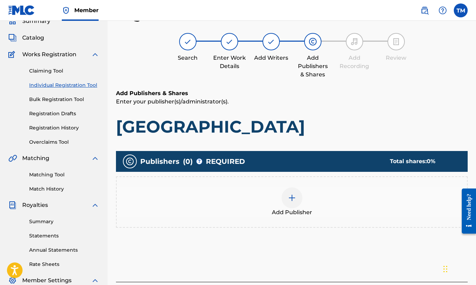
click at [299, 204] on div at bounding box center [291, 197] width 21 height 21
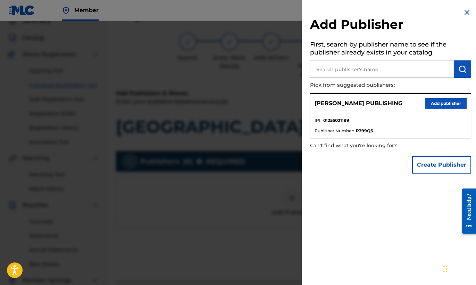
click at [450, 105] on button "Add publisher" at bounding box center [446, 103] width 42 height 10
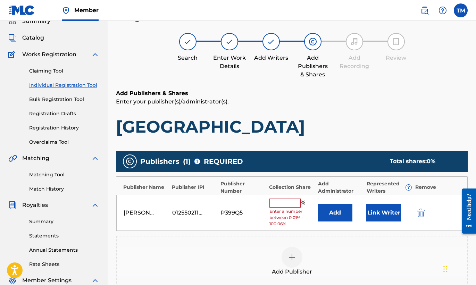
click at [293, 203] on input "text" at bounding box center [284, 202] width 31 height 9
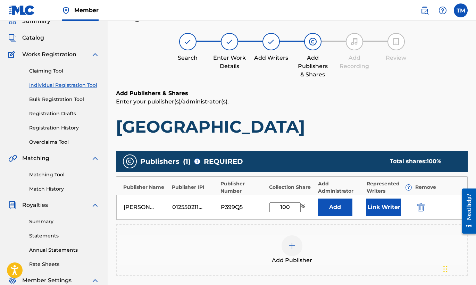
click at [376, 244] on div "Add Publisher" at bounding box center [292, 249] width 350 height 29
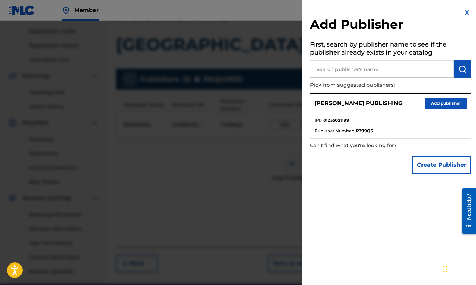
scroll to position [140, 0]
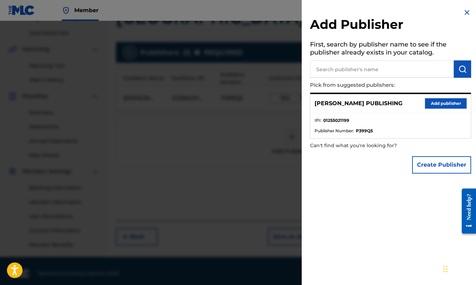
click at [467, 13] on img at bounding box center [466, 12] width 8 height 8
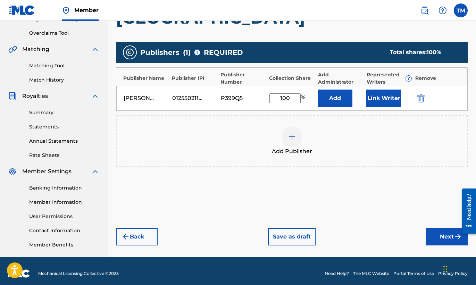
click at [444, 238] on button "Next" at bounding box center [447, 236] width 42 height 17
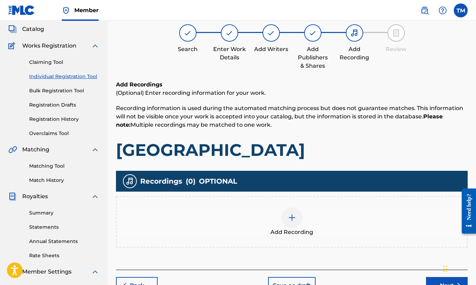
scroll to position [31, 0]
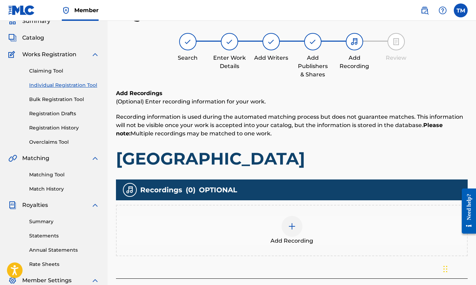
click at [290, 227] on img at bounding box center [292, 226] width 8 height 8
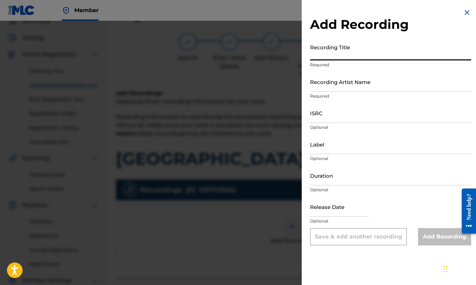
click at [373, 54] on input "Recording Title" at bounding box center [390, 51] width 161 height 20
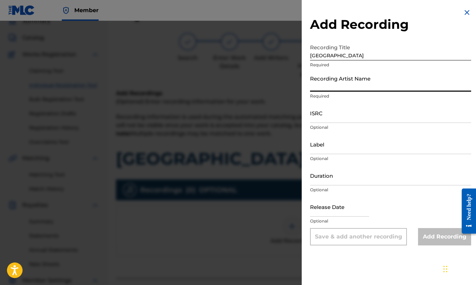
click at [382, 89] on input "Recording Artist Name" at bounding box center [390, 82] width 161 height 20
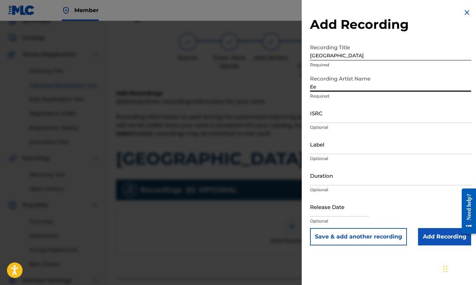
click at [376, 119] on input "ISRC" at bounding box center [390, 113] width 161 height 20
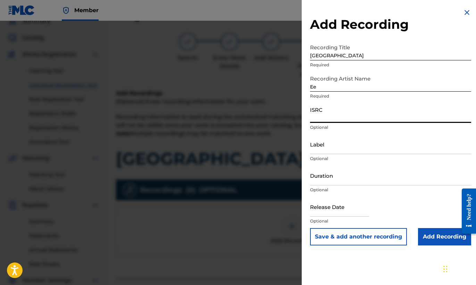
click at [349, 117] on input "ISRC" at bounding box center [390, 113] width 161 height 20
paste input "USB750408902"
click at [335, 180] on input "Duration" at bounding box center [390, 176] width 161 height 20
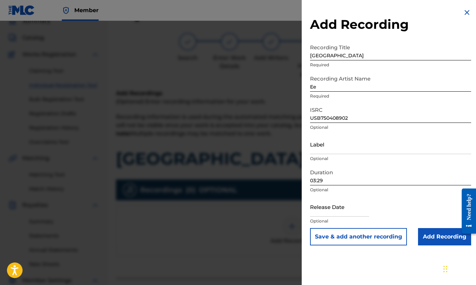
click at [434, 237] on input "Add Recording" at bounding box center [444, 236] width 53 height 17
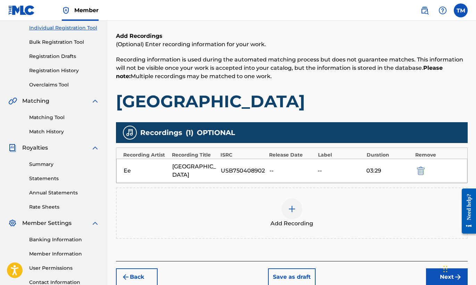
scroll to position [145, 0]
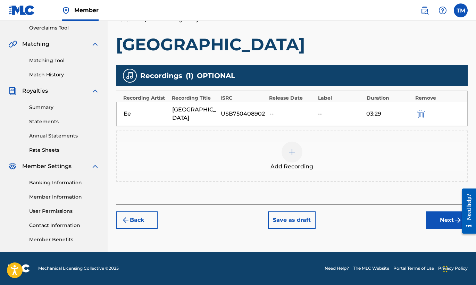
click at [448, 211] on button "Next" at bounding box center [447, 219] width 42 height 17
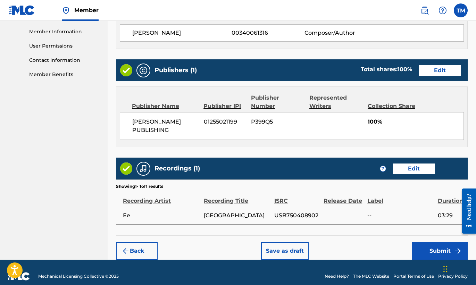
scroll to position [318, 0]
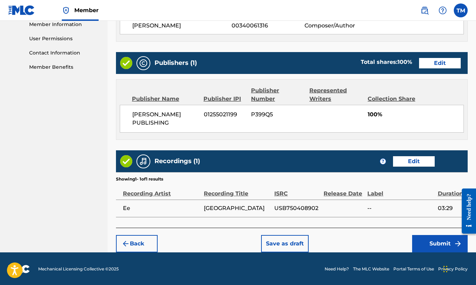
click at [439, 241] on button "Submit" at bounding box center [440, 243] width 56 height 17
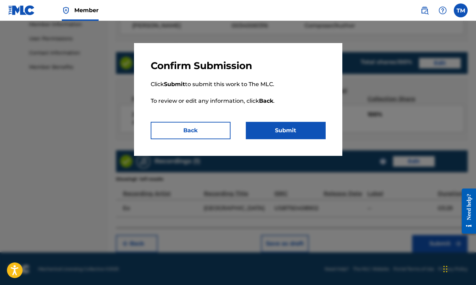
click at [301, 134] on button "Submit" at bounding box center [286, 130] width 80 height 17
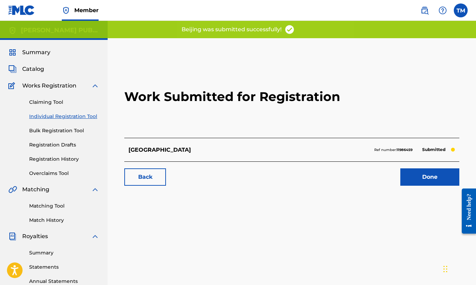
click at [433, 177] on link "Done" at bounding box center [429, 176] width 59 height 17
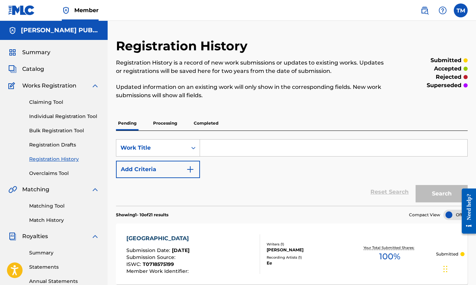
click at [90, 115] on link "Individual Registration Tool" at bounding box center [64, 116] width 70 height 7
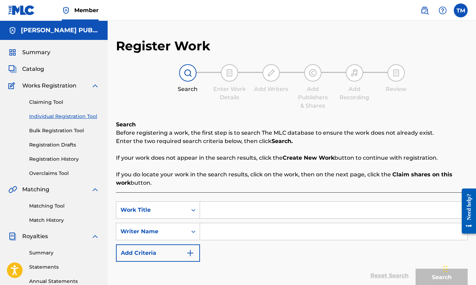
click at [246, 211] on input "Search Form" at bounding box center [333, 210] width 267 height 17
click at [315, 236] on input "Search Form" at bounding box center [333, 231] width 267 height 17
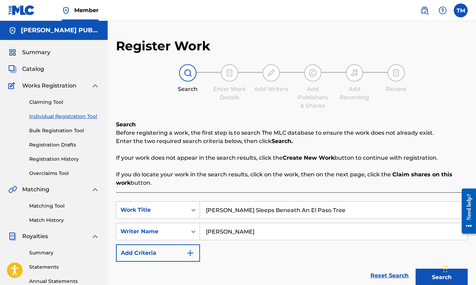
click at [438, 274] on button "Search" at bounding box center [441, 277] width 52 height 17
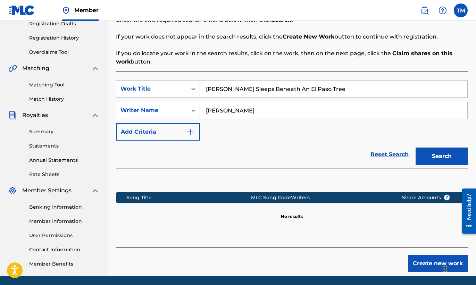
scroll to position [145, 0]
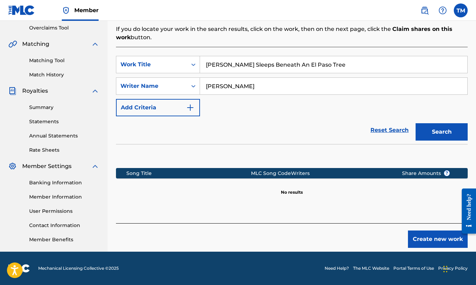
click at [431, 241] on button "Create new work" at bounding box center [438, 238] width 60 height 17
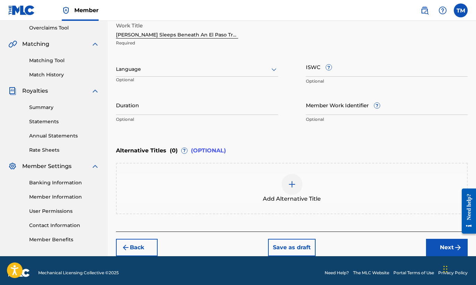
click at [338, 69] on input "ISWC ?" at bounding box center [387, 67] width 162 height 20
paste input "T-071.908.982-3"
click at [224, 111] on input "Duration" at bounding box center [197, 105] width 162 height 20
click at [437, 240] on button "Next" at bounding box center [447, 247] width 42 height 17
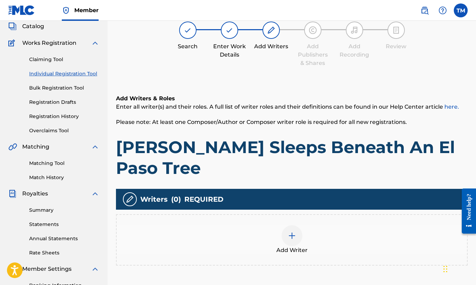
scroll to position [31, 0]
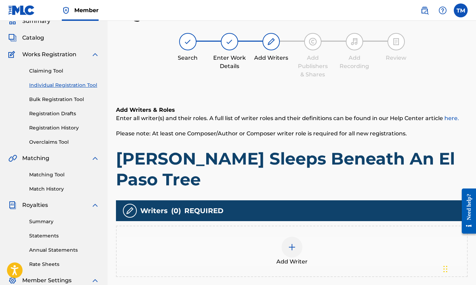
click at [292, 237] on div at bounding box center [291, 247] width 21 height 21
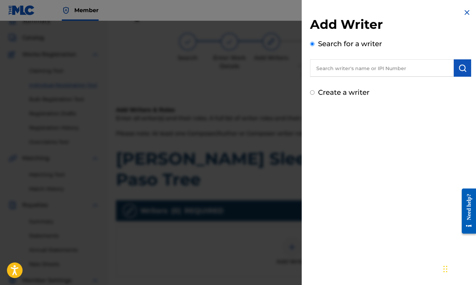
click at [392, 76] on input "text" at bounding box center [382, 67] width 144 height 17
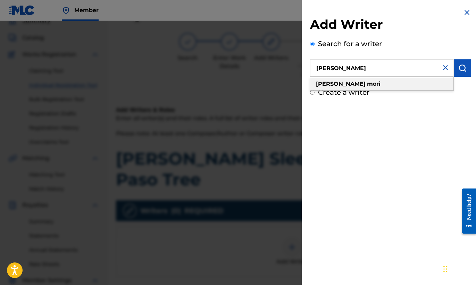
click at [375, 85] on div "[PERSON_NAME]" at bounding box center [381, 84] width 143 height 12
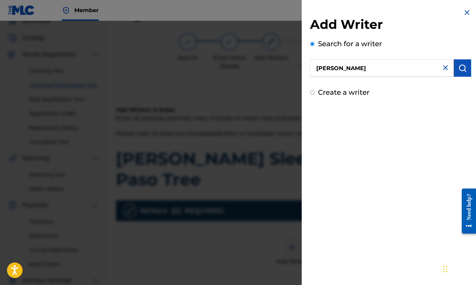
click at [465, 67] on button "submit" at bounding box center [461, 67] width 17 height 17
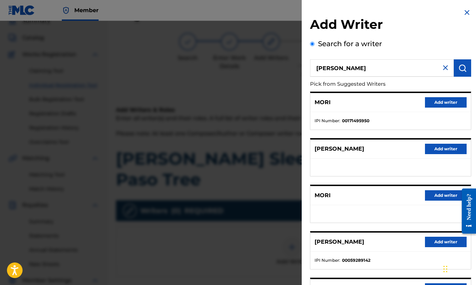
scroll to position [75, 0]
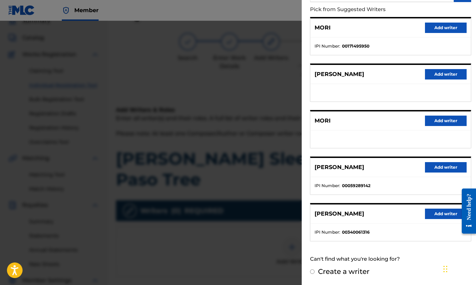
click at [430, 215] on button "Add writer" at bounding box center [446, 214] width 42 height 10
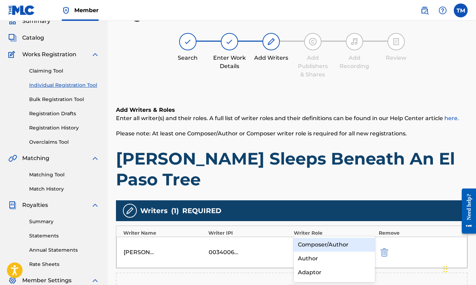
click at [366, 244] on icon at bounding box center [367, 247] width 7 height 7
click at [339, 243] on div "Composer/Author" at bounding box center [335, 245] width 82 height 14
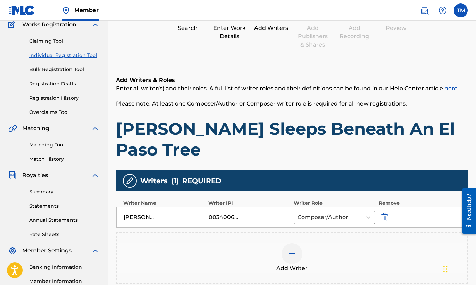
scroll to position [145, 0]
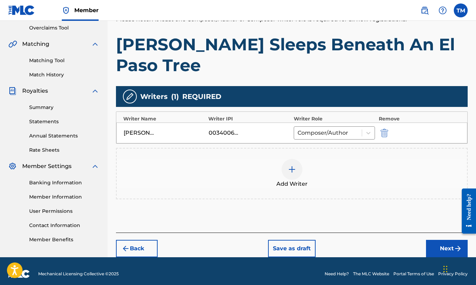
click at [440, 240] on button "Next" at bounding box center [447, 248] width 42 height 17
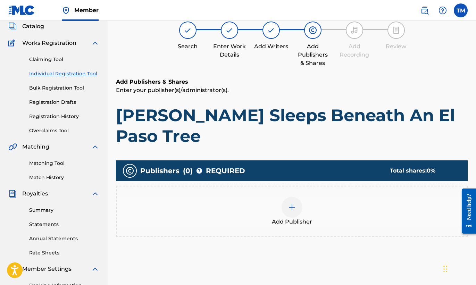
scroll to position [31, 0]
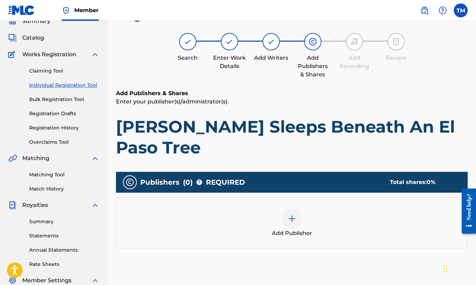
click at [297, 208] on div at bounding box center [291, 218] width 21 height 21
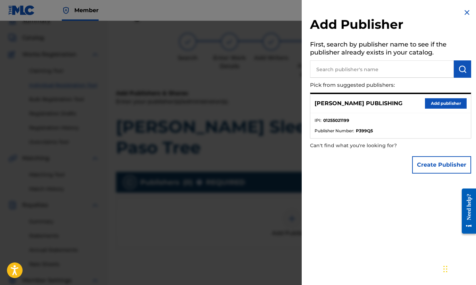
click at [433, 104] on button "Add publisher" at bounding box center [446, 103] width 42 height 10
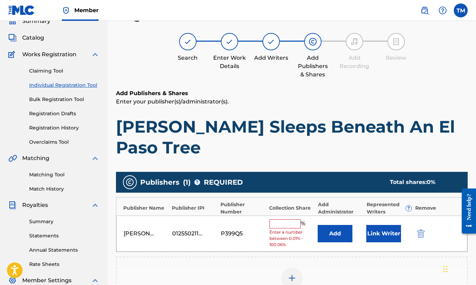
click at [290, 219] on input "text" at bounding box center [284, 223] width 31 height 9
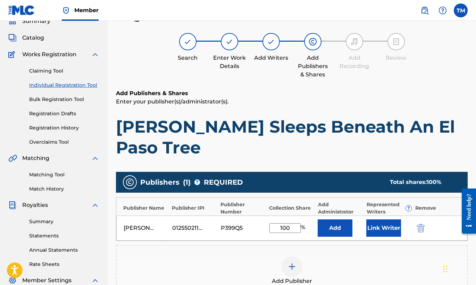
click at [376, 256] on div "Add Publisher" at bounding box center [292, 270] width 350 height 29
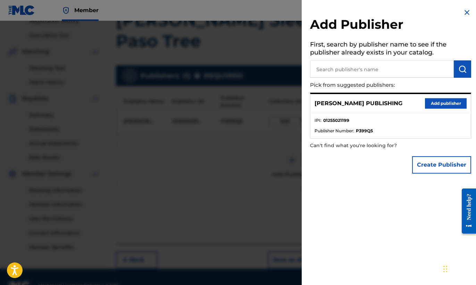
scroll to position [145, 0]
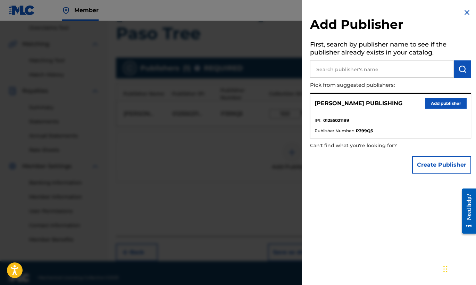
click at [462, 14] on img at bounding box center [466, 12] width 8 height 8
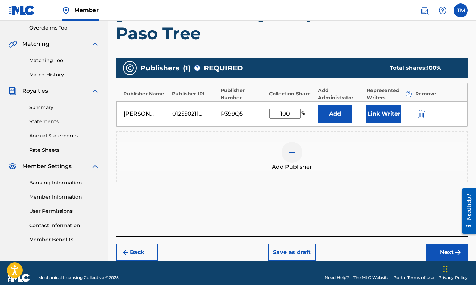
click at [444, 244] on button "Next" at bounding box center [447, 252] width 42 height 17
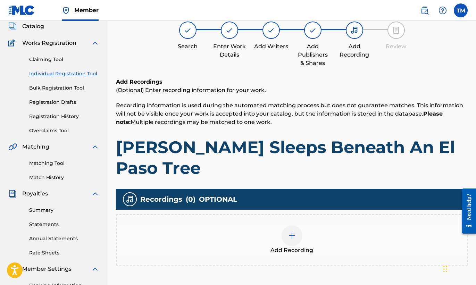
scroll to position [31, 0]
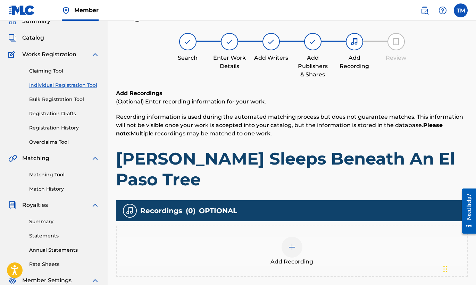
click at [298, 237] on div at bounding box center [291, 247] width 21 height 21
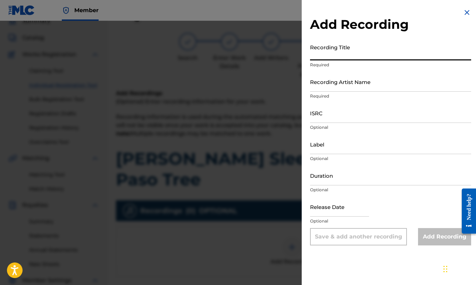
click at [430, 56] on input "Recording Title" at bounding box center [390, 51] width 161 height 20
click at [411, 86] on input "Recording Artist Name" at bounding box center [390, 82] width 161 height 20
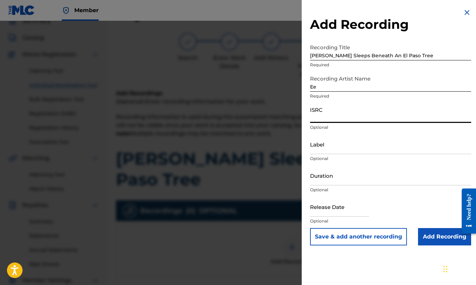
click at [399, 117] on input "ISRC" at bounding box center [390, 113] width 161 height 20
click at [342, 118] on input "ISRC" at bounding box center [390, 113] width 161 height 20
paste input "USB750408903"
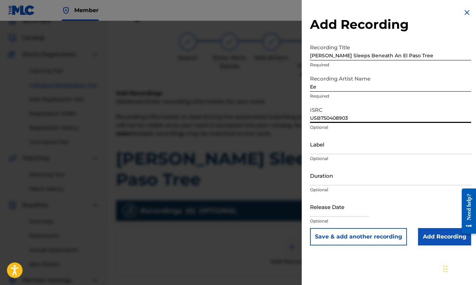
click at [340, 179] on input "Duration" at bounding box center [390, 176] width 161 height 20
click at [440, 239] on input "Add Recording" at bounding box center [444, 236] width 53 height 17
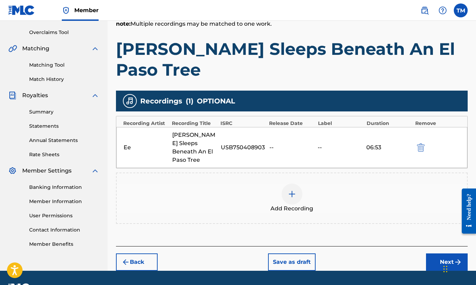
scroll to position [145, 0]
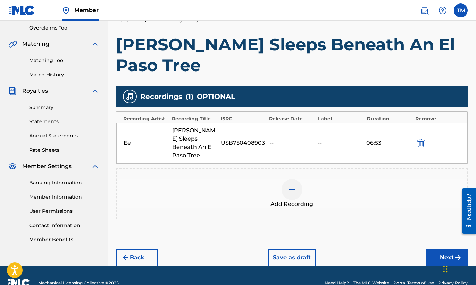
click at [443, 249] on button "Next" at bounding box center [447, 257] width 42 height 17
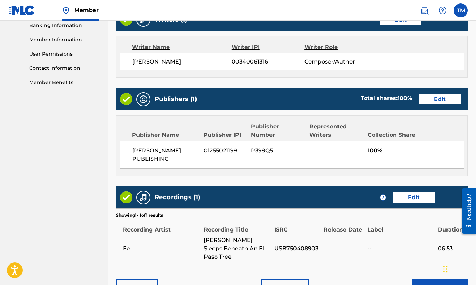
scroll to position [326, 0]
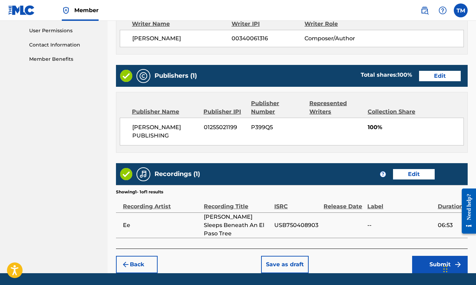
click at [439, 256] on button "Submit" at bounding box center [440, 264] width 56 height 17
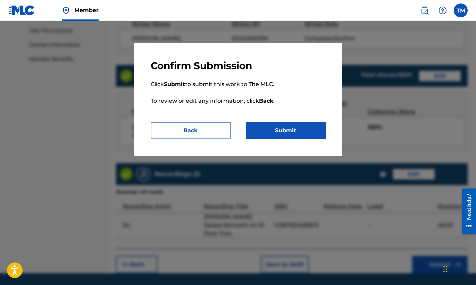
click at [294, 132] on button "Submit" at bounding box center [286, 130] width 80 height 17
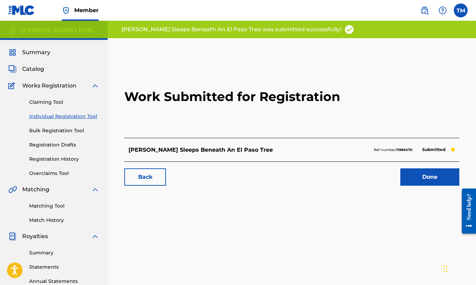
click at [428, 174] on link "Done" at bounding box center [429, 176] width 59 height 17
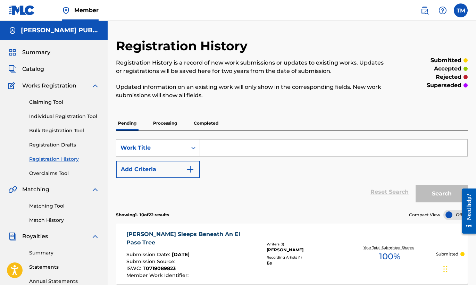
click at [67, 115] on link "Individual Registration Tool" at bounding box center [64, 116] width 70 height 7
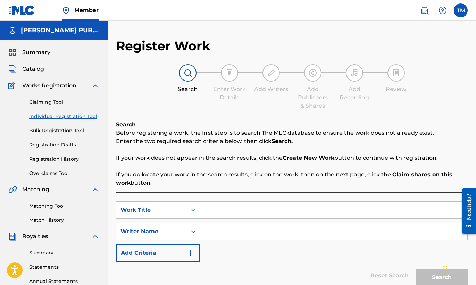
click at [221, 211] on input "Search Form" at bounding box center [333, 210] width 267 height 17
click at [256, 234] on input "Search Form" at bounding box center [333, 231] width 267 height 17
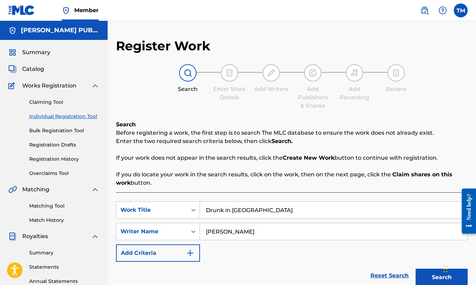
click at [428, 275] on button "Search" at bounding box center [441, 277] width 52 height 17
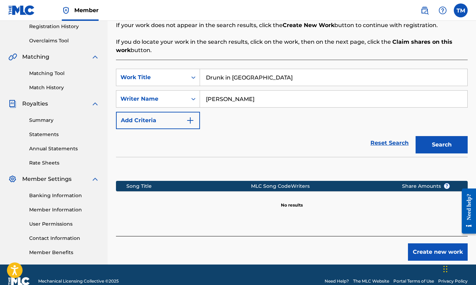
scroll to position [145, 0]
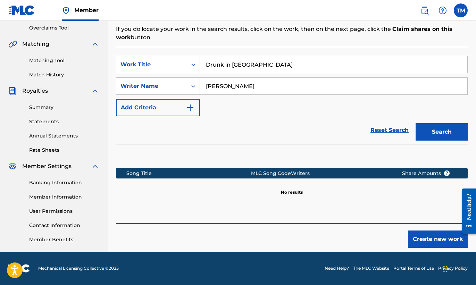
click at [427, 239] on button "Create new work" at bounding box center [438, 238] width 60 height 17
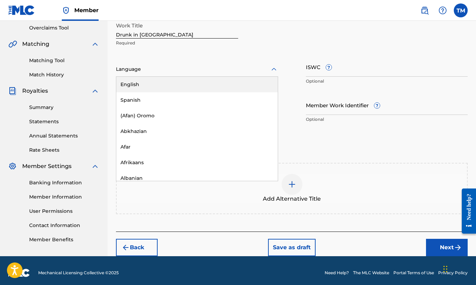
click at [267, 69] on div at bounding box center [197, 69] width 162 height 9
click at [249, 84] on div "English" at bounding box center [196, 85] width 161 height 16
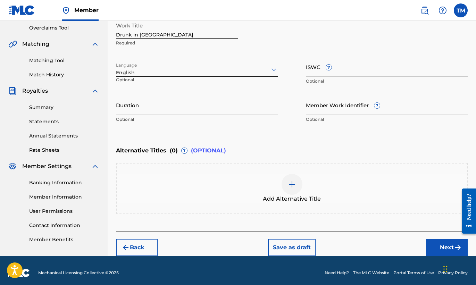
click at [261, 111] on input "Duration" at bounding box center [197, 105] width 162 height 20
click at [325, 135] on div "Enter Work Details Enter work details for ‘ Drunk in Carthage ’ below. Work Tit…" at bounding box center [291, 59] width 351 height 168
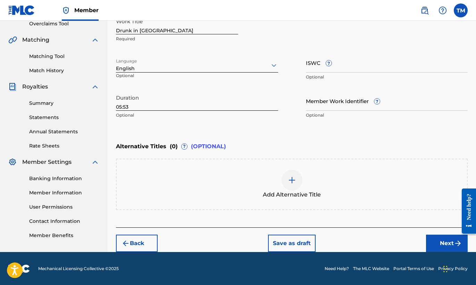
click at [442, 240] on button "Next" at bounding box center [447, 243] width 42 height 17
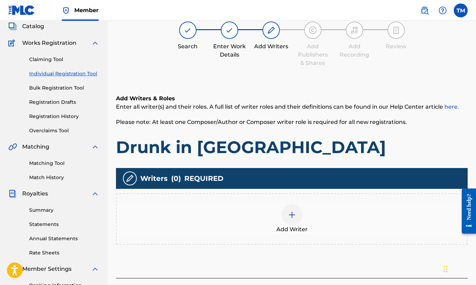
scroll to position [31, 0]
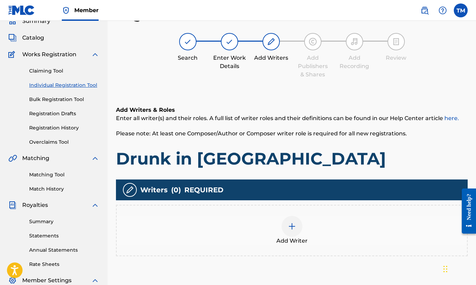
click at [298, 229] on div at bounding box center [291, 226] width 21 height 21
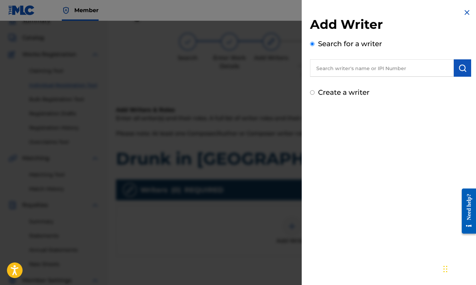
click at [383, 64] on input "text" at bounding box center [382, 67] width 144 height 17
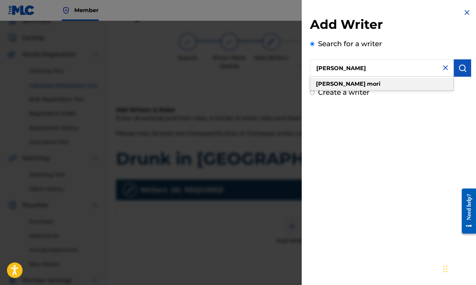
click at [347, 86] on div "[PERSON_NAME]" at bounding box center [381, 84] width 143 height 12
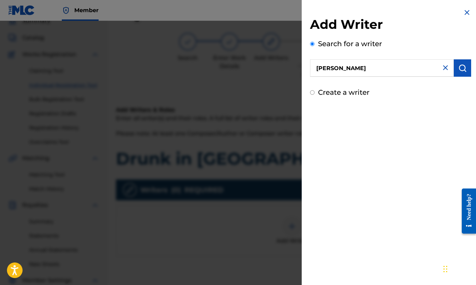
click at [459, 66] on img "submit" at bounding box center [462, 68] width 8 height 8
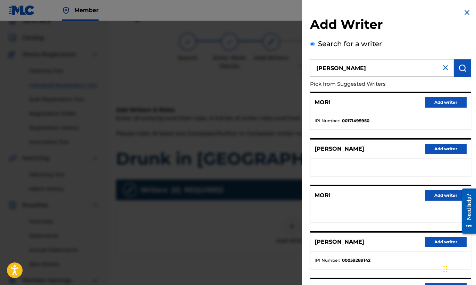
scroll to position [75, 0]
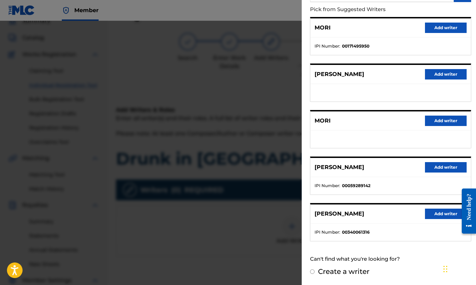
click at [435, 214] on button "Add writer" at bounding box center [446, 214] width 42 height 10
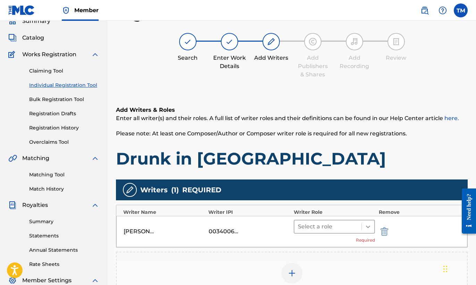
click at [369, 226] on icon at bounding box center [368, 227] width 4 height 2
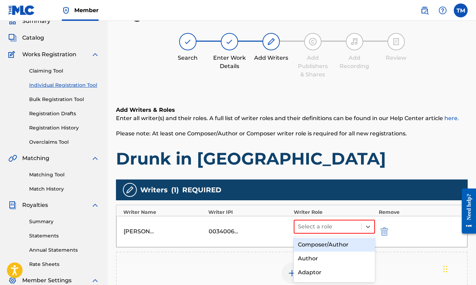
click at [345, 241] on div "Composer/Author" at bounding box center [335, 245] width 82 height 14
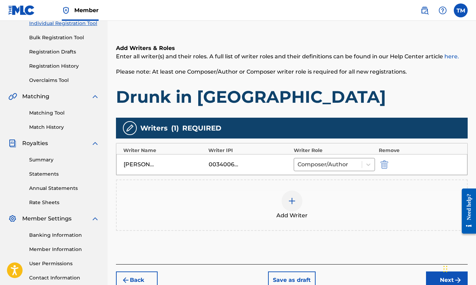
scroll to position [145, 0]
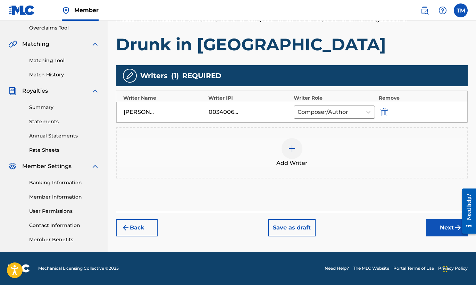
click at [443, 230] on button "Next" at bounding box center [447, 227] width 42 height 17
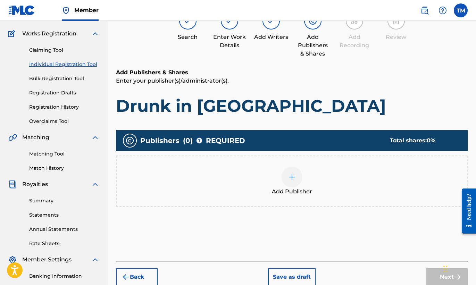
scroll to position [31, 0]
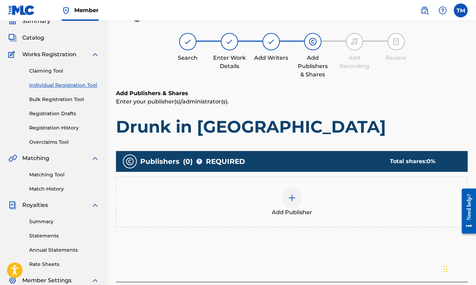
click at [298, 206] on div "Add Publisher" at bounding box center [292, 201] width 350 height 29
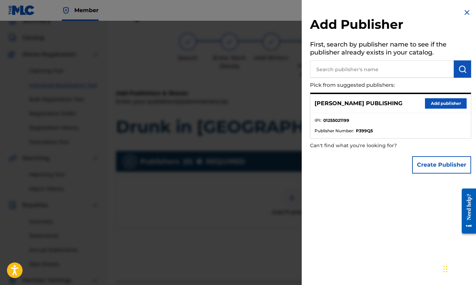
click at [439, 106] on button "Add publisher" at bounding box center [446, 103] width 42 height 10
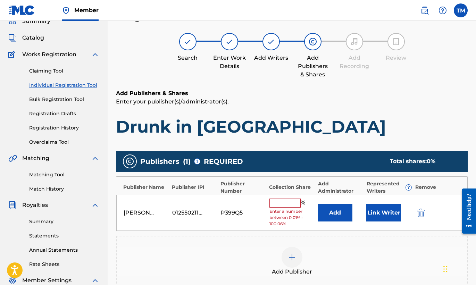
click at [286, 204] on input "text" at bounding box center [284, 202] width 31 height 9
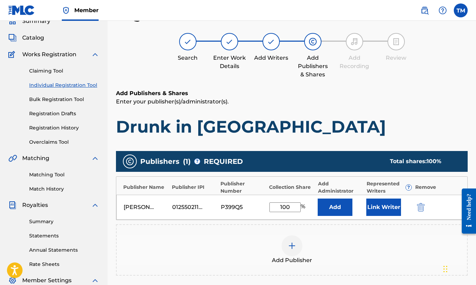
click at [357, 228] on div "Add Publisher" at bounding box center [291, 249] width 351 height 51
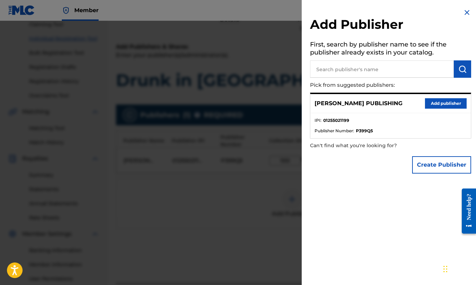
scroll to position [145, 0]
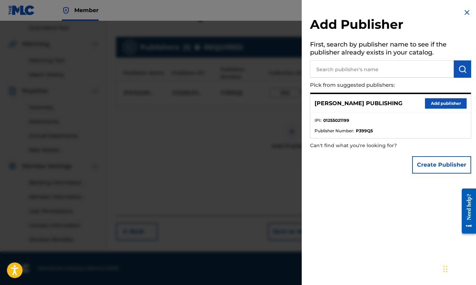
click at [467, 12] on img at bounding box center [466, 12] width 8 height 8
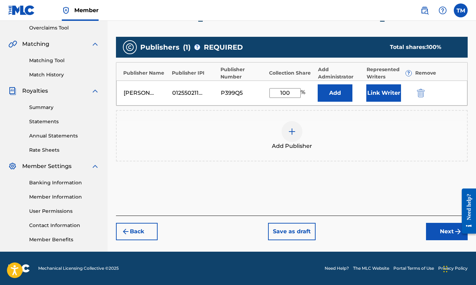
click at [436, 231] on button "Next" at bounding box center [447, 231] width 42 height 17
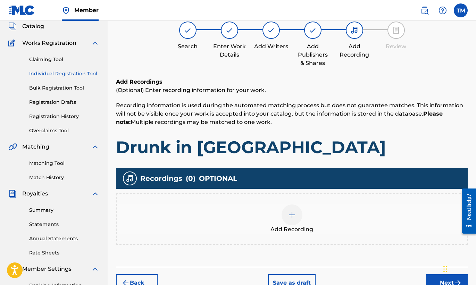
scroll to position [31, 0]
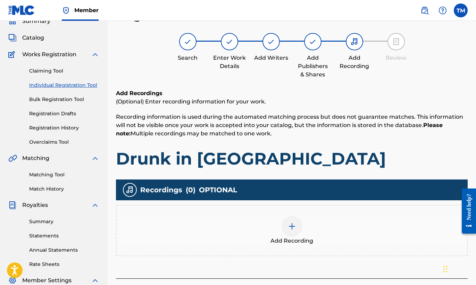
click at [302, 232] on div "Add Recording" at bounding box center [292, 230] width 350 height 29
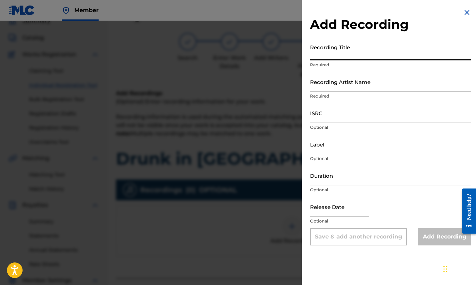
click at [357, 54] on input "Recording Title" at bounding box center [390, 51] width 161 height 20
paste input "Drunk in [GEOGRAPHIC_DATA]"
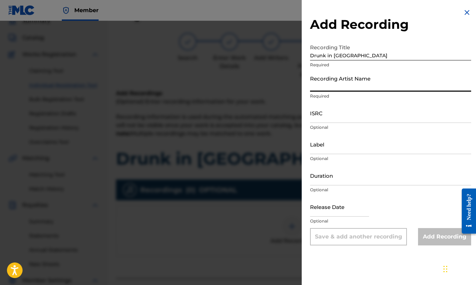
click at [347, 88] on input "Recording Artist Name" at bounding box center [390, 82] width 161 height 20
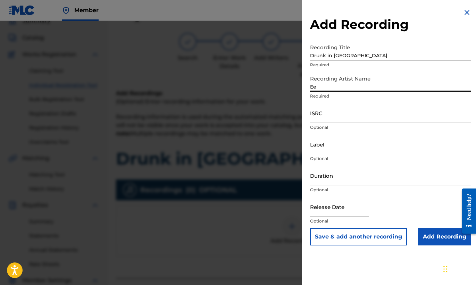
click at [338, 118] on input "ISRC" at bounding box center [390, 113] width 161 height 20
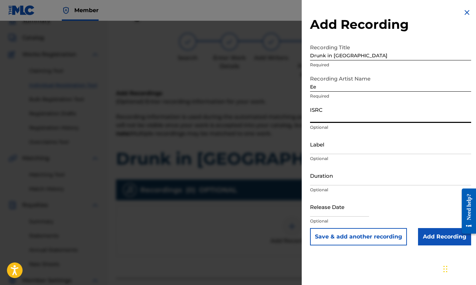
paste input "QZMEN2317040"
click at [350, 180] on input "Duration" at bounding box center [390, 176] width 161 height 20
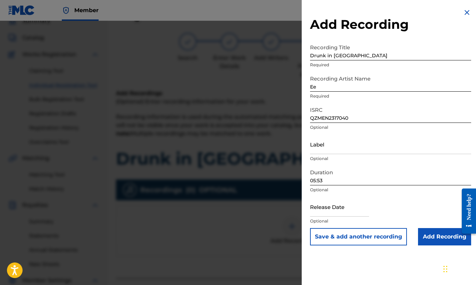
click at [438, 234] on input "Add Recording" at bounding box center [444, 236] width 53 height 17
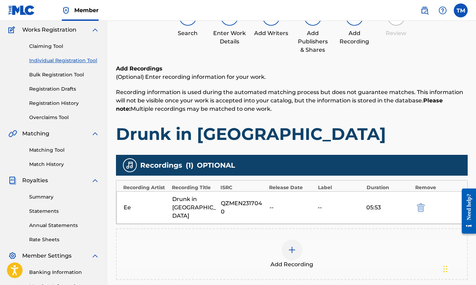
scroll to position [145, 0]
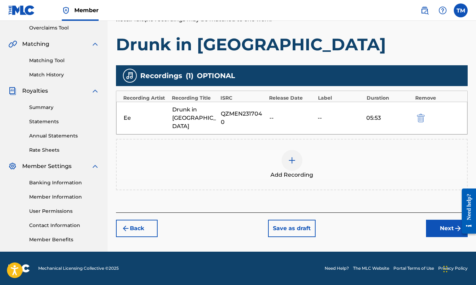
click at [444, 220] on button "Next" at bounding box center [447, 228] width 42 height 17
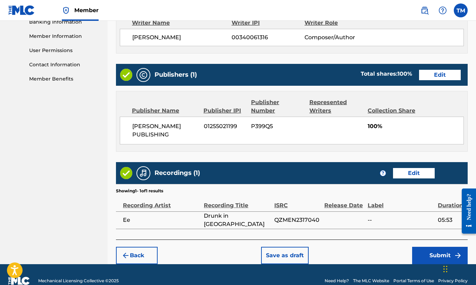
scroll to position [318, 0]
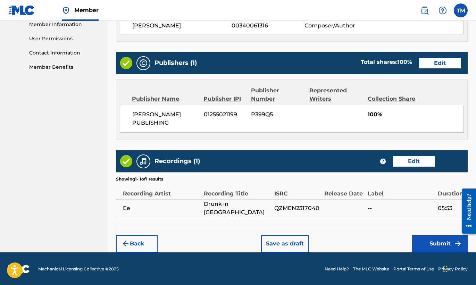
click at [438, 239] on button "Submit" at bounding box center [440, 243] width 56 height 17
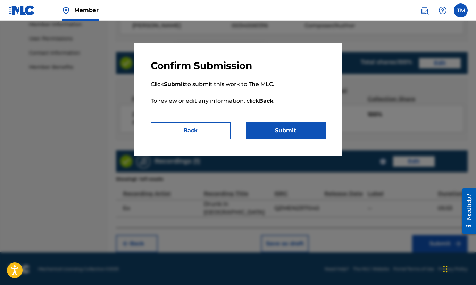
click at [278, 127] on button "Submit" at bounding box center [286, 130] width 80 height 17
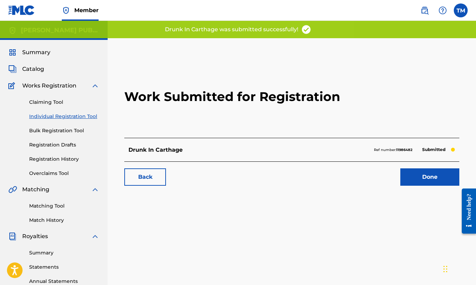
click at [427, 180] on link "Done" at bounding box center [429, 176] width 59 height 17
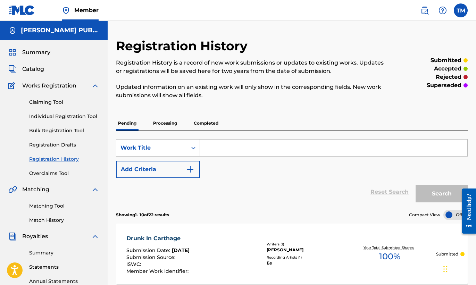
click at [77, 117] on link "Individual Registration Tool" at bounding box center [64, 116] width 70 height 7
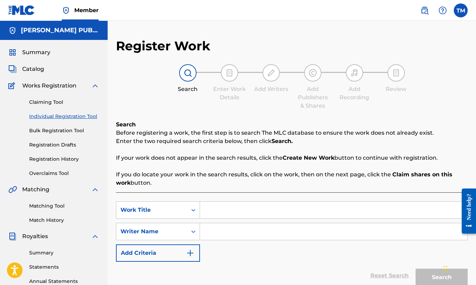
click at [223, 206] on input "Search Form" at bounding box center [333, 210] width 267 height 17
click at [231, 229] on input "Search Form" at bounding box center [333, 231] width 267 height 17
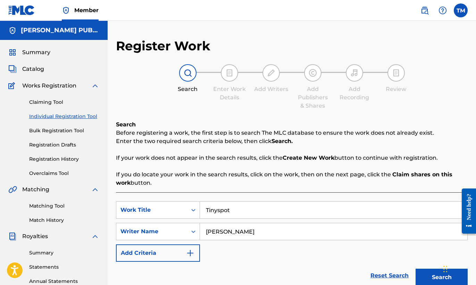
click at [436, 275] on button "Search" at bounding box center [441, 277] width 52 height 17
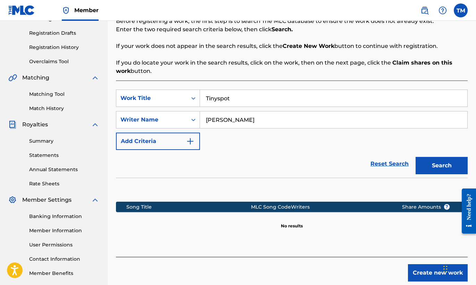
scroll to position [145, 0]
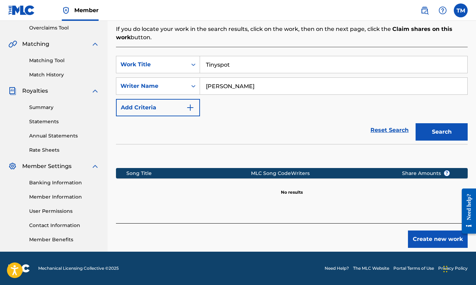
click at [441, 240] on button "Create new work" at bounding box center [438, 238] width 60 height 17
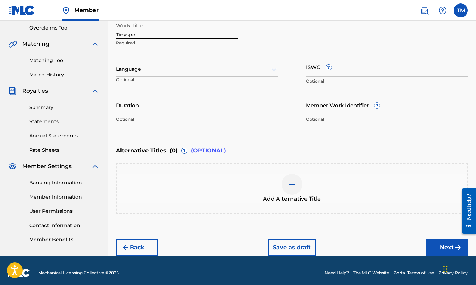
click at [231, 111] on input "Duration" at bounding box center [197, 105] width 162 height 20
click at [444, 247] on button "Next" at bounding box center [447, 247] width 42 height 17
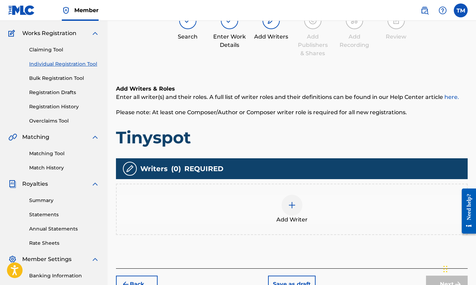
scroll to position [31, 0]
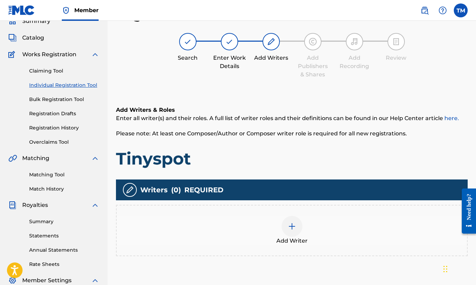
click at [297, 240] on span "Add Writer" at bounding box center [291, 241] width 31 height 8
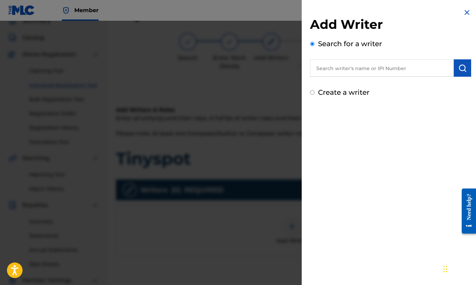
click at [412, 70] on input "text" at bounding box center [382, 67] width 144 height 17
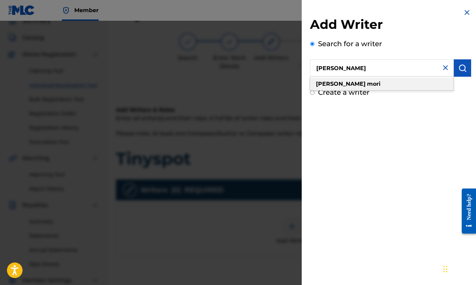
click at [415, 85] on div "[PERSON_NAME]" at bounding box center [381, 84] width 143 height 12
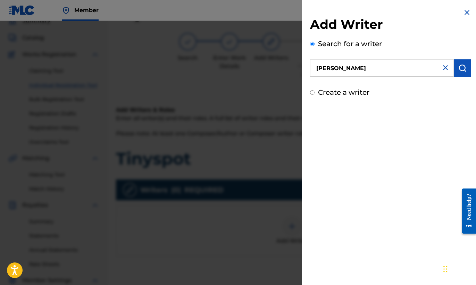
click at [462, 70] on img "submit" at bounding box center [462, 68] width 8 height 8
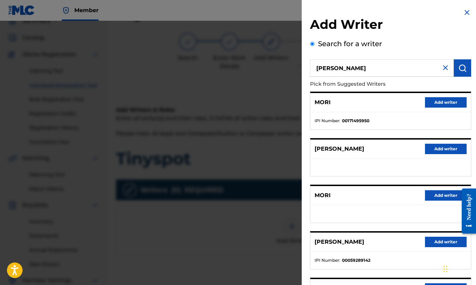
scroll to position [75, 0]
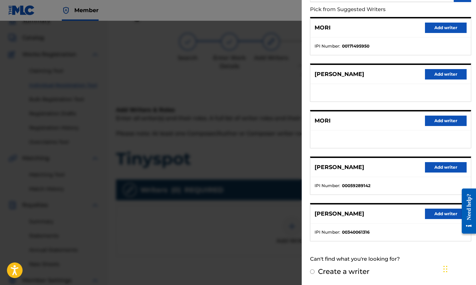
click at [430, 214] on button "Add writer" at bounding box center [446, 214] width 42 height 10
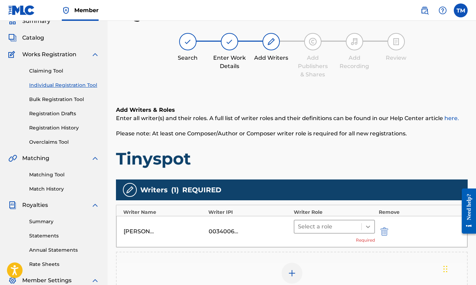
click at [362, 226] on div at bounding box center [368, 226] width 12 height 12
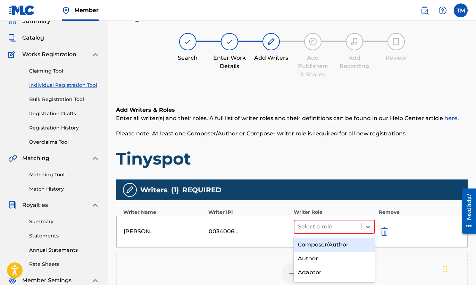
click at [341, 246] on div "Composer/Author" at bounding box center [335, 245] width 82 height 14
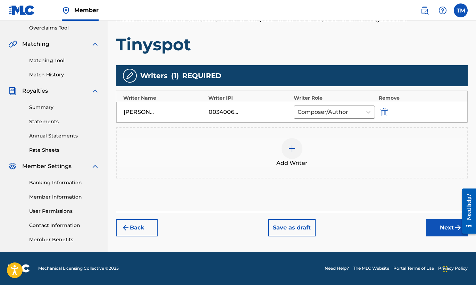
click at [445, 223] on button "Next" at bounding box center [447, 227] width 42 height 17
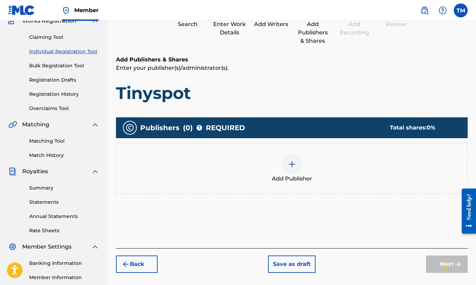
scroll to position [31, 0]
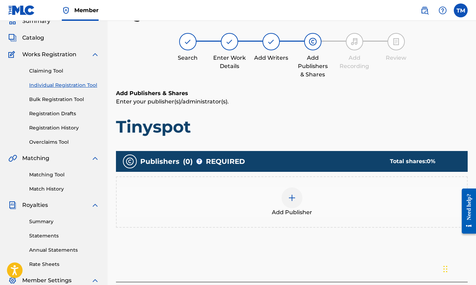
click at [298, 201] on div at bounding box center [291, 197] width 21 height 21
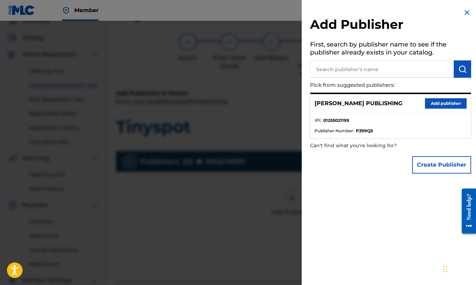
click at [431, 103] on button "Add publisher" at bounding box center [446, 103] width 42 height 10
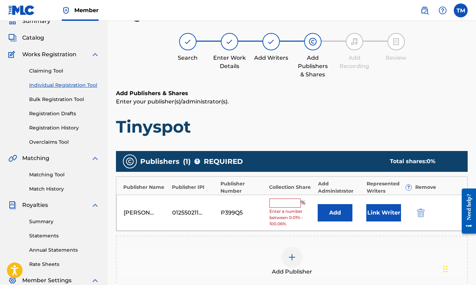
click at [287, 202] on input "text" at bounding box center [284, 202] width 31 height 9
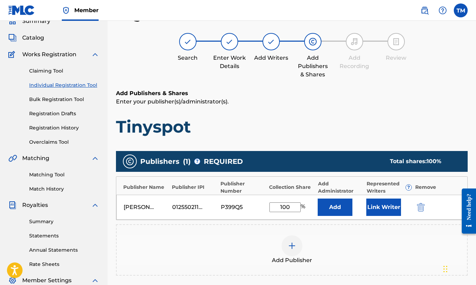
click at [414, 239] on div "Add Publisher" at bounding box center [292, 249] width 350 height 29
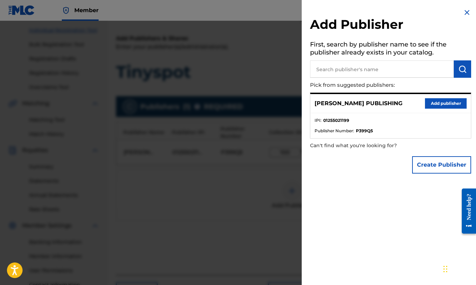
scroll to position [145, 0]
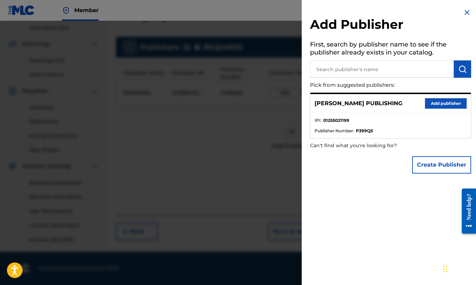
click at [467, 9] on img at bounding box center [466, 12] width 8 height 8
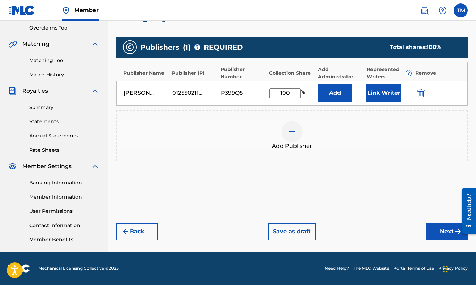
click at [444, 231] on button "Next" at bounding box center [447, 231] width 42 height 17
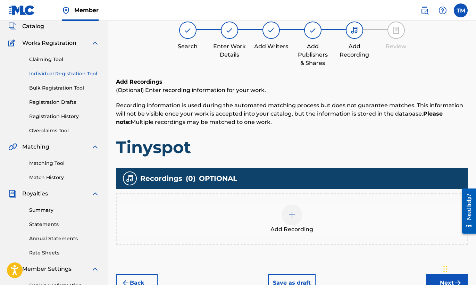
scroll to position [31, 0]
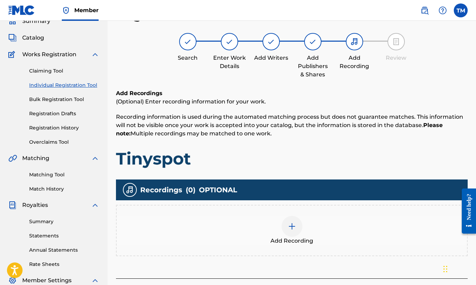
click at [290, 223] on img at bounding box center [292, 226] width 8 height 8
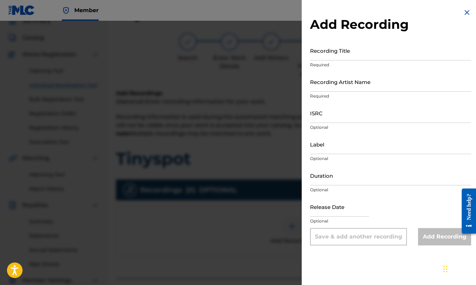
click at [351, 54] on input "Recording Title" at bounding box center [390, 51] width 161 height 20
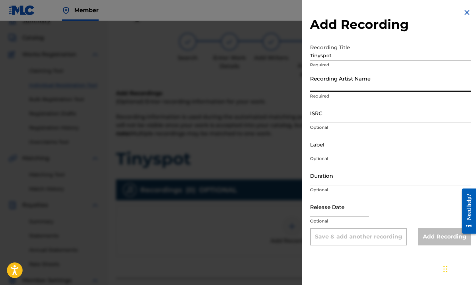
click at [388, 88] on input "Recording Artist Name" at bounding box center [390, 82] width 161 height 20
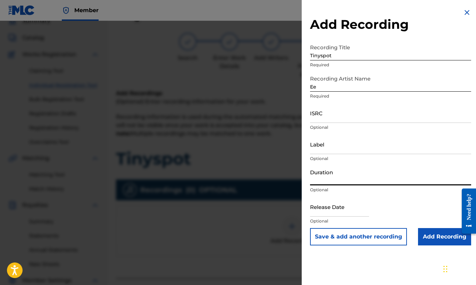
click at [338, 180] on input "Duration" at bounding box center [390, 176] width 161 height 20
click at [441, 236] on input "Add Recording" at bounding box center [444, 236] width 53 height 17
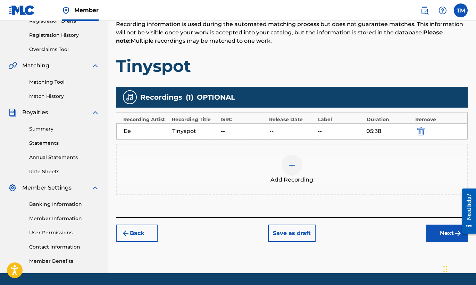
scroll to position [145, 0]
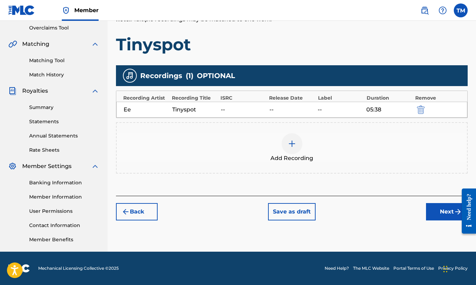
click at [449, 214] on button "Next" at bounding box center [447, 211] width 42 height 17
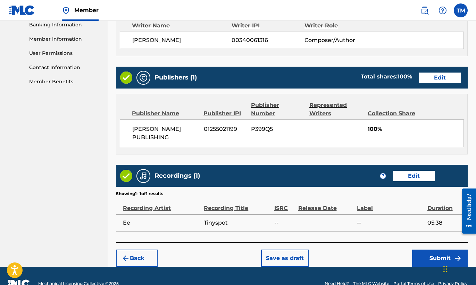
scroll to position [318, 0]
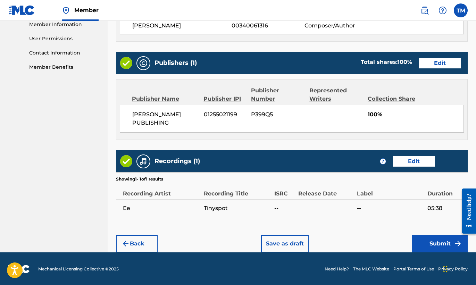
click at [443, 247] on button "Submit" at bounding box center [440, 243] width 56 height 17
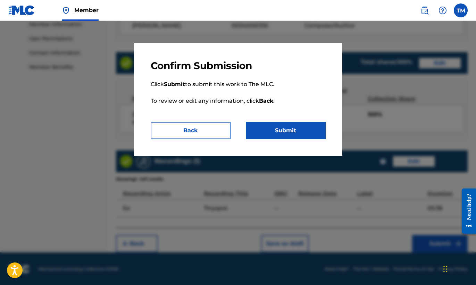
click at [296, 129] on button "Submit" at bounding box center [286, 130] width 80 height 17
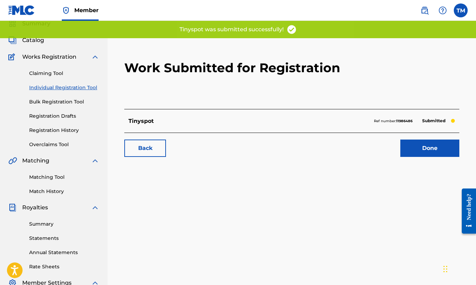
scroll to position [145, 0]
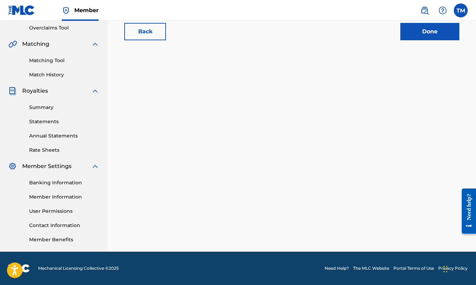
click at [411, 34] on link "Done" at bounding box center [429, 31] width 59 height 17
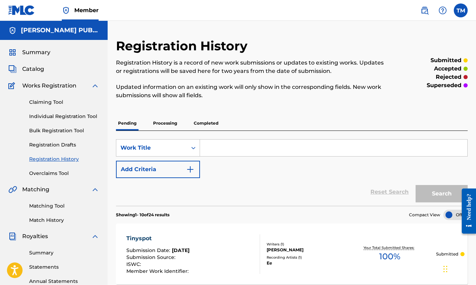
click at [52, 116] on link "Individual Registration Tool" at bounding box center [64, 116] width 70 height 7
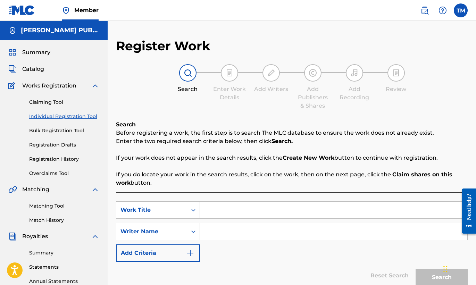
click at [233, 208] on input "Search Form" at bounding box center [333, 210] width 267 height 17
click at [258, 230] on input "Search Form" at bounding box center [333, 231] width 267 height 17
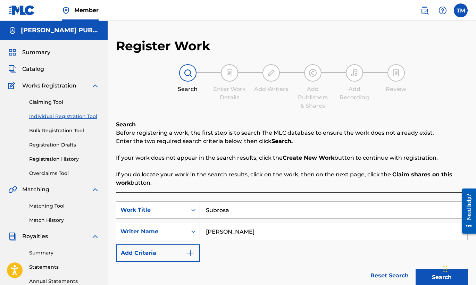
click at [432, 272] on button "Search" at bounding box center [441, 277] width 52 height 17
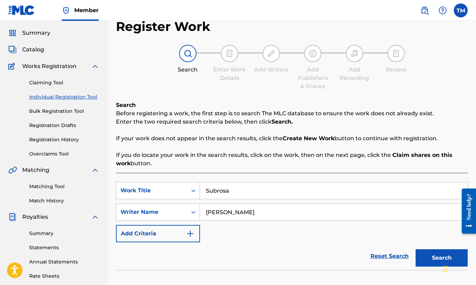
scroll to position [145, 0]
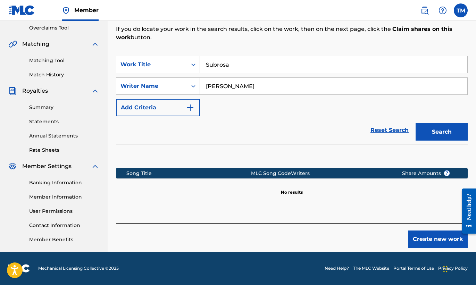
click at [425, 234] on button "Create new work" at bounding box center [438, 238] width 60 height 17
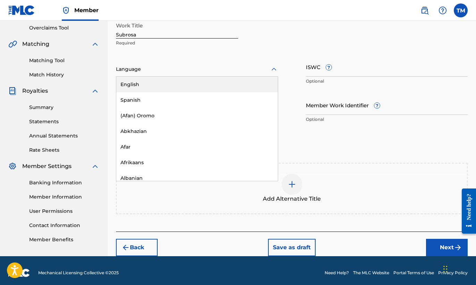
click at [251, 70] on div at bounding box center [197, 69] width 162 height 9
click at [237, 84] on div "English" at bounding box center [196, 85] width 161 height 16
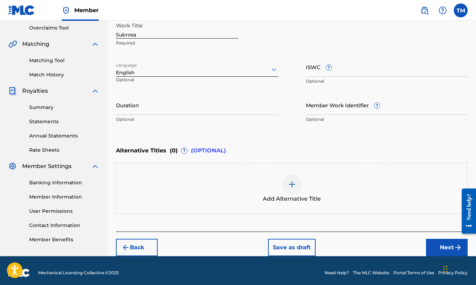
click at [367, 72] on input "ISWC ?" at bounding box center [387, 67] width 162 height 20
paste input "T-071.906.055-5"
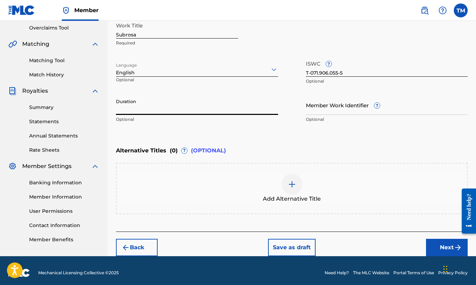
click at [218, 110] on input "Duration" at bounding box center [197, 105] width 162 height 20
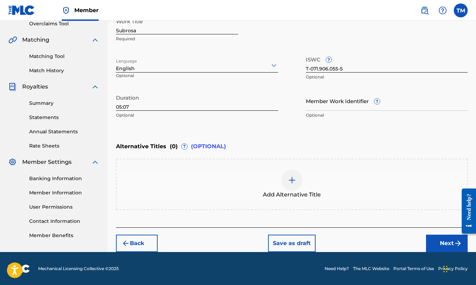
click at [445, 241] on button "Next" at bounding box center [447, 243] width 42 height 17
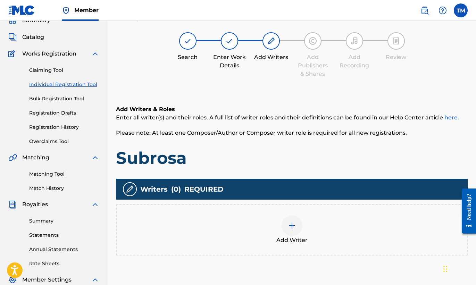
scroll to position [31, 0]
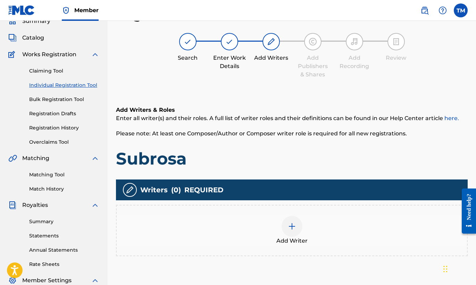
click at [297, 228] on div at bounding box center [291, 226] width 21 height 21
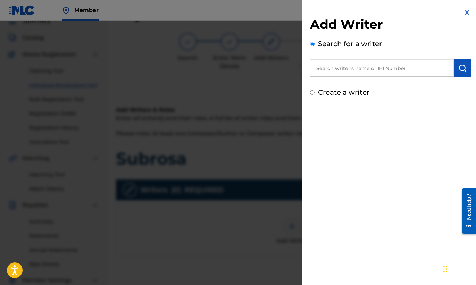
click at [379, 67] on input "text" at bounding box center [382, 67] width 144 height 17
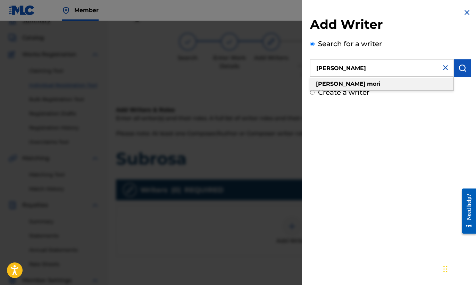
click at [367, 84] on strong "mori" at bounding box center [374, 83] width 14 height 7
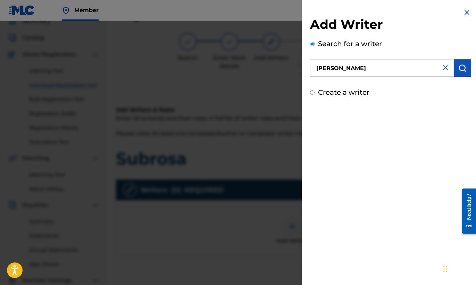
click at [465, 65] on button "submit" at bounding box center [461, 67] width 17 height 17
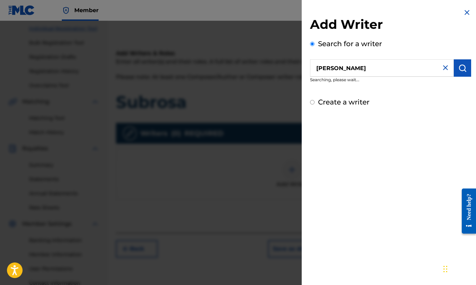
scroll to position [145, 0]
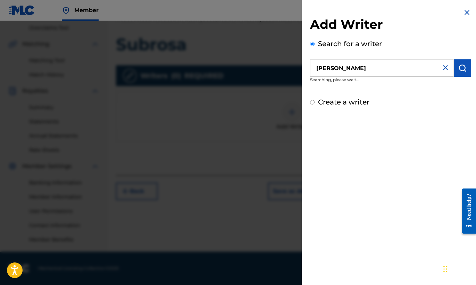
click at [457, 73] on button "submit" at bounding box center [461, 67] width 17 height 17
click at [406, 69] on input "[PERSON_NAME]" at bounding box center [382, 67] width 144 height 17
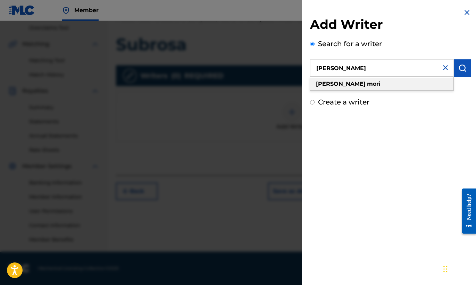
click at [396, 84] on div "[PERSON_NAME]" at bounding box center [381, 84] width 143 height 12
click at [388, 80] on div "[PERSON_NAME]" at bounding box center [381, 84] width 143 height 12
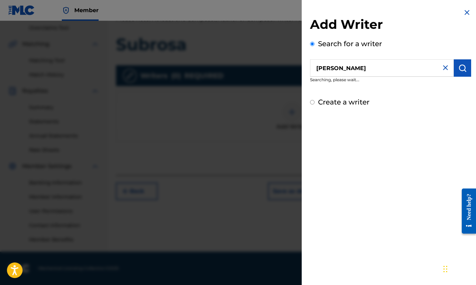
click at [460, 67] on img "submit" at bounding box center [462, 68] width 8 height 8
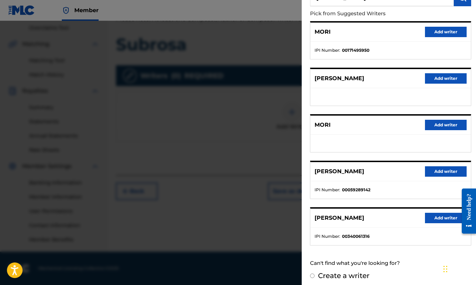
scroll to position [75, 0]
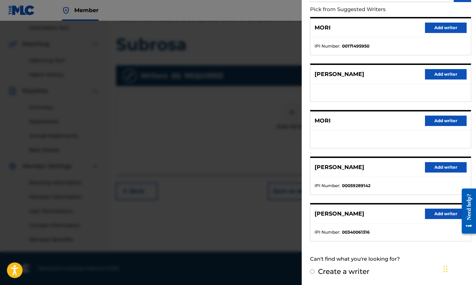
click at [444, 214] on button "Add writer" at bounding box center [446, 214] width 42 height 10
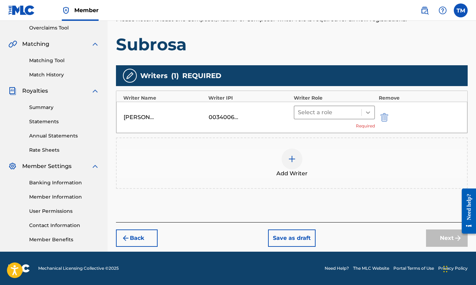
click at [366, 112] on icon at bounding box center [367, 112] width 7 height 7
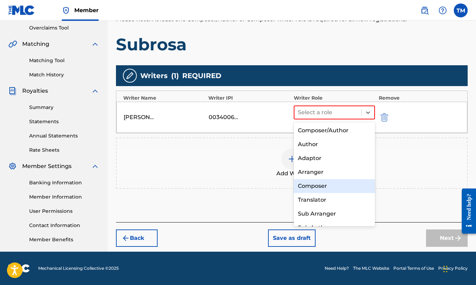
click at [323, 183] on div "Composer" at bounding box center [335, 186] width 82 height 14
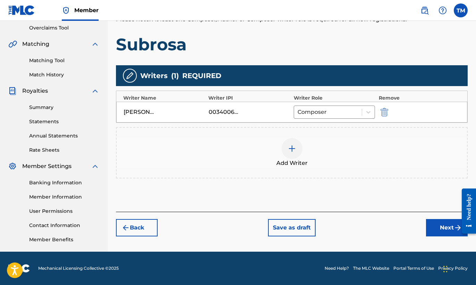
click at [446, 230] on button "Next" at bounding box center [447, 227] width 42 height 17
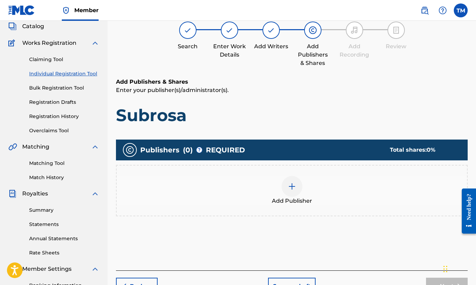
scroll to position [31, 0]
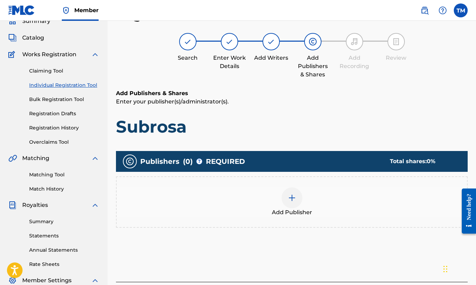
click at [294, 207] on div at bounding box center [291, 197] width 21 height 21
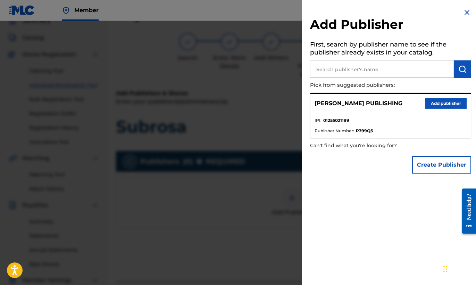
click at [432, 102] on button "Add publisher" at bounding box center [446, 103] width 42 height 10
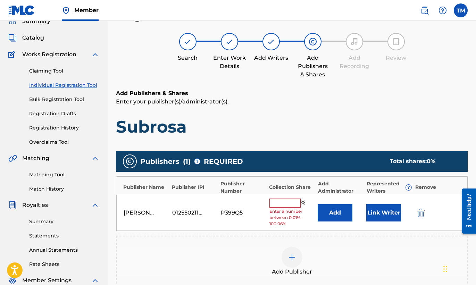
click at [289, 205] on input "text" at bounding box center [284, 202] width 31 height 9
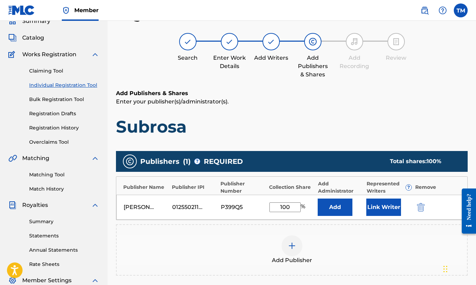
click at [397, 234] on div "Add Publisher" at bounding box center [291, 249] width 351 height 51
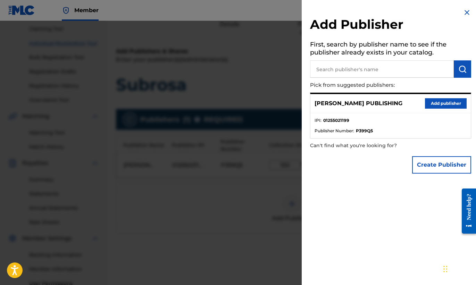
scroll to position [145, 0]
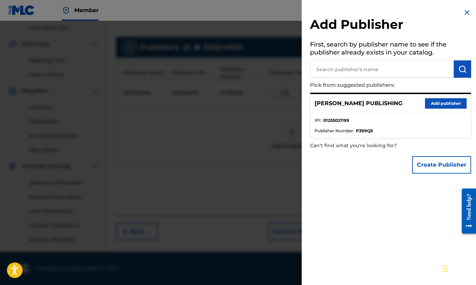
click at [464, 12] on img at bounding box center [466, 12] width 8 height 8
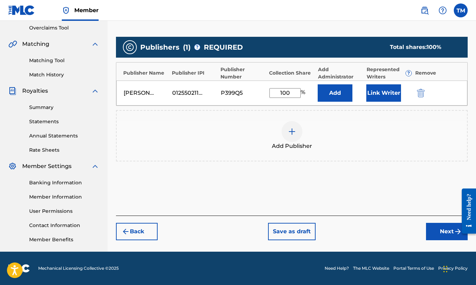
click at [443, 227] on button "Next" at bounding box center [447, 231] width 42 height 17
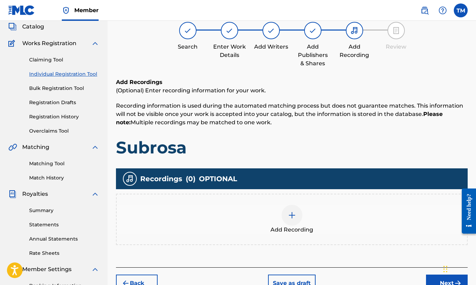
scroll to position [31, 0]
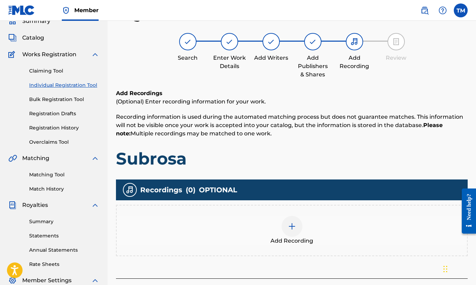
click at [302, 229] on div "Add Recording" at bounding box center [292, 230] width 350 height 29
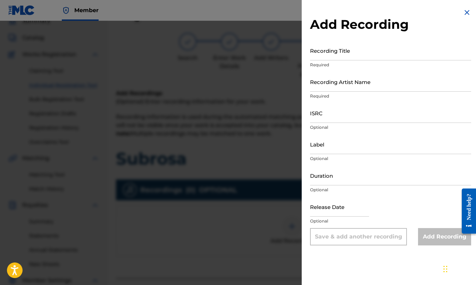
click at [364, 56] on input "Recording Title" at bounding box center [390, 51] width 161 height 20
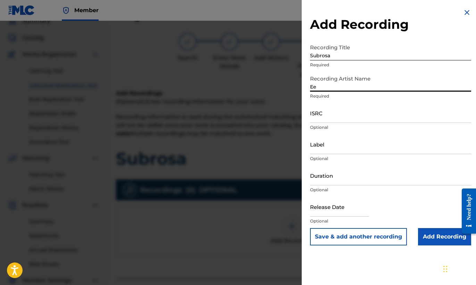
click at [347, 120] on input "ISRC" at bounding box center [390, 113] width 161 height 20
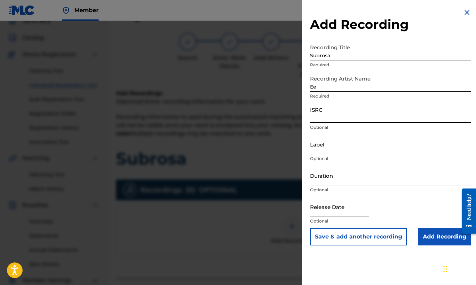
click at [347, 120] on input "ISRC" at bounding box center [390, 113] width 161 height 20
paste input "USB750408909"
click at [372, 182] on input "Duration" at bounding box center [390, 176] width 161 height 20
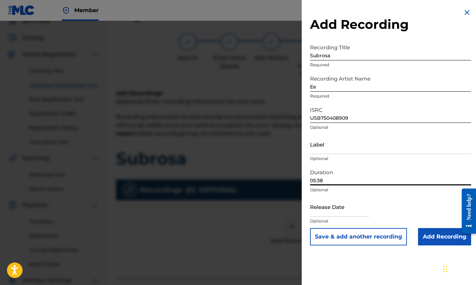
click at [449, 233] on input "Add Recording" at bounding box center [444, 236] width 53 height 17
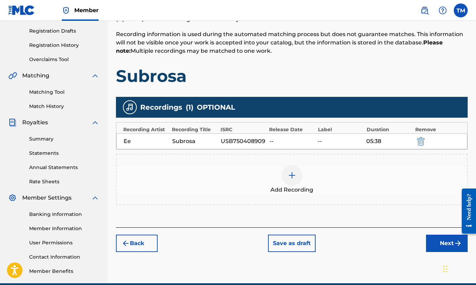
scroll to position [145, 0]
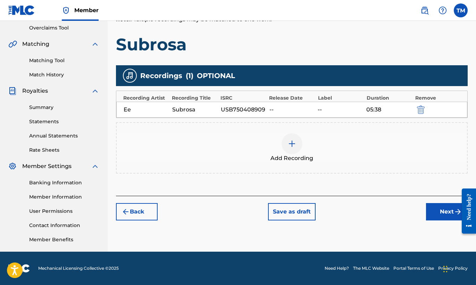
click at [450, 213] on button "Next" at bounding box center [447, 211] width 42 height 17
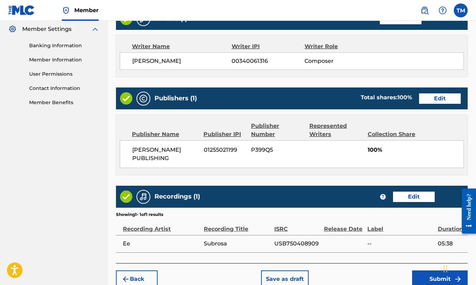
scroll to position [318, 0]
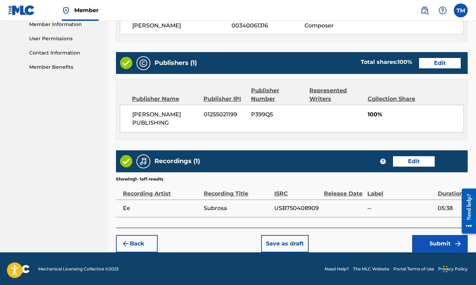
click at [440, 239] on button "Submit" at bounding box center [440, 243] width 56 height 17
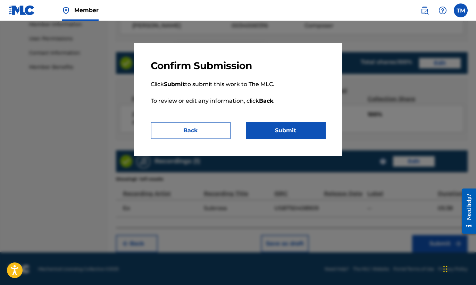
click at [297, 126] on button "Submit" at bounding box center [286, 130] width 80 height 17
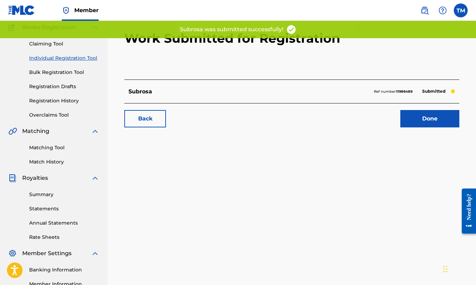
scroll to position [145, 0]
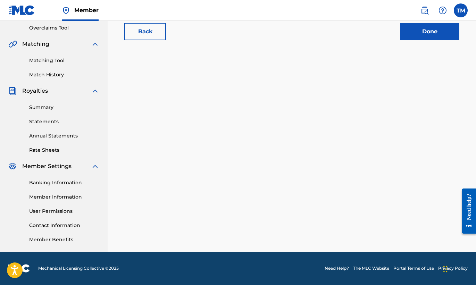
click at [73, 183] on link "Banking Information" at bounding box center [64, 182] width 70 height 7
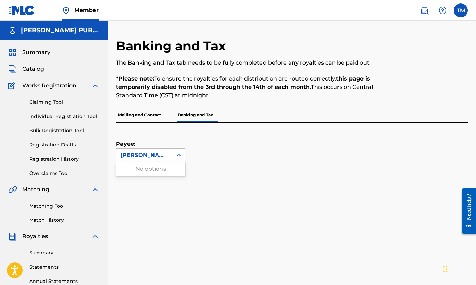
click at [174, 152] on div at bounding box center [178, 155] width 12 height 12
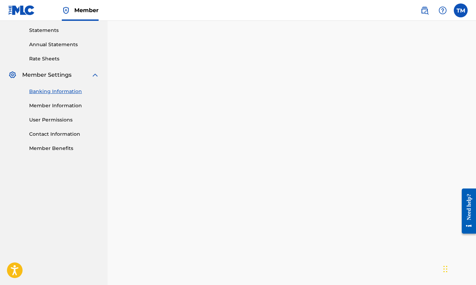
scroll to position [235, 0]
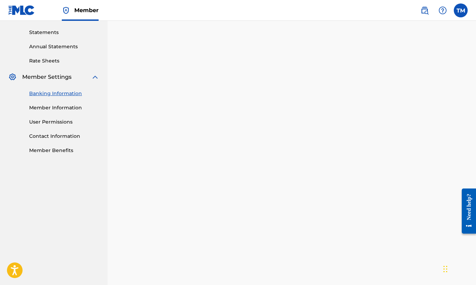
click at [73, 106] on link "Member Information" at bounding box center [64, 107] width 70 height 7
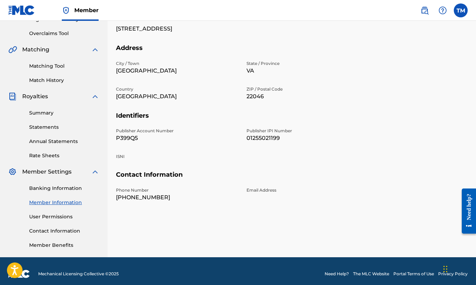
scroll to position [145, 0]
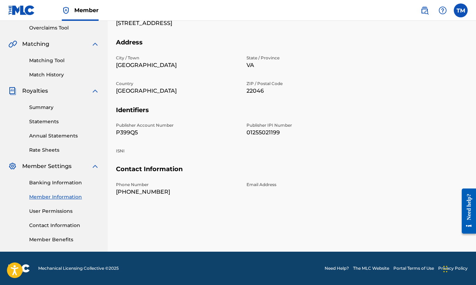
click at [256, 186] on p "Email Address" at bounding box center [307, 184] width 122 height 6
click at [459, 12] on label at bounding box center [460, 10] width 14 height 14
click at [460, 10] on input "[PERSON_NAME] [EMAIL_ADDRESS][DOMAIN_NAME] Notification Preferences Profile Log…" at bounding box center [460, 10] width 0 height 0
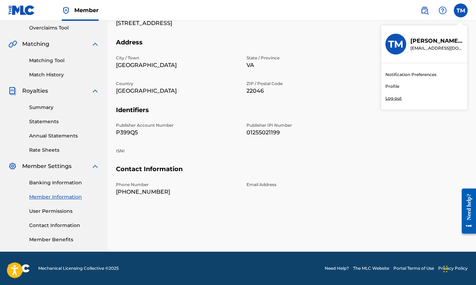
click at [198, 214] on div "Edit Member Name Member Name [PERSON_NAME] PUBLISHING Mailing Address [STREET_A…" at bounding box center [291, 83] width 351 height 279
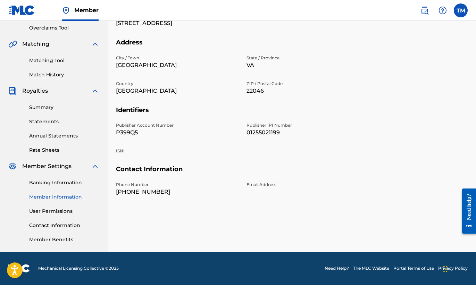
click at [60, 224] on link "Contact Information" at bounding box center [64, 225] width 70 height 7
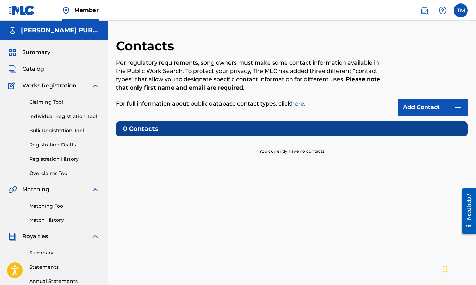
click at [459, 104] on img at bounding box center [457, 107] width 8 height 8
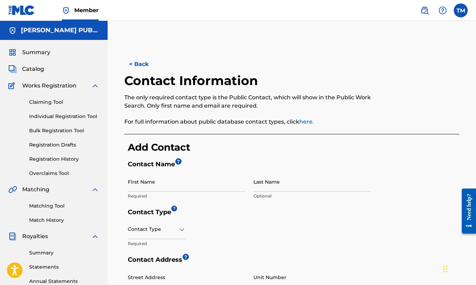
click at [196, 190] on input "First Name" at bounding box center [186, 182] width 117 height 20
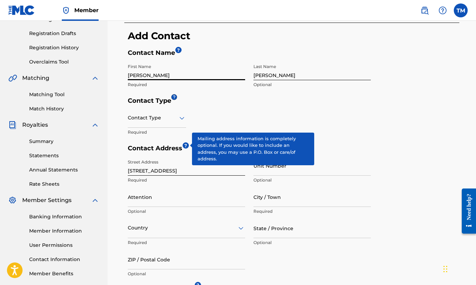
scroll to position [114, 0]
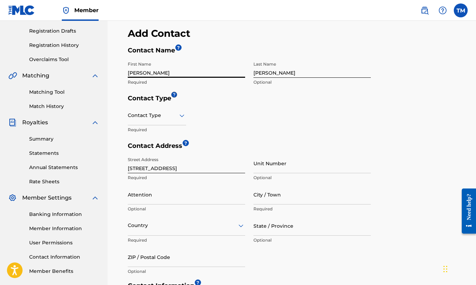
click at [180, 119] on icon at bounding box center [182, 115] width 8 height 8
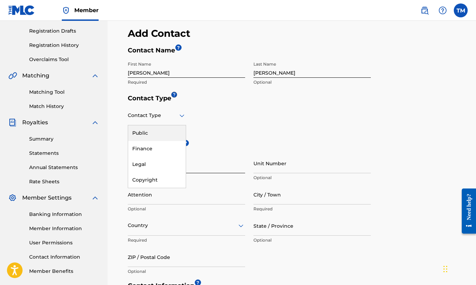
click at [156, 132] on div "Public" at bounding box center [157, 133] width 58 height 16
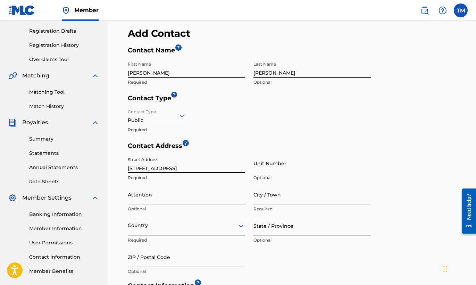
drag, startPoint x: 185, startPoint y: 168, endPoint x: 70, endPoint y: 164, distance: 114.5
click at [70, 164] on main "[PERSON_NAME] PUBLISHING Summary Catalog Works Registration Claiming Tool Indiv…" at bounding box center [238, 159] width 476 height 504
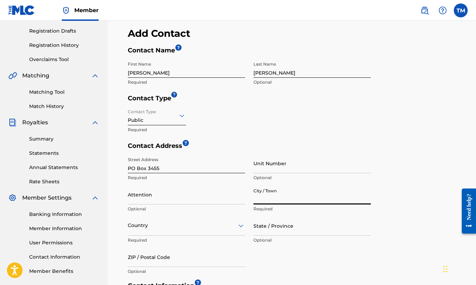
click at [262, 197] on input "City / Town" at bounding box center [311, 195] width 117 height 20
click at [241, 226] on div "Country" at bounding box center [186, 226] width 117 height 20
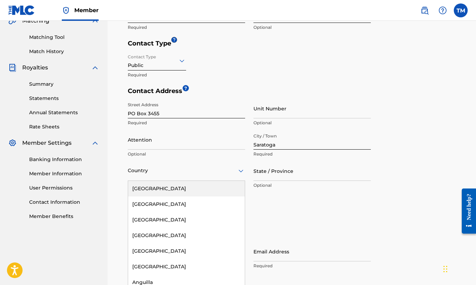
click at [227, 190] on div "[GEOGRAPHIC_DATA]" at bounding box center [186, 189] width 117 height 16
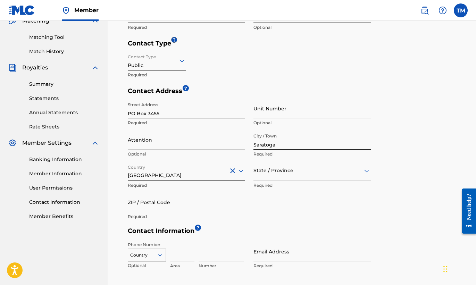
click at [271, 173] on div at bounding box center [311, 170] width 117 height 9
click at [273, 264] on div "[US_STATE]" at bounding box center [312, 267] width 117 height 16
click at [188, 203] on input "ZIP / Postal Code" at bounding box center [186, 202] width 117 height 20
click at [294, 200] on div "Street Address [GEOGRAPHIC_DATA] Required Unit Number Optional Attention Option…" at bounding box center [249, 161] width 243 height 125
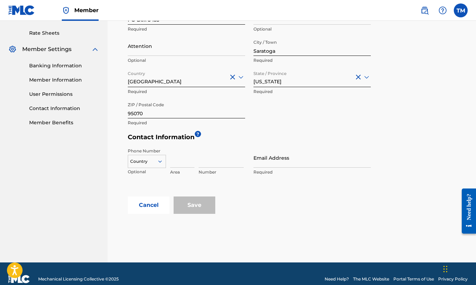
scroll to position [273, 0]
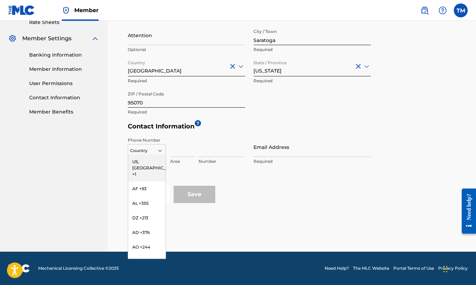
click at [162, 152] on icon at bounding box center [160, 150] width 6 height 6
click at [153, 162] on div "US, [GEOGRAPHIC_DATA] +1" at bounding box center [146, 167] width 37 height 27
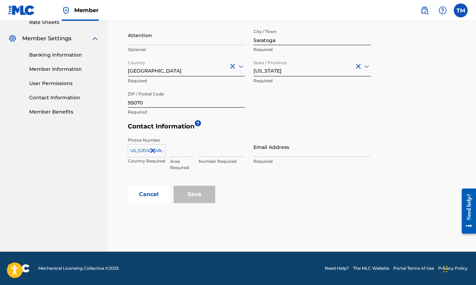
click at [177, 153] on input at bounding box center [182, 147] width 24 height 20
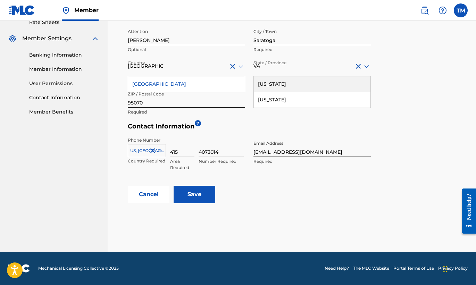
click at [198, 194] on input "Save" at bounding box center [194, 194] width 42 height 17
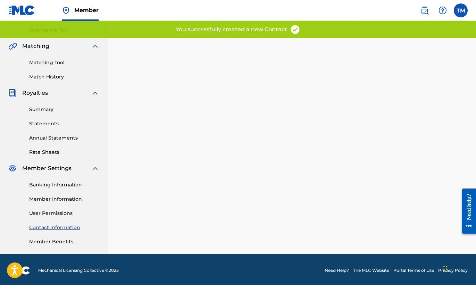
scroll to position [153, 0]
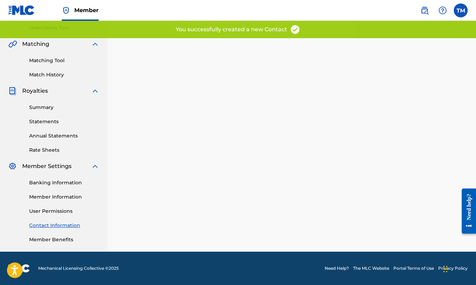
click at [63, 207] on link "User Permissions" at bounding box center [64, 210] width 70 height 7
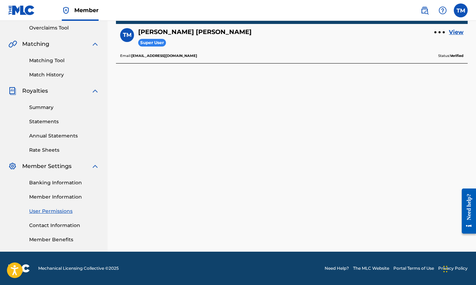
scroll to position [153, 0]
click at [64, 193] on link "Member Information" at bounding box center [64, 196] width 70 height 7
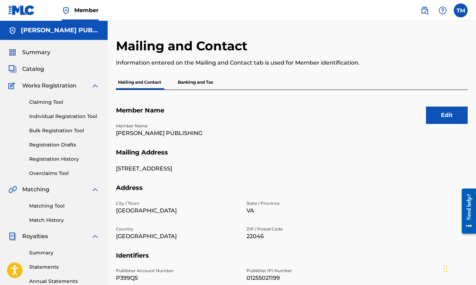
click at [447, 116] on button "Edit" at bounding box center [447, 115] width 42 height 17
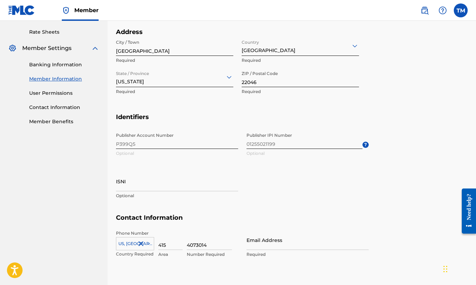
scroll to position [300, 0]
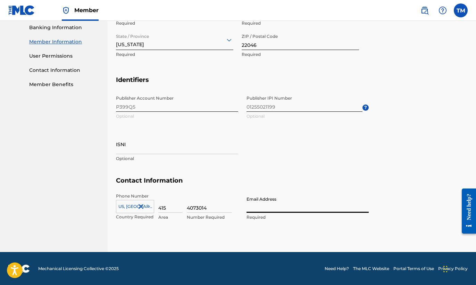
click at [306, 207] on input "Email Address" at bounding box center [307, 203] width 122 height 20
click at [376, 154] on section "Identifiers Publisher Account Number P399Q5 Optional Publisher IPI Number 01255…" at bounding box center [291, 126] width 351 height 101
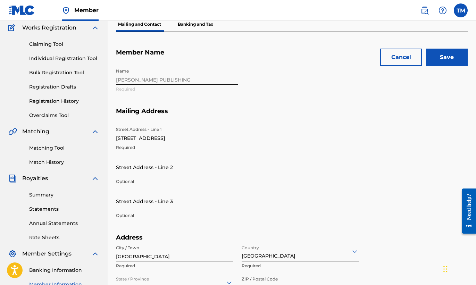
scroll to position [0, 0]
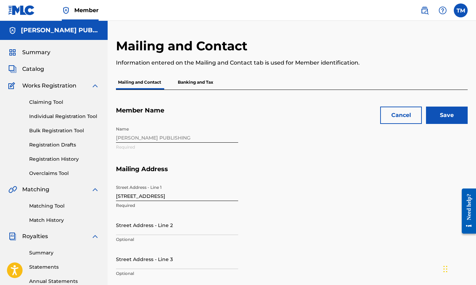
click at [460, 114] on input "Save" at bounding box center [447, 115] width 42 height 17
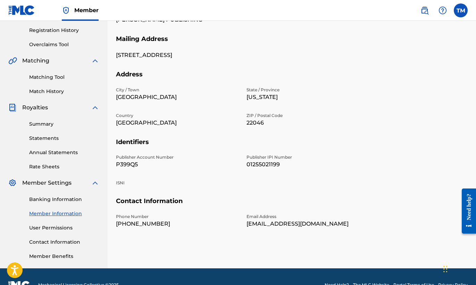
scroll to position [129, 0]
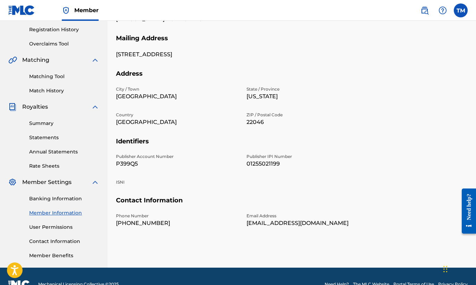
click at [78, 196] on link "Banking Information" at bounding box center [64, 198] width 70 height 7
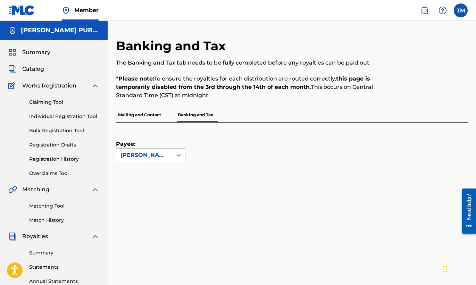
click at [177, 158] on icon at bounding box center [178, 155] width 7 height 7
click at [39, 54] on span "Summary" at bounding box center [36, 52] width 28 height 8
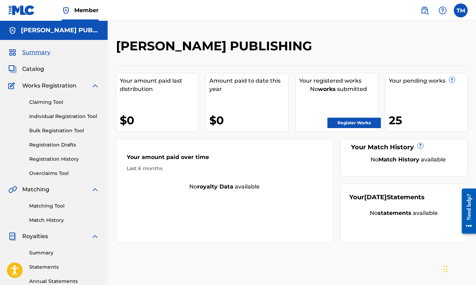
click at [38, 70] on span "Catalog" at bounding box center [33, 69] width 22 height 8
